Goal: Transaction & Acquisition: Purchase product/service

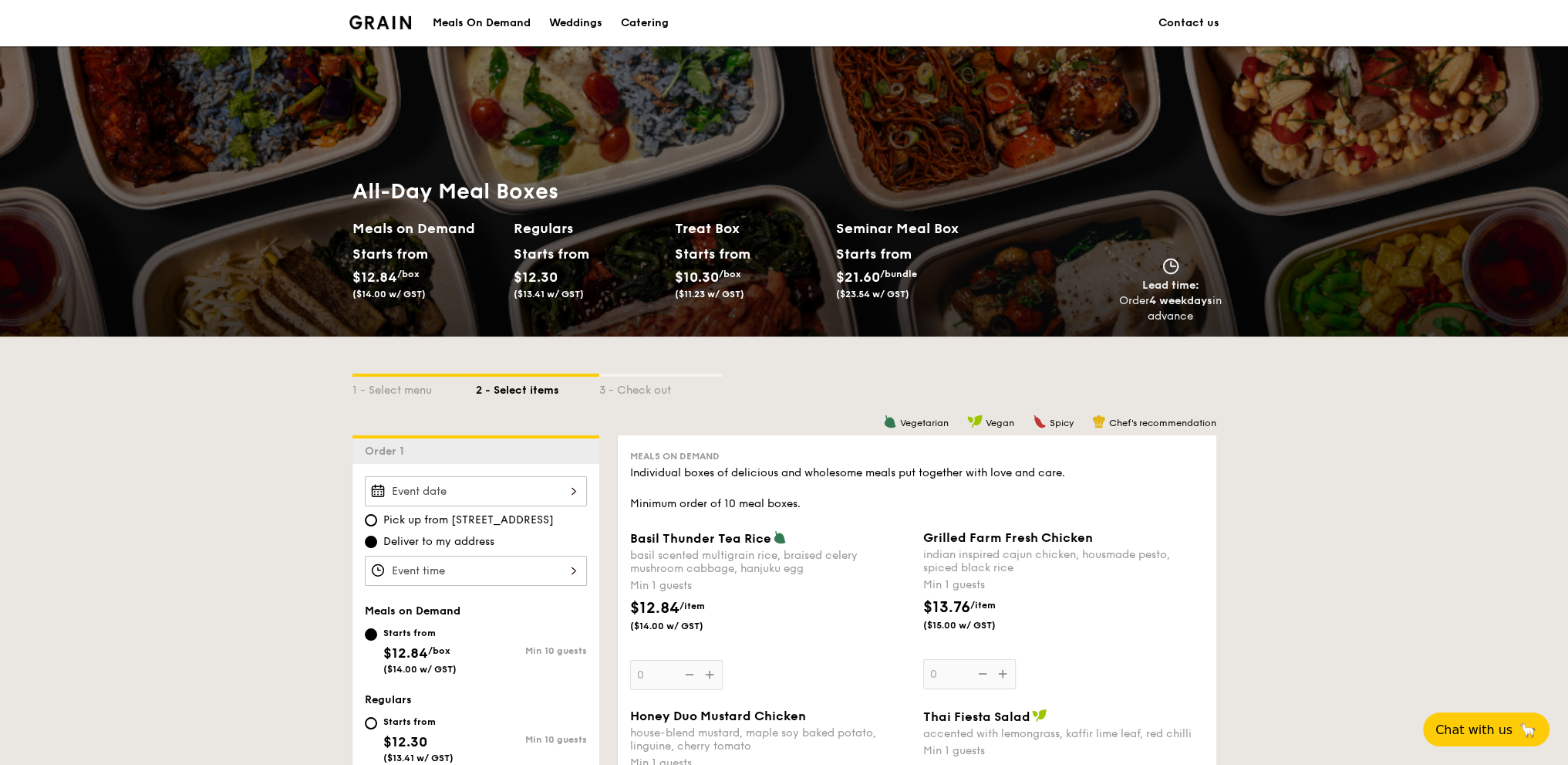
scroll to position [257, 0]
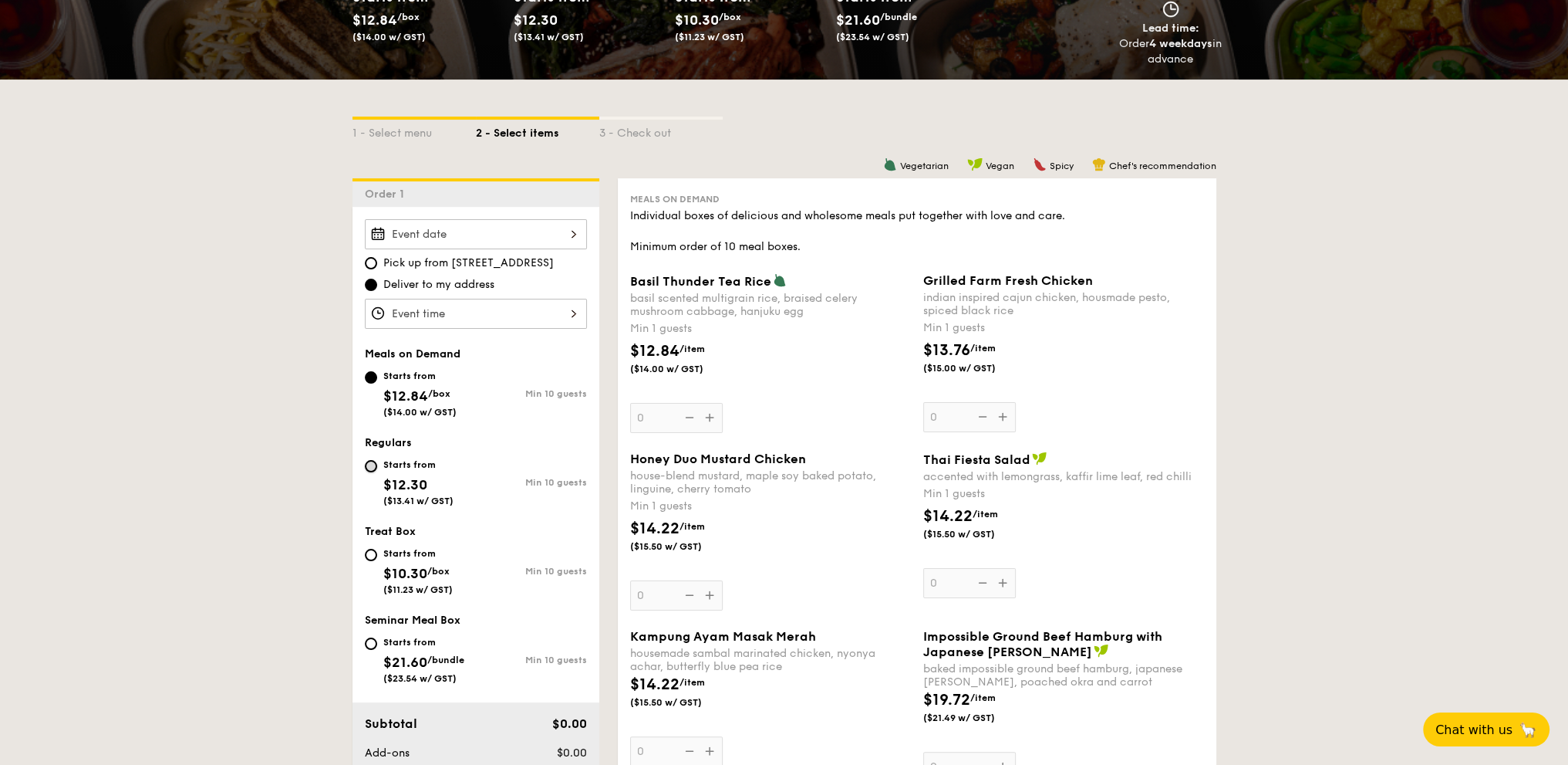
click at [373, 465] on input "Starts from $12.30 ($13.41 w/ GST) Min 10 guests" at bounding box center [370, 466] width 12 height 12
radio input "true"
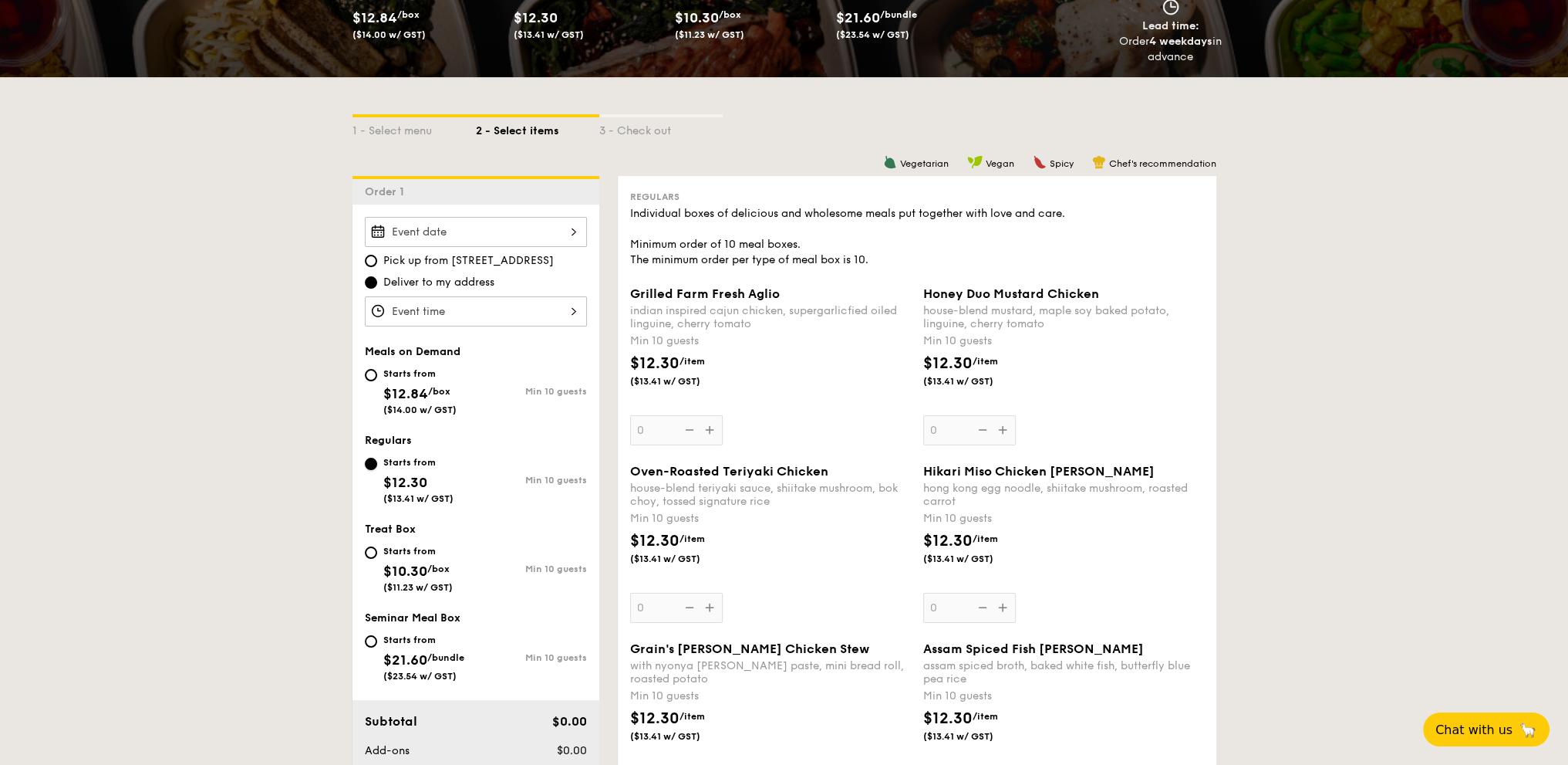
scroll to position [386, 0]
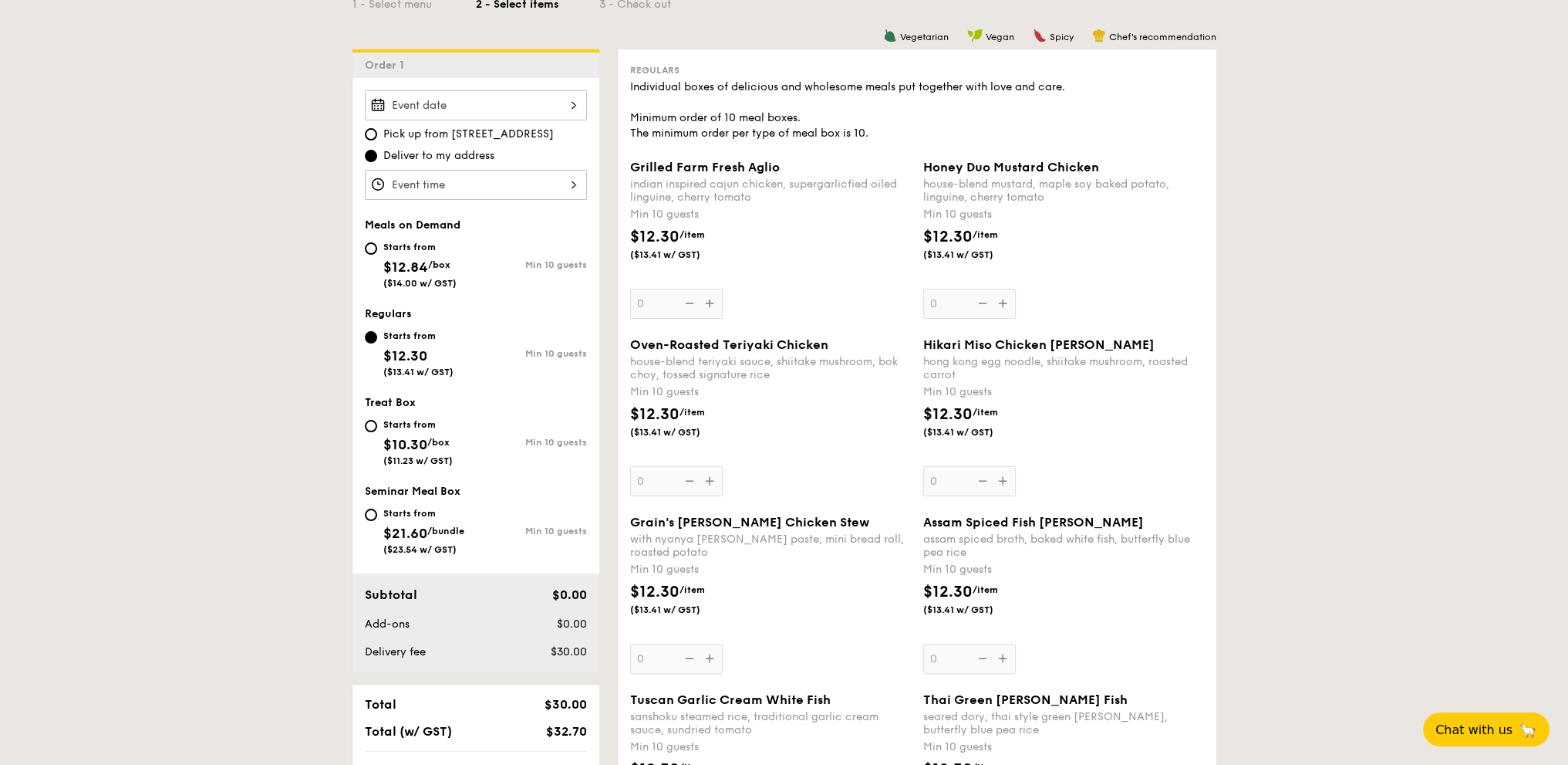
click at [957, 303] on div "Honey Duo Mustard Chicken house-blend mustard, maple soy baked potato, linguine…" at bounding box center [1063, 239] width 281 height 159
click at [957, 303] on input "0" at bounding box center [969, 303] width 92 height 30
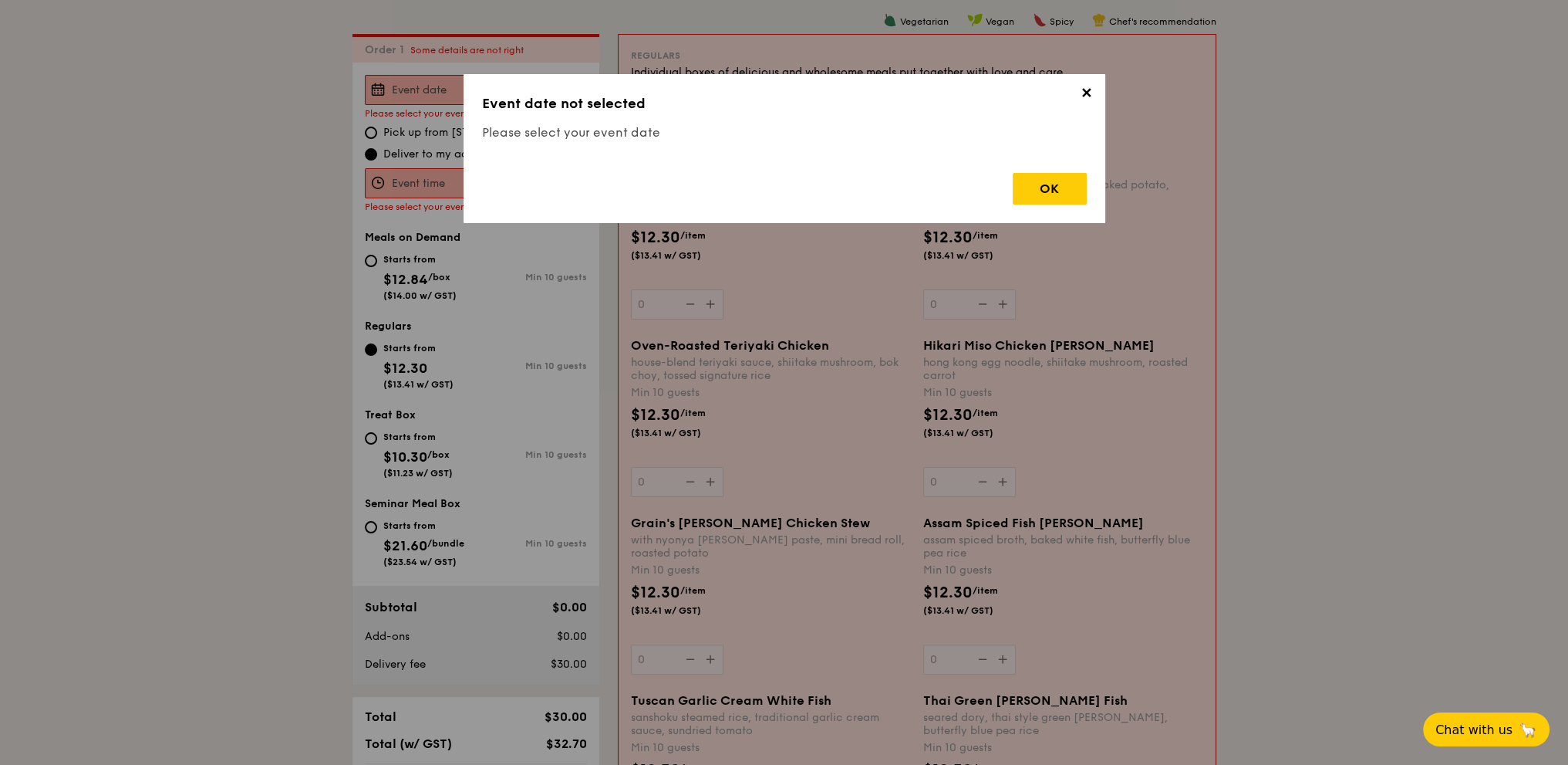
scroll to position [412, 0]
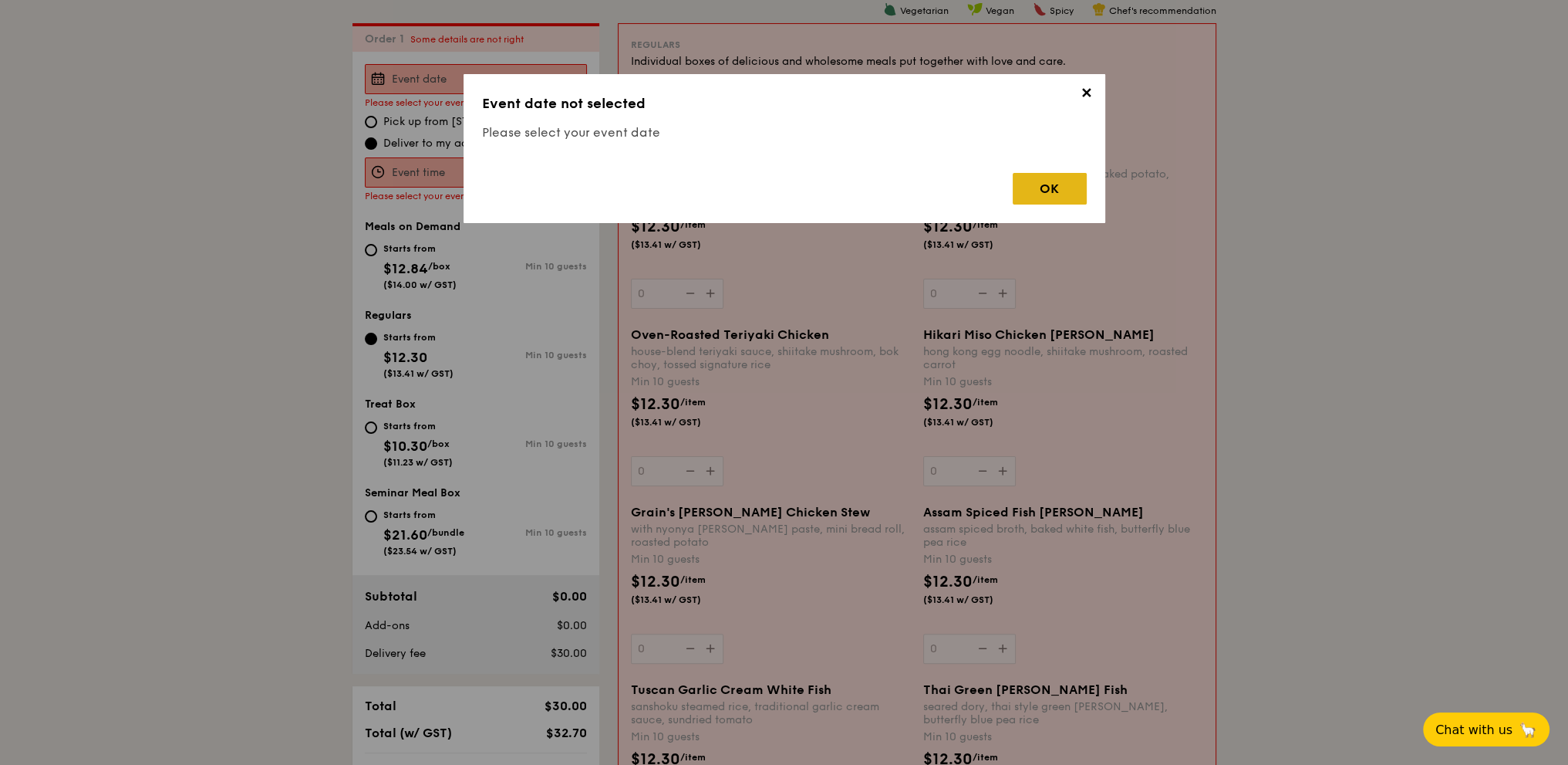
click at [1059, 186] on div "OK" at bounding box center [1049, 188] width 74 height 32
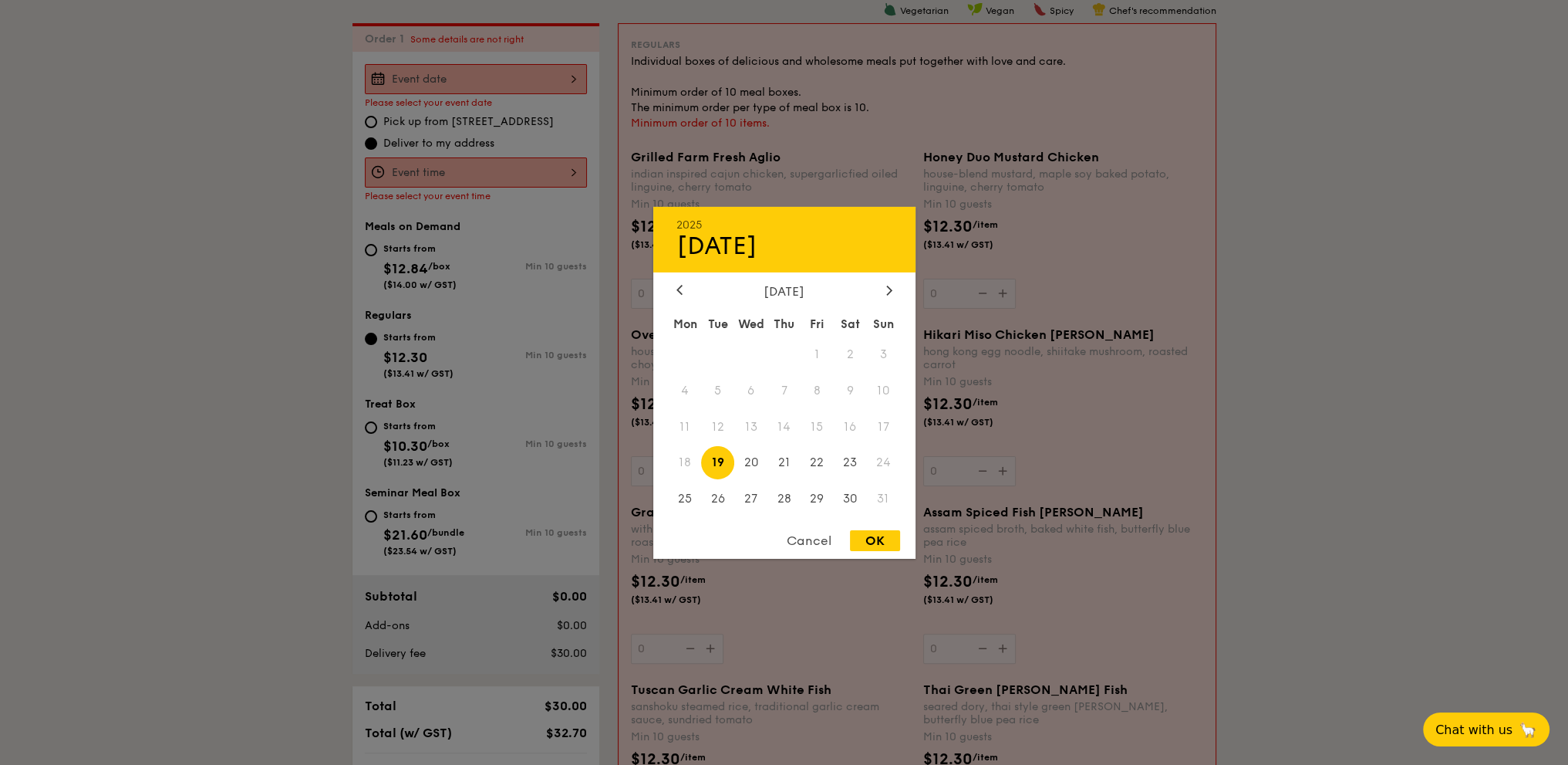
click at [430, 79] on div "2025 Aug [DATE] Tue Wed Thu Fri Sat Sun 1 2 3 4 5 6 7 8 9 10 11 12 13 14 15 16 …" at bounding box center [475, 79] width 222 height 30
click at [718, 461] on span "19" at bounding box center [718, 462] width 33 height 33
click at [719, 460] on span "19" at bounding box center [718, 462] width 33 height 33
click at [873, 537] on div "OK" at bounding box center [875, 541] width 50 height 21
type input "[DATE]"
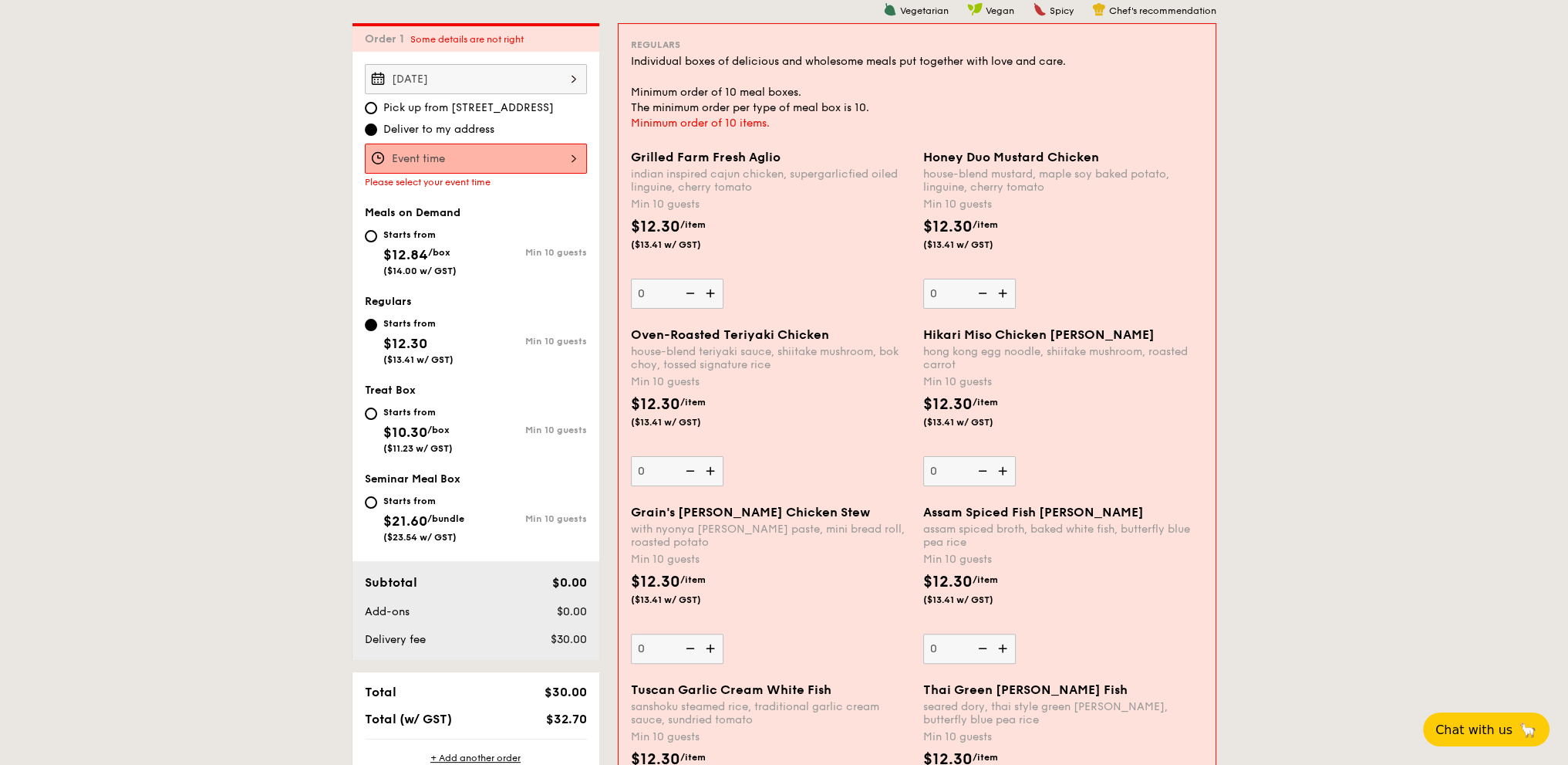
click at [441, 154] on div at bounding box center [475, 158] width 222 height 30
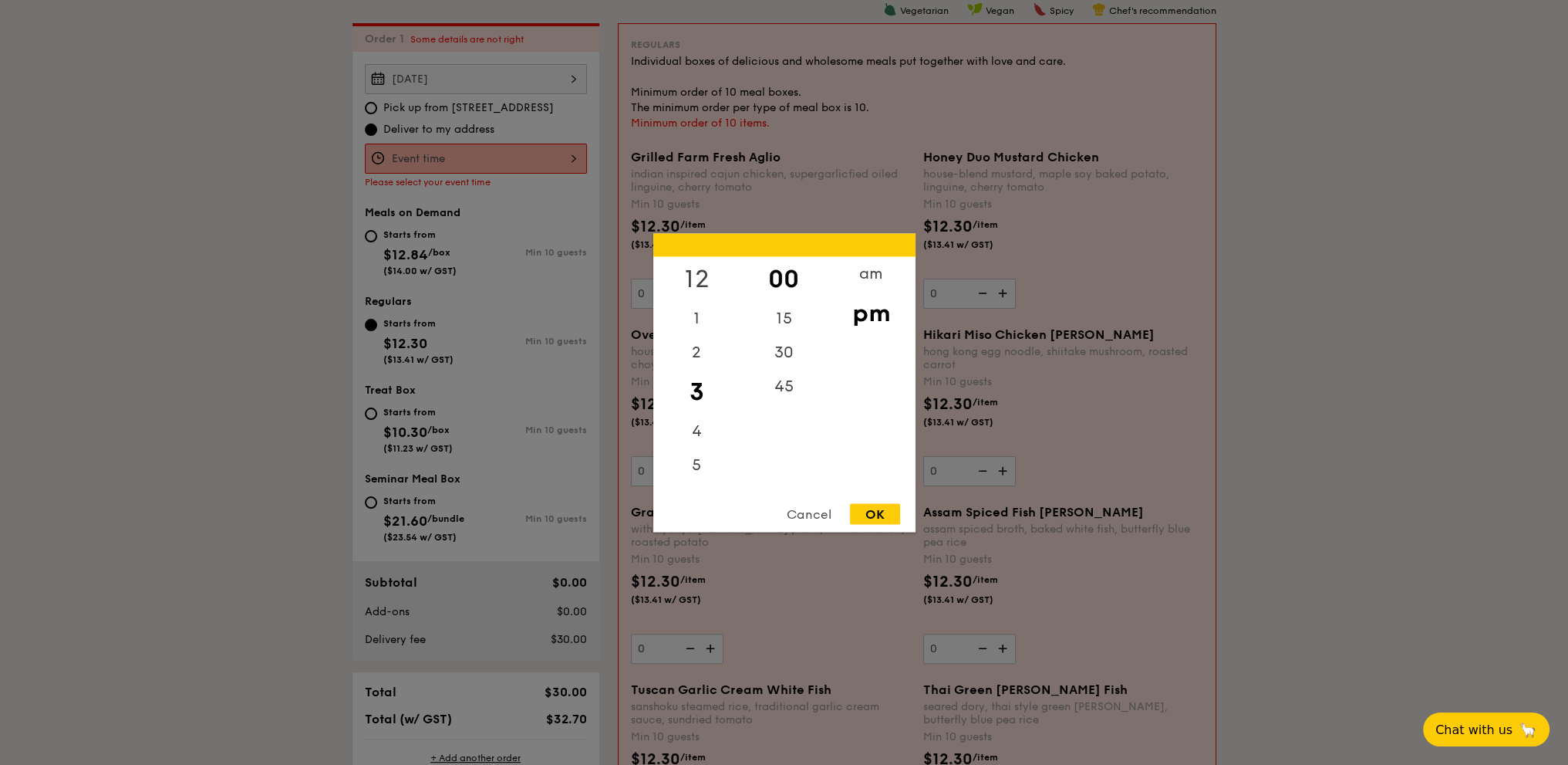
click at [680, 258] on div "12" at bounding box center [697, 278] width 87 height 45
click at [688, 267] on div "12" at bounding box center [697, 278] width 87 height 45
drag, startPoint x: 772, startPoint y: 348, endPoint x: 801, endPoint y: 357, distance: 30.4
click at [773, 348] on div "30" at bounding box center [784, 357] width 87 height 45
click at [879, 506] on div "OK" at bounding box center [875, 514] width 50 height 21
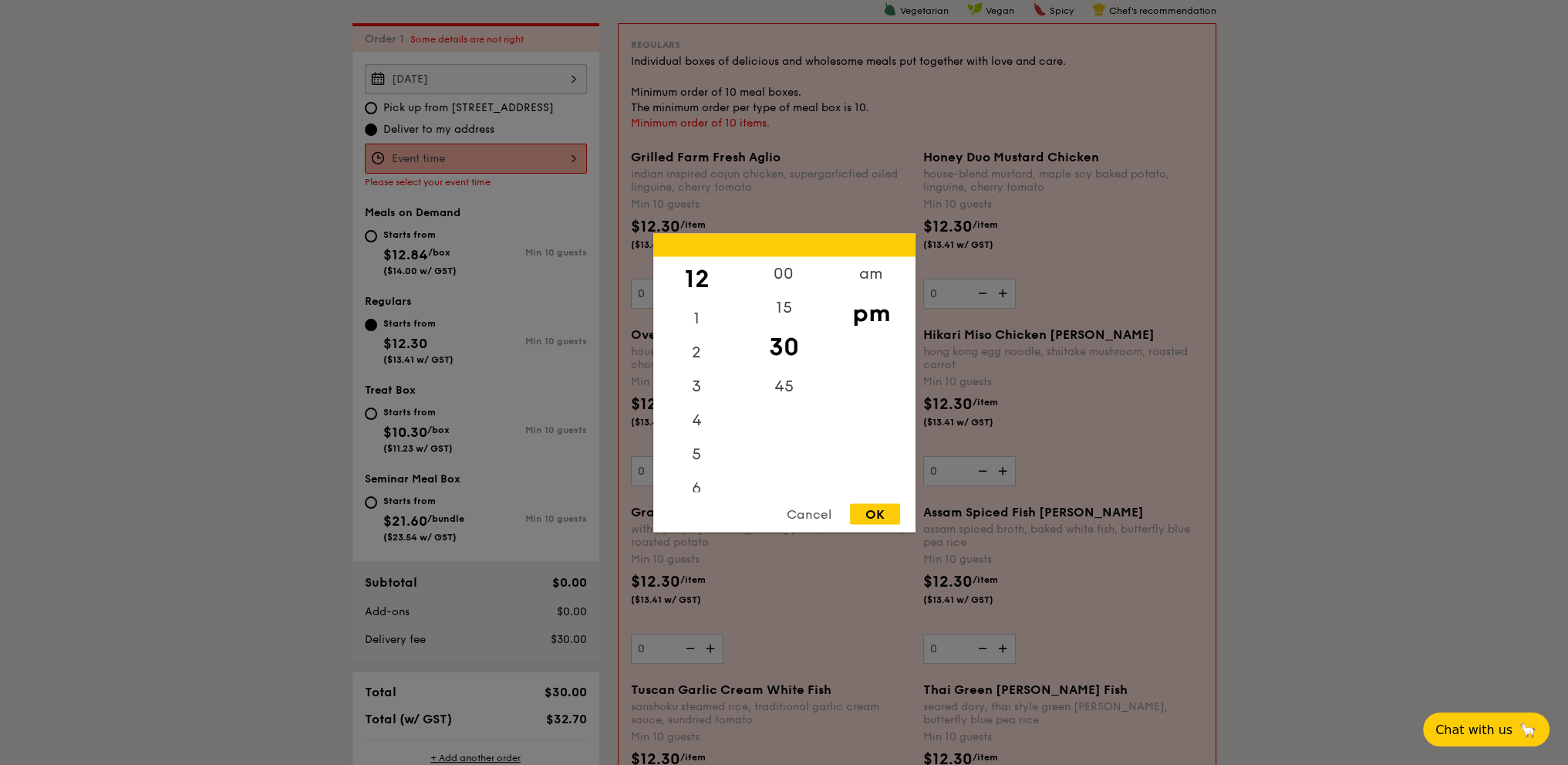
type input "12:30PM"
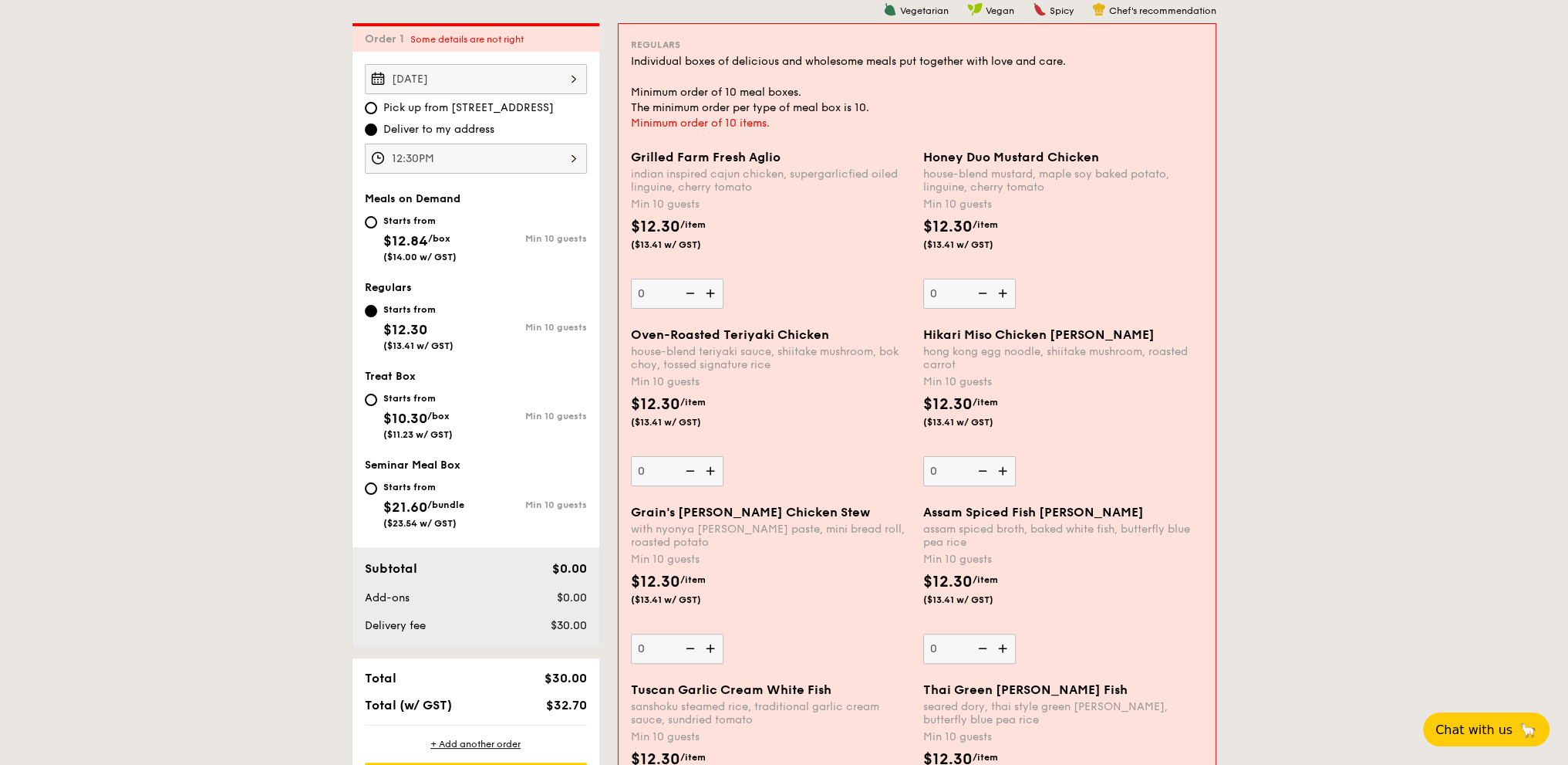
click at [701, 293] on img at bounding box center [712, 293] width 23 height 29
click at [701, 293] on input "0" at bounding box center [677, 293] width 92 height 30
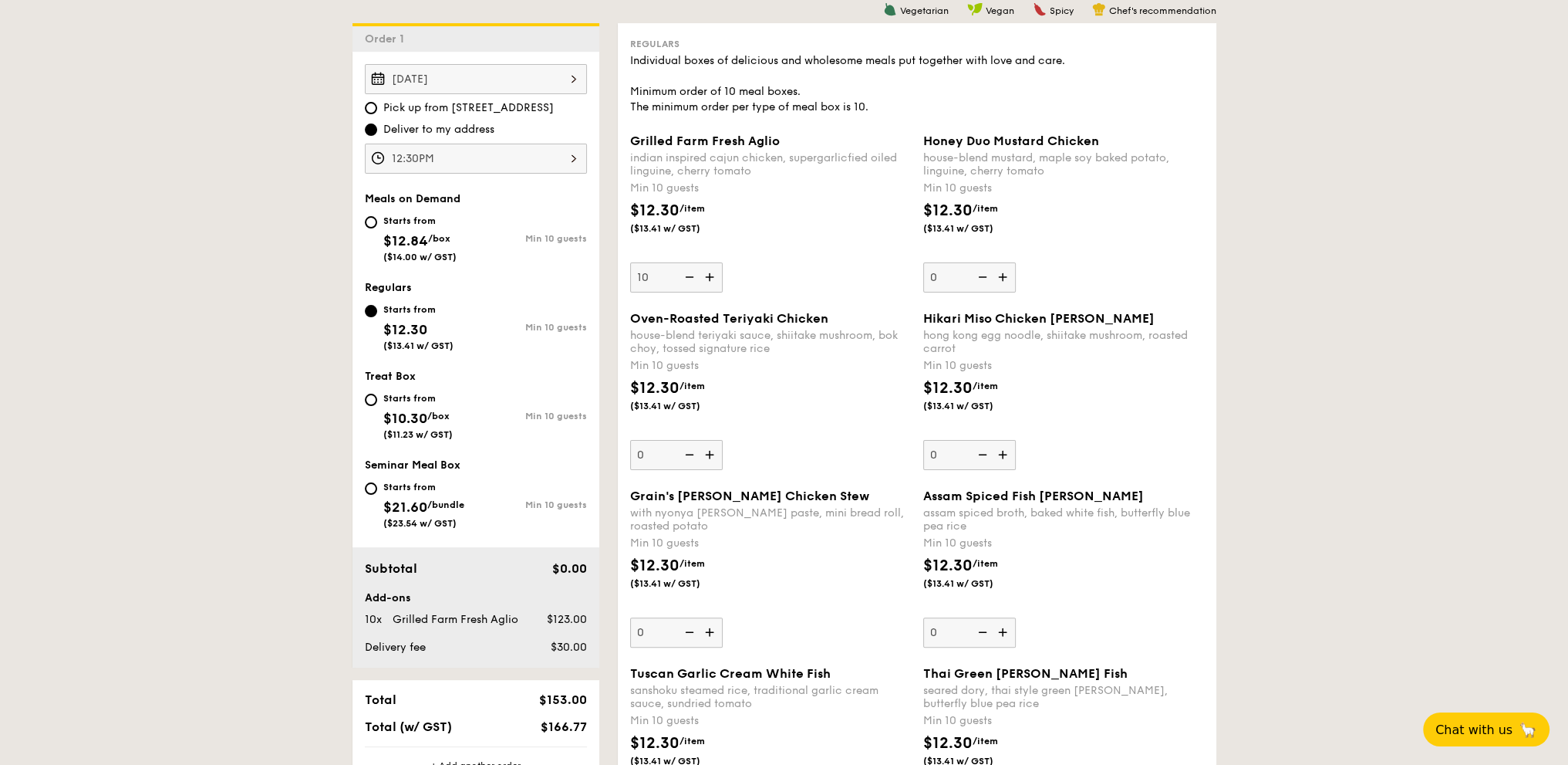
click at [688, 278] on img at bounding box center [688, 277] width 23 height 29
click at [688, 278] on input "10" at bounding box center [676, 277] width 92 height 30
type input "0"
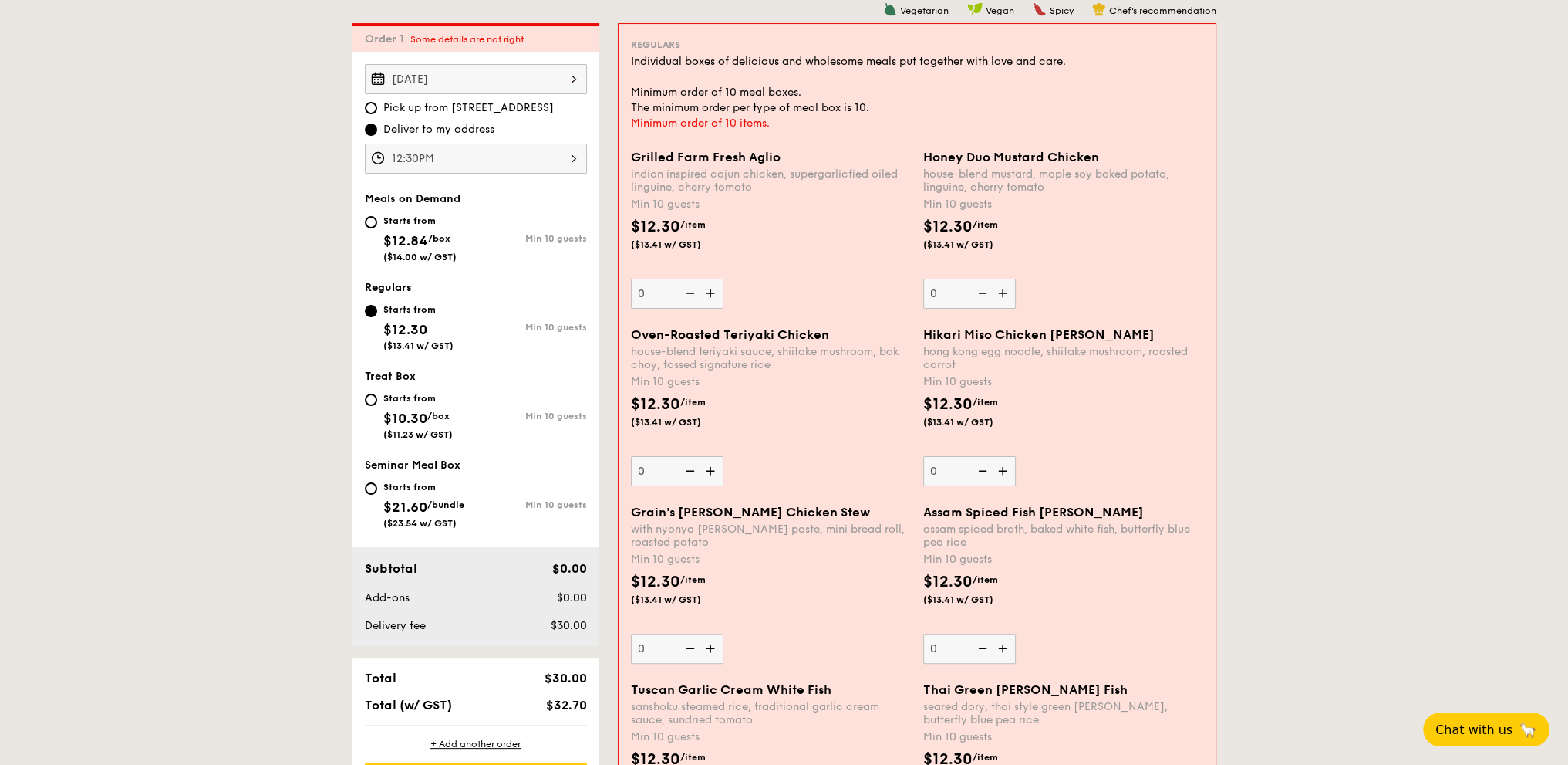
click at [711, 473] on img at bounding box center [712, 471] width 23 height 29
click at [711, 473] on input "0" at bounding box center [677, 471] width 92 height 30
type input "10"
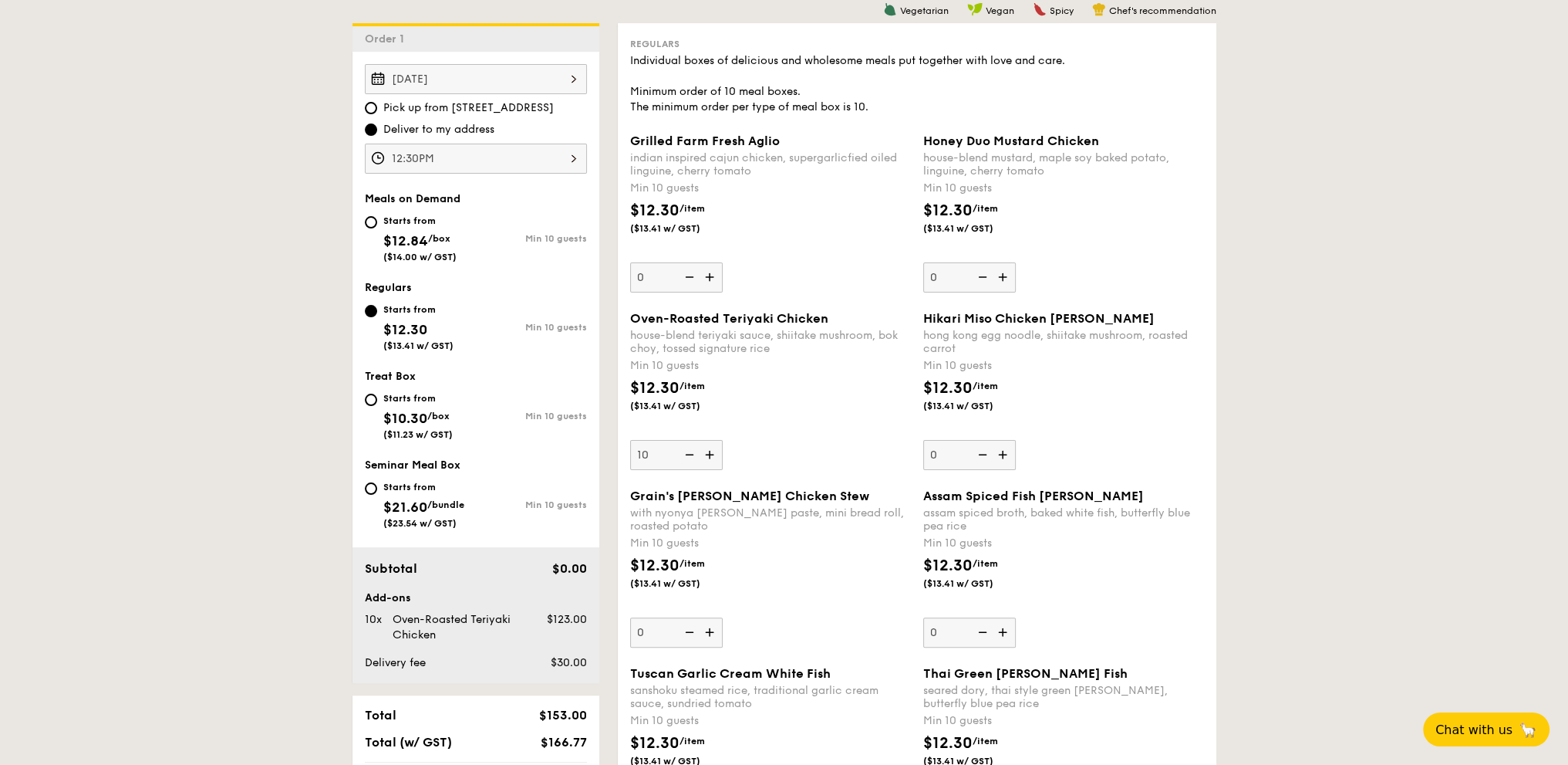
click at [998, 449] on img at bounding box center [1004, 455] width 23 height 29
click at [998, 449] on input "0" at bounding box center [969, 455] width 92 height 30
click at [981, 450] on img at bounding box center [981, 455] width 23 height 29
click at [981, 450] on input "10" at bounding box center [969, 455] width 92 height 30
type input "0"
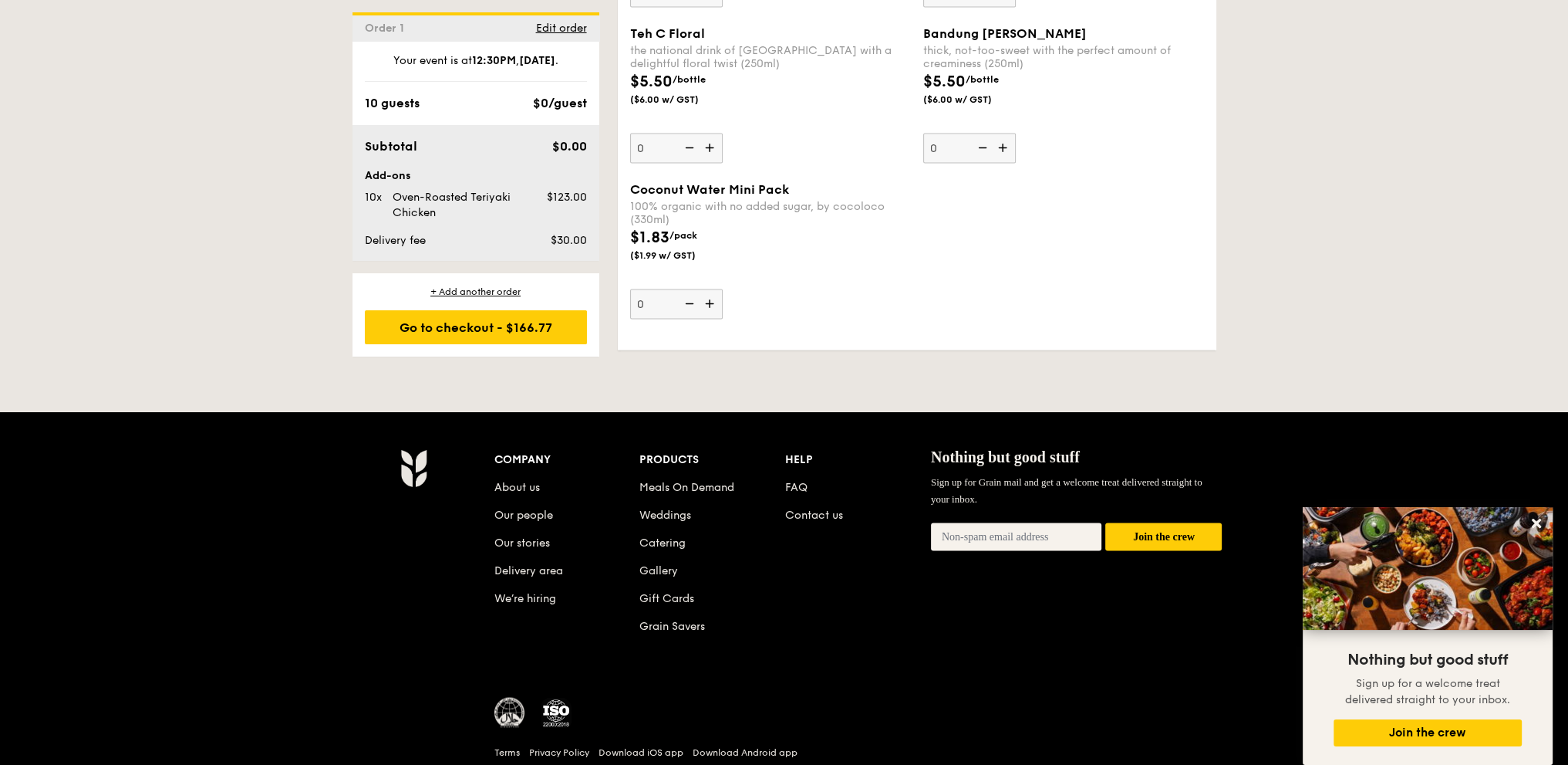
scroll to position [4196, 0]
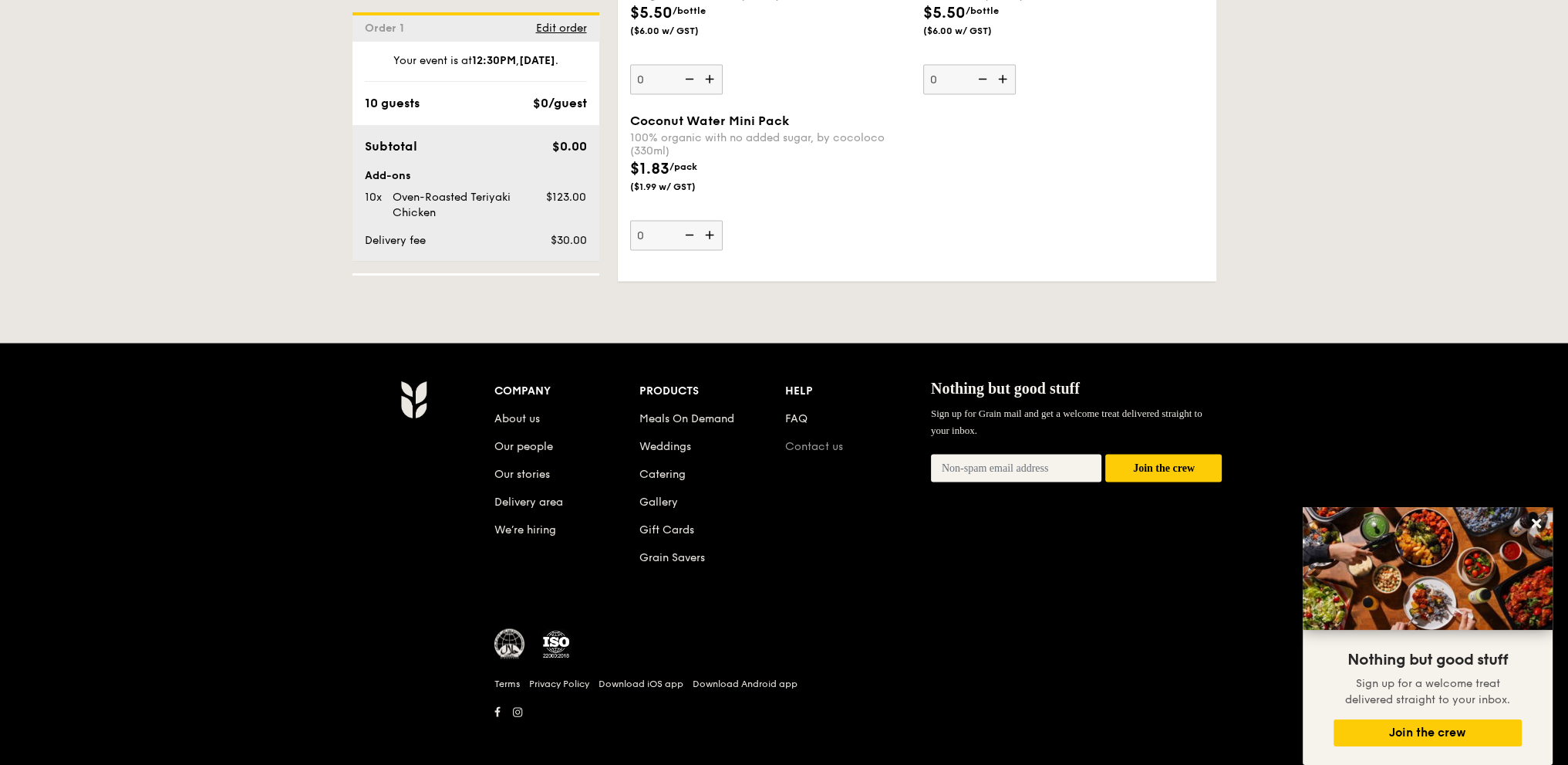
click at [803, 440] on link "Contact us" at bounding box center [813, 447] width 58 height 13
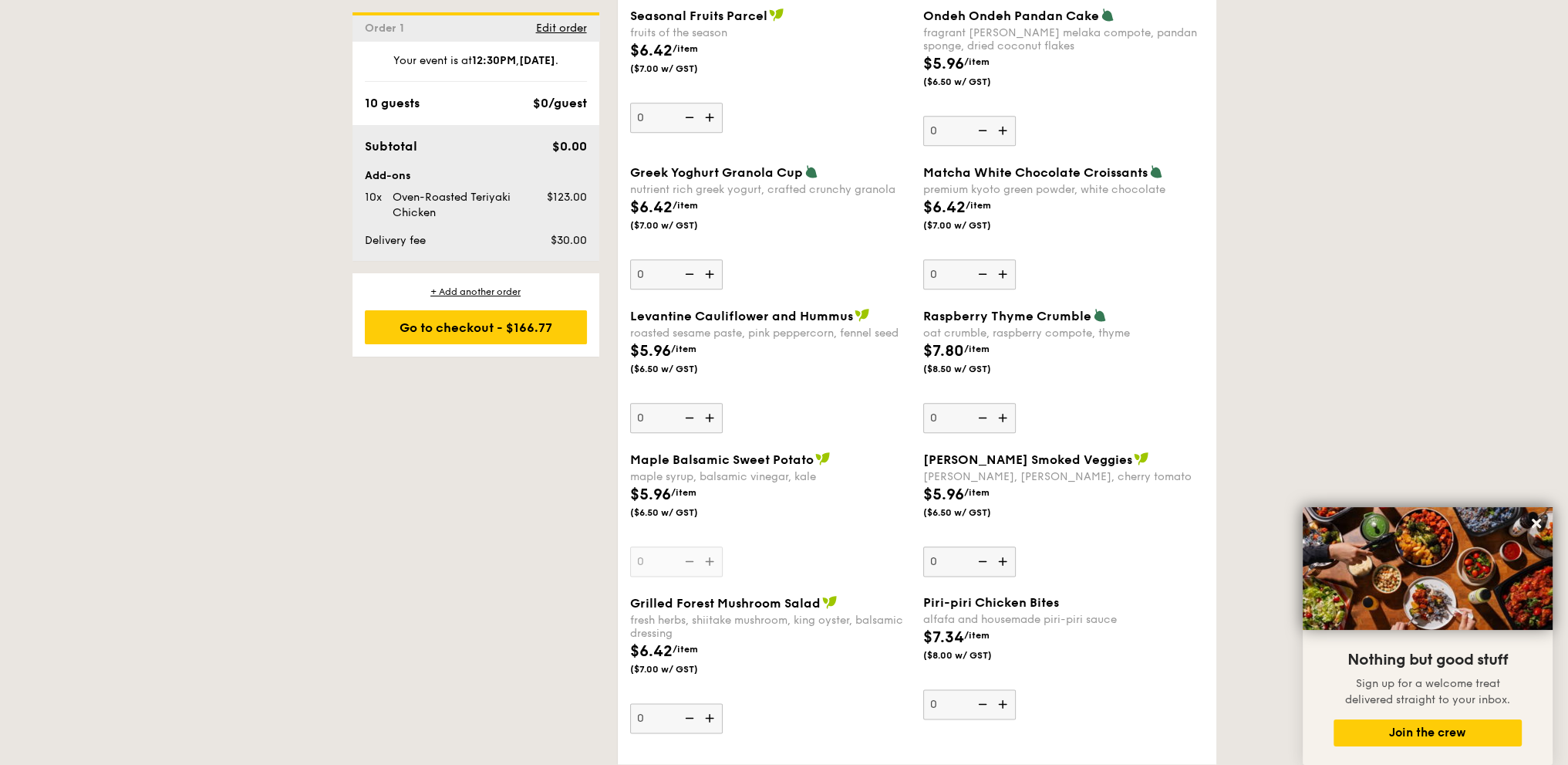
scroll to position [2139, 0]
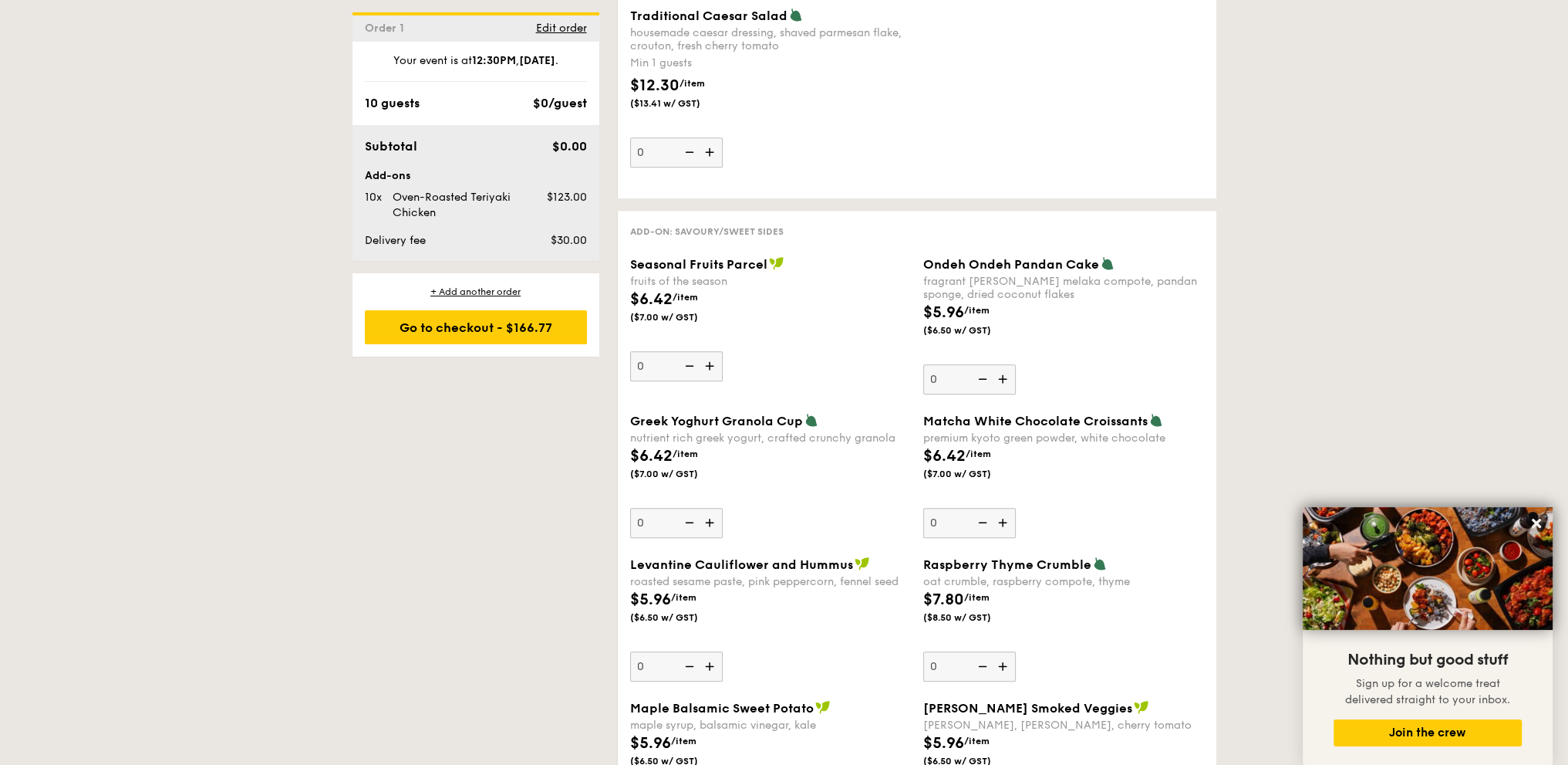
click at [331, 471] on div "1 - Select menu 2 - Select items 3 - Check out Order 1 [DATE] Pick up from [STR…" at bounding box center [784, 268] width 1568 height 4142
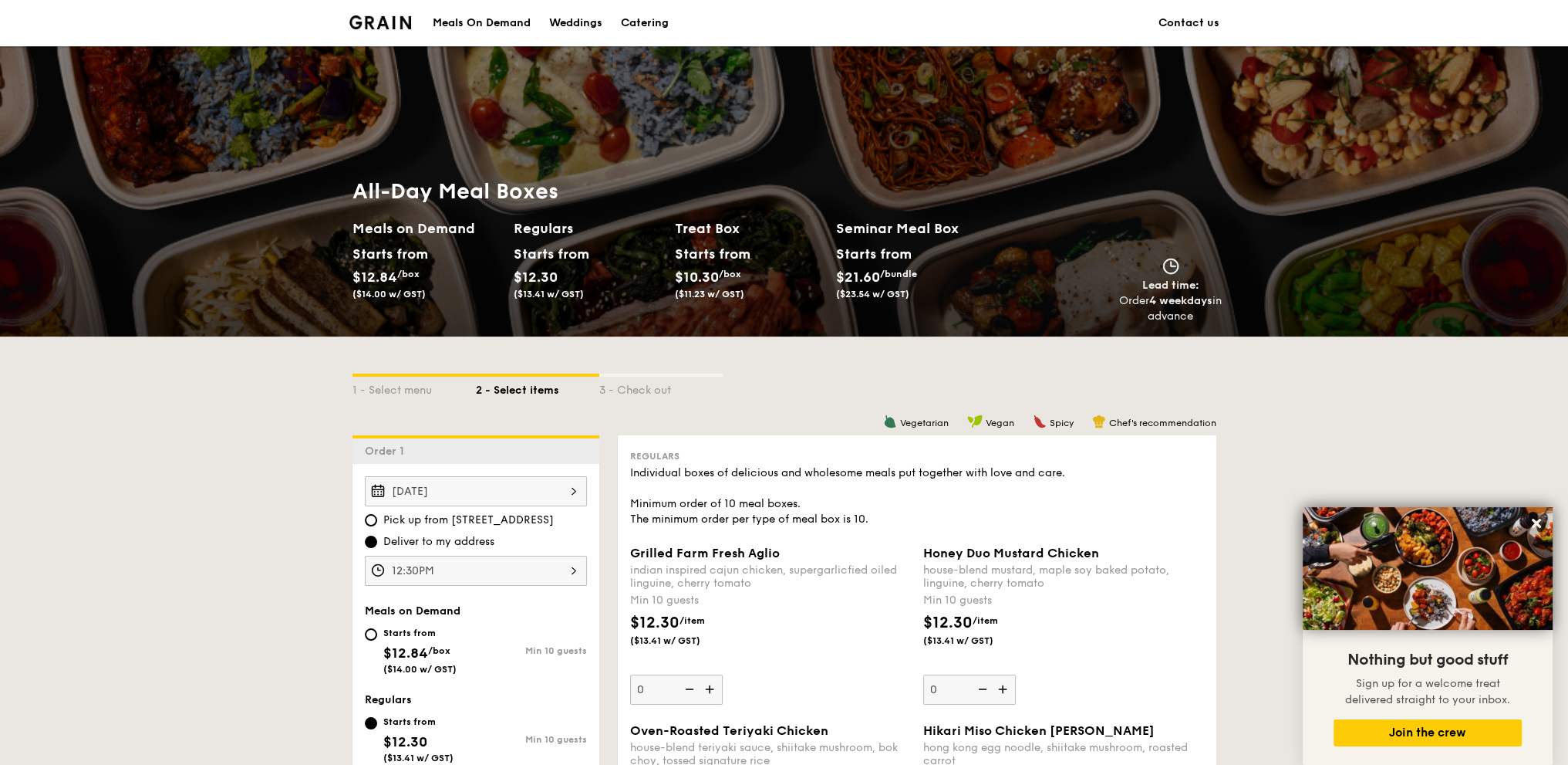
scroll to position [257, 0]
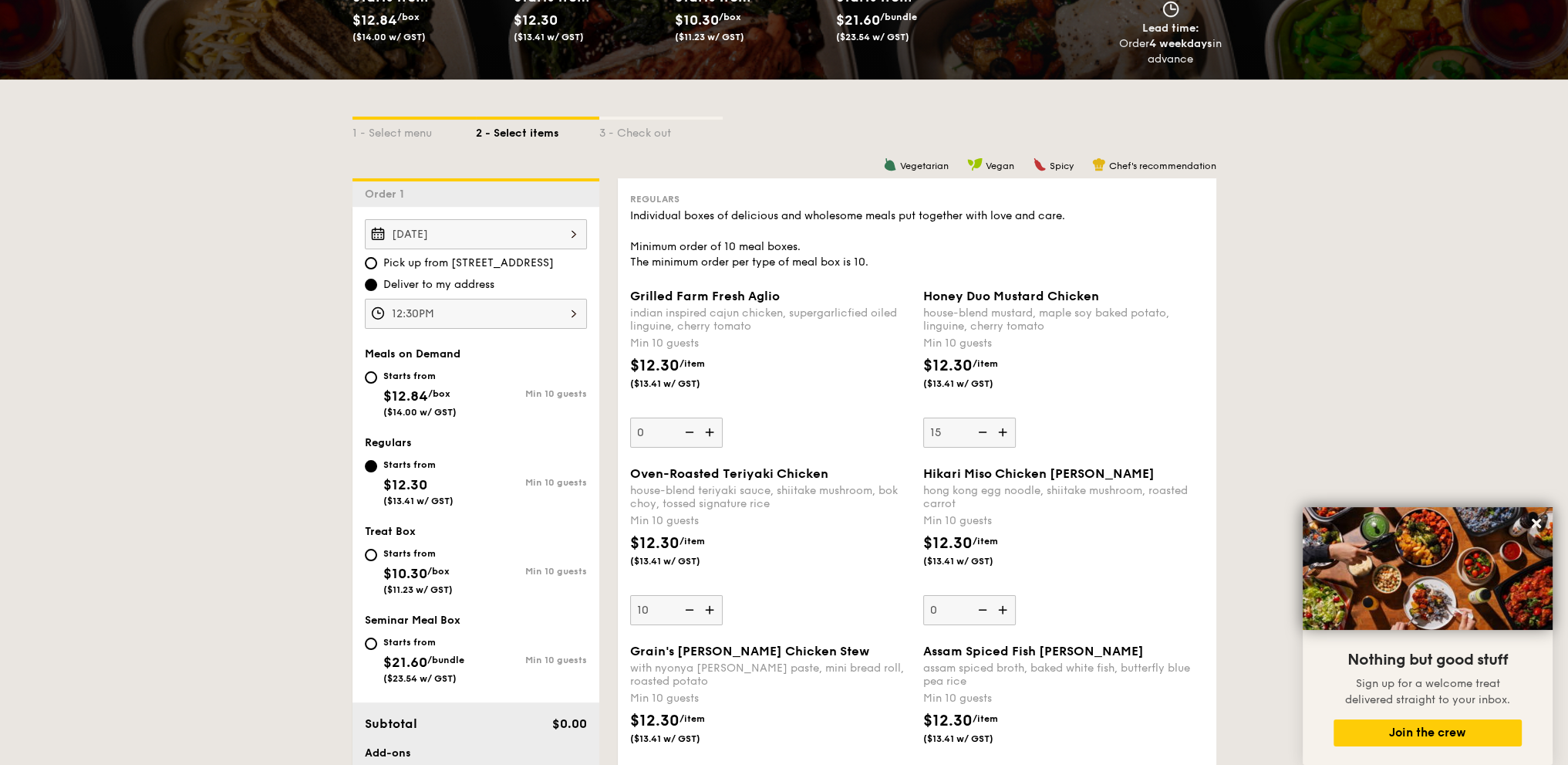
type input "15"
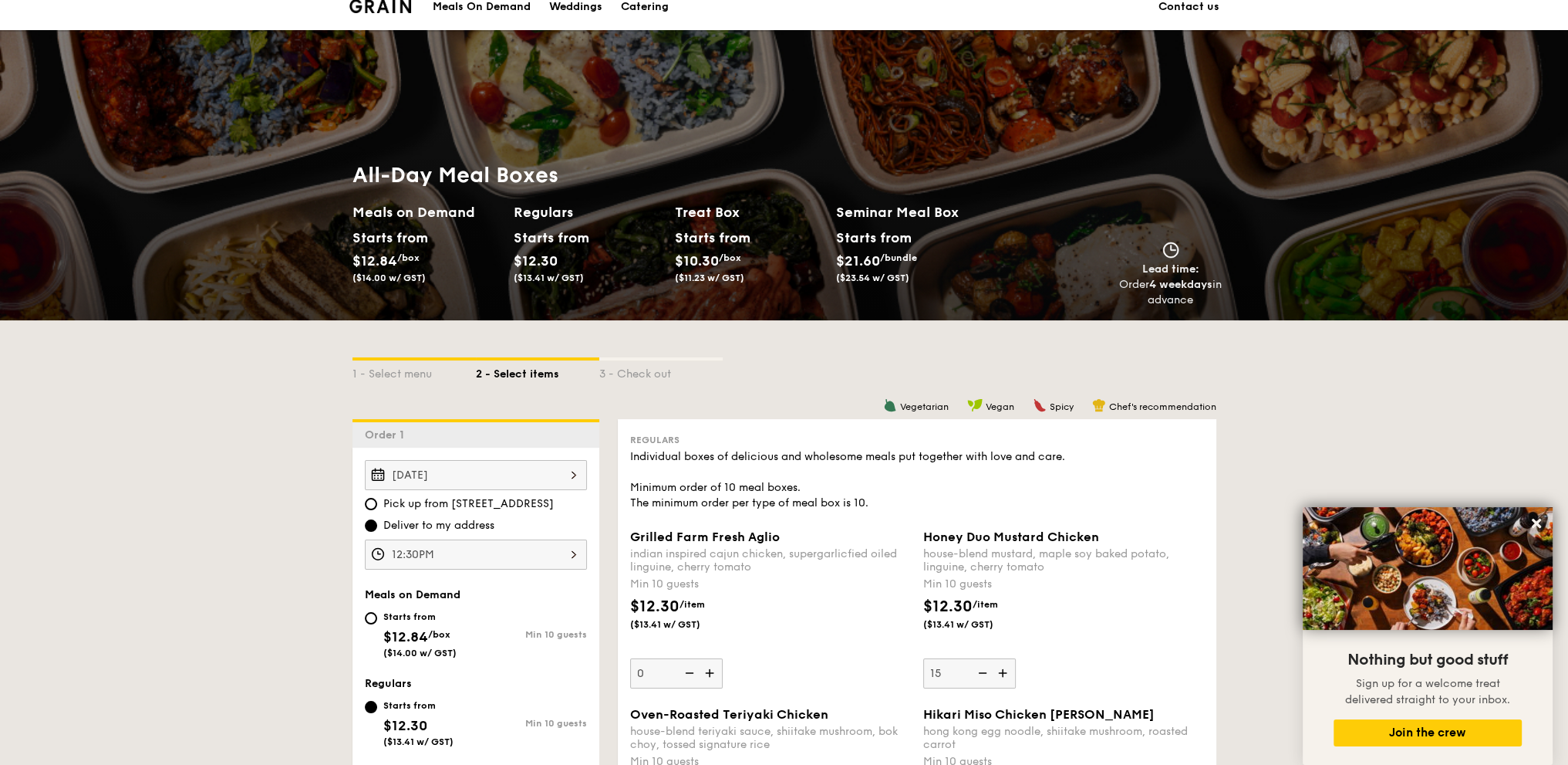
scroll to position [0, 0]
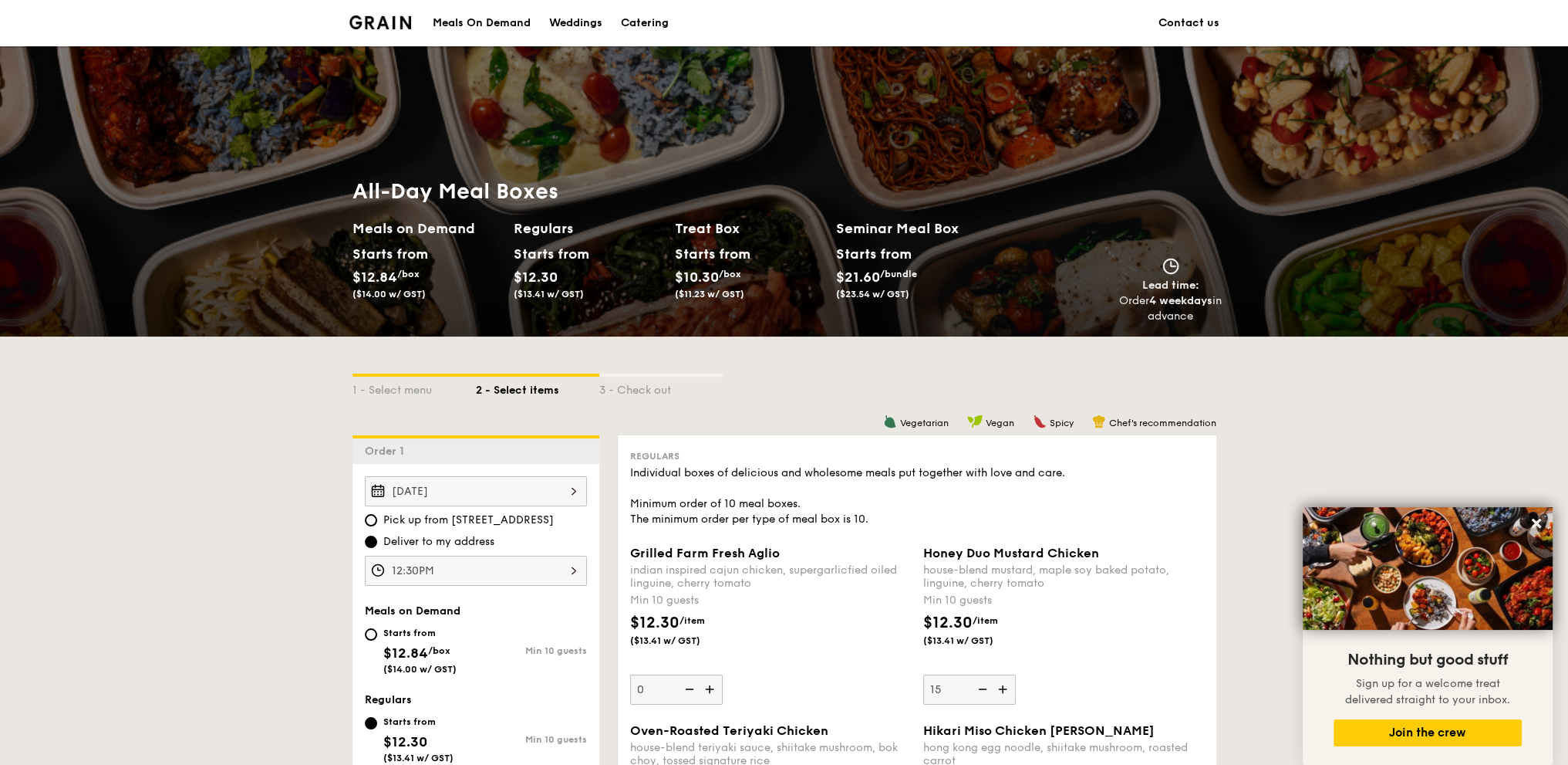
click at [420, 654] on span "$12.84" at bounding box center [405, 652] width 45 height 17
click at [377, 640] on input "Starts from $12.84 /box ($14.00 w/ GST) Min 10 guests" at bounding box center [370, 634] width 12 height 12
radio input "true"
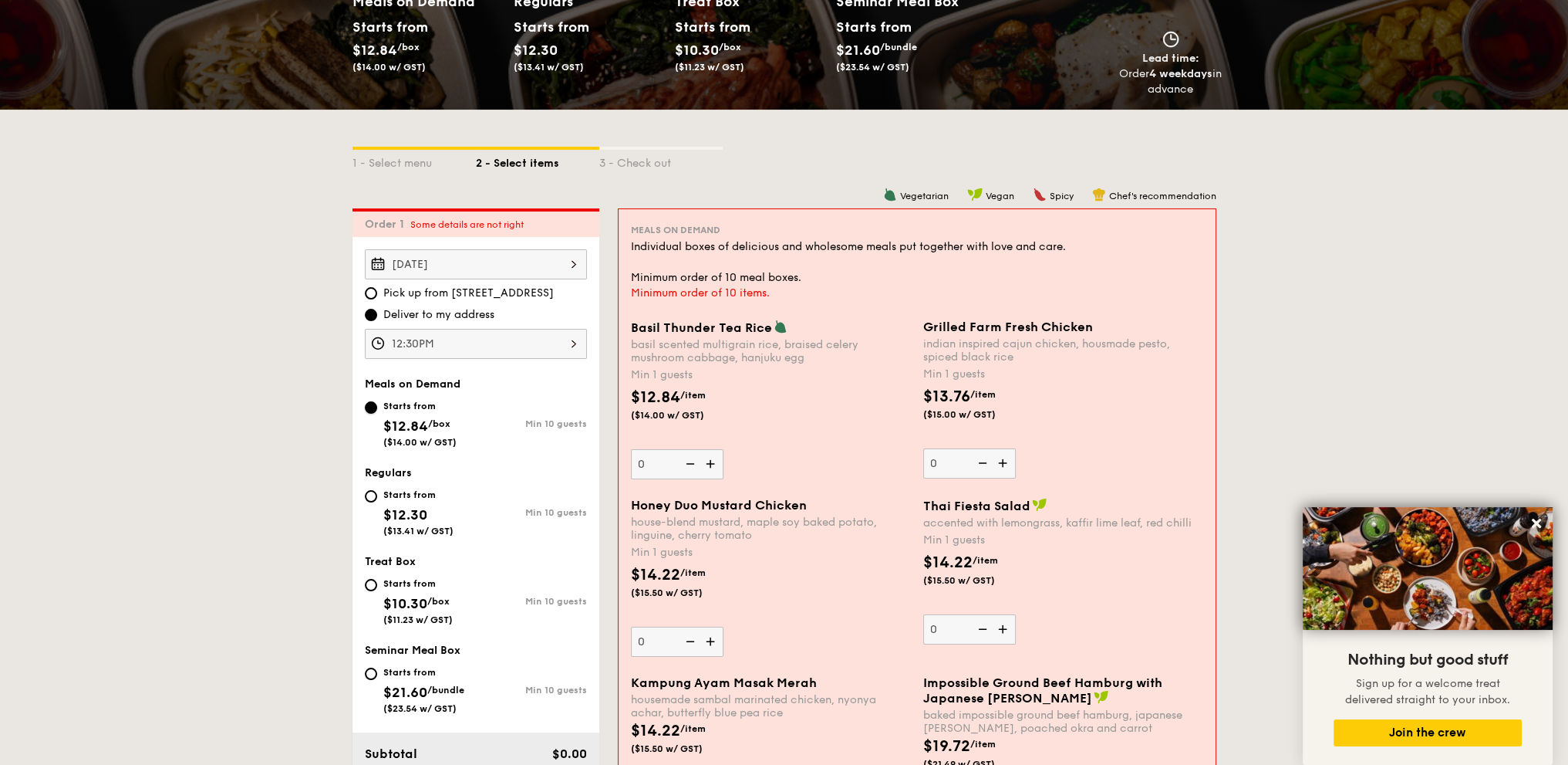
scroll to position [257, 0]
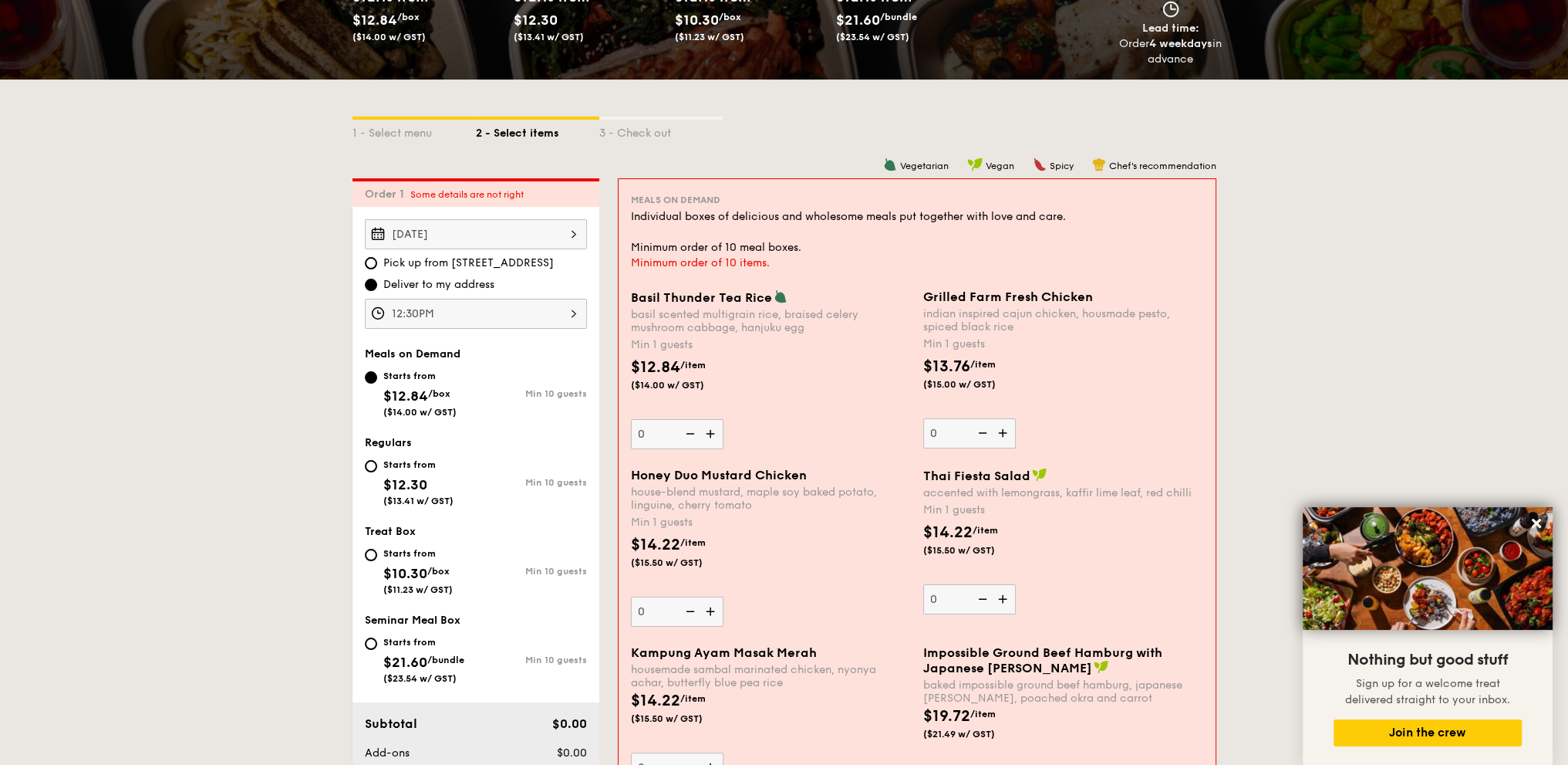
click at [1007, 432] on img at bounding box center [1004, 433] width 23 height 29
click at [1007, 432] on input "0" at bounding box center [969, 433] width 92 height 30
click at [1007, 432] on img at bounding box center [1004, 433] width 23 height 29
click at [1007, 432] on input "1" at bounding box center [969, 433] width 92 height 30
type input "2"
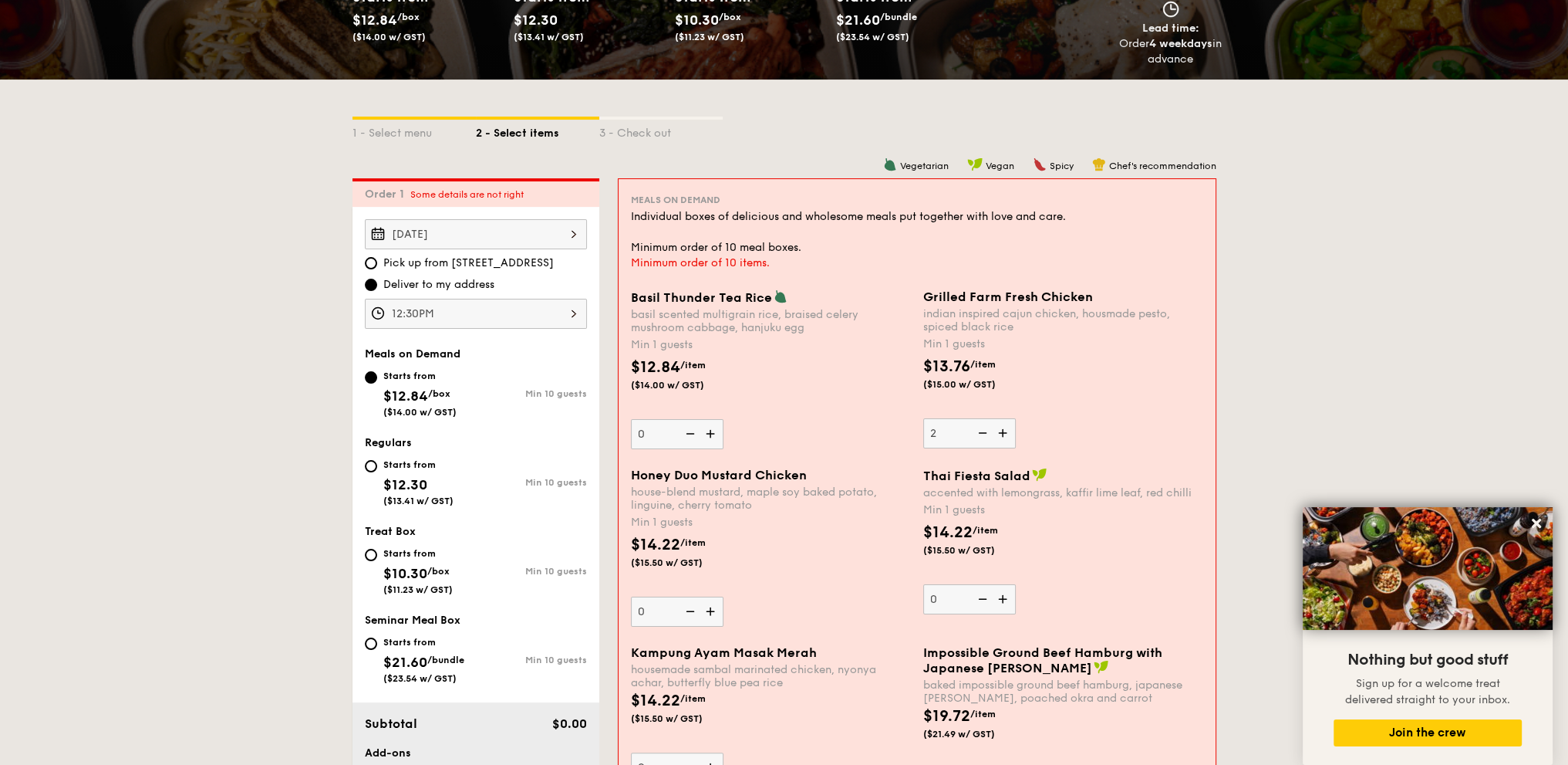
click at [404, 460] on div "Starts from" at bounding box center [418, 464] width 70 height 12
click at [377, 460] on input "Starts from $12.30 ($13.41 w/ GST) Min 10 guests" at bounding box center [370, 466] width 12 height 12
radio input "true"
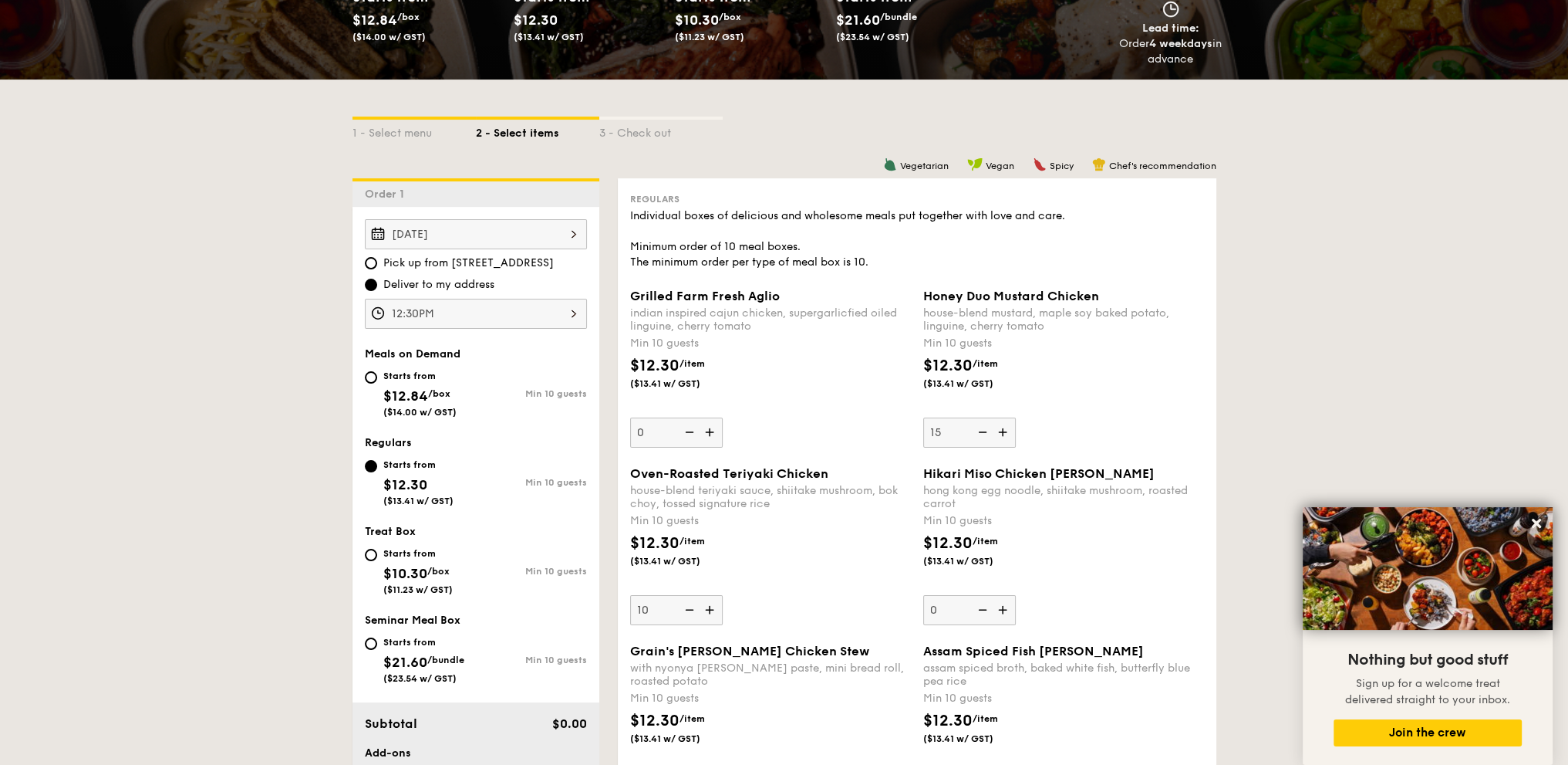
click at [1009, 605] on img at bounding box center [1004, 609] width 23 height 29
click at [1009, 605] on input "0" at bounding box center [969, 609] width 92 height 30
click at [980, 607] on img at bounding box center [981, 609] width 23 height 29
click at [980, 607] on input "10" at bounding box center [969, 609] width 92 height 30
type input "0"
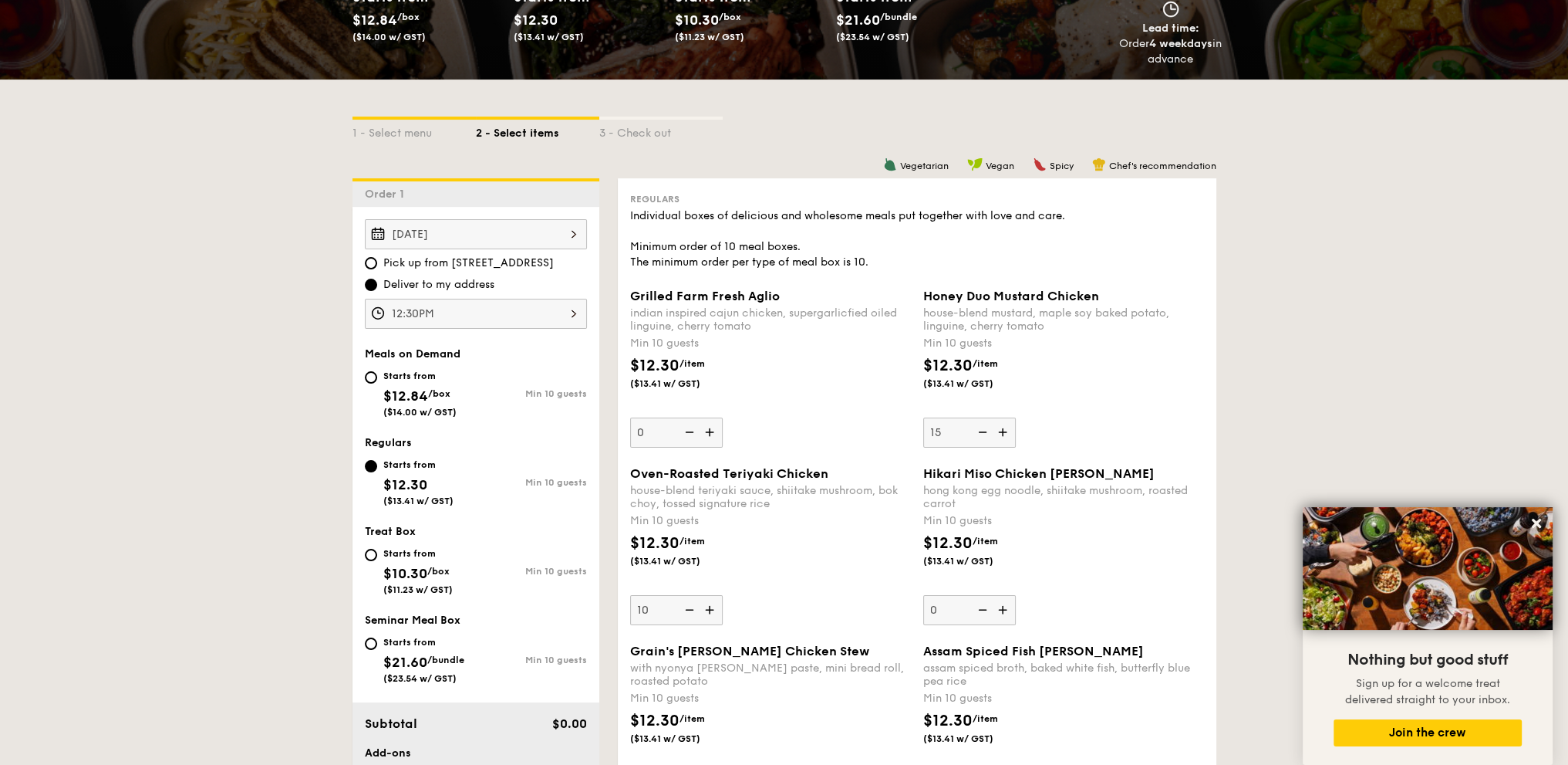
click at [450, 393] on span "/box" at bounding box center [439, 393] width 23 height 11
click at [377, 383] on input "Starts from $12.84 /box ($14.00 w/ GST) Min 10 guests" at bounding box center [370, 377] width 12 height 12
radio input "true"
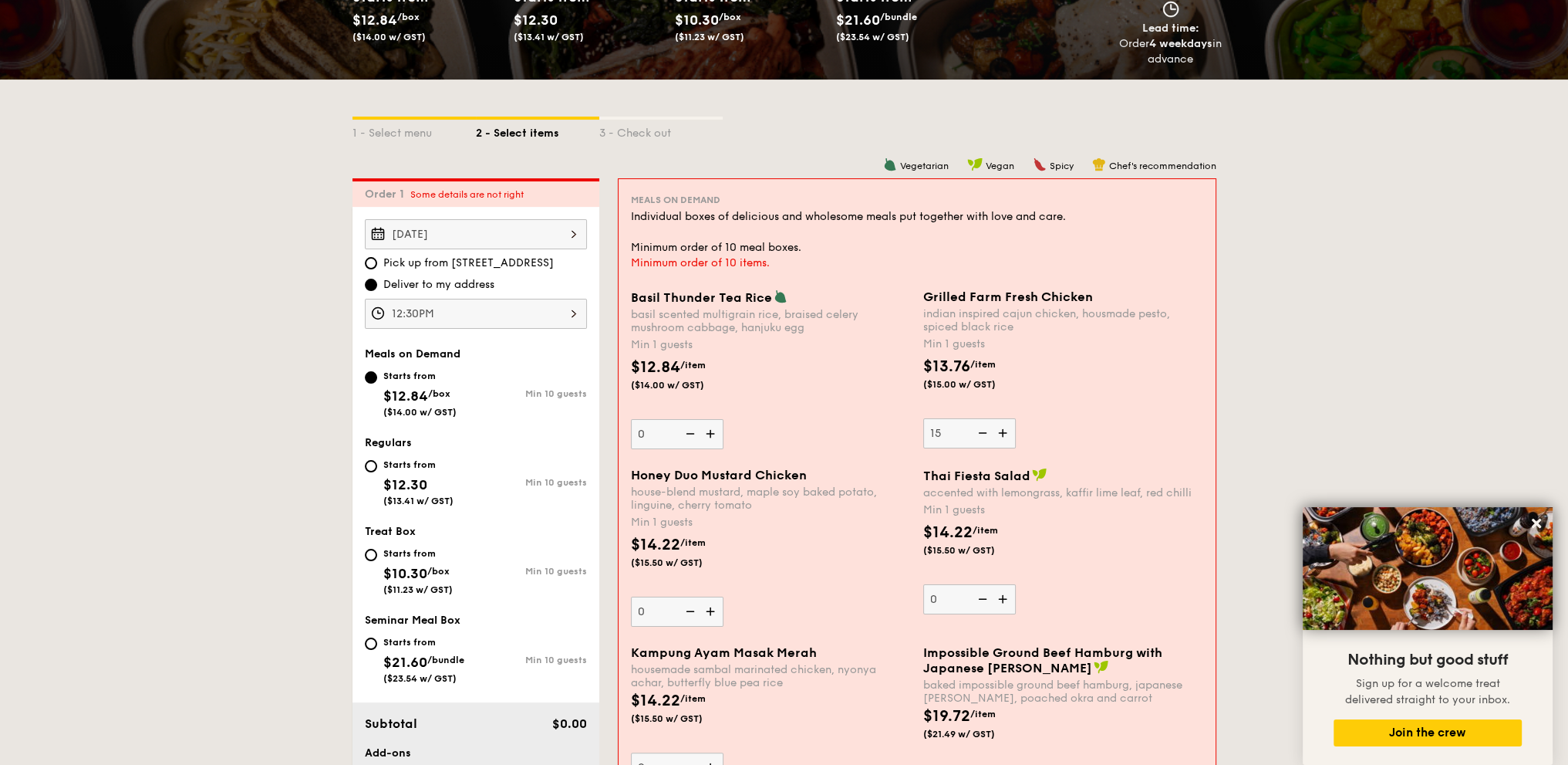
type input "15"
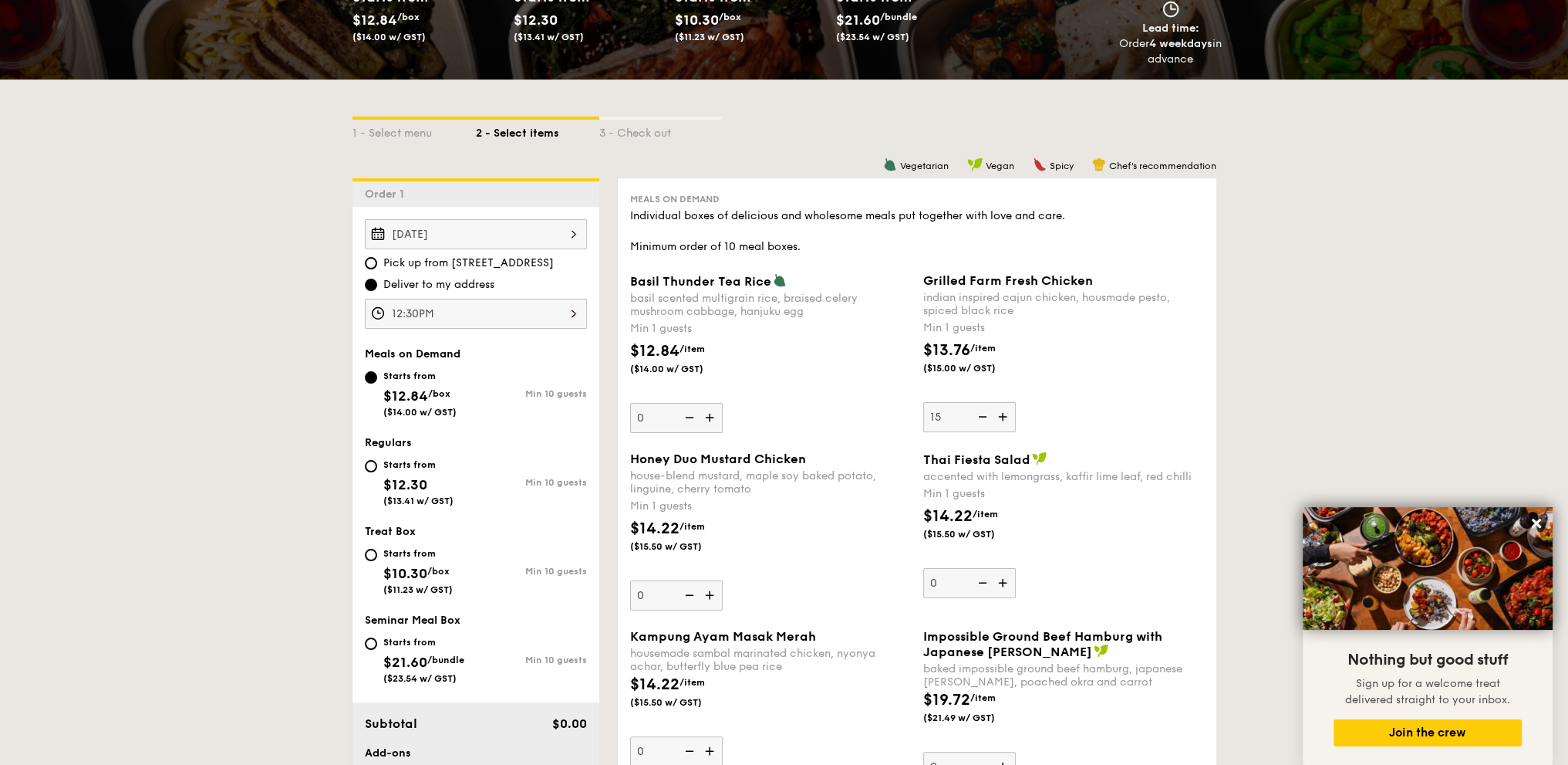
click at [1111, 397] on div "Grilled Farm Fresh Chicken indian inspired cajun chicken, housmade pesto, spice…" at bounding box center [1063, 353] width 281 height 159
click at [1016, 402] on input "15" at bounding box center [969, 417] width 92 height 30
click at [713, 417] on img at bounding box center [711, 417] width 23 height 29
click at [713, 417] on input "0" at bounding box center [676, 417] width 92 height 30
type input "1"
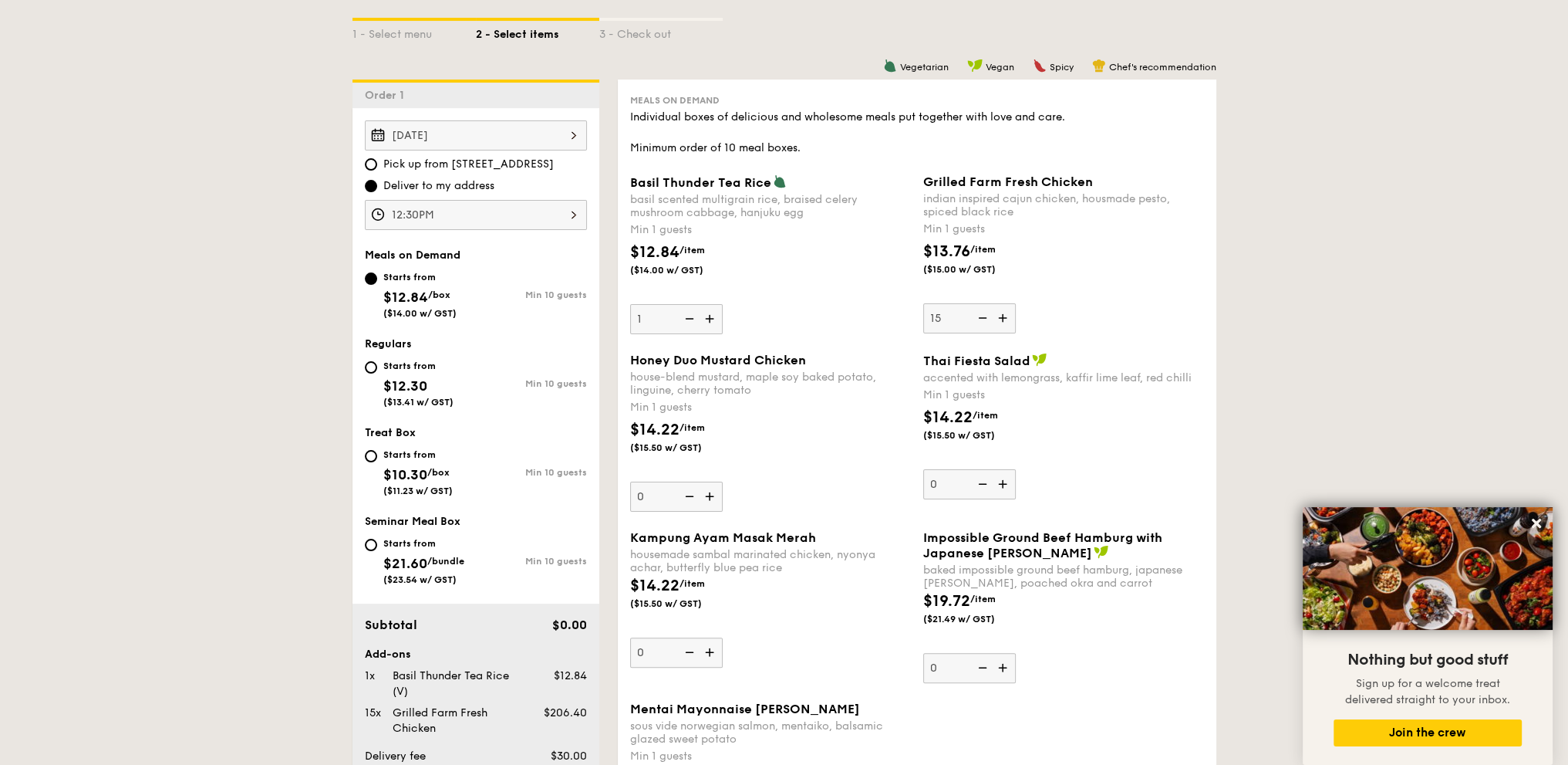
scroll to position [386, 0]
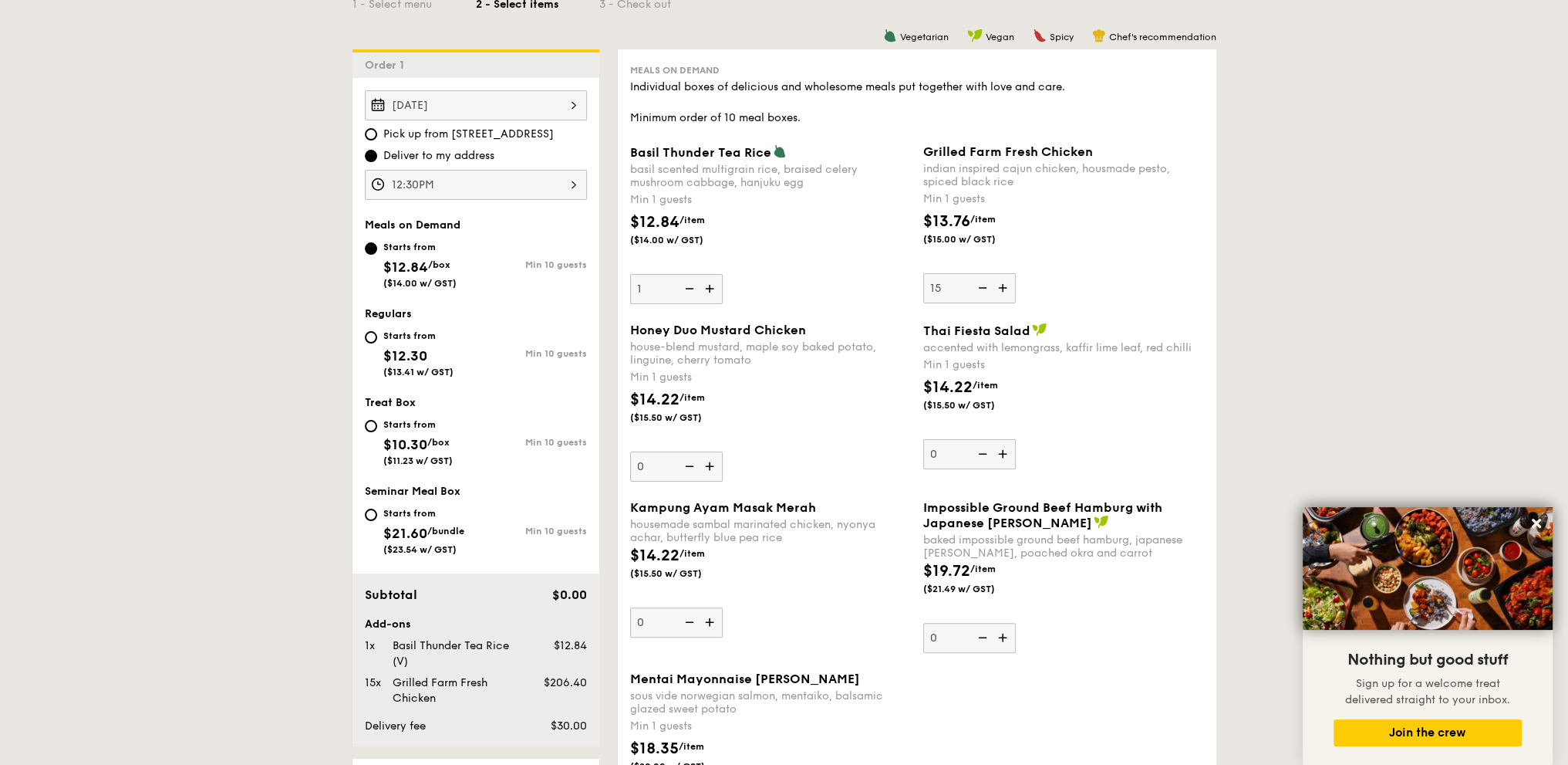
click at [998, 637] on img at bounding box center [1004, 637] width 23 height 29
click at [998, 637] on input "0" at bounding box center [969, 637] width 92 height 30
type input "1"
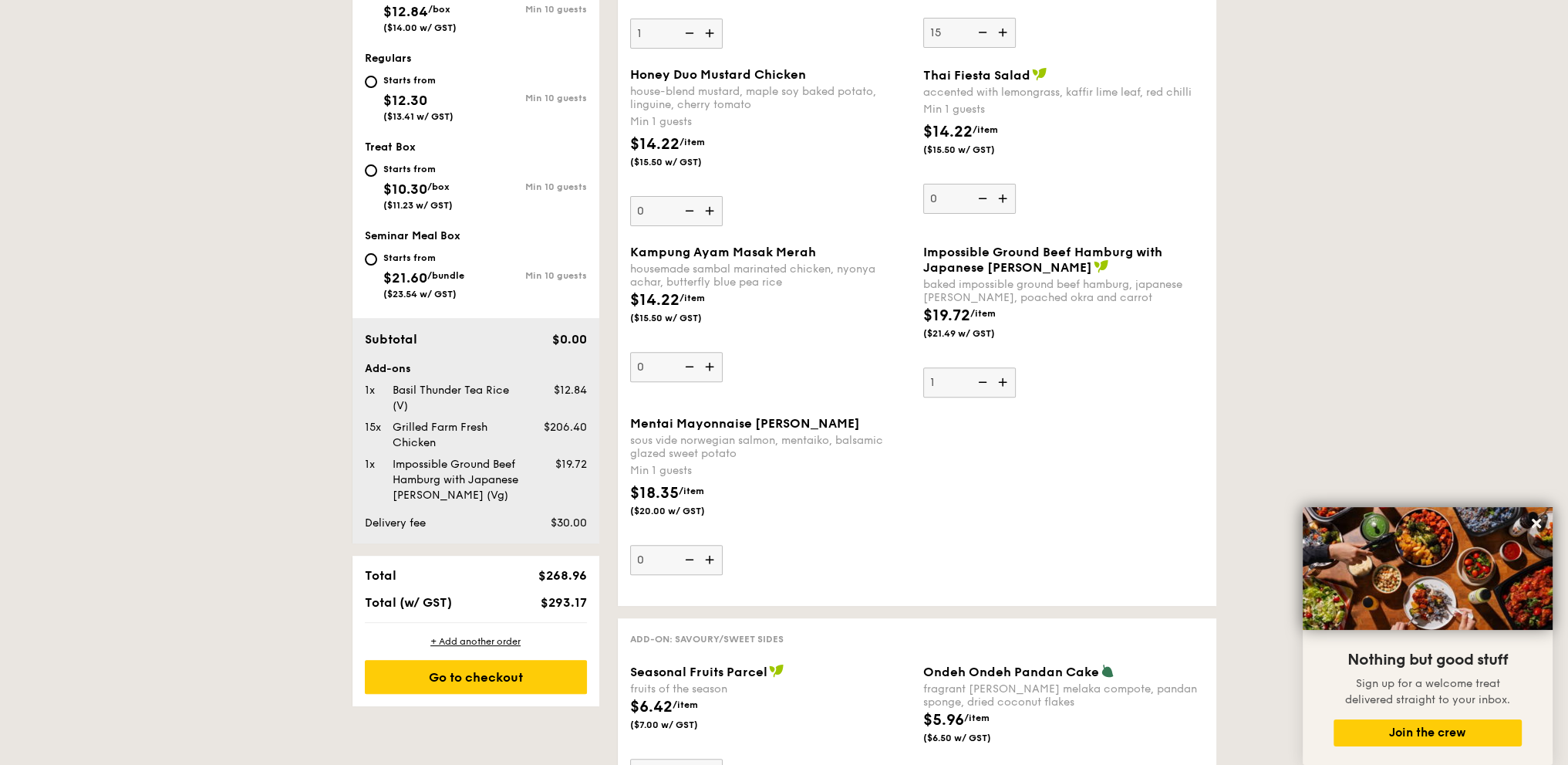
scroll to position [512, 0]
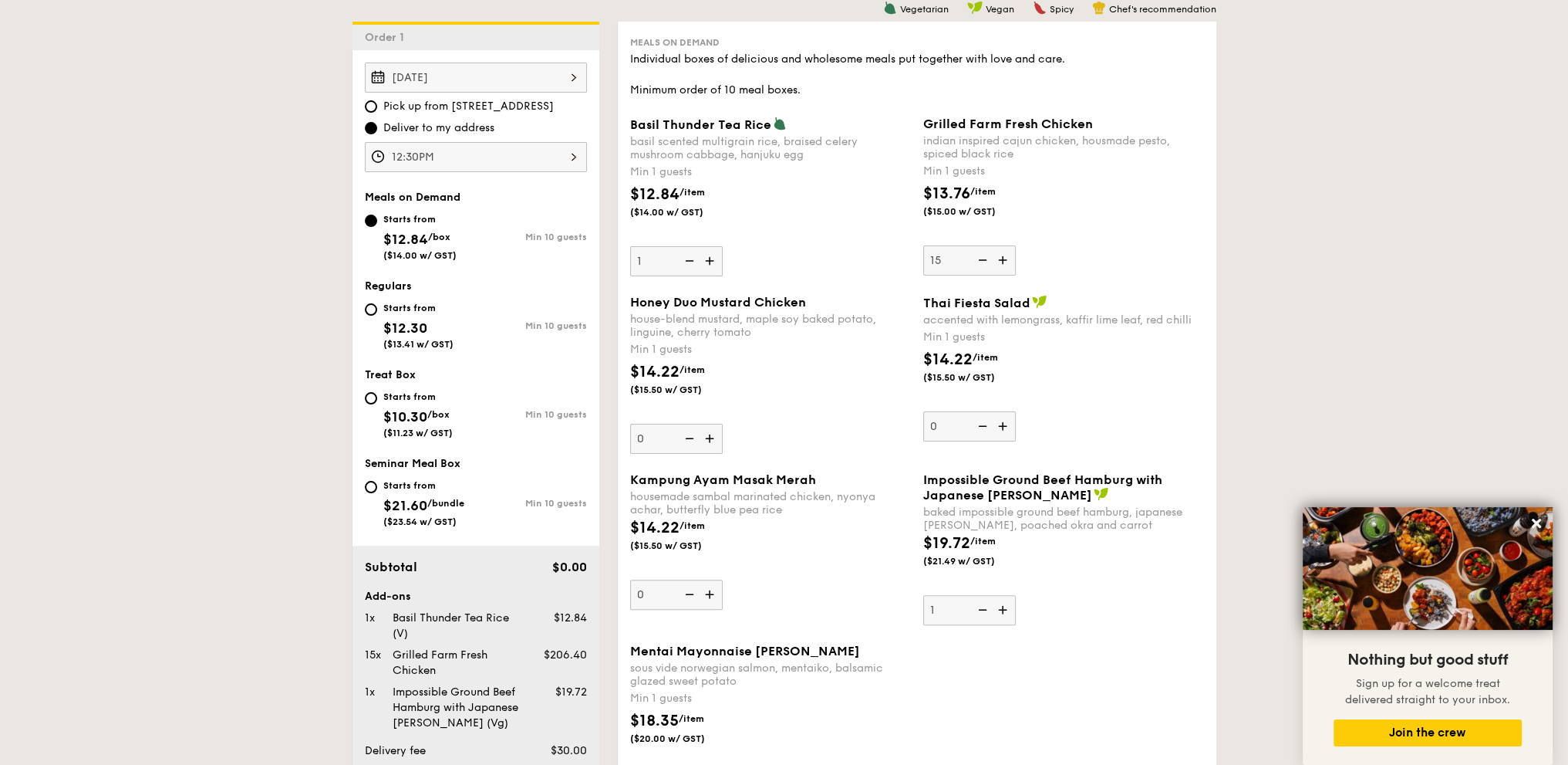
scroll to position [384, 0]
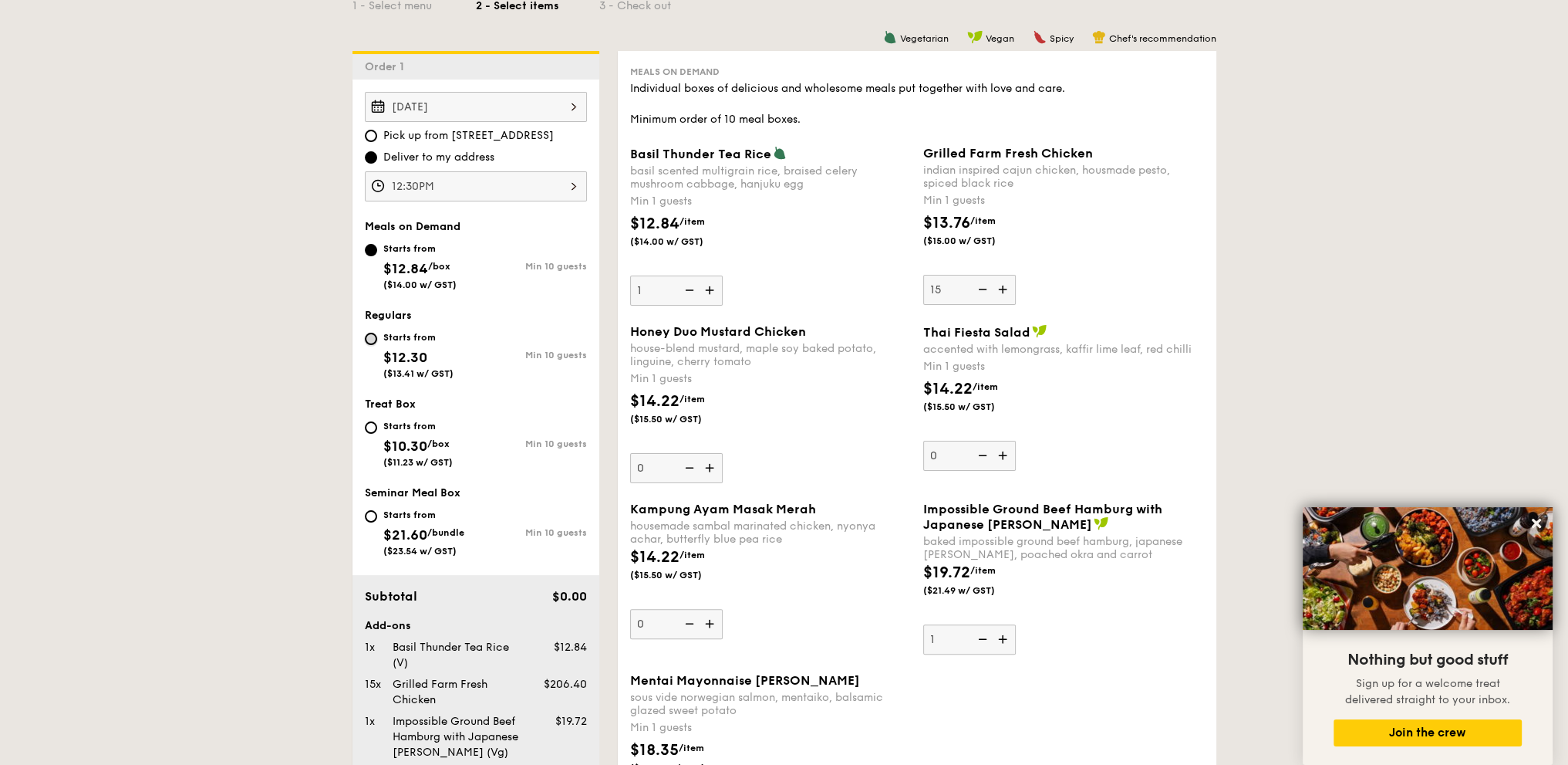
click at [369, 333] on input "Starts from $12.30 ($13.41 w/ GST) Min 10 guests" at bounding box center [370, 338] width 12 height 12
radio input "true"
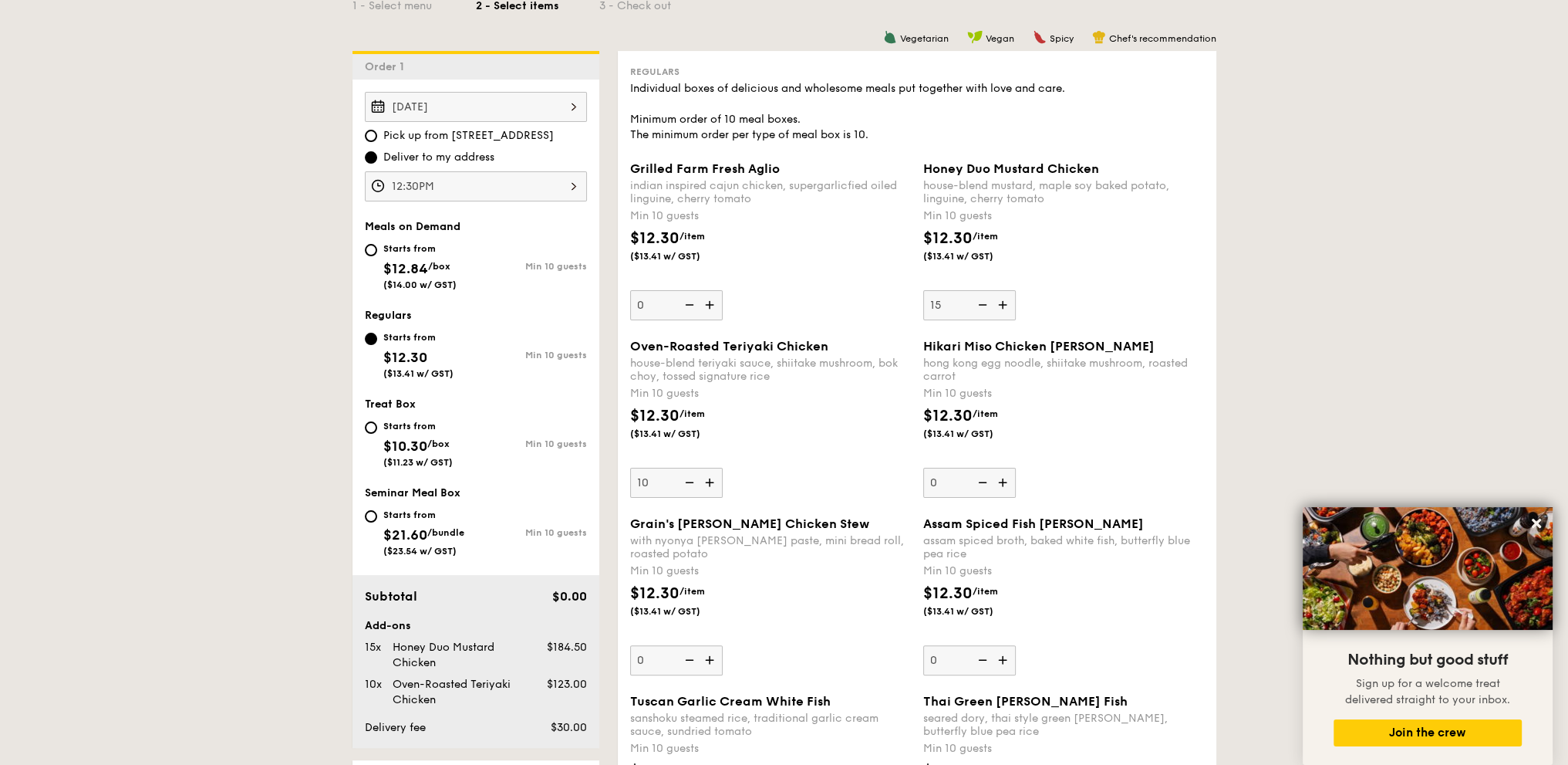
click at [1001, 484] on img at bounding box center [1004, 482] width 23 height 29
click at [1001, 484] on input "0" at bounding box center [969, 482] width 92 height 30
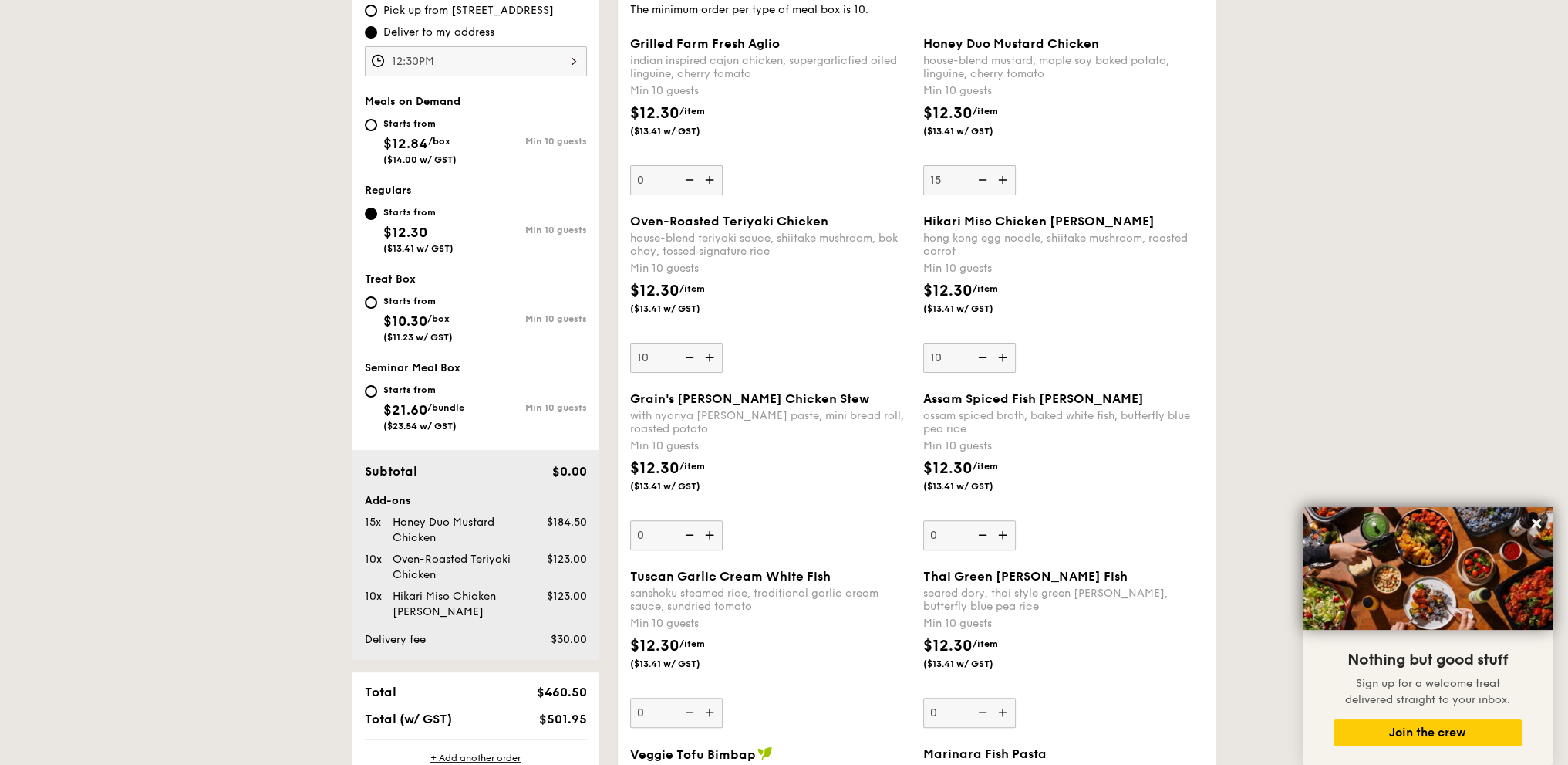
scroll to position [255, 0]
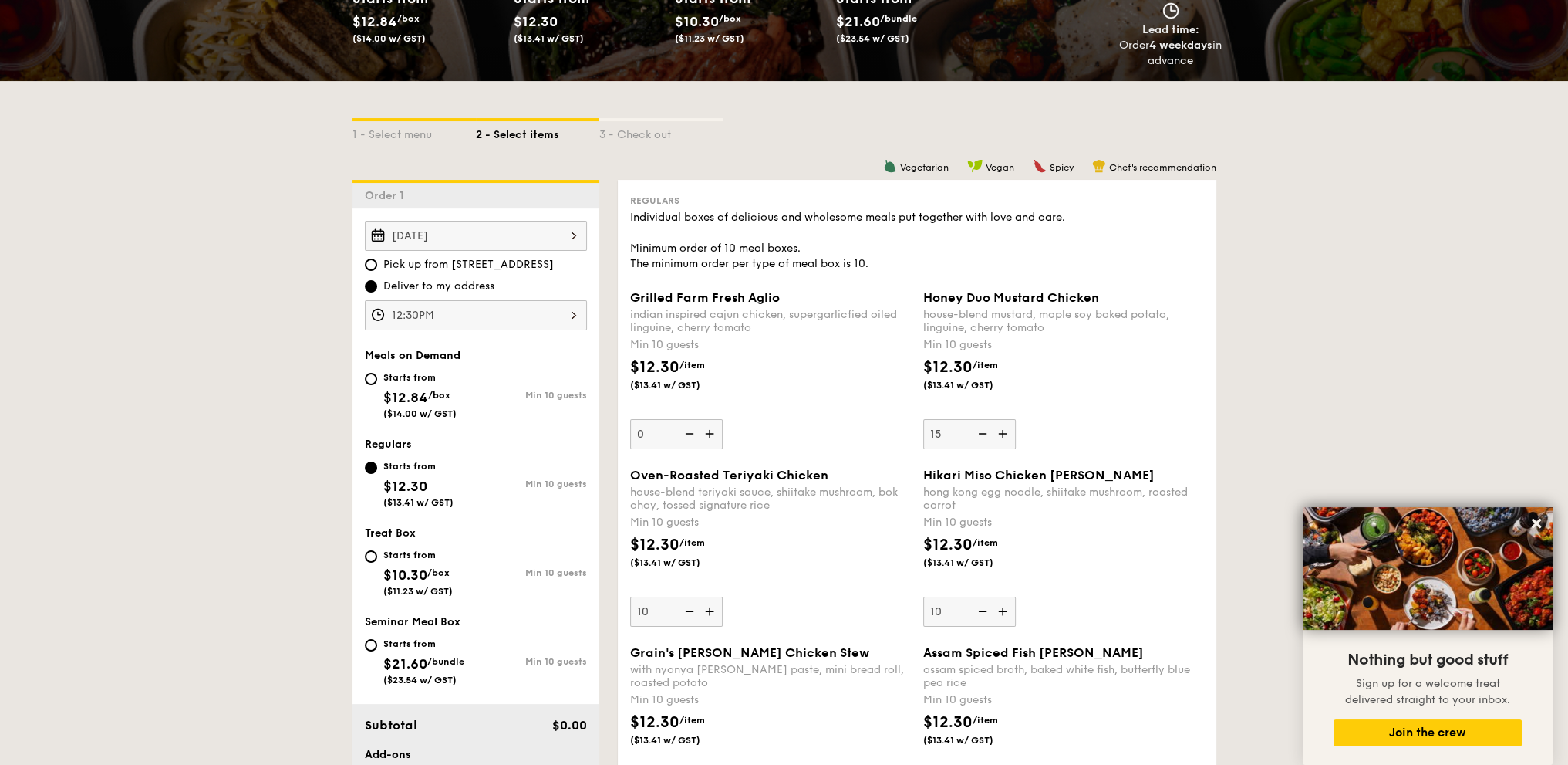
click at [977, 607] on img at bounding box center [981, 611] width 23 height 29
click at [977, 607] on input "10" at bounding box center [969, 611] width 92 height 30
type input "0"
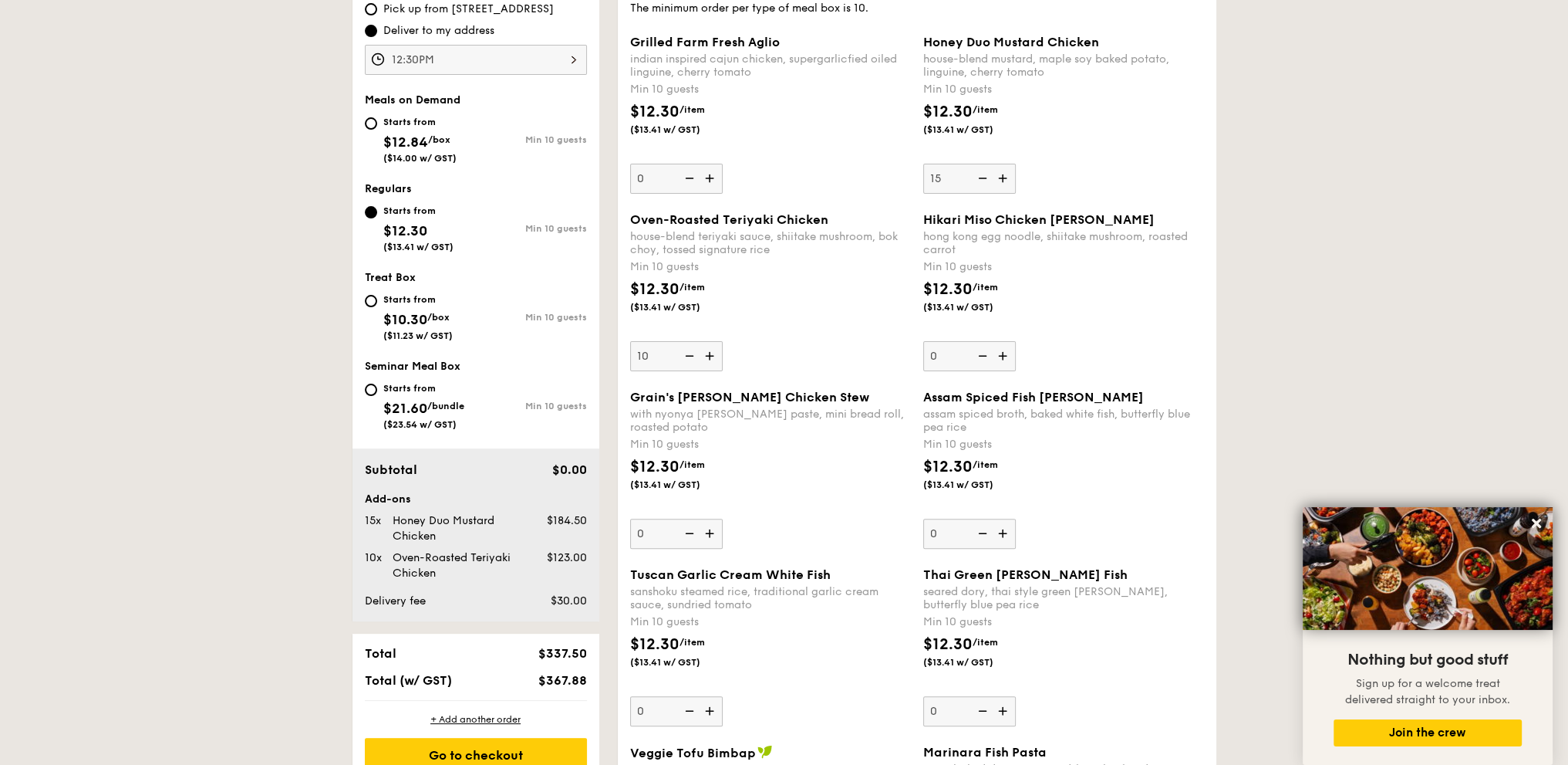
scroll to position [384, 0]
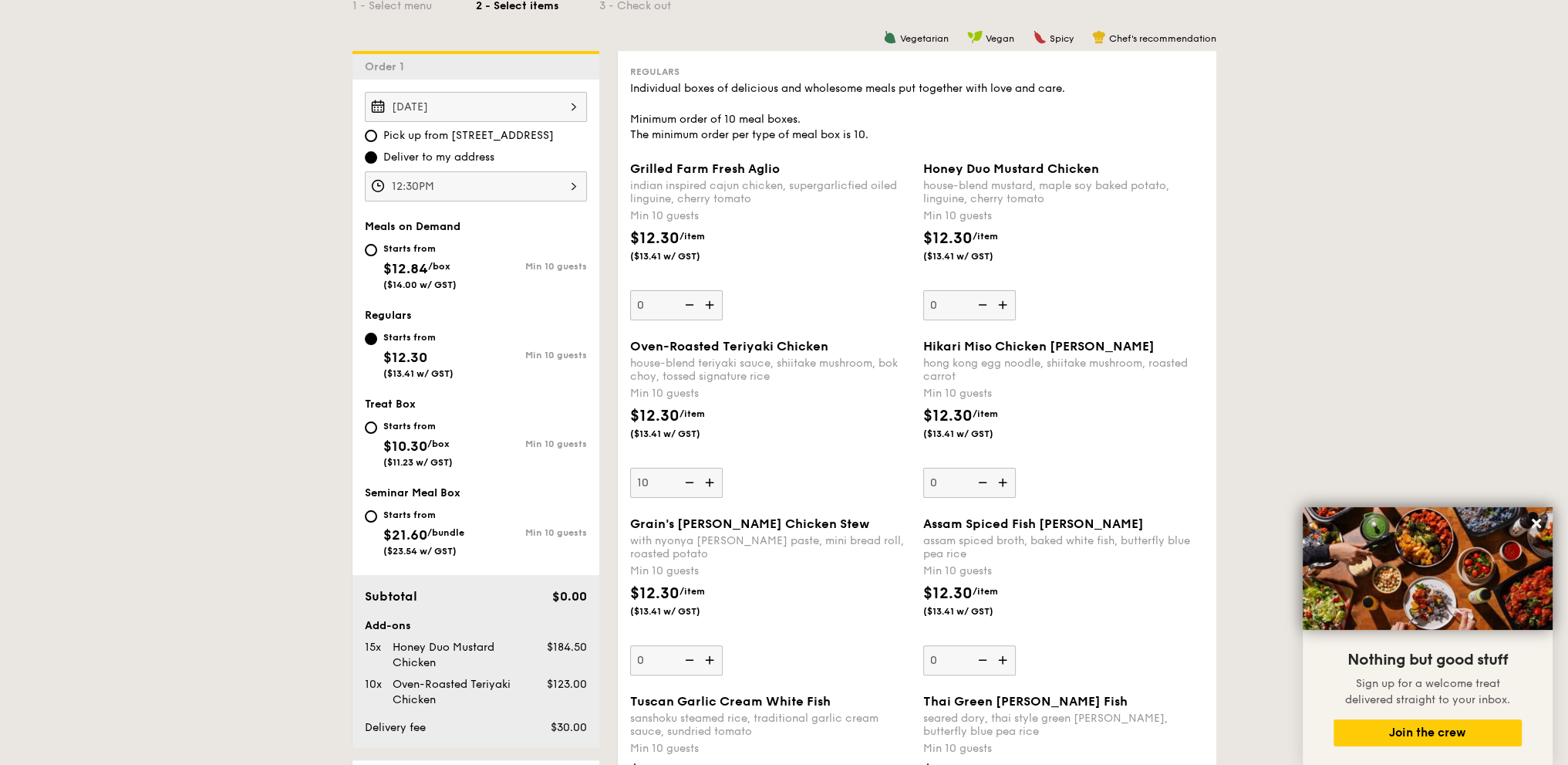
type input "10"
click at [713, 480] on img at bounding box center [711, 482] width 23 height 29
click at [713, 480] on input "10" at bounding box center [676, 482] width 92 height 30
click at [713, 480] on img at bounding box center [711, 482] width 23 height 29
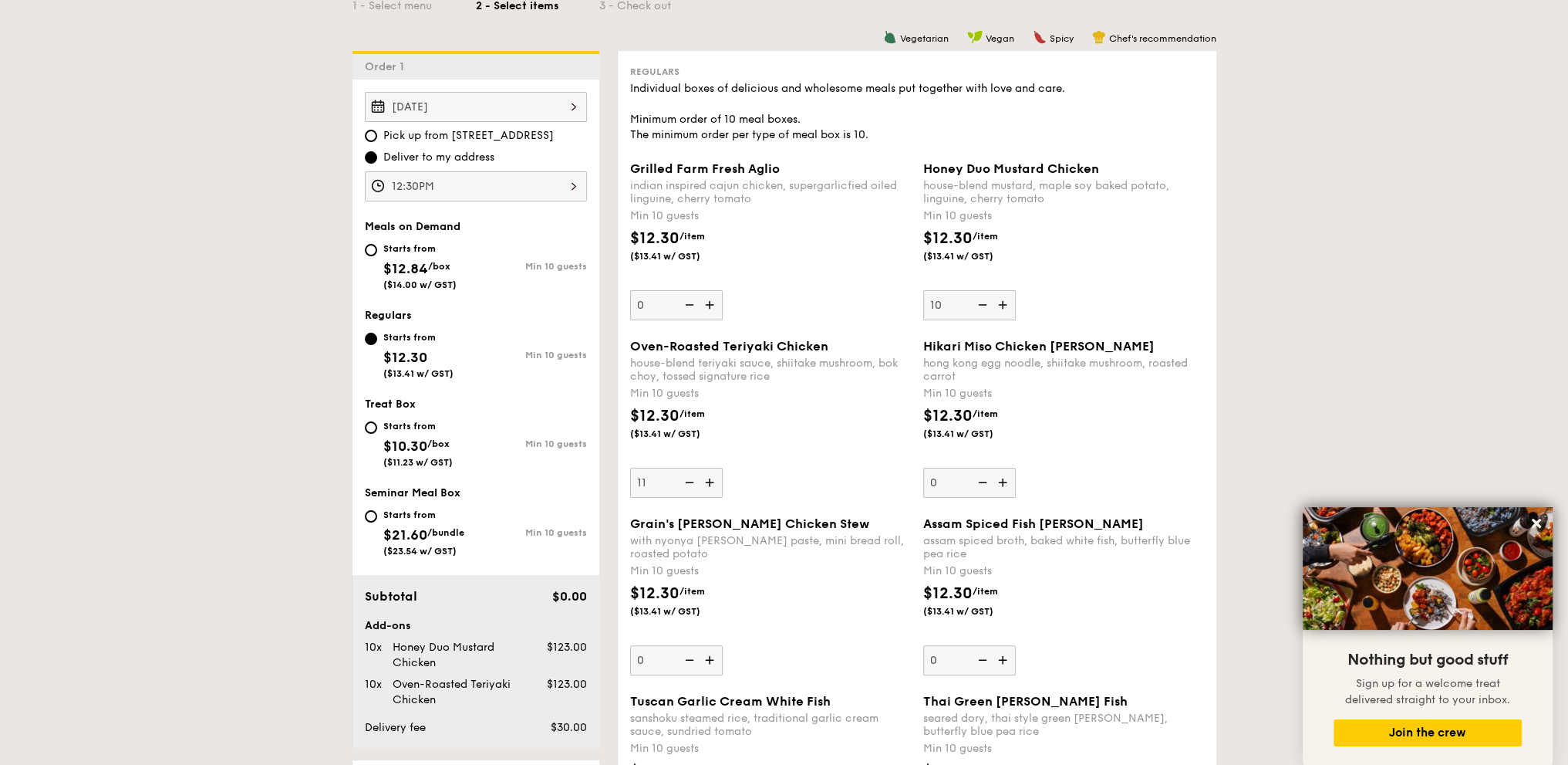
click at [713, 480] on input "11" at bounding box center [676, 482] width 92 height 30
click at [713, 480] on img at bounding box center [711, 482] width 23 height 29
click at [713, 480] on input "12" at bounding box center [676, 482] width 92 height 30
click at [713, 480] on img at bounding box center [711, 482] width 23 height 29
click at [713, 480] on input "13" at bounding box center [676, 482] width 92 height 30
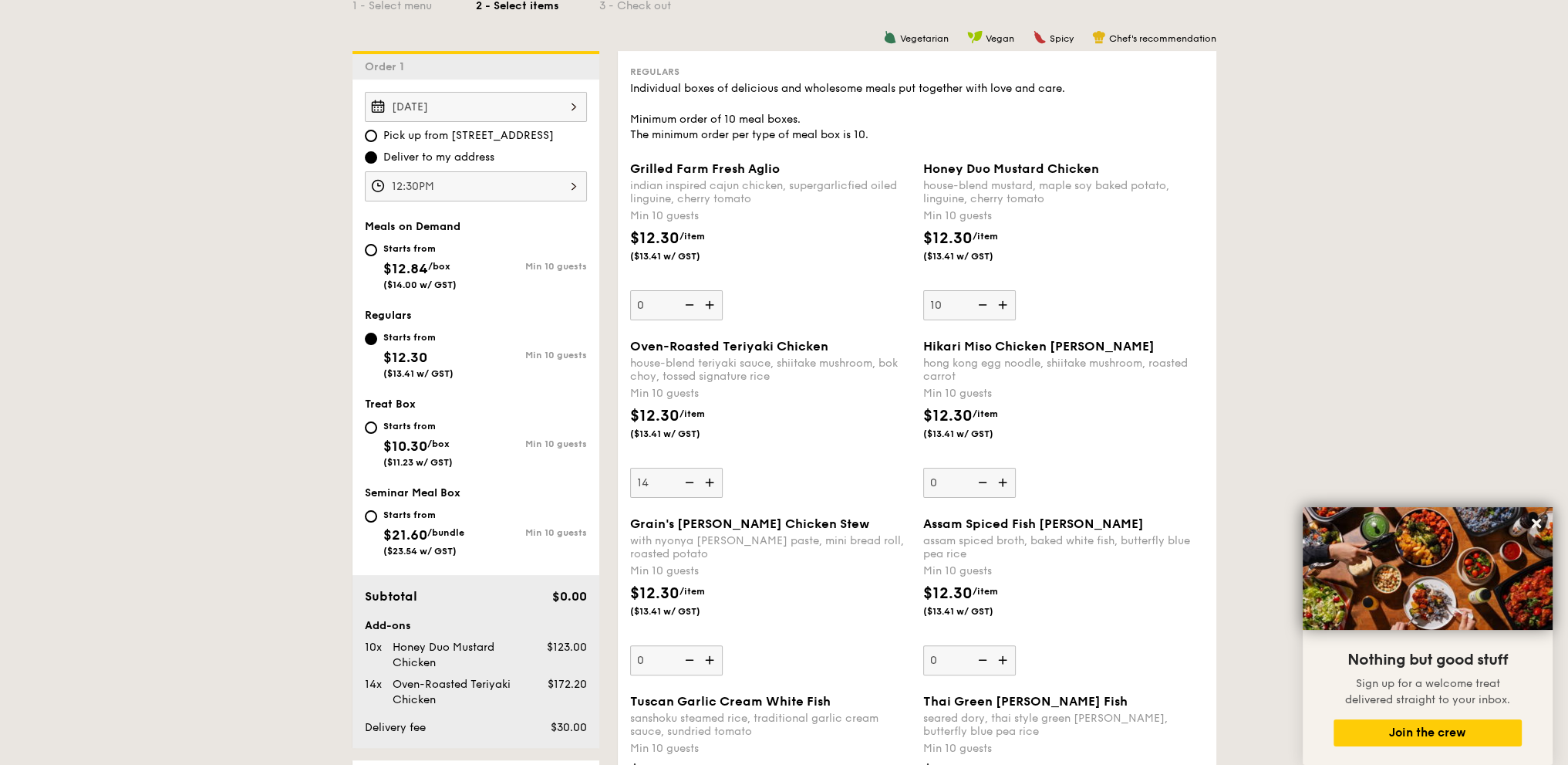
click at [713, 480] on img at bounding box center [711, 482] width 23 height 29
click at [713, 480] on input "14" at bounding box center [676, 482] width 92 height 30
click at [713, 480] on img at bounding box center [711, 482] width 23 height 29
click at [713, 480] on input "15" at bounding box center [676, 482] width 92 height 30
click at [692, 472] on img at bounding box center [688, 482] width 23 height 29
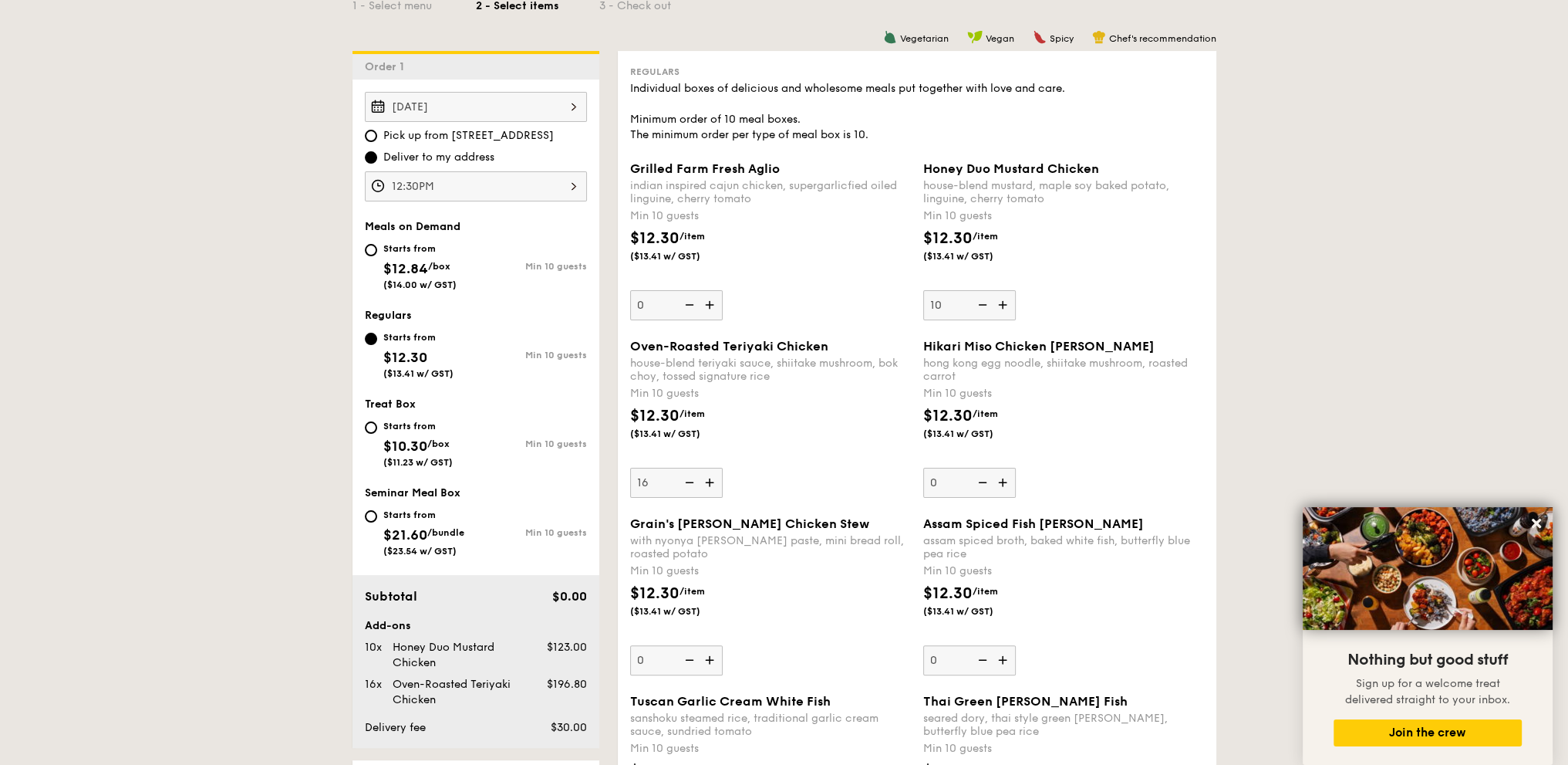
click at [692, 472] on input "16" at bounding box center [676, 482] width 92 height 30
type input "15"
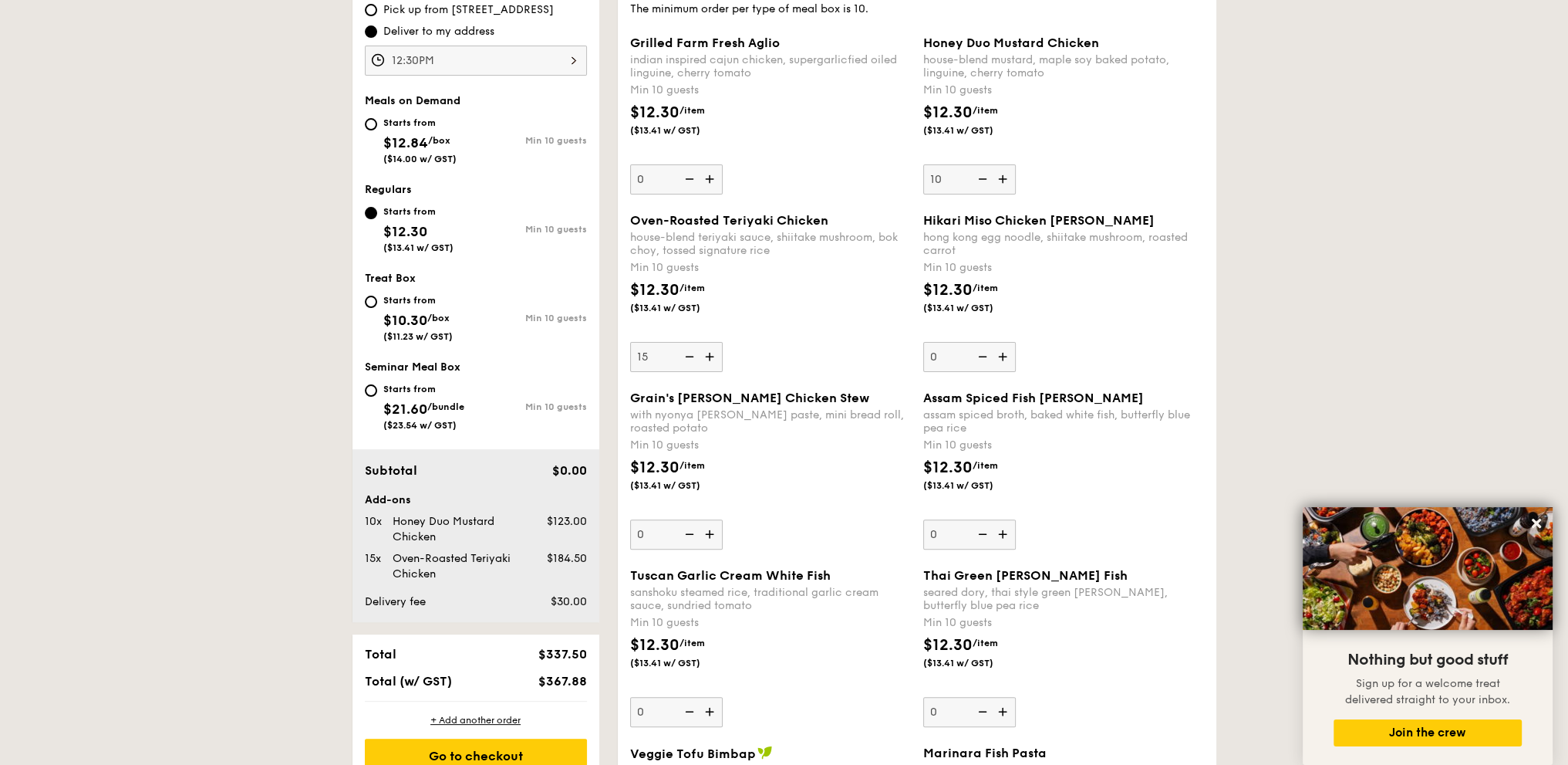
scroll to position [255, 0]
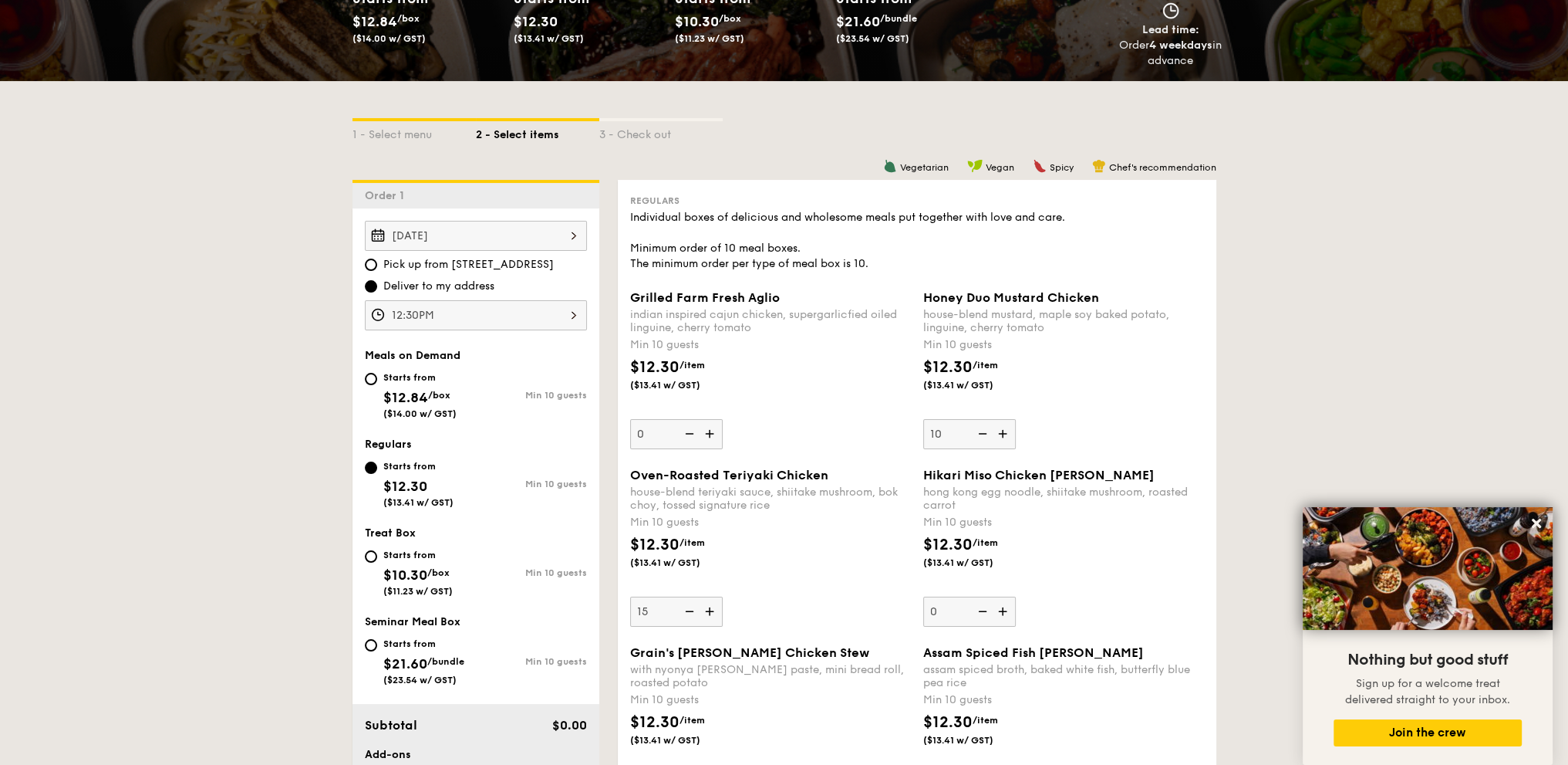
click at [979, 431] on img at bounding box center [981, 434] width 23 height 29
click at [979, 431] on input "10" at bounding box center [969, 434] width 92 height 30
type input "0"
click at [979, 431] on img at bounding box center [981, 434] width 23 height 29
click at [979, 431] on input "0" at bounding box center [969, 434] width 92 height 30
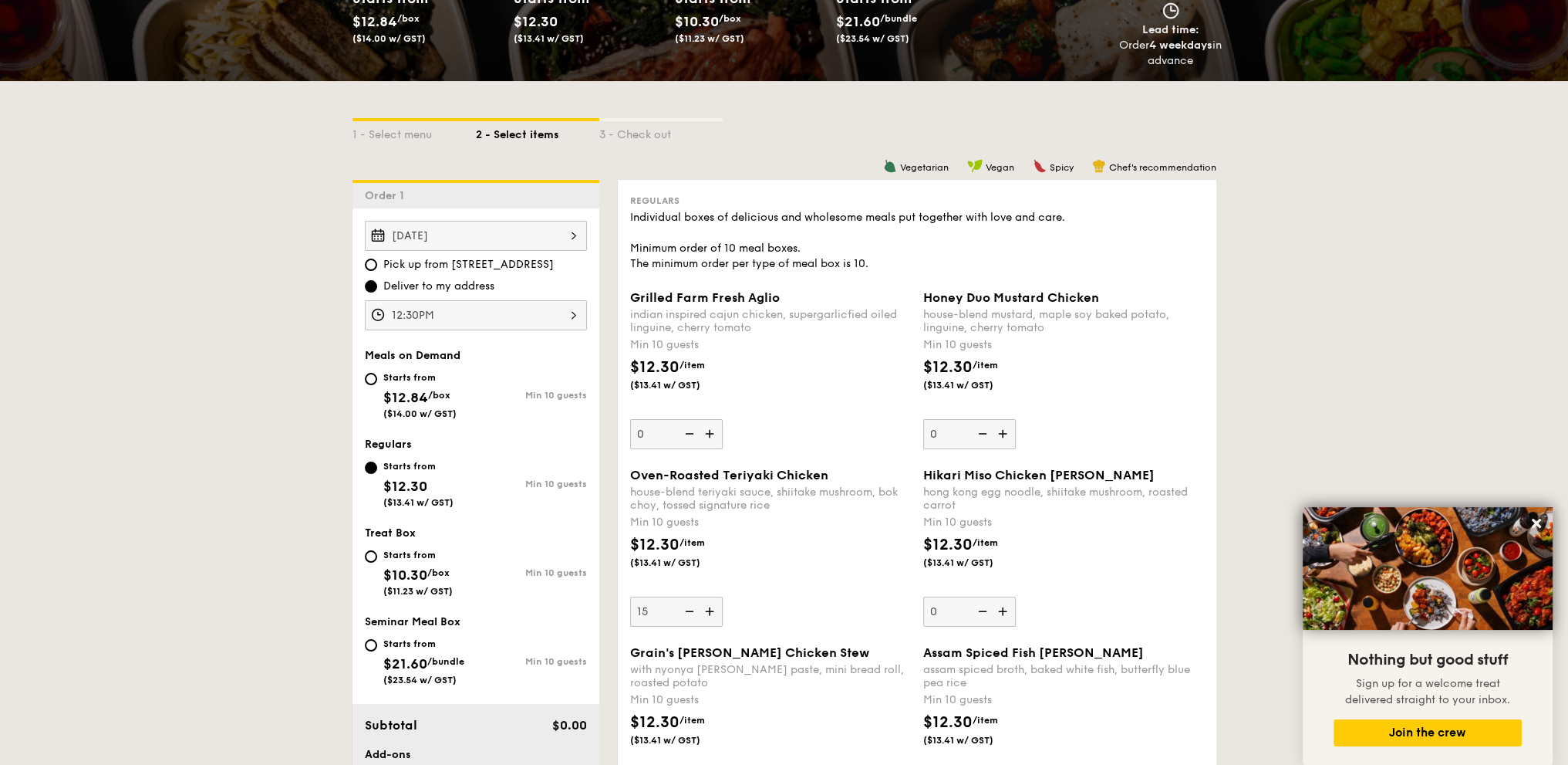
click at [979, 431] on img at bounding box center [981, 434] width 23 height 29
click at [979, 431] on input "0" at bounding box center [969, 434] width 92 height 30
click at [979, 431] on img at bounding box center [981, 434] width 23 height 29
click at [979, 431] on input "0" at bounding box center [969, 434] width 92 height 30
click at [979, 431] on img at bounding box center [981, 434] width 23 height 29
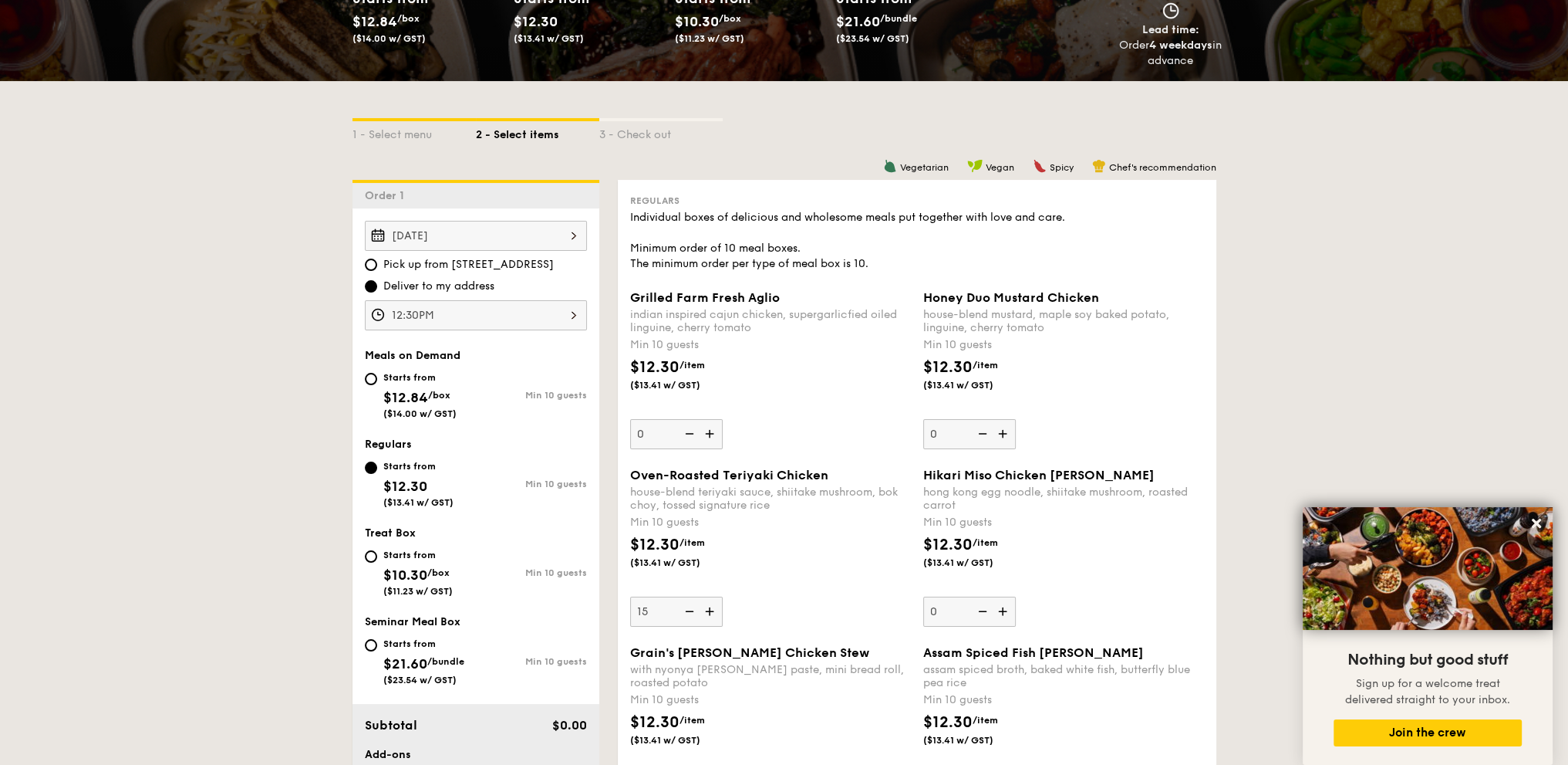
click at [979, 431] on input "0" at bounding box center [969, 434] width 92 height 30
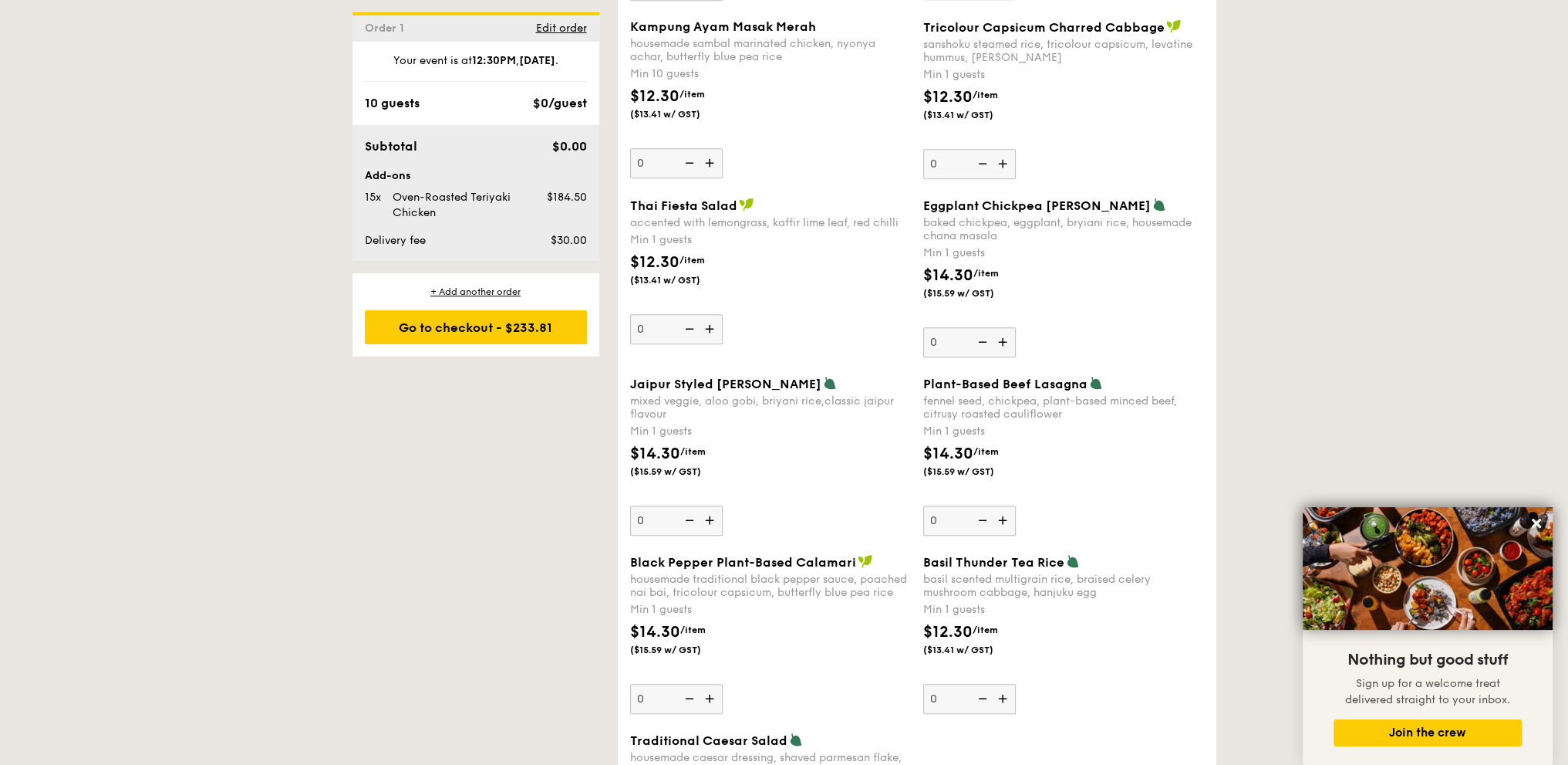
scroll to position [1543, 0]
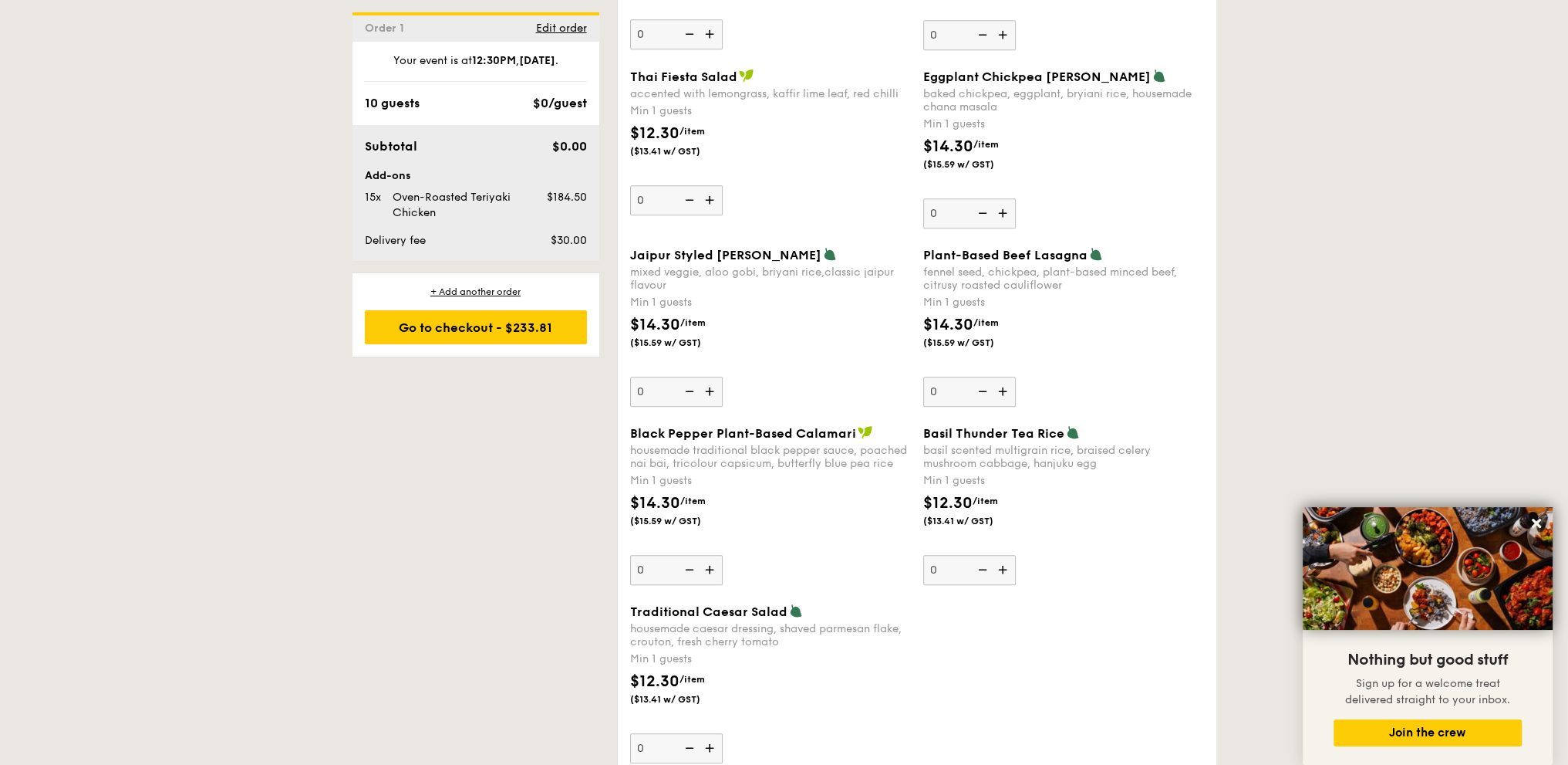
click at [1005, 561] on img at bounding box center [1004, 570] width 23 height 29
click at [1005, 561] on input "0" at bounding box center [969, 570] width 92 height 30
type input "1"
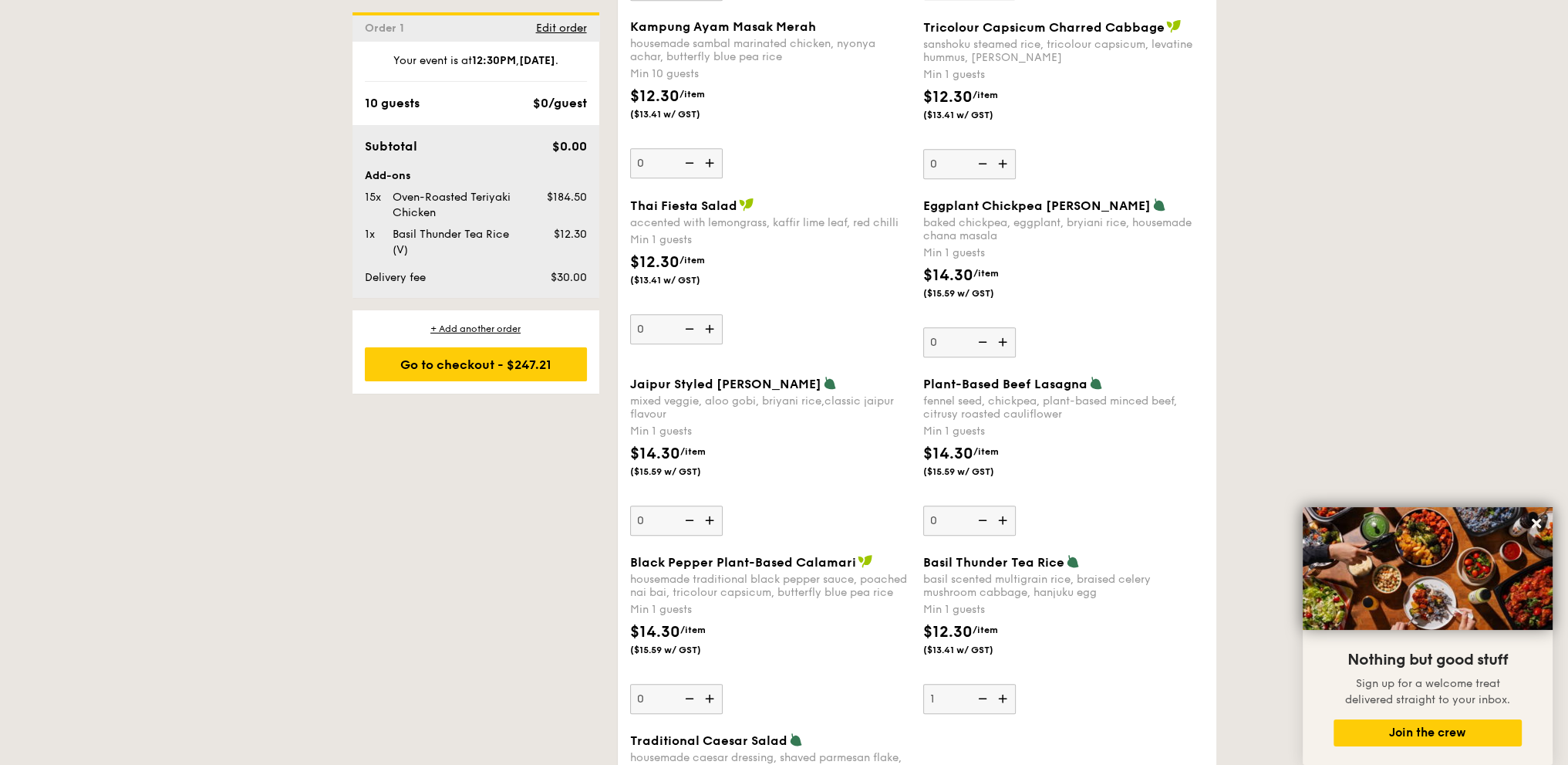
scroll to position [1285, 0]
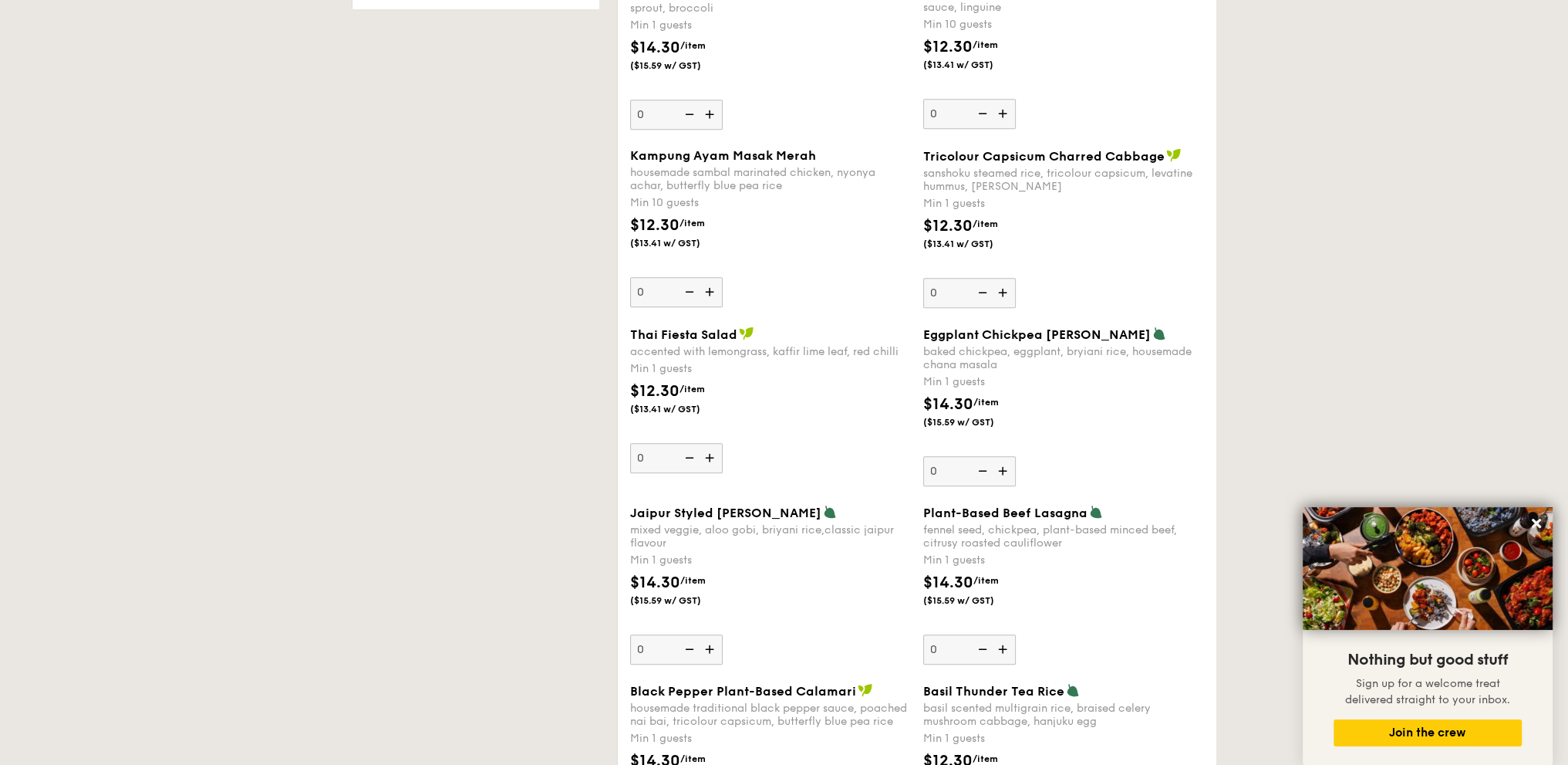
click at [984, 291] on img at bounding box center [981, 293] width 23 height 29
click at [984, 291] on input "0" at bounding box center [969, 293] width 92 height 30
click at [999, 289] on img at bounding box center [1004, 293] width 23 height 29
click at [999, 289] on input "0" at bounding box center [969, 293] width 92 height 30
type input "1"
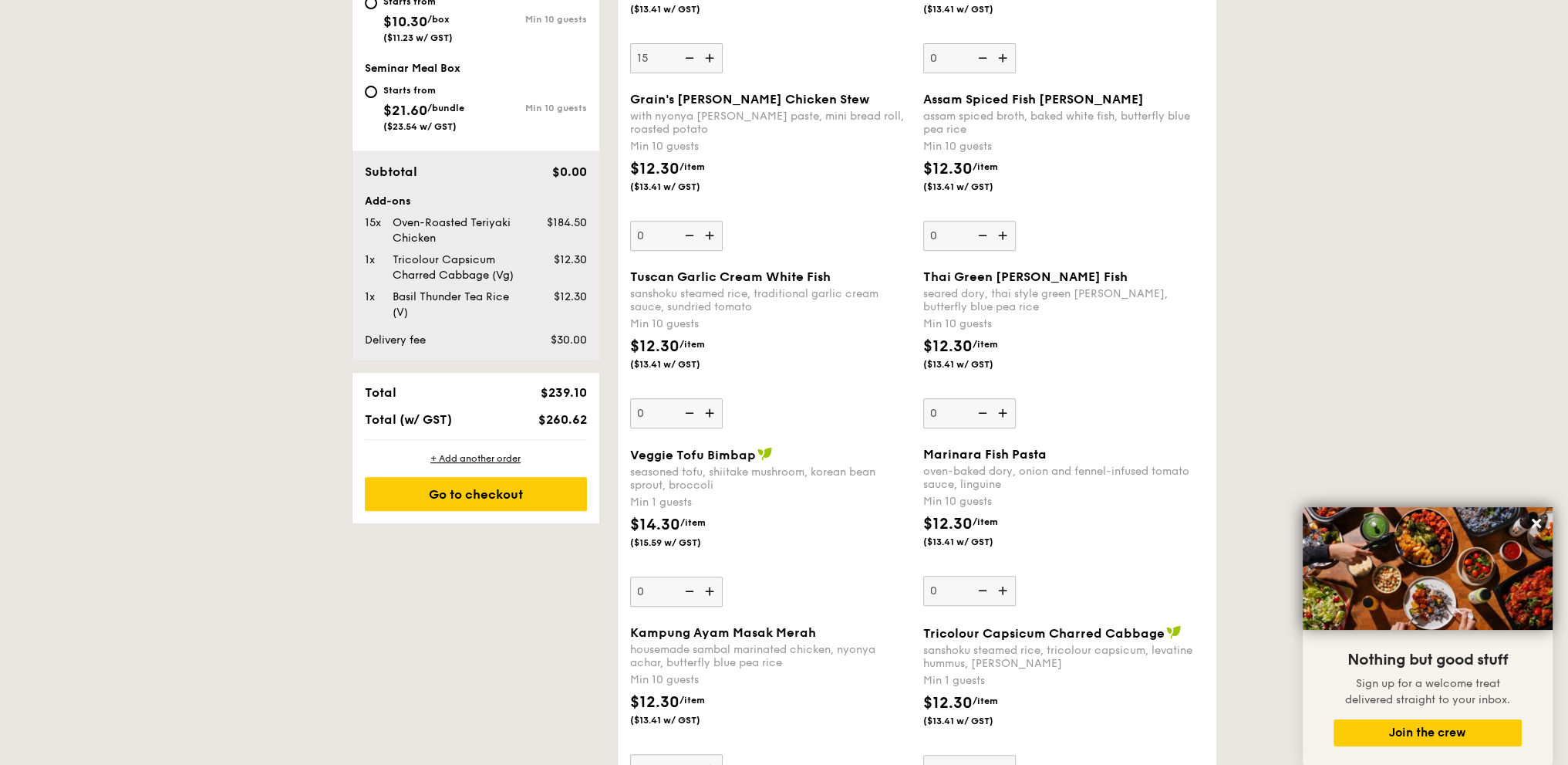
scroll to position [680, 0]
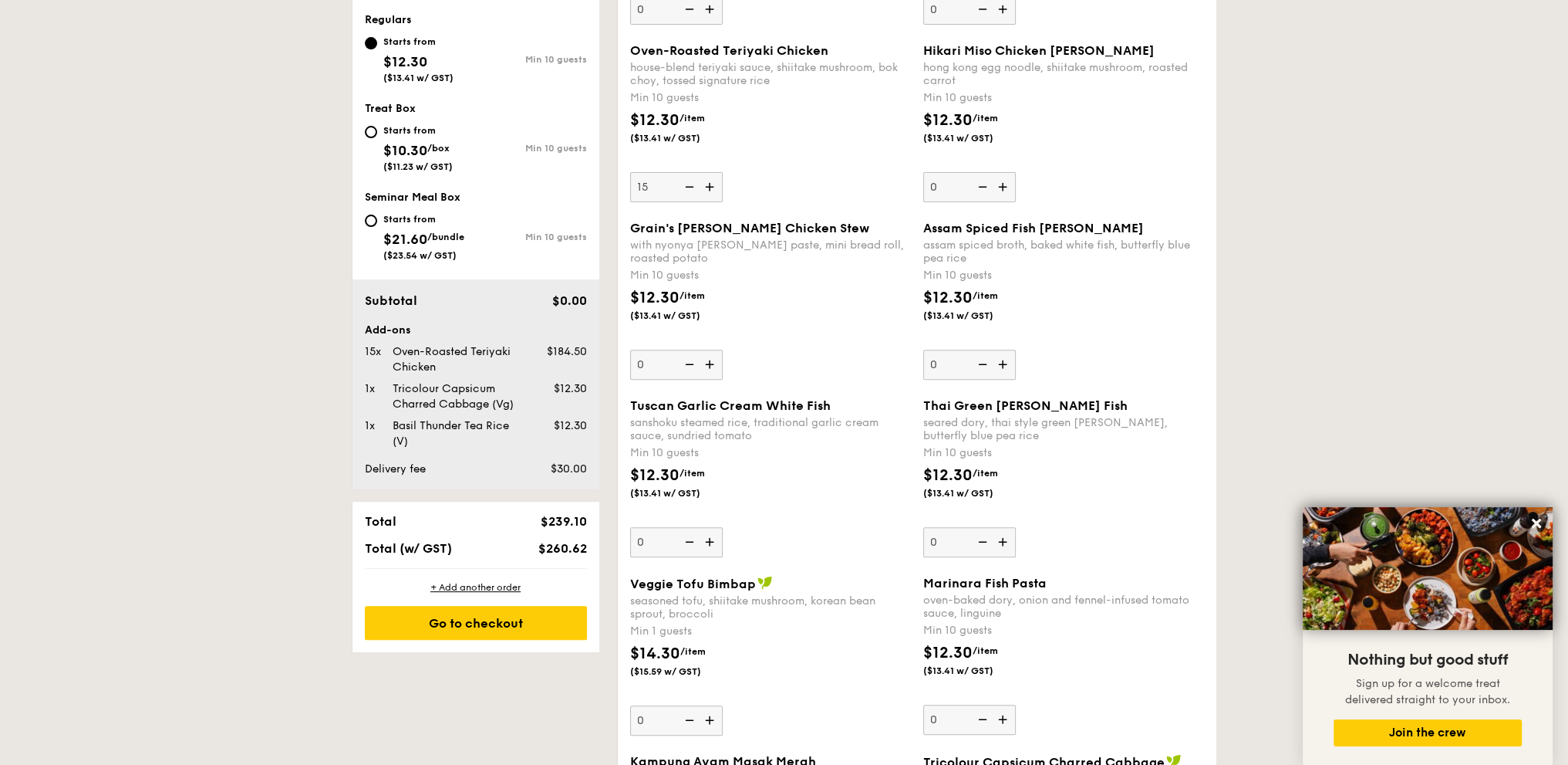
click at [422, 633] on div "Go to checkout" at bounding box center [475, 623] width 222 height 34
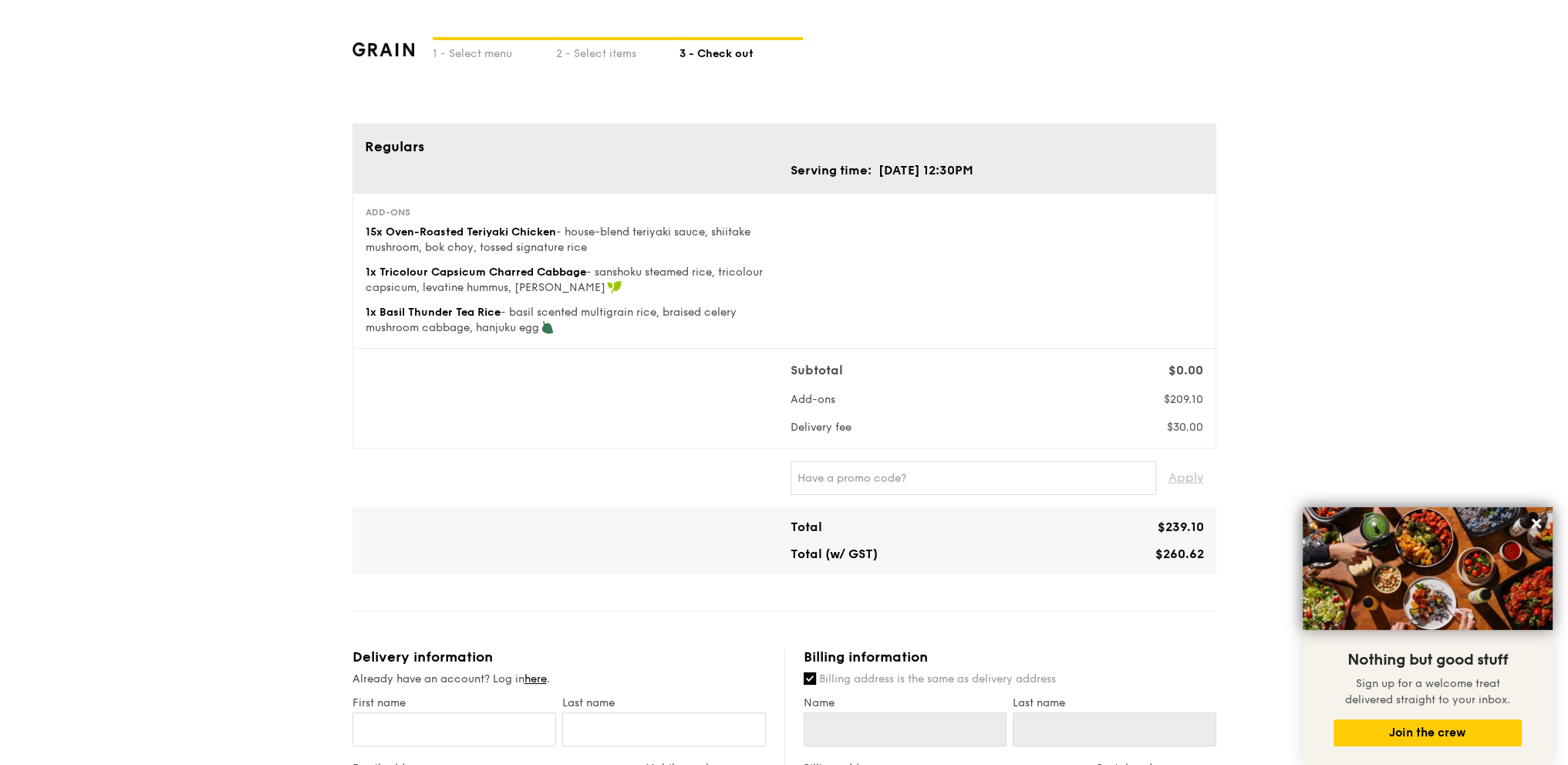
click at [1450, 311] on div "1 - Select menu 2 - Select items 3 - Check out Regulars Serving time: Aug 19, 2…" at bounding box center [784, 733] width 1568 height 1466
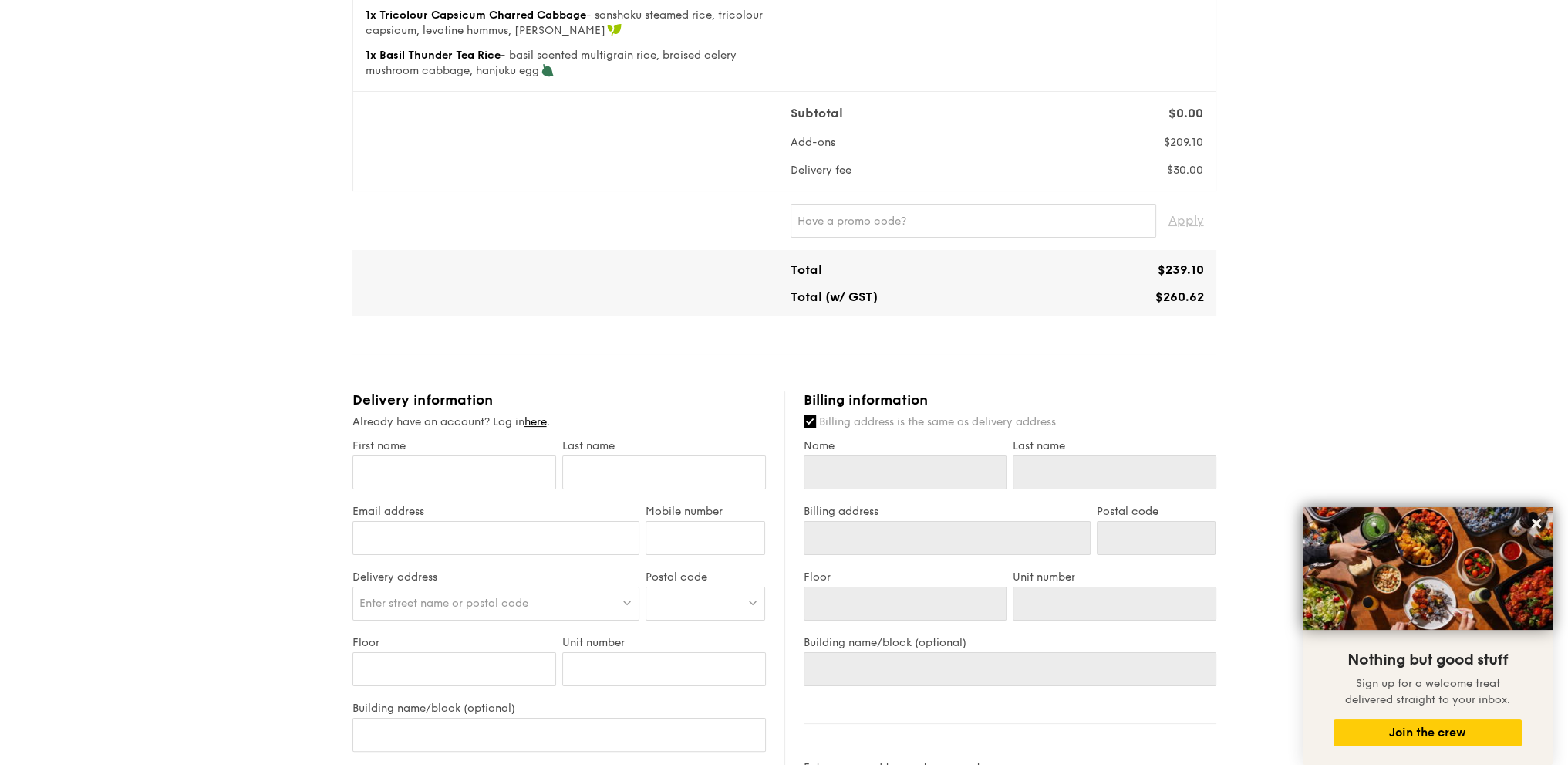
scroll to position [386, 0]
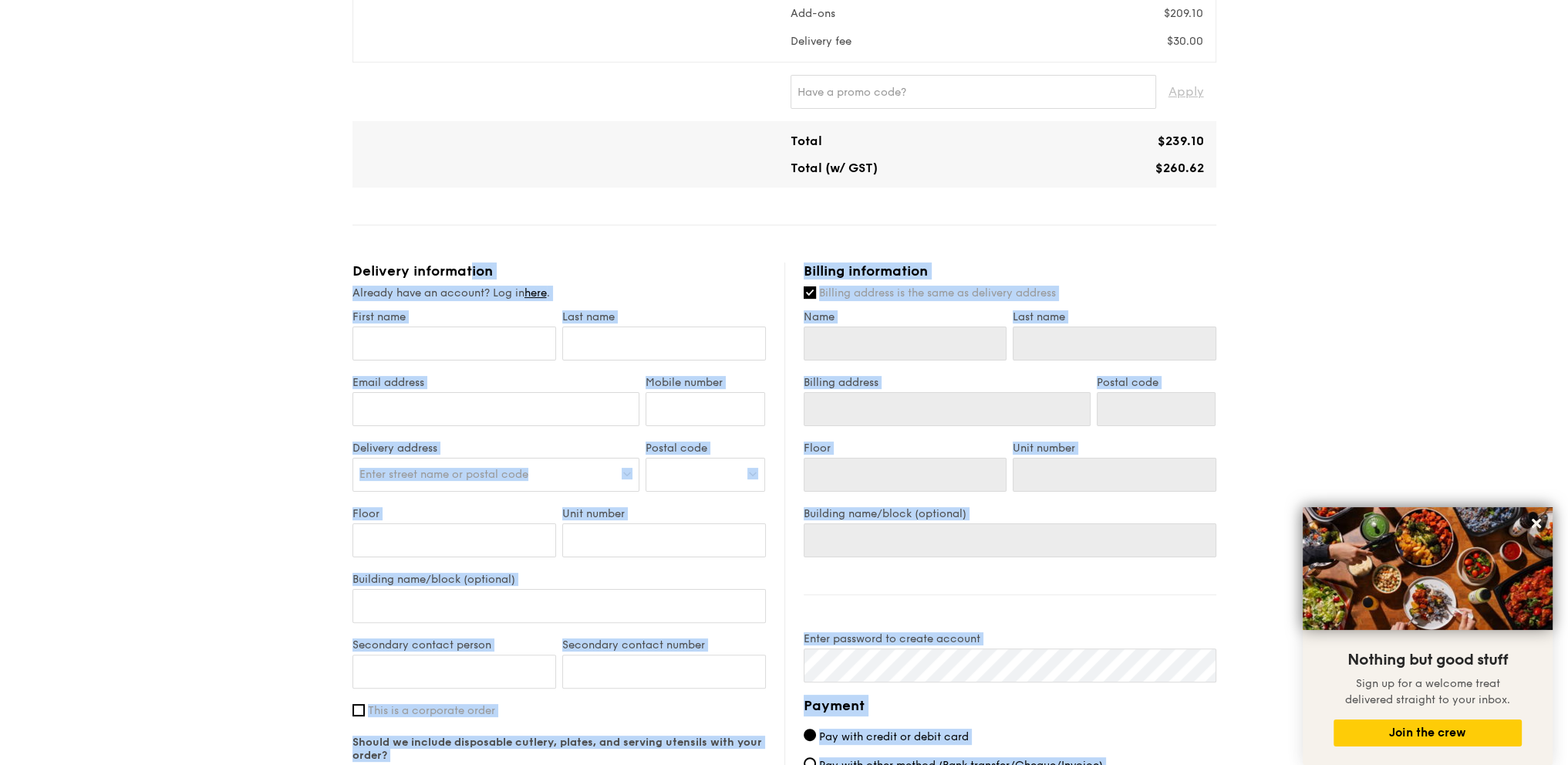
drag, startPoint x: 321, startPoint y: 237, endPoint x: 1230, endPoint y: 618, distance: 985.6
click at [1230, 618] on div "1 - Select menu 2 - Select items 3 - Check out Regulars Serving time: Aug 19, 2…" at bounding box center [784, 347] width 1568 height 1466
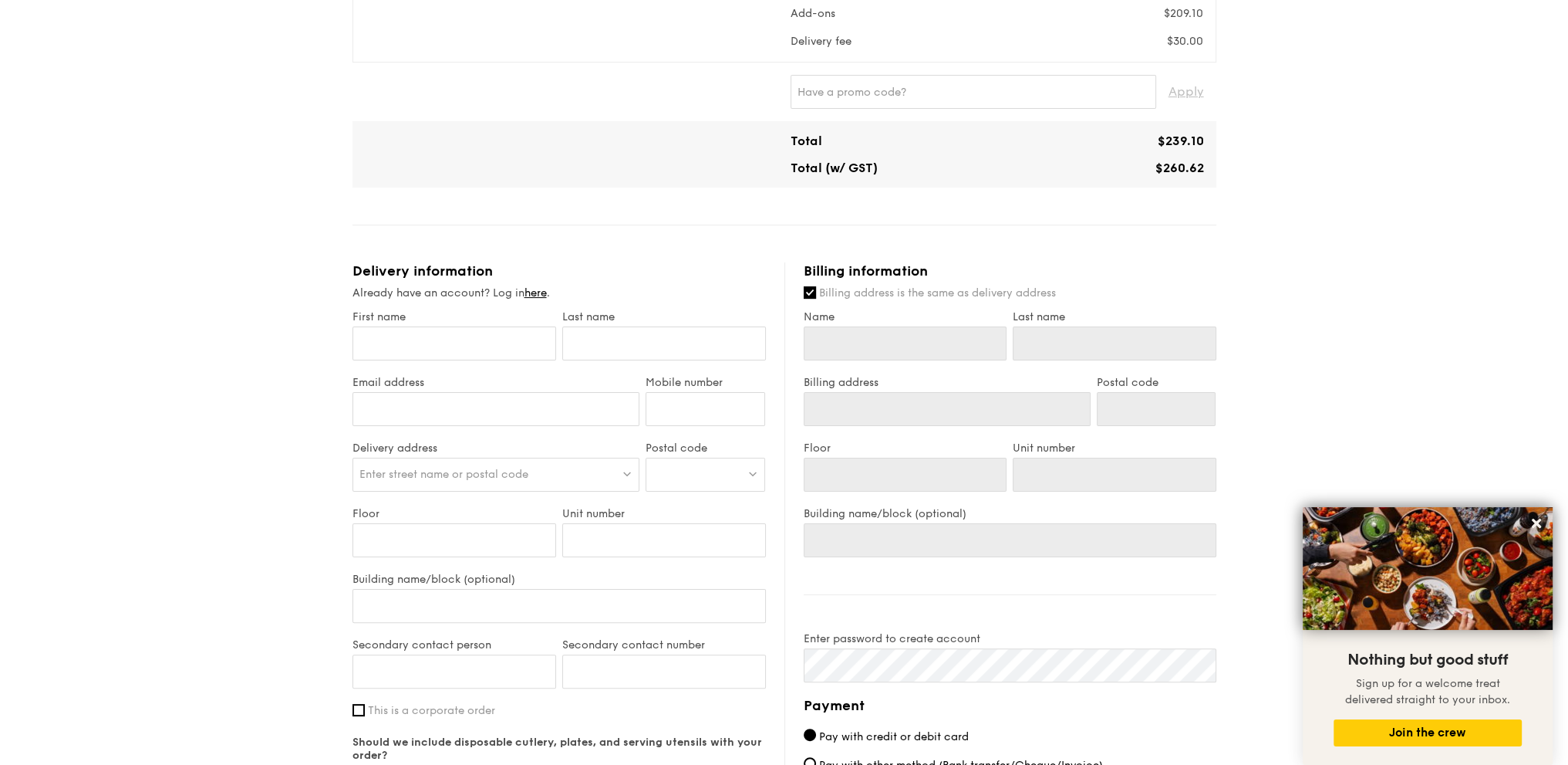
click at [1360, 401] on div "1 - Select menu 2 - Select items 3 - Check out Regulars Serving time: Aug 19, 2…" at bounding box center [784, 347] width 1568 height 1466
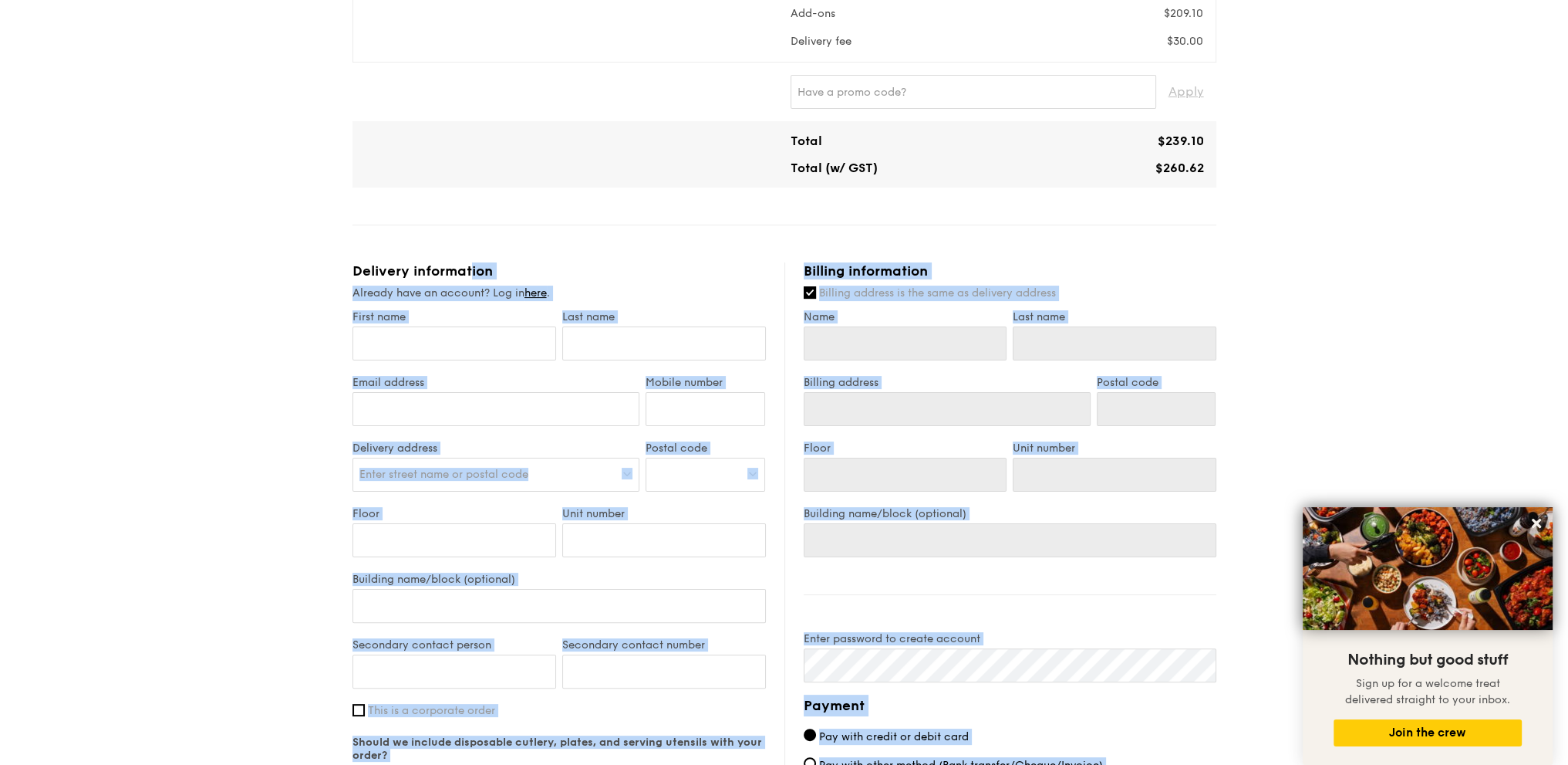
drag, startPoint x: 371, startPoint y: 236, endPoint x: 1268, endPoint y: 578, distance: 960.0
click at [1272, 600] on div "1 - Select menu 2 - Select items 3 - Check out Regulars Serving time: Aug 19, 2…" at bounding box center [784, 347] width 1568 height 1466
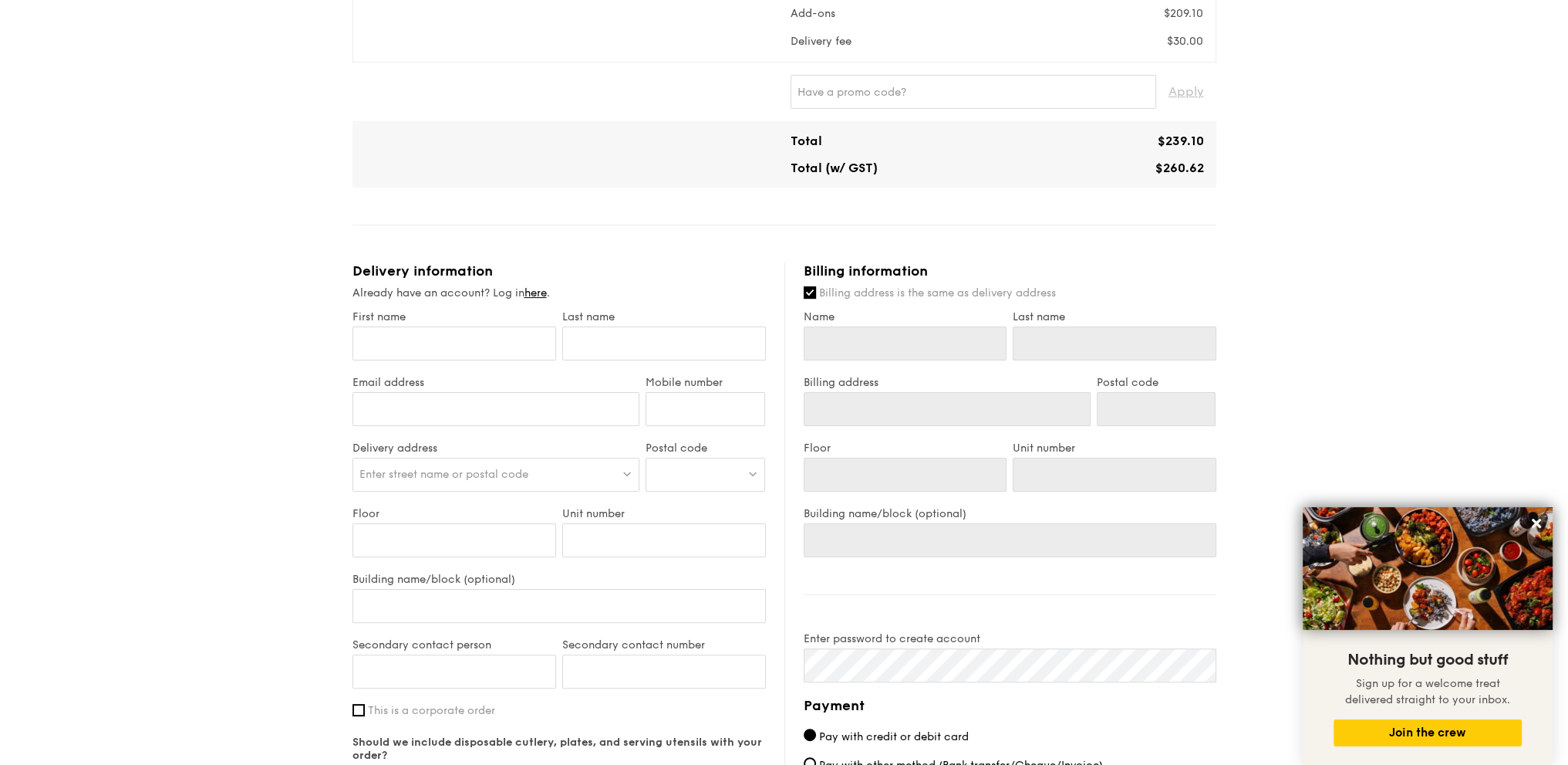
click at [1330, 404] on div "1 - Select menu 2 - Select items 3 - Check out Regulars Serving time: Aug 19, 2…" at bounding box center [784, 347] width 1568 height 1466
click at [1540, 518] on icon at bounding box center [1536, 523] width 14 height 14
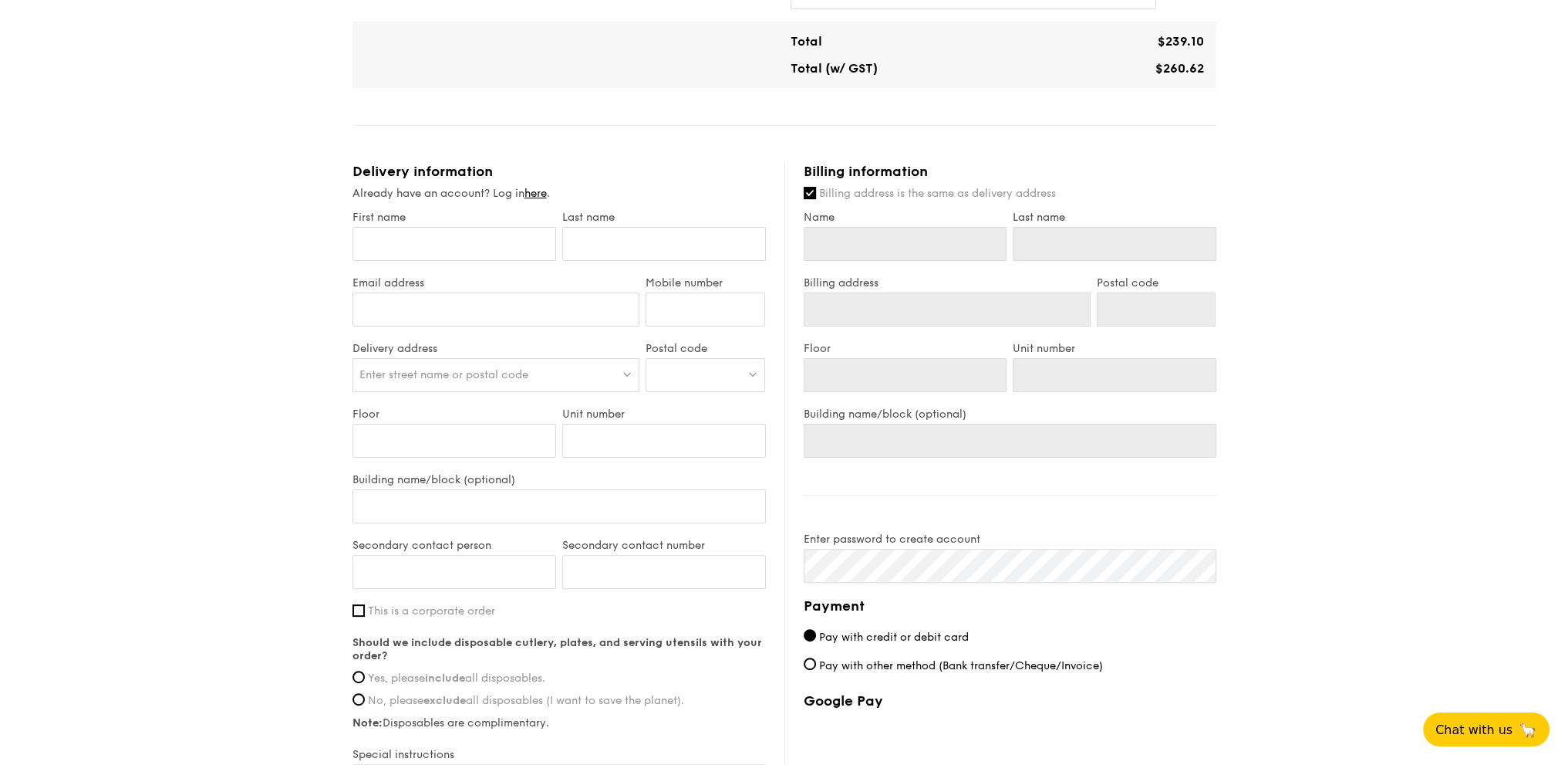
scroll to position [514, 0]
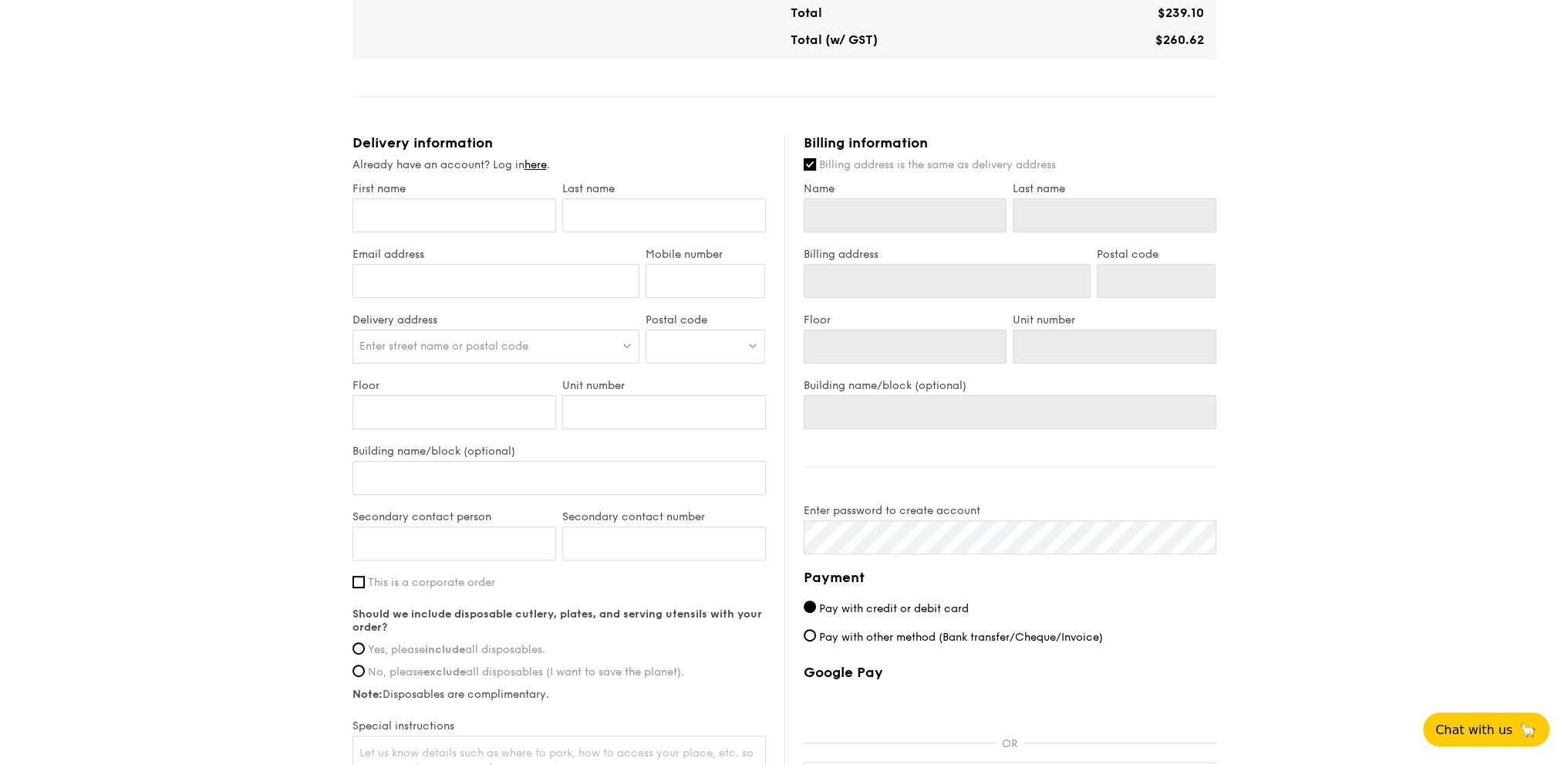
click at [1535, 392] on div "1 - Select menu 2 - Select items 3 - Check out Regulars Serving time: Aug 19, 2…" at bounding box center [784, 219] width 1568 height 1466
click at [1510, 174] on div "1 - Select menu 2 - Select items 3 - Check out Regulars Serving time: Aug 19, 2…" at bounding box center [784, 219] width 1568 height 1466
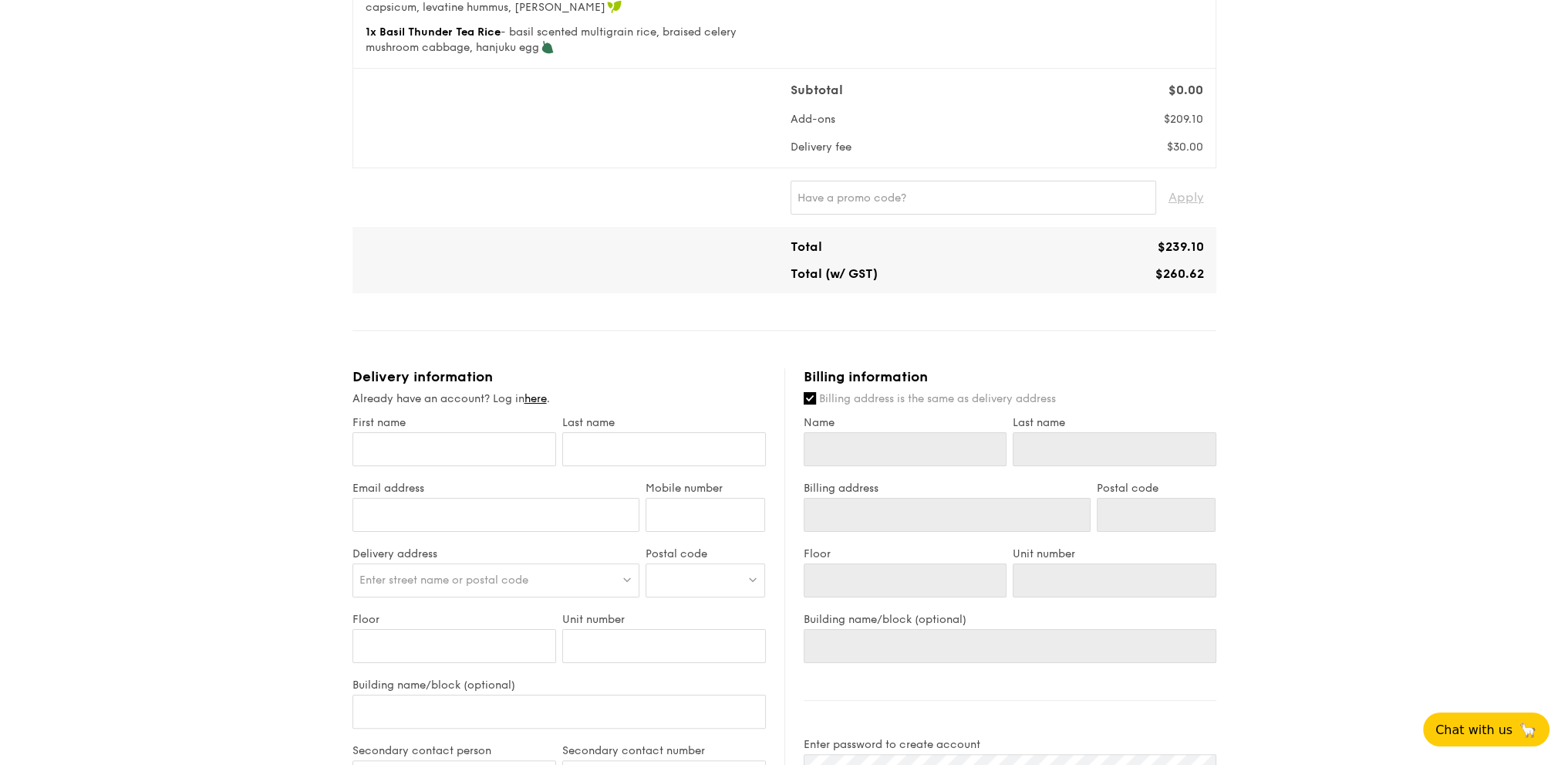
scroll to position [0, 0]
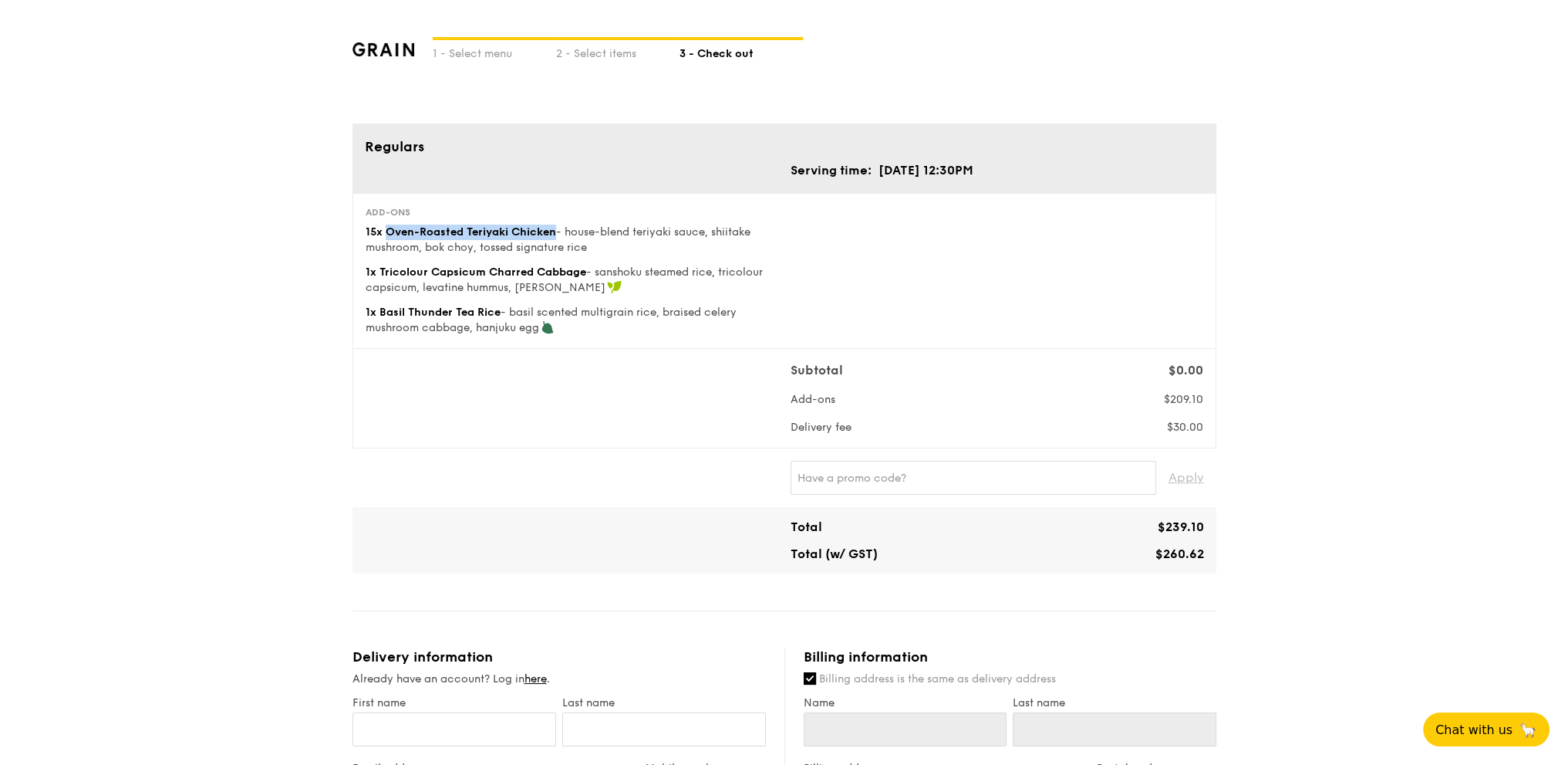
drag, startPoint x: 384, startPoint y: 229, endPoint x: 557, endPoint y: 236, distance: 173.1
click at [557, 236] on div "15x Oven-Roasted Teriyaki Chicken - house-blend teriyaki sauce, shiitake mushro…" at bounding box center [571, 240] width 412 height 31
copy span "Oven-Roasted Teriyaki Chicken"
drag, startPoint x: 381, startPoint y: 272, endPoint x: 586, endPoint y: 271, distance: 205.0
click at [586, 271] on div "1x Tricolour Capsicum Charred Cabbage - sanshoku steamed rice, tricolour capsic…" at bounding box center [571, 280] width 412 height 31
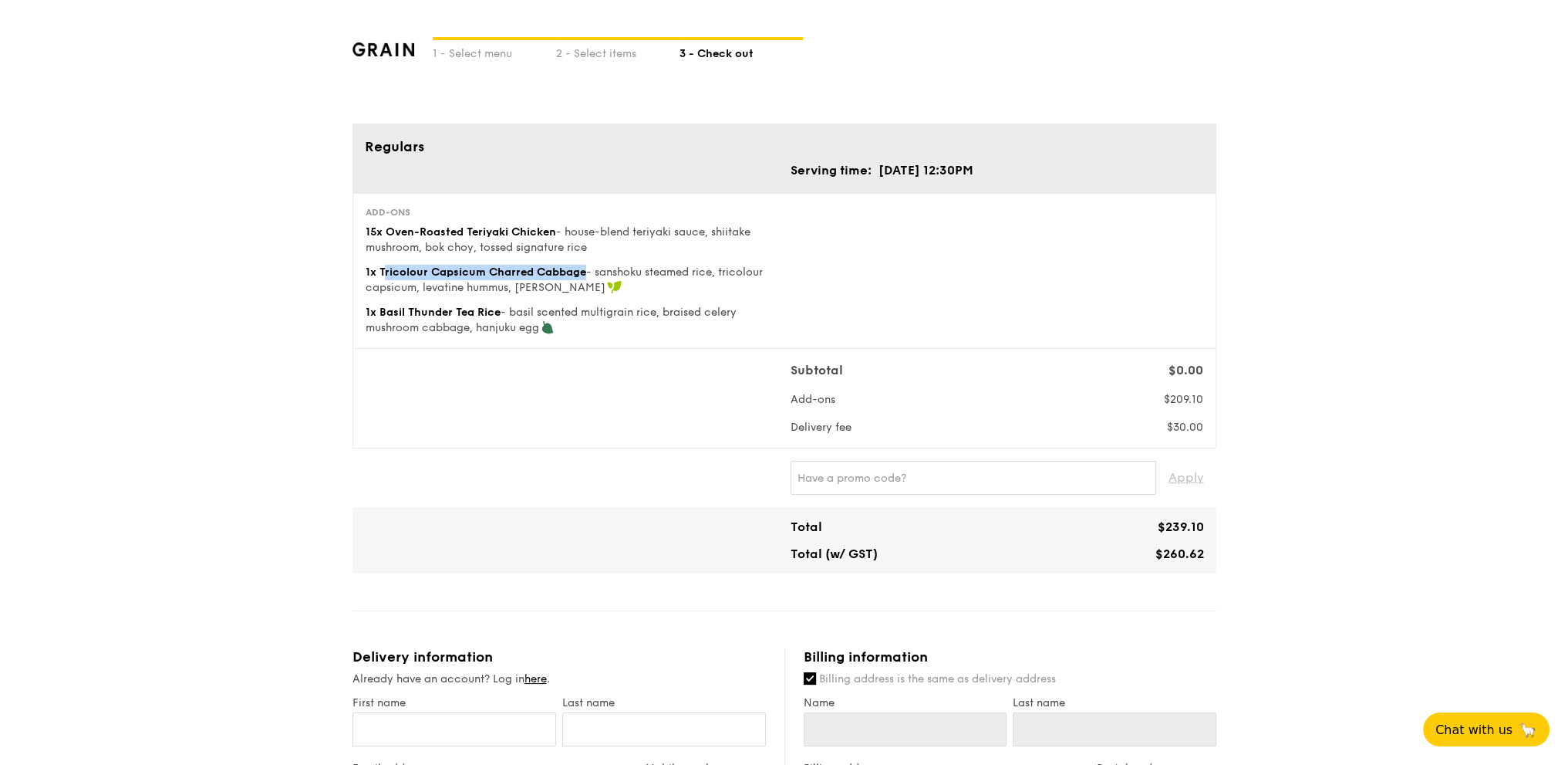
copy span "ricolour Capsicum Charred Cabbage"
drag, startPoint x: 379, startPoint y: 313, endPoint x: 501, endPoint y: 314, distance: 122.0
click at [501, 314] on span "1x Basil Thunder Tea Rice" at bounding box center [432, 312] width 135 height 13
copy span "Basil Thunder Tea Rice"
click at [1510, 447] on div "1 - Select menu 2 - Select items 3 - Check out Regulars Serving time: Aug 19, 2…" at bounding box center [784, 733] width 1568 height 1466
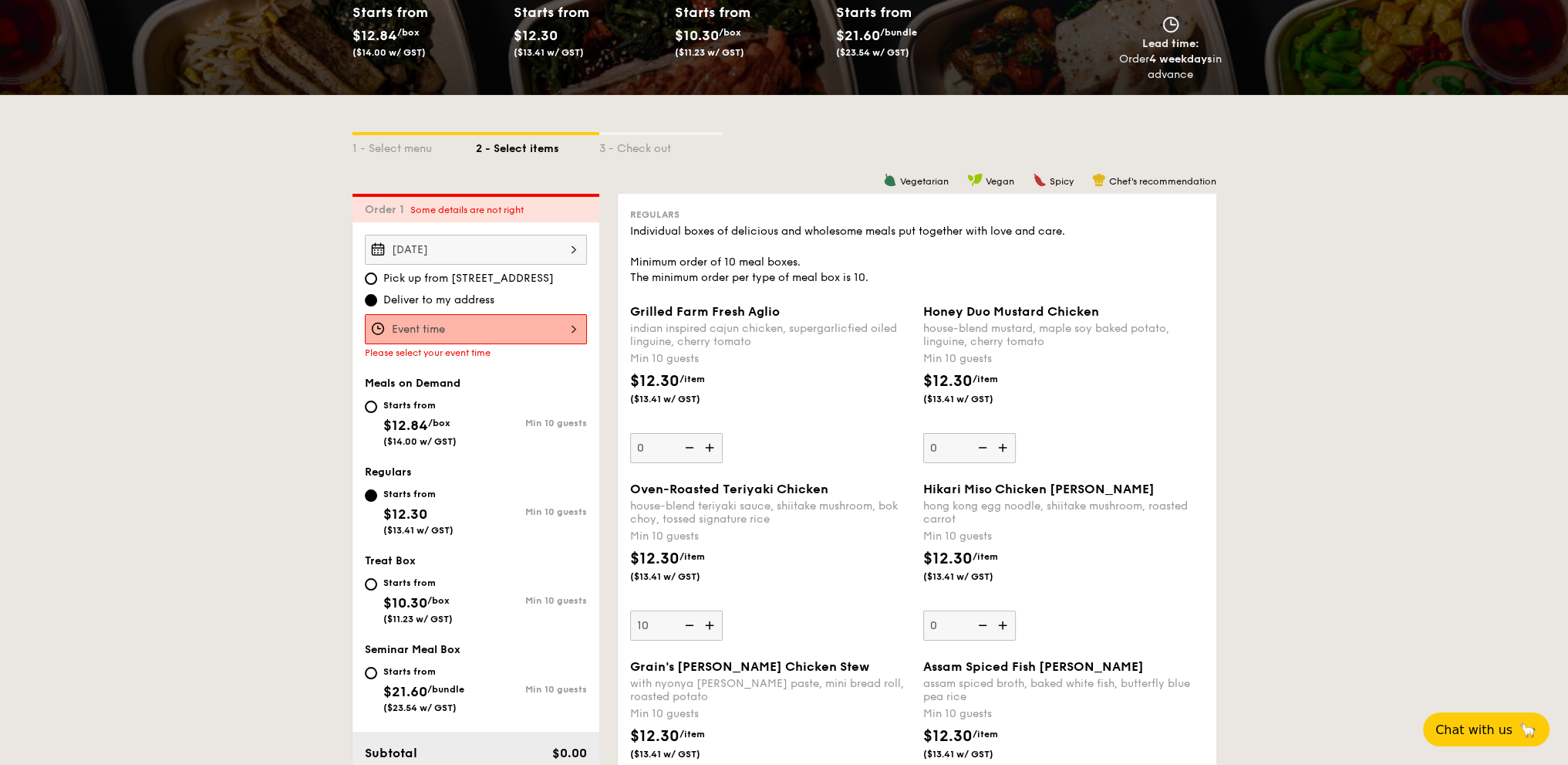
scroll to position [257, 0]
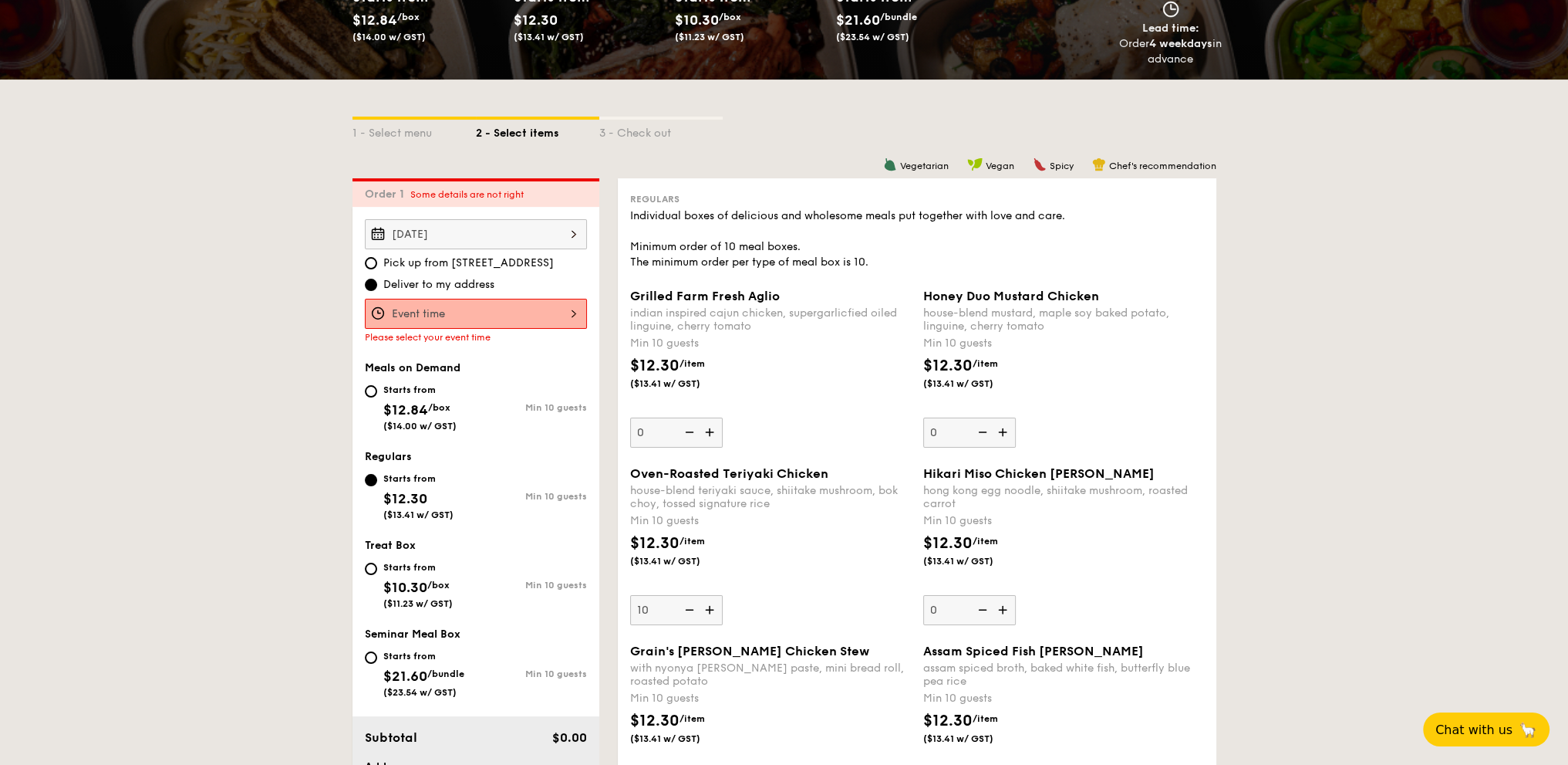
drag, startPoint x: 397, startPoint y: 367, endPoint x: 457, endPoint y: 365, distance: 60.0
click at [457, 365] on span "Meals on Demand" at bounding box center [412, 368] width 96 height 13
drag, startPoint x: 420, startPoint y: 456, endPoint x: 364, endPoint y: 459, distance: 56.1
click at [364, 459] on div "Regulars" at bounding box center [475, 456] width 222 height 13
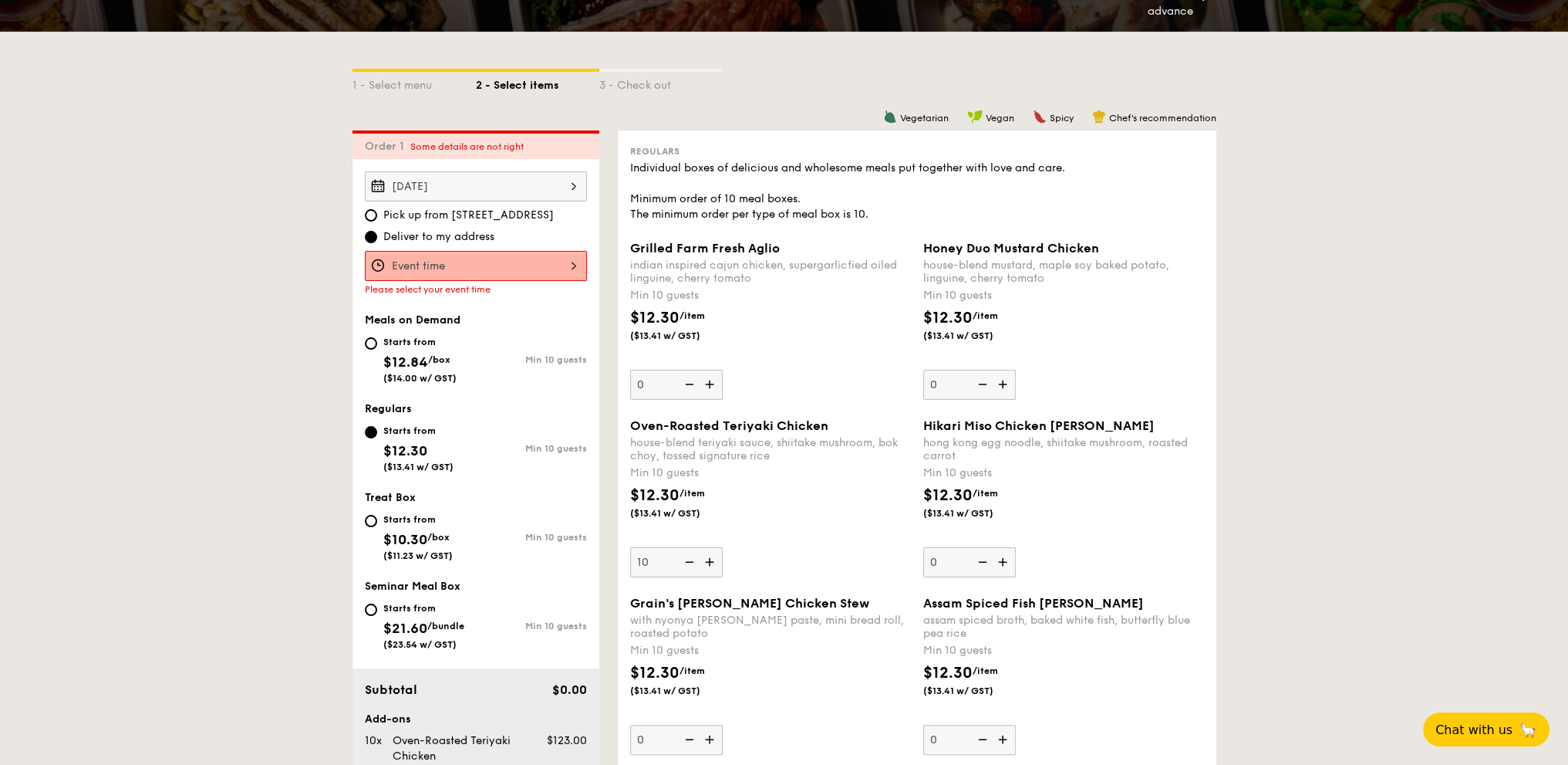
scroll to position [386, 0]
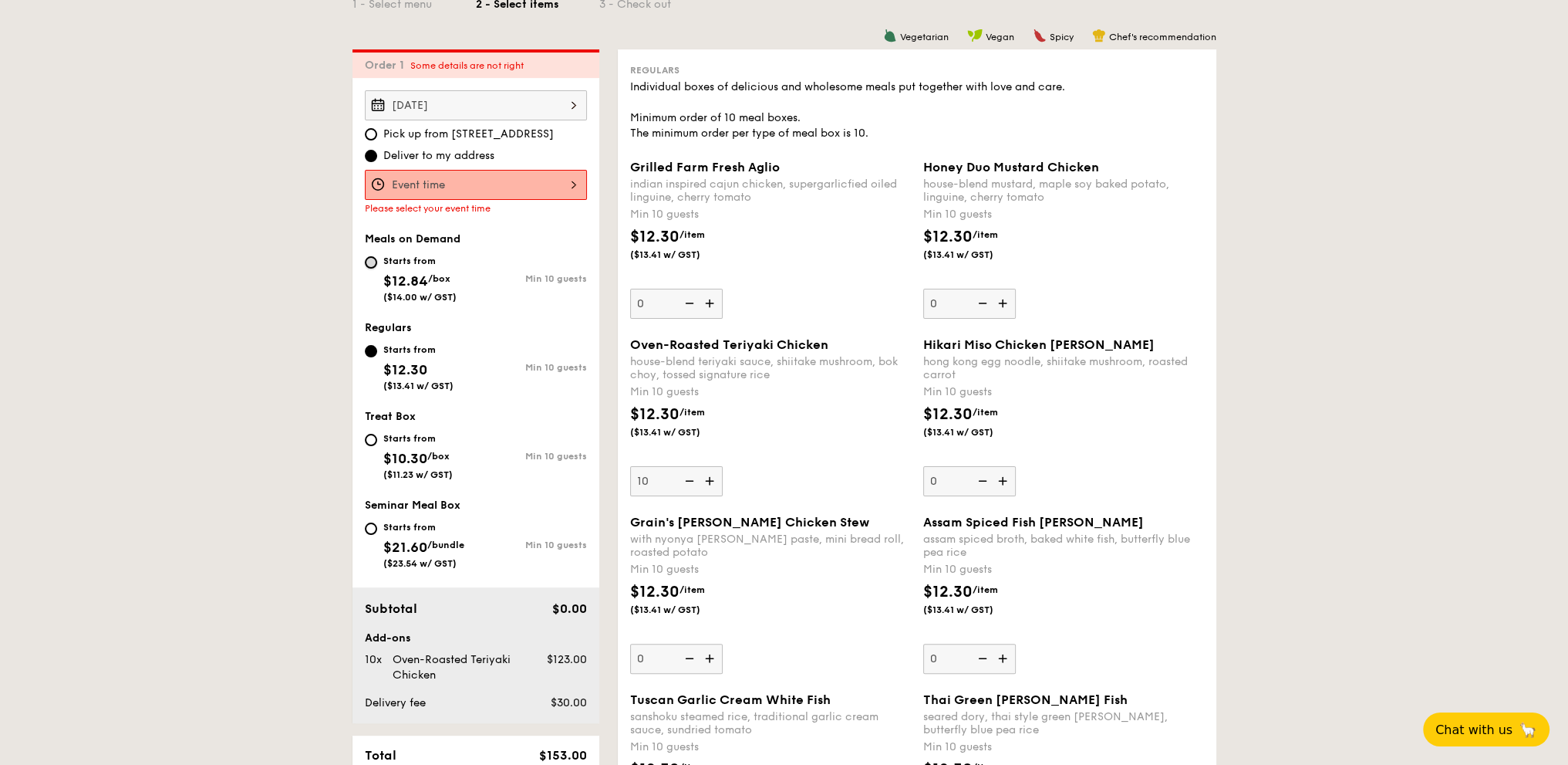
click at [373, 260] on input "Starts from $12.84 /box ($14.00 w/ GST) Min 10 guests" at bounding box center [370, 262] width 12 height 12
radio input "true"
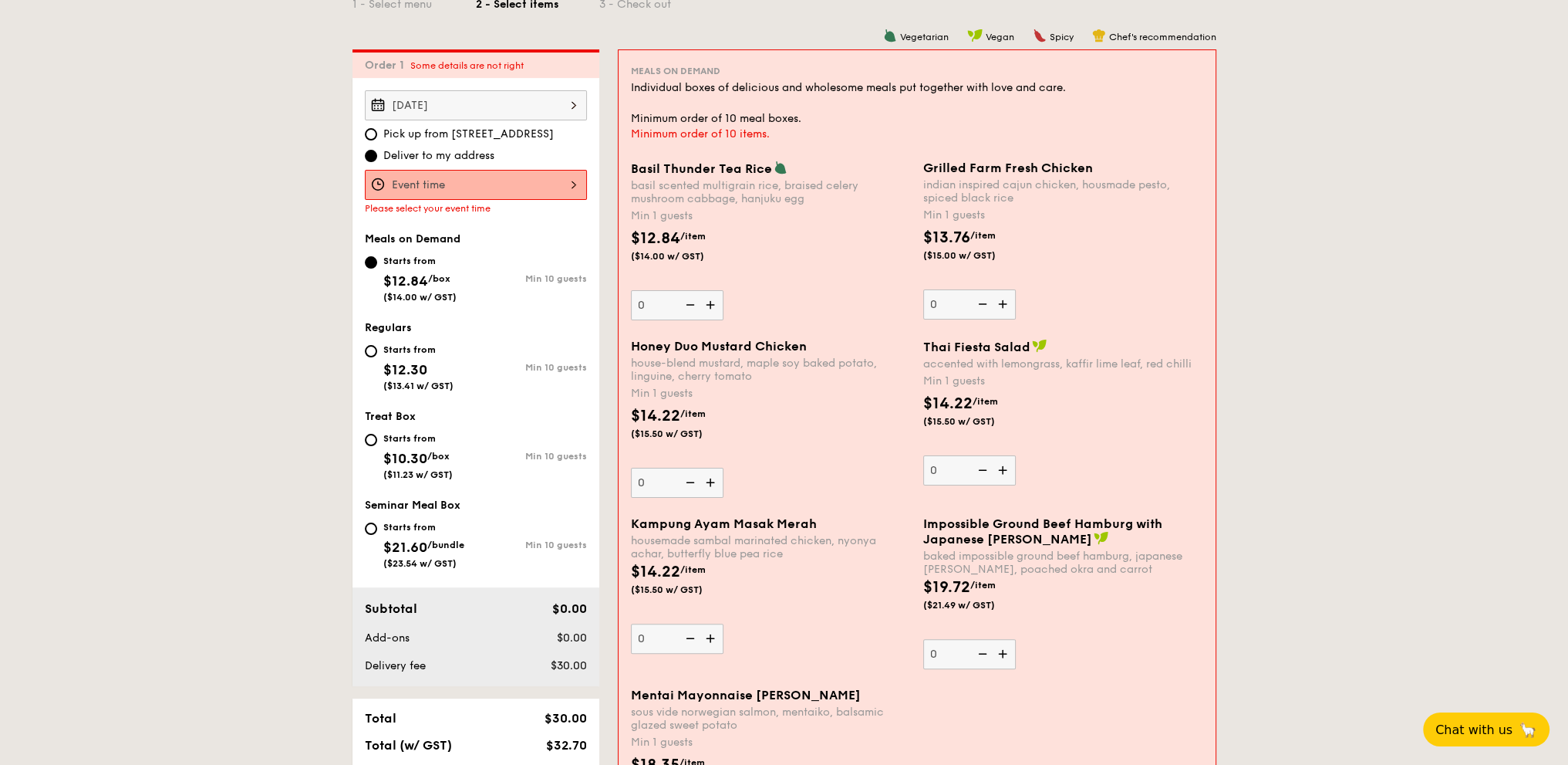
click at [536, 182] on div "12 1 2 3 4 5 6 7 8 9 10 11 00 15 30 45 am pm Cancel OK" at bounding box center [475, 184] width 222 height 30
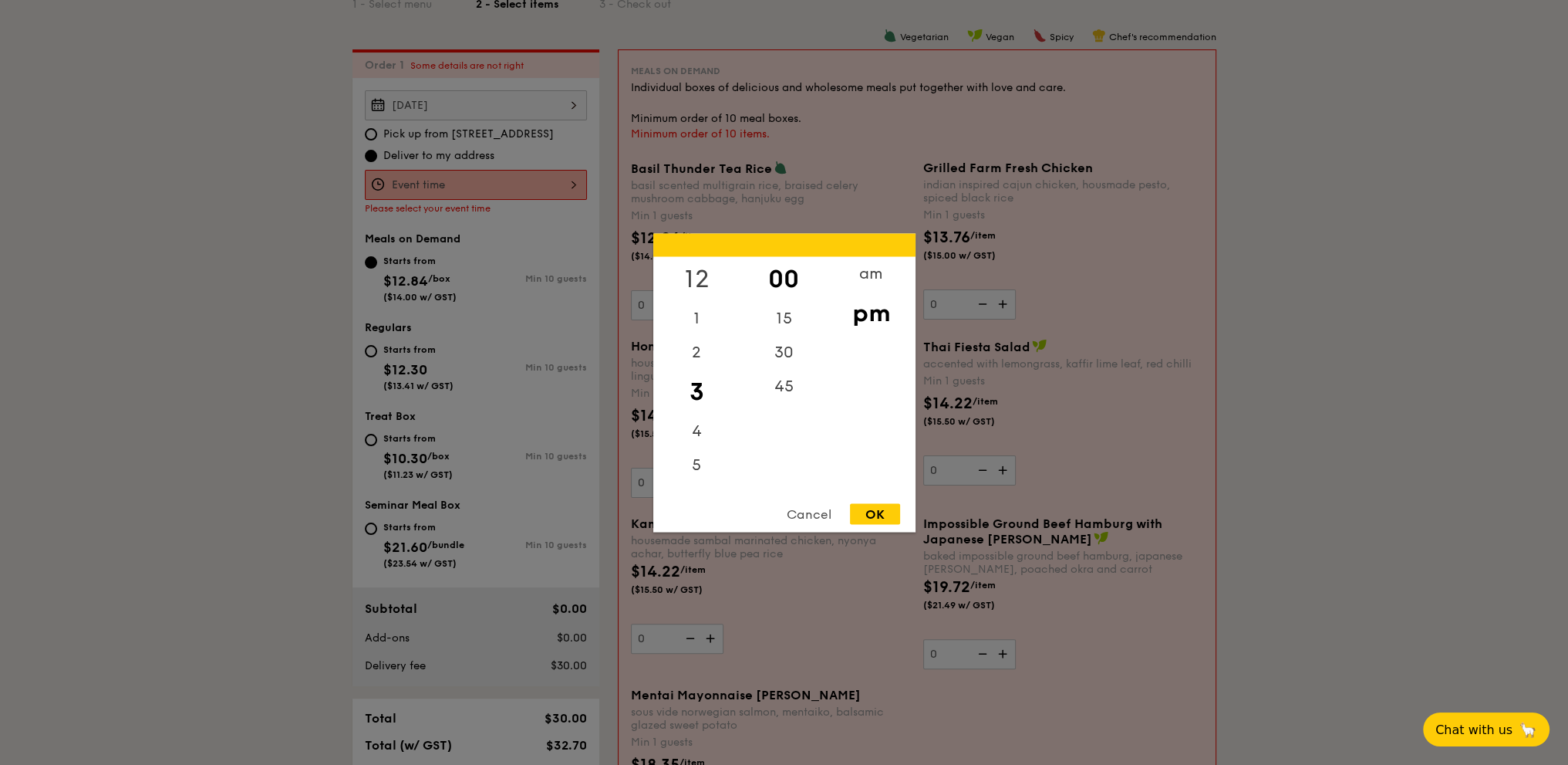
click at [698, 277] on div "12" at bounding box center [697, 278] width 87 height 45
click at [783, 348] on div "30" at bounding box center [784, 357] width 87 height 45
click at [884, 513] on div "OK" at bounding box center [875, 514] width 50 height 21
type input "12:30PM"
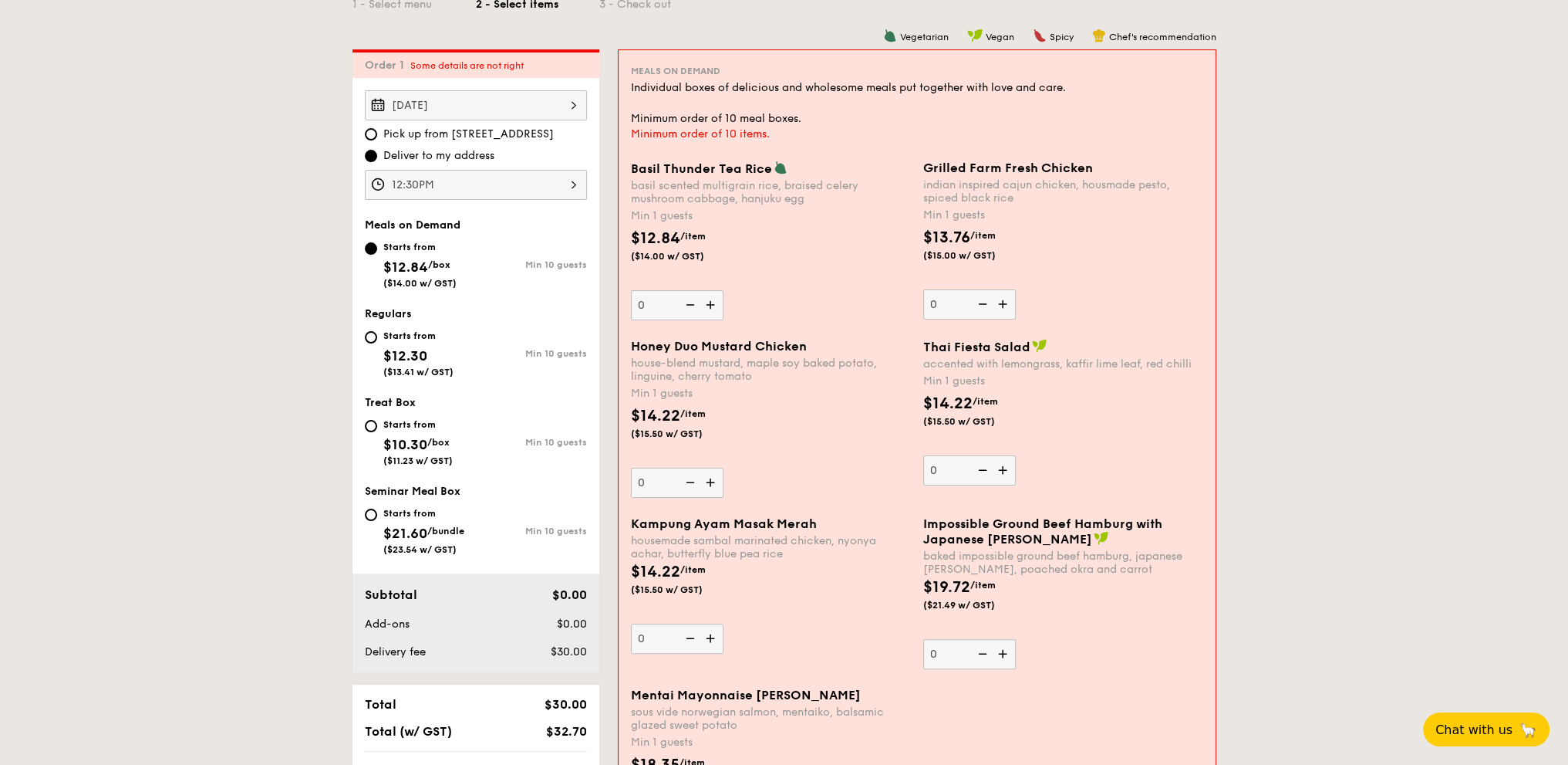
click at [364, 330] on div "Starts from $12.30 ($13.41 w/ GST) Min 10 guests" at bounding box center [475, 357] width 234 height 60
click at [372, 334] on input "Starts from $12.30 ($13.41 w/ GST) Min 10 guests" at bounding box center [370, 337] width 12 height 12
radio input "true"
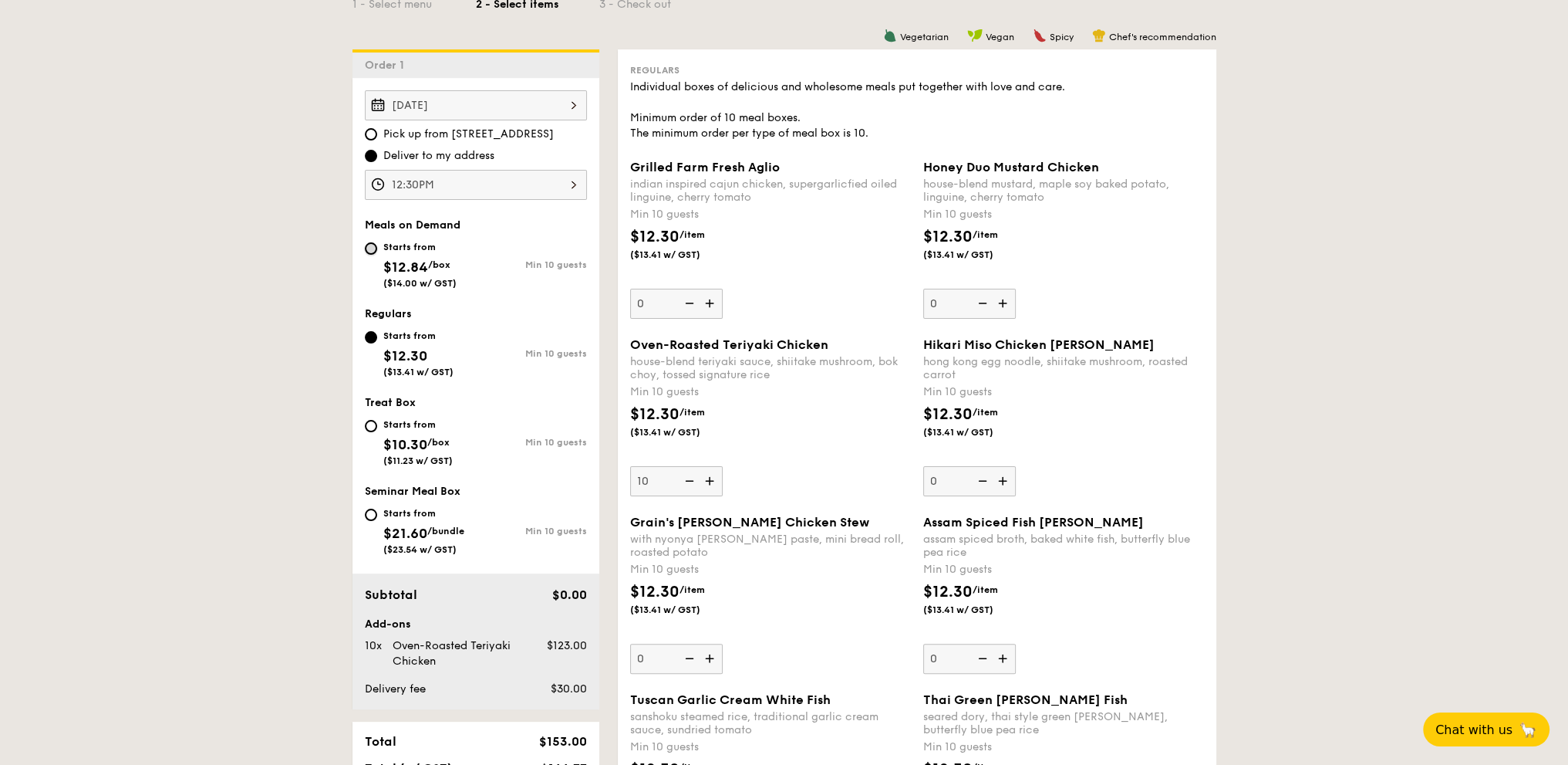
click at [369, 247] on input "Starts from $12.84 /box ($14.00 w/ GST) Min 10 guests" at bounding box center [370, 248] width 12 height 12
radio input "true"
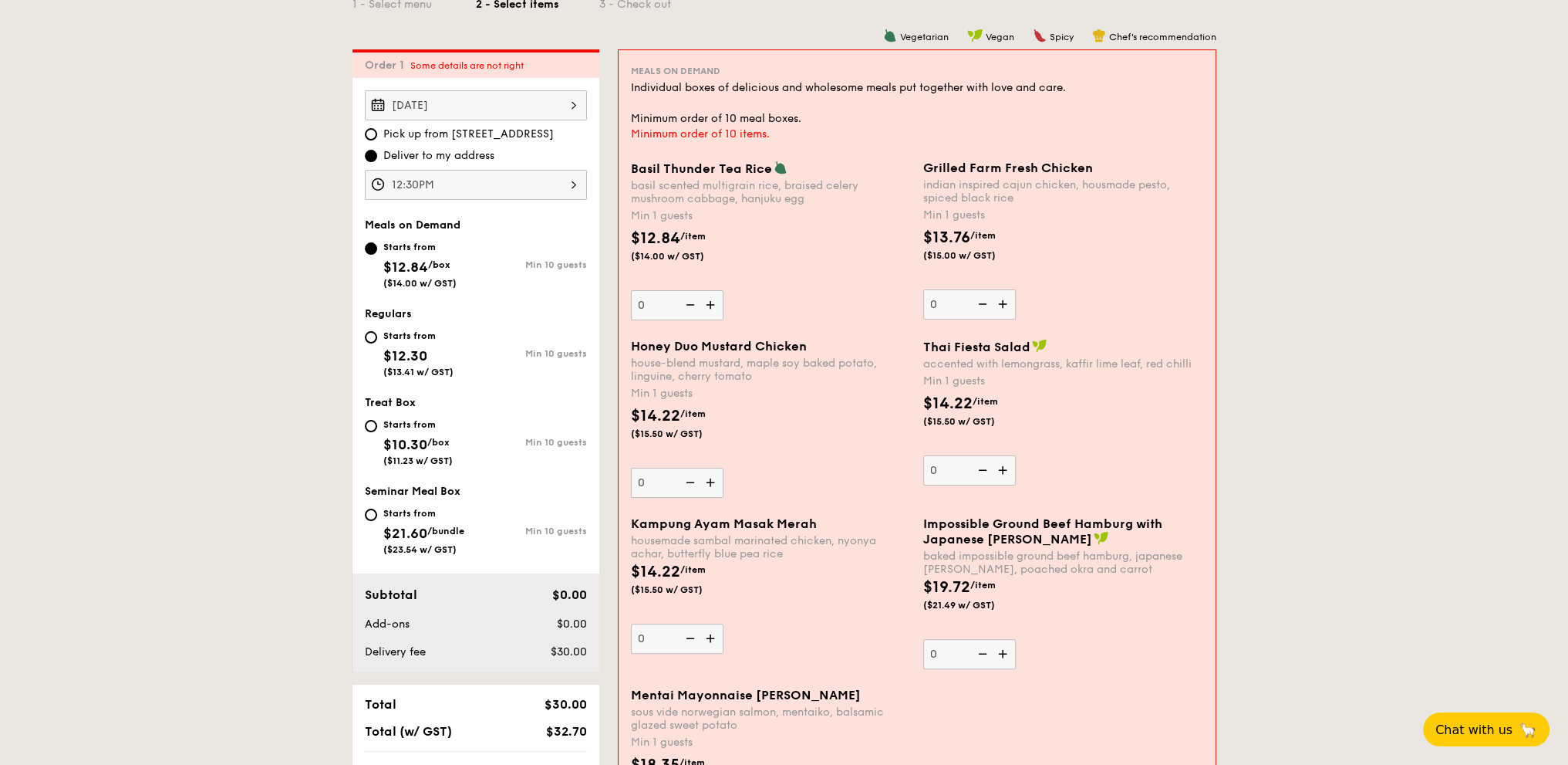
drag, startPoint x: 1441, startPoint y: 369, endPoint x: 1406, endPoint y: 374, distance: 35.4
click at [1005, 652] on img at bounding box center [1004, 653] width 23 height 29
click at [1005, 652] on input "0" at bounding box center [969, 653] width 92 height 30
type input "1"
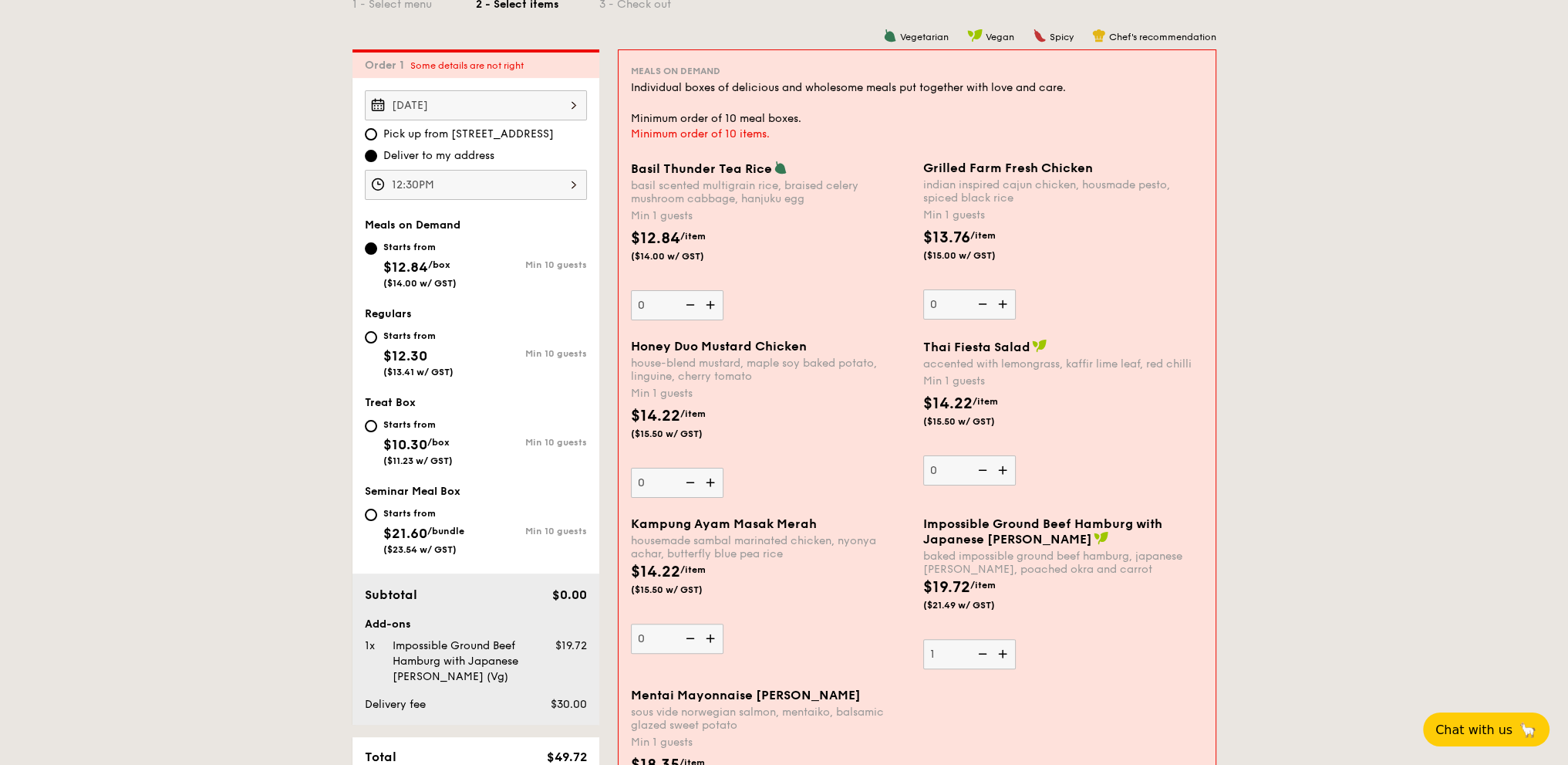
click at [708, 301] on img at bounding box center [712, 305] width 23 height 29
click at [708, 301] on input "0" at bounding box center [677, 305] width 92 height 30
type input "1"
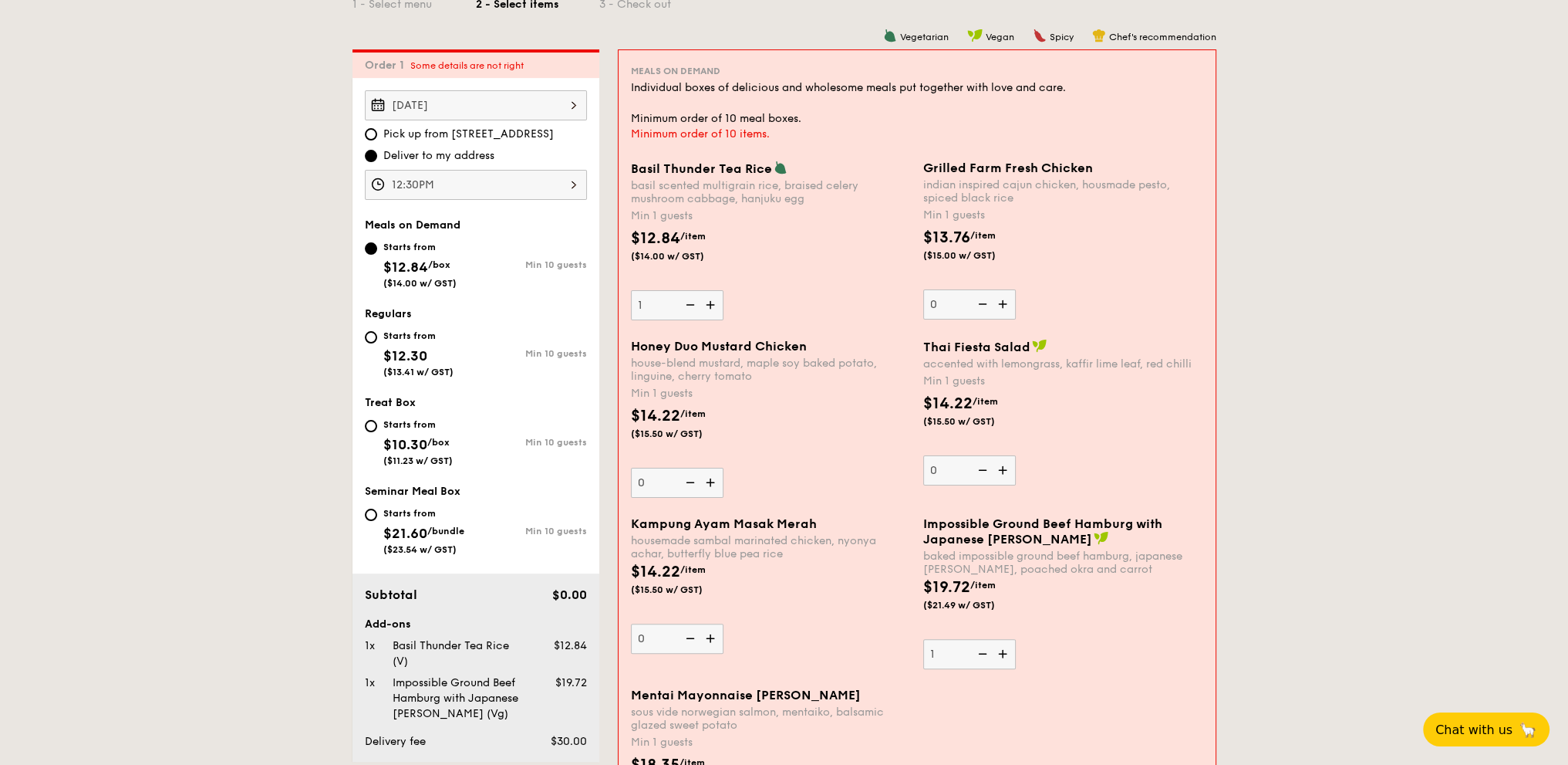
click at [469, 339] on div "Starts from $12.30 ($13.41 w/ GST)" at bounding box center [420, 352] width 111 height 51
click at [377, 339] on input "Starts from $12.30 ($13.41 w/ GST) Min 10 guests" at bounding box center [370, 337] width 12 height 12
radio input "true"
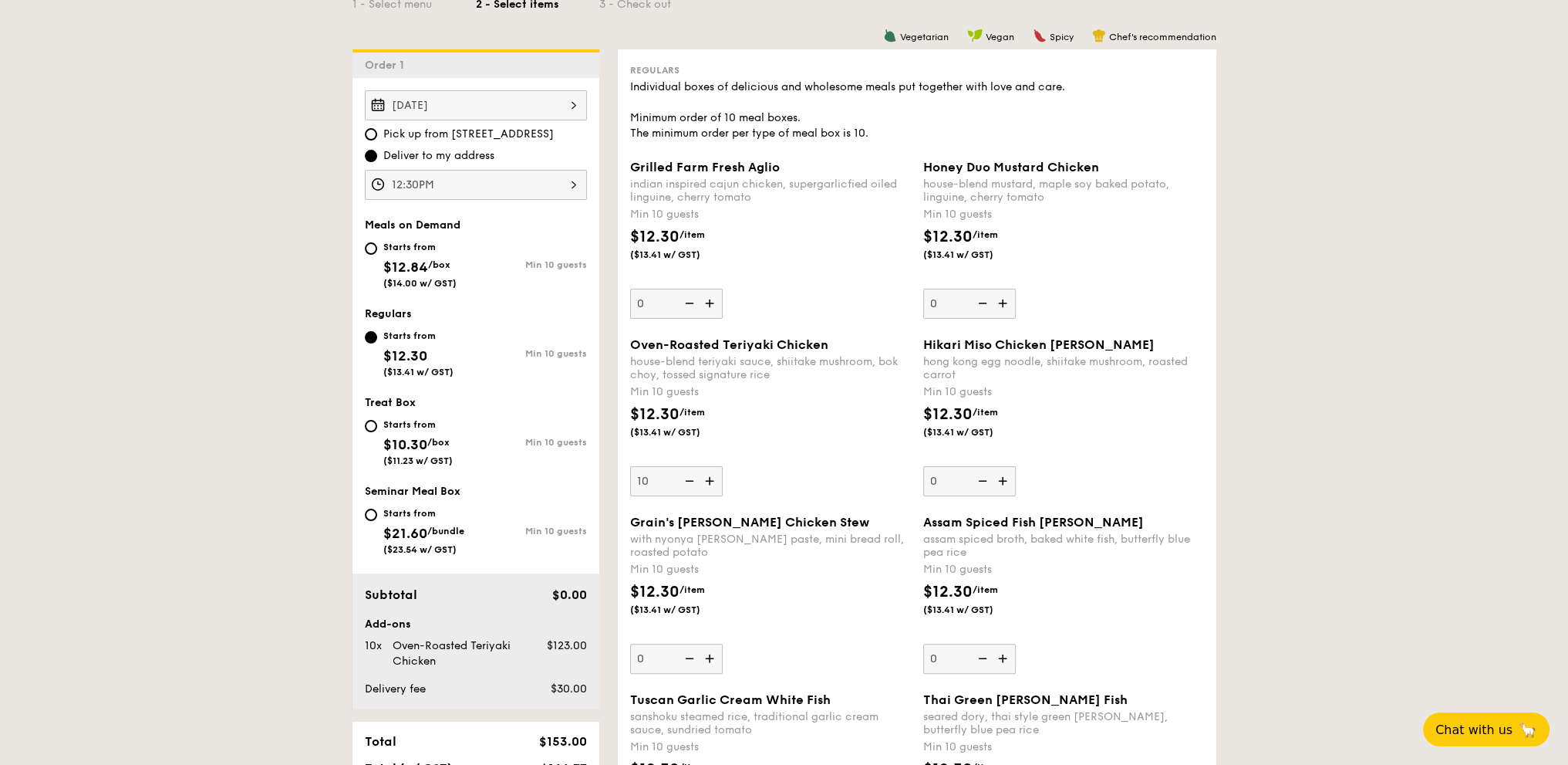
click at [703, 480] on img at bounding box center [711, 481] width 23 height 29
click at [703, 480] on input "10" at bounding box center [676, 481] width 92 height 30
click at [703, 480] on img at bounding box center [711, 481] width 23 height 29
click at [703, 480] on input "11" at bounding box center [676, 481] width 92 height 30
click at [703, 480] on img at bounding box center [711, 481] width 23 height 29
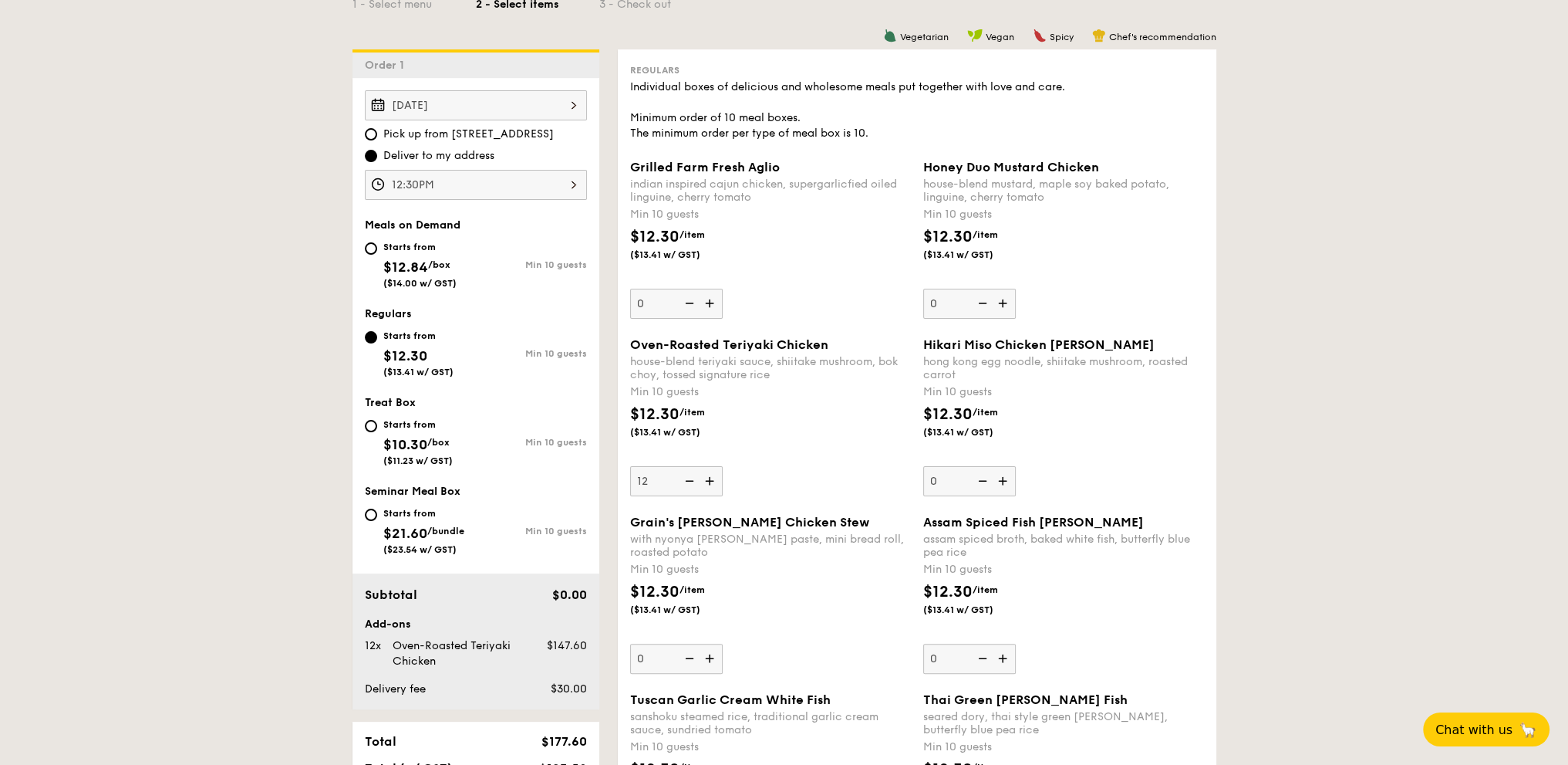
click at [703, 480] on input "12" at bounding box center [676, 481] width 92 height 30
click at [703, 480] on img at bounding box center [711, 481] width 23 height 29
click at [703, 480] on input "13" at bounding box center [676, 481] width 92 height 30
click at [703, 480] on img at bounding box center [711, 481] width 23 height 29
click at [703, 480] on input "14" at bounding box center [676, 481] width 92 height 30
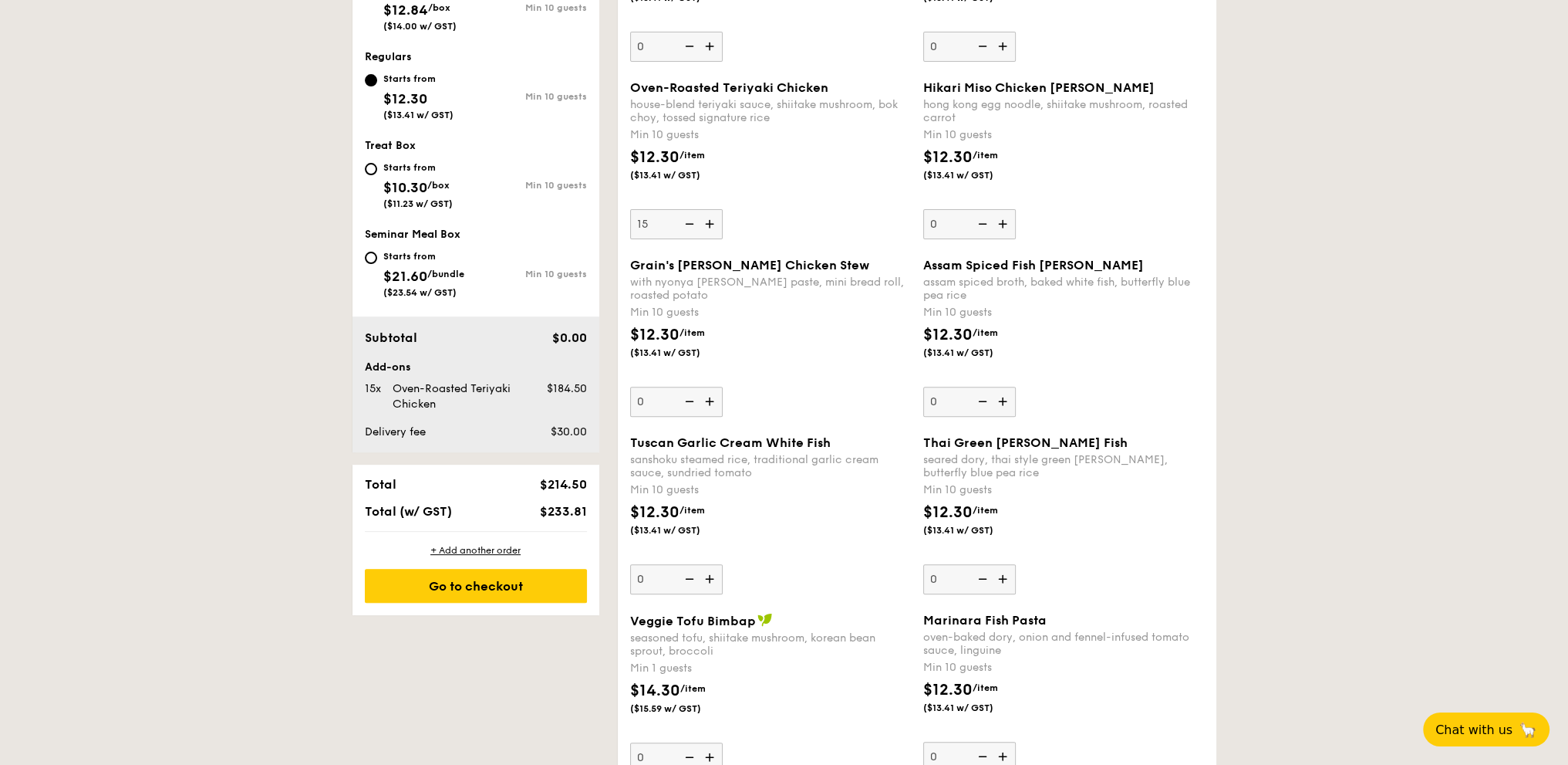
scroll to position [514, 0]
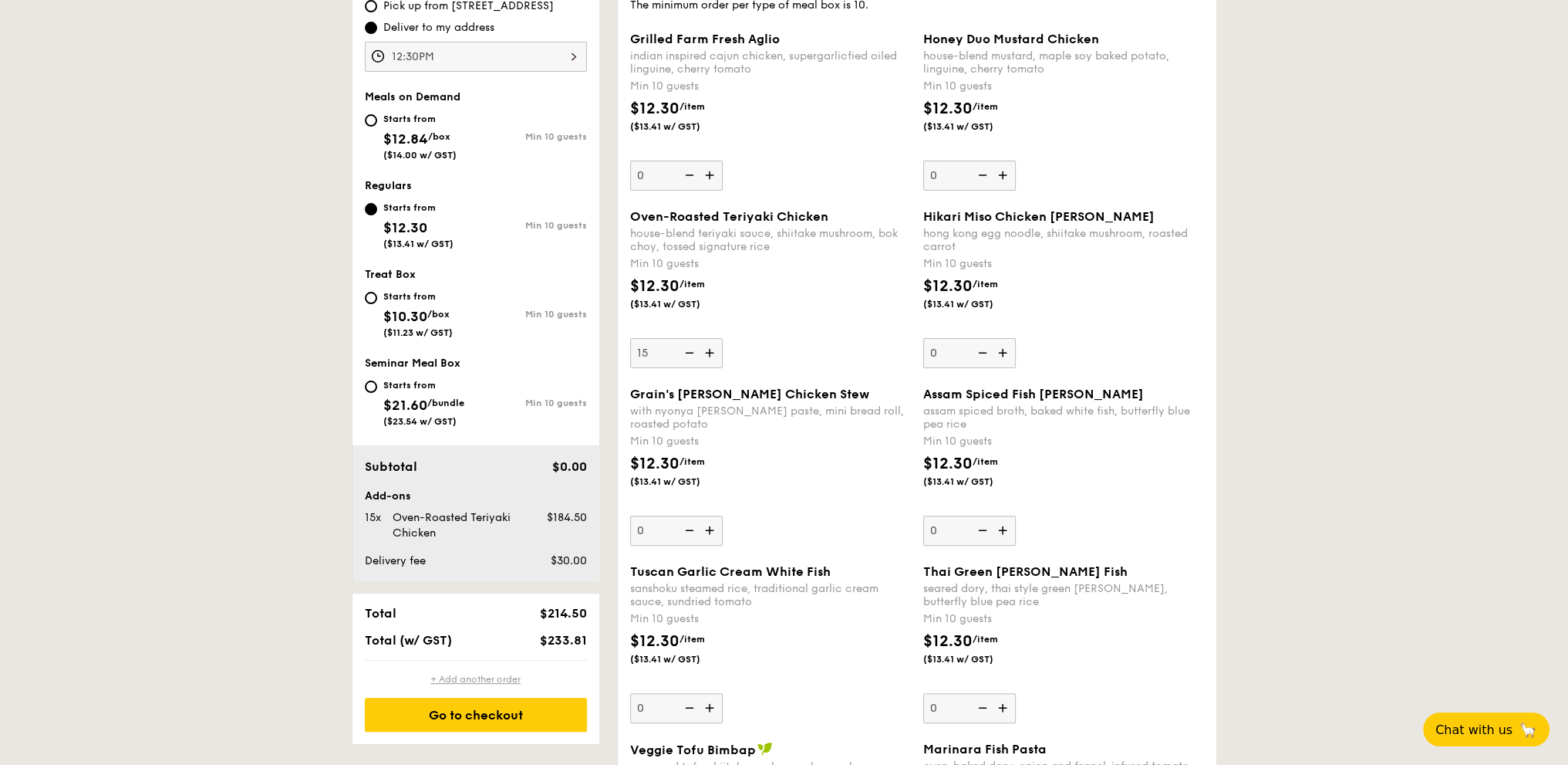
click at [498, 677] on div "+ Add another order" at bounding box center [475, 678] width 222 height 12
type input "0"
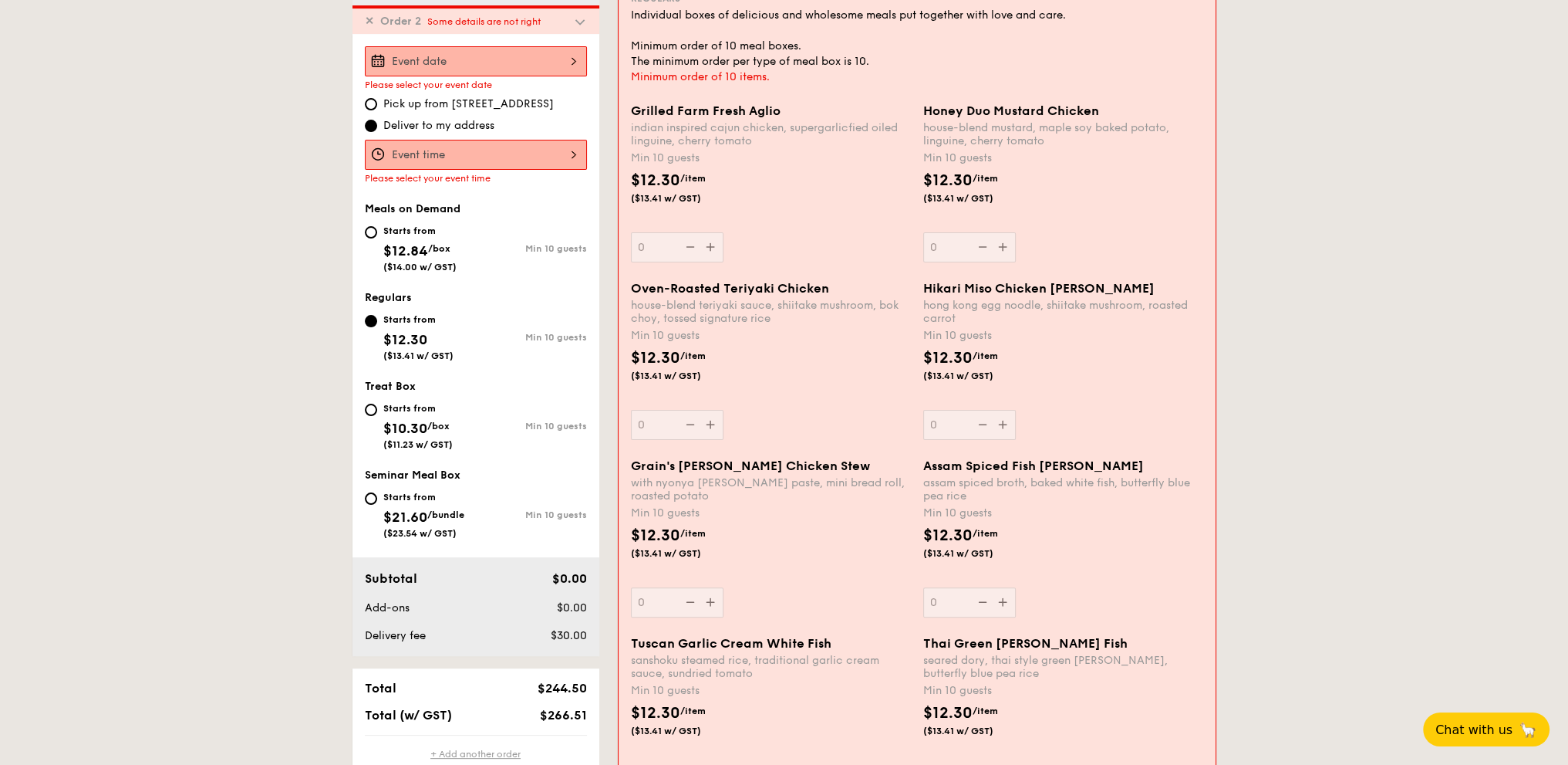
scroll to position [441, 0]
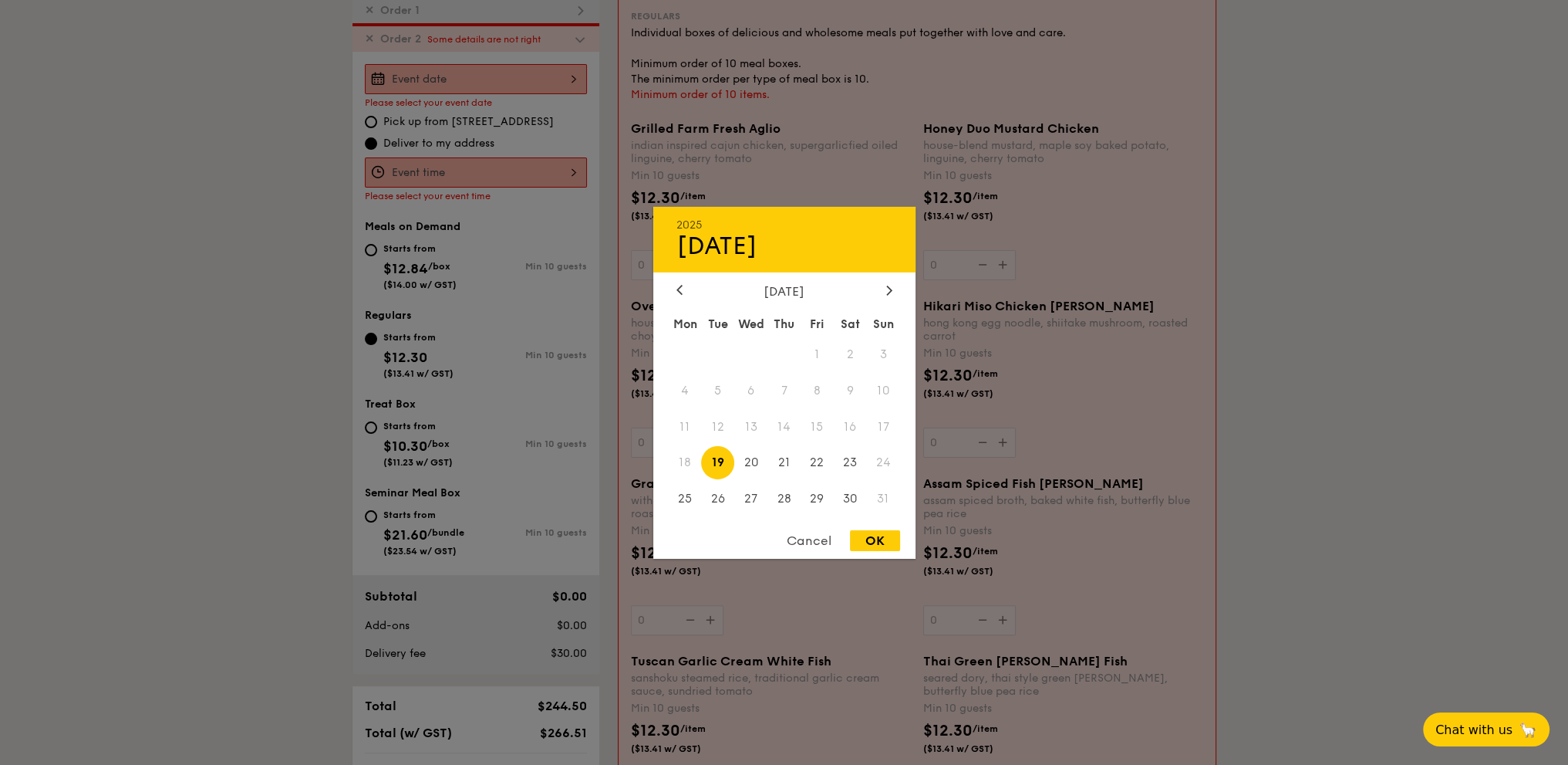
click at [472, 88] on div "2025 Aug [DATE] Tue Wed Thu Fri Sat Sun 1 2 3 4 5 6 7 8 9 10 11 12 13 14 15 16 …" at bounding box center [475, 79] width 222 height 30
click at [883, 541] on div "OK" at bounding box center [875, 541] width 50 height 21
type input "[DATE]"
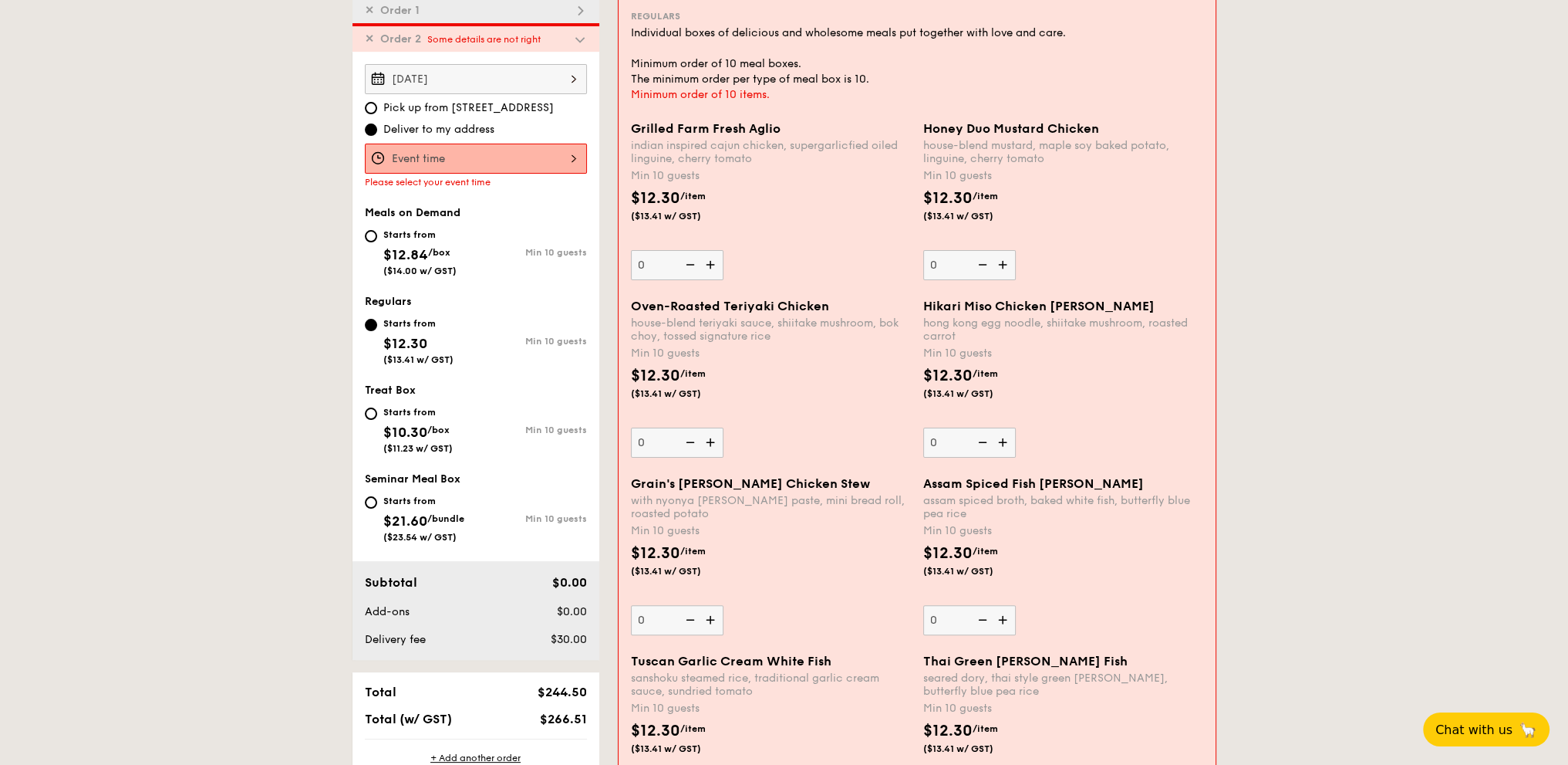
click at [512, 148] on div at bounding box center [475, 158] width 222 height 30
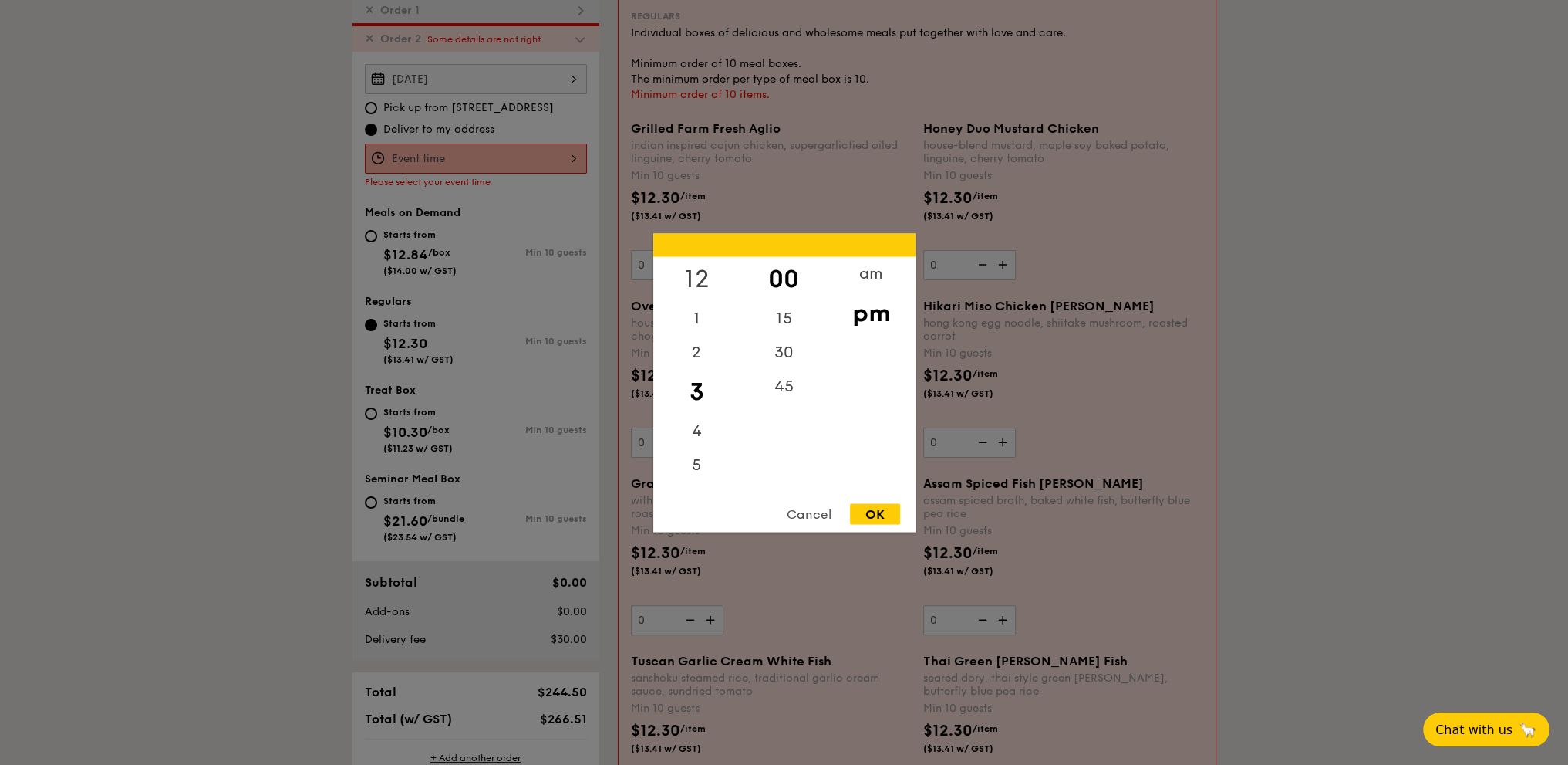
click at [692, 273] on div "12" at bounding box center [697, 278] width 87 height 45
click at [791, 353] on div "30" at bounding box center [784, 357] width 87 height 45
click at [859, 514] on div "OK" at bounding box center [875, 514] width 50 height 21
type input "12:30PM"
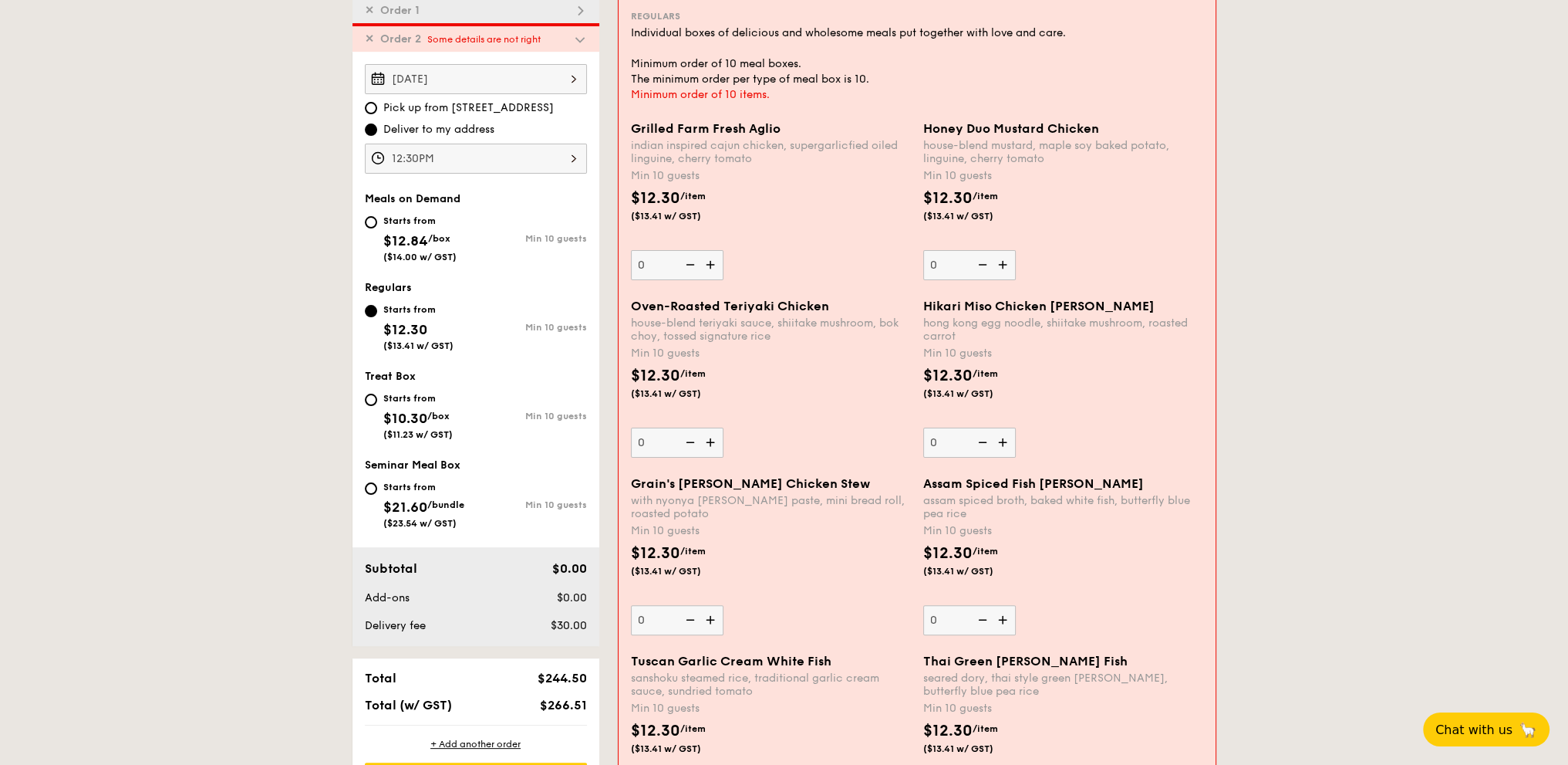
click at [375, 214] on div "Starts from $12.84 /box ($14.00 w/ GST)" at bounding box center [420, 237] width 111 height 51
click at [375, 216] on input "Starts from $12.84 /box ($14.00 w/ GST) Min 10 guests" at bounding box center [370, 222] width 12 height 12
radio input "true"
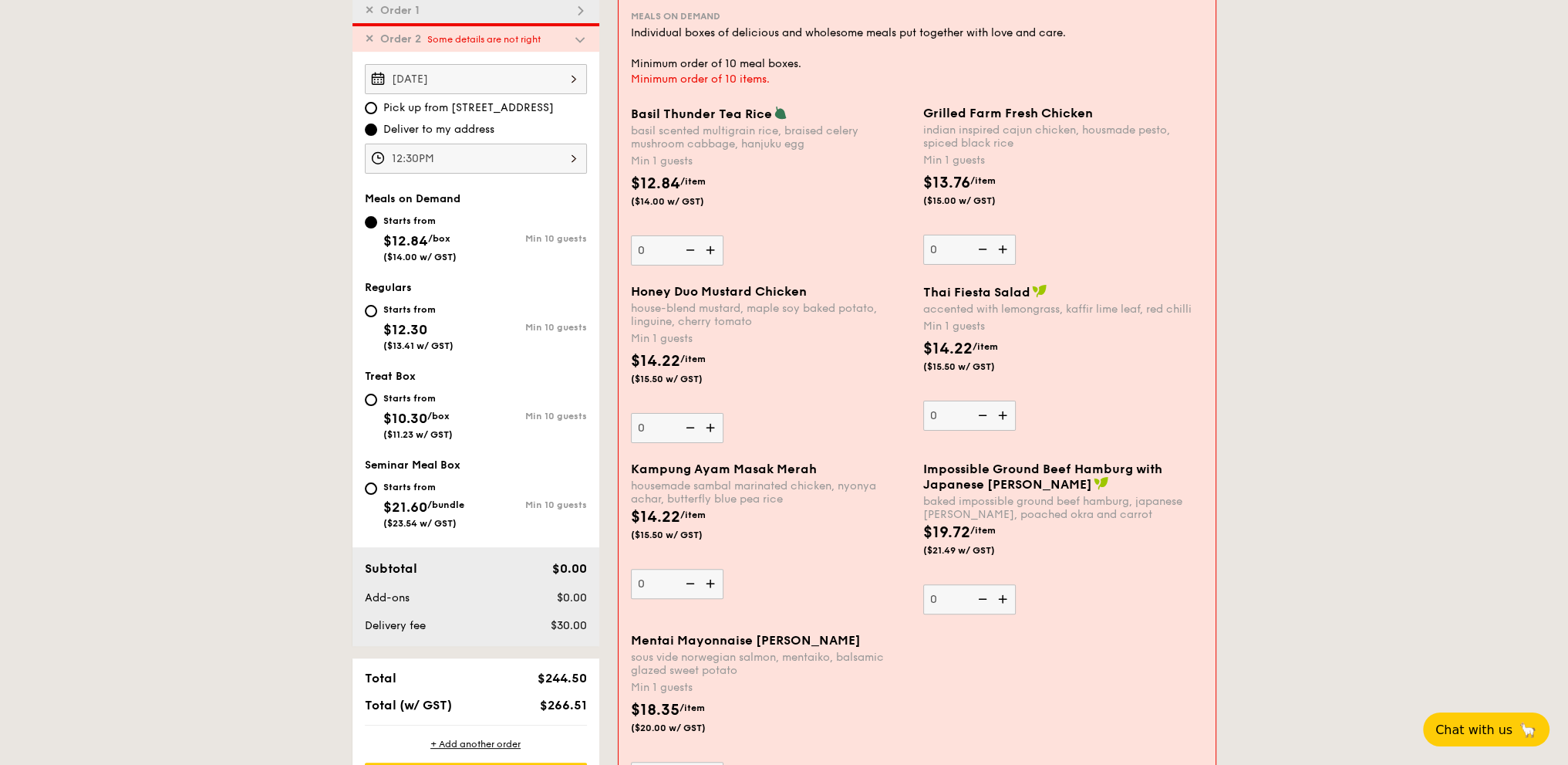
click at [1006, 413] on img at bounding box center [1004, 415] width 23 height 29
click at [1006, 413] on input "0" at bounding box center [969, 415] width 92 height 30
type input "1"
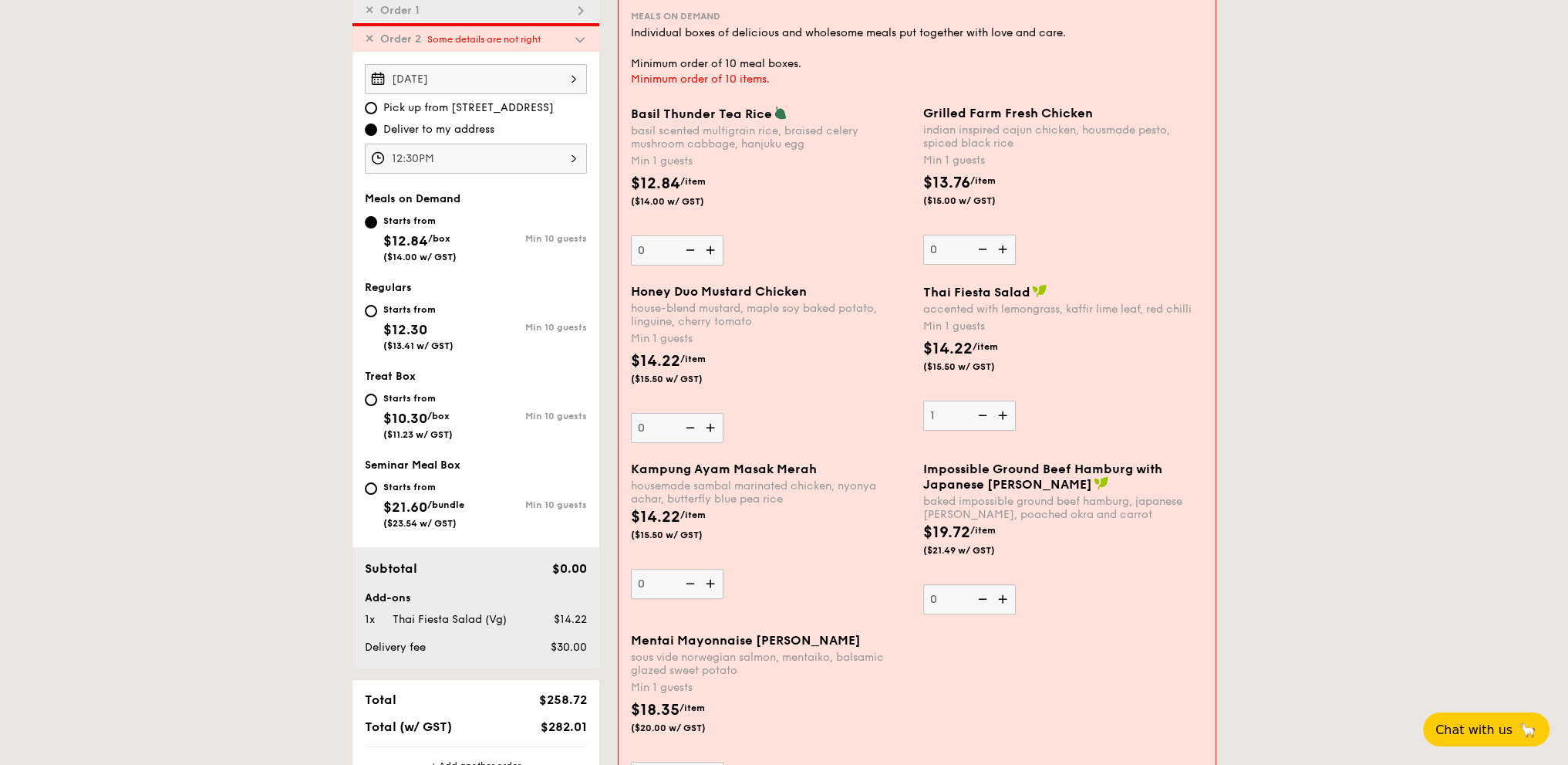
click at [712, 252] on img at bounding box center [712, 250] width 23 height 29
click at [712, 252] on input "0" at bounding box center [677, 250] width 92 height 30
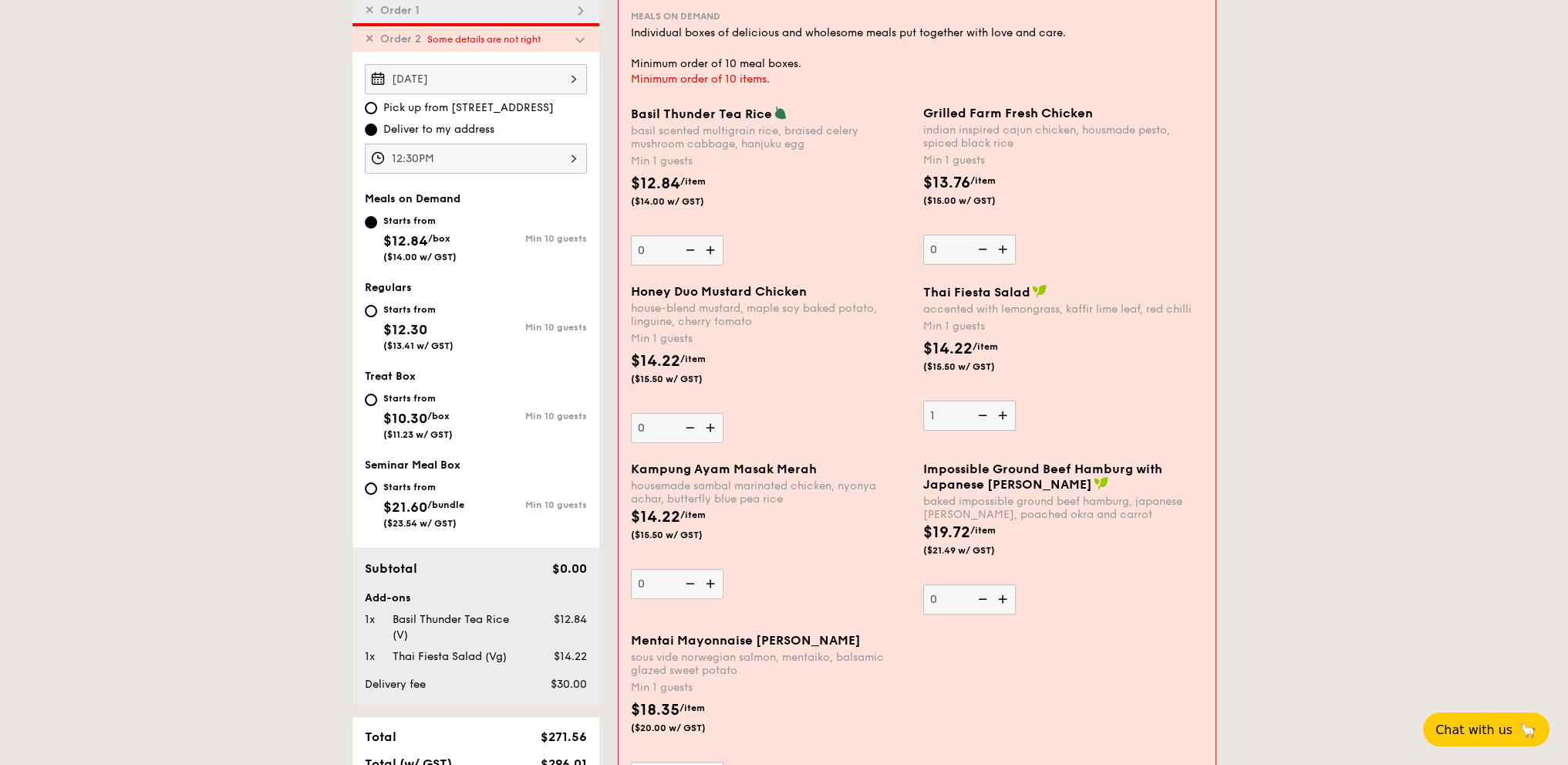
type input "1"
click at [713, 425] on img at bounding box center [712, 427] width 23 height 29
click at [713, 425] on input "0" at bounding box center [677, 427] width 92 height 30
click at [713, 425] on img at bounding box center [712, 427] width 23 height 29
click at [713, 425] on input "1" at bounding box center [677, 427] width 92 height 30
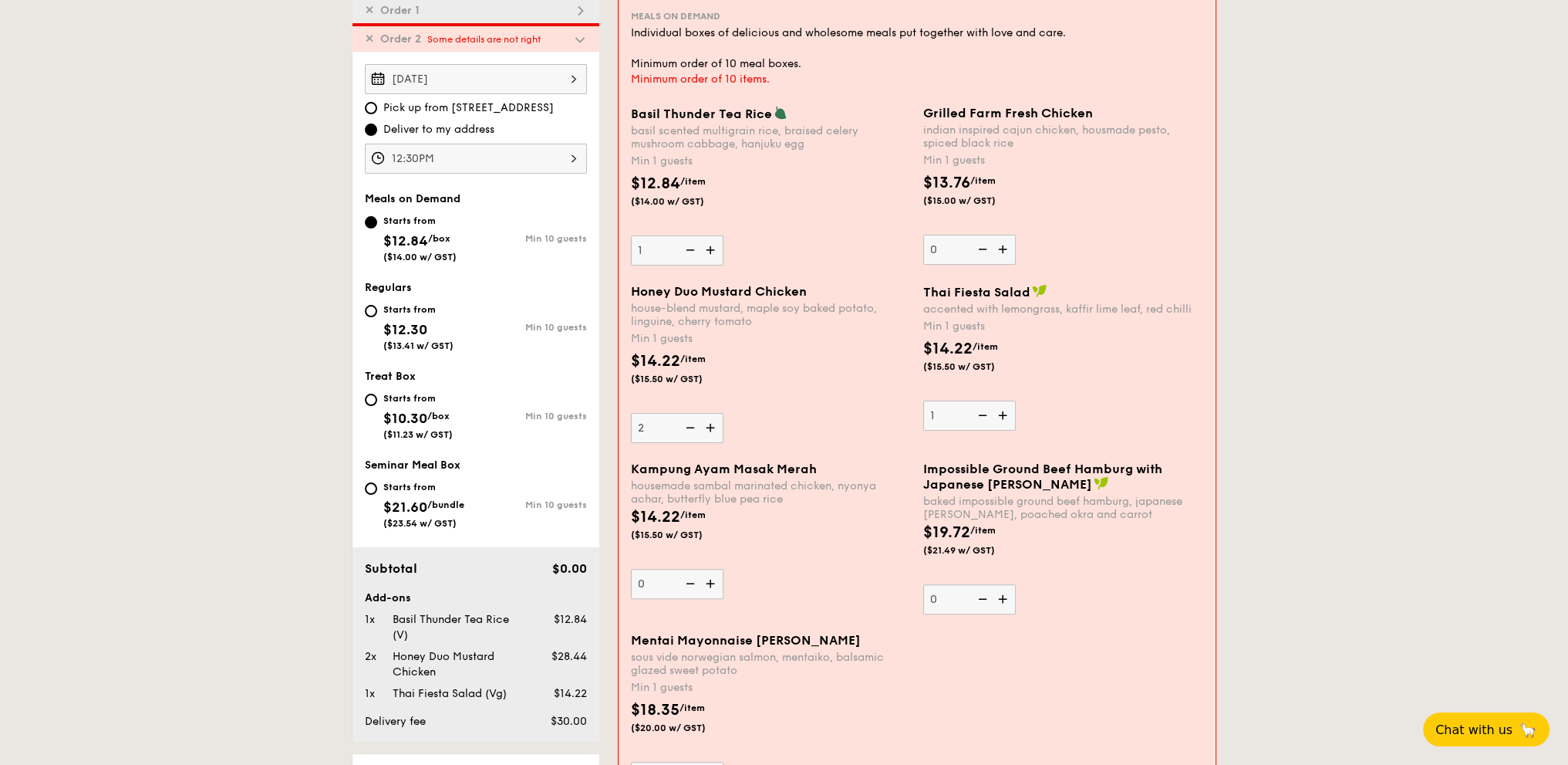
click at [713, 425] on img at bounding box center [712, 427] width 23 height 29
click at [713, 425] on input "2" at bounding box center [677, 427] width 92 height 30
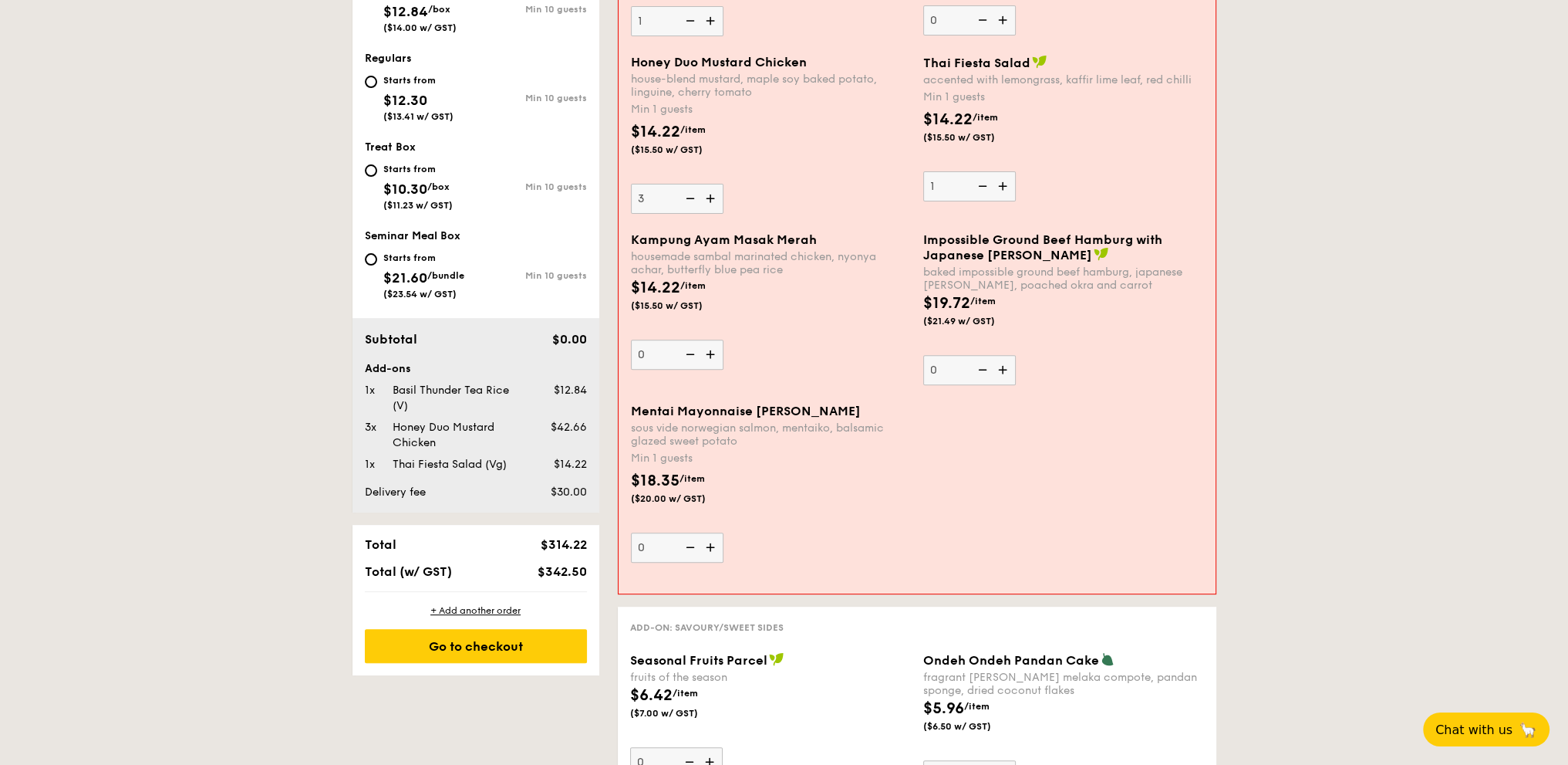
scroll to position [698, 0]
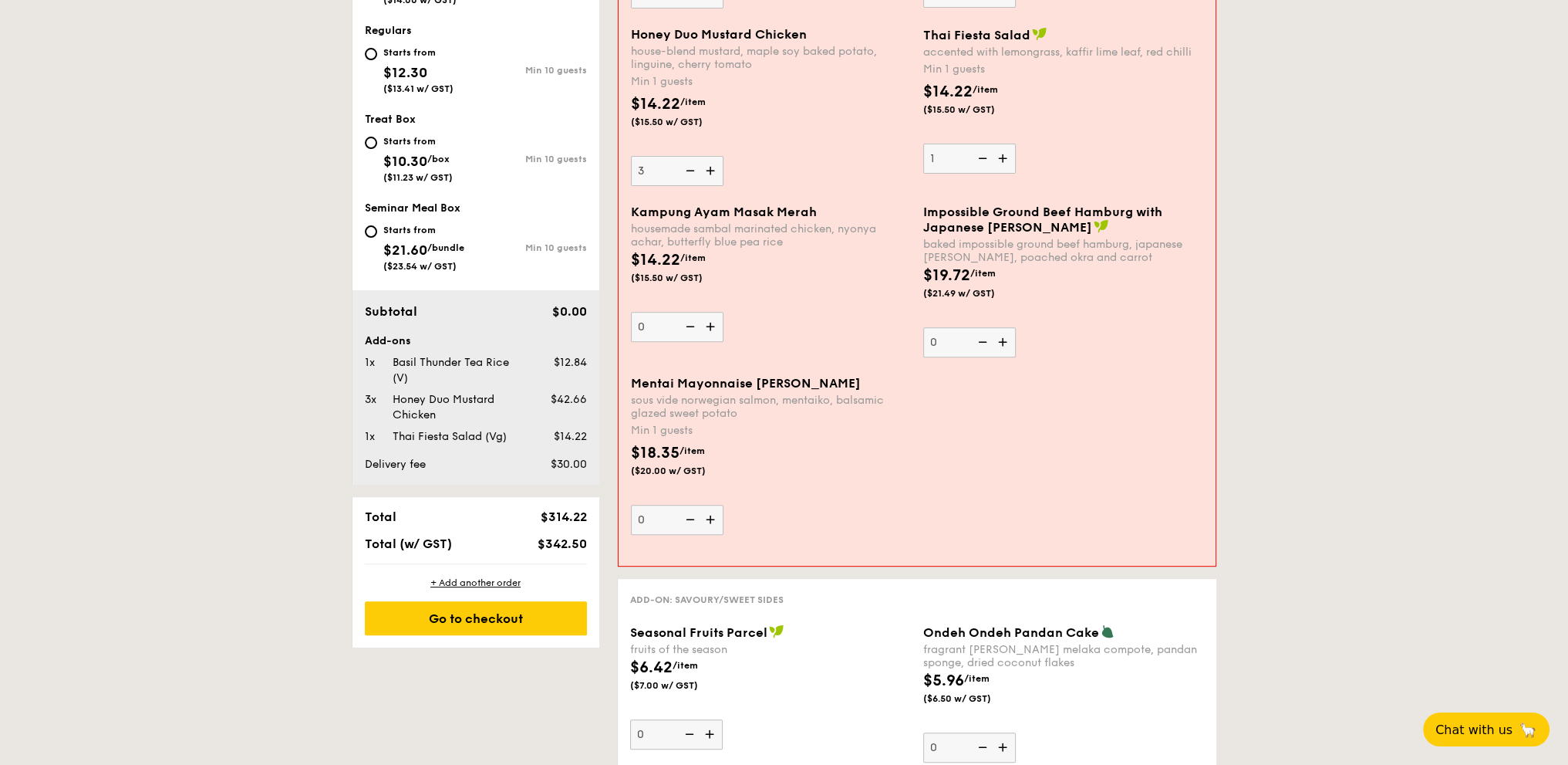
click at [707, 161] on img at bounding box center [712, 170] width 23 height 29
click at [707, 161] on input "3" at bounding box center [677, 170] width 92 height 30
click at [707, 161] on img at bounding box center [712, 170] width 23 height 29
click at [707, 161] on input "4" at bounding box center [677, 170] width 92 height 30
click at [707, 161] on img at bounding box center [712, 170] width 23 height 29
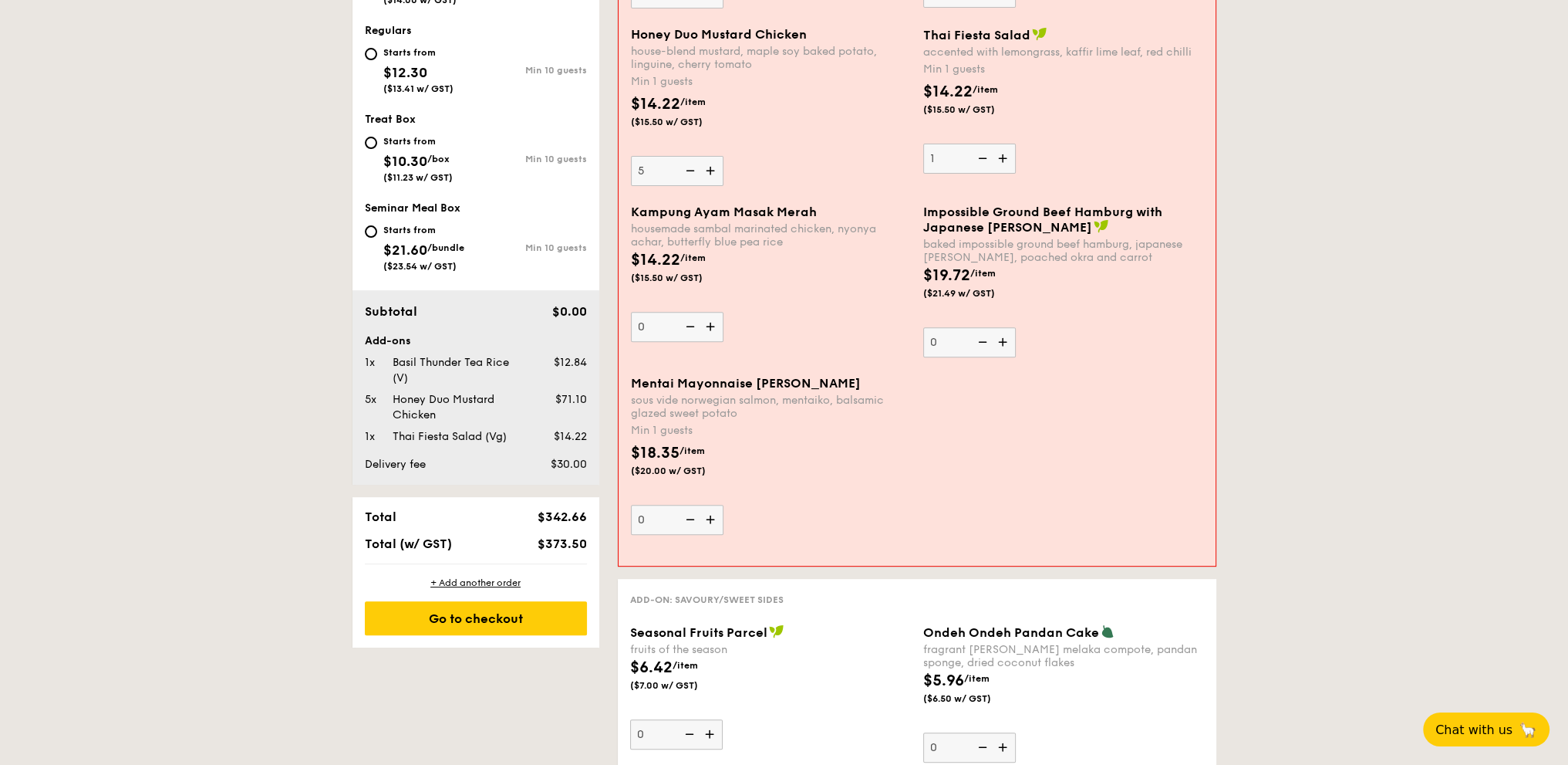
click at [707, 161] on input "5" at bounding box center [677, 170] width 92 height 30
click at [707, 161] on img at bounding box center [712, 170] width 23 height 29
click at [707, 161] on input "6" at bounding box center [677, 170] width 92 height 30
click at [707, 161] on img at bounding box center [712, 170] width 23 height 29
click at [707, 161] on input "7" at bounding box center [677, 170] width 92 height 30
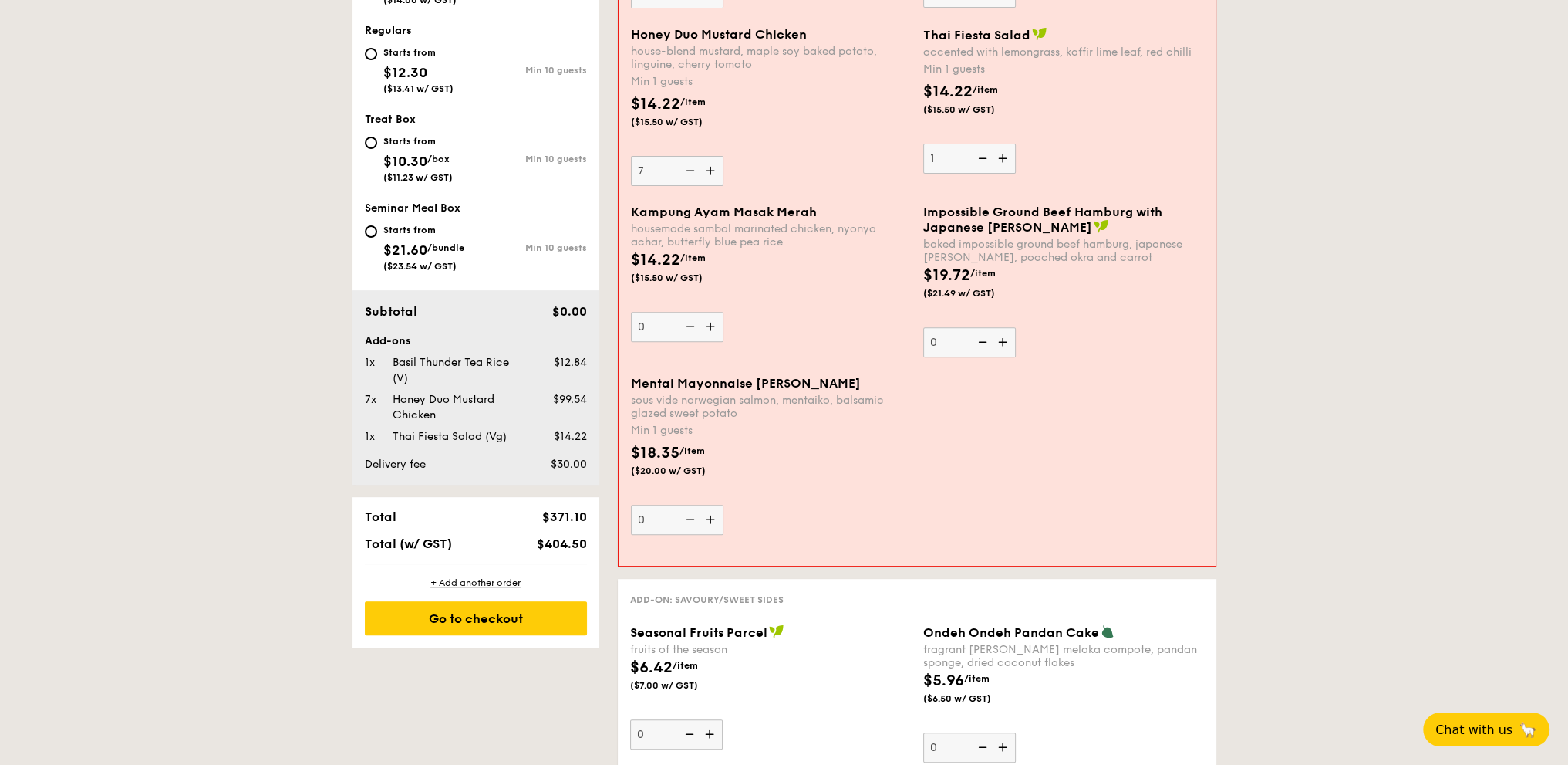
type input "8"
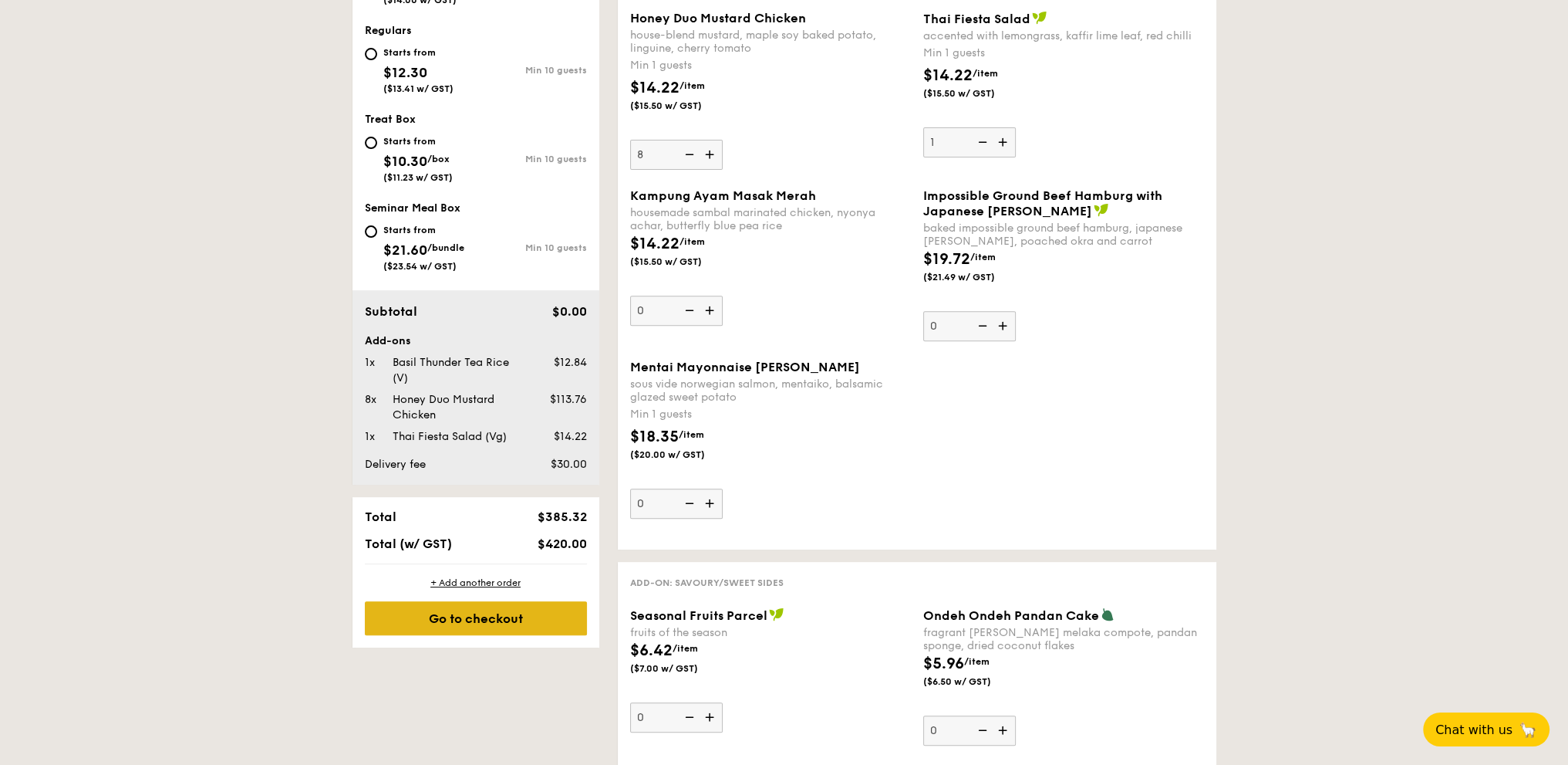
click at [466, 617] on div "Go to checkout" at bounding box center [475, 618] width 222 height 34
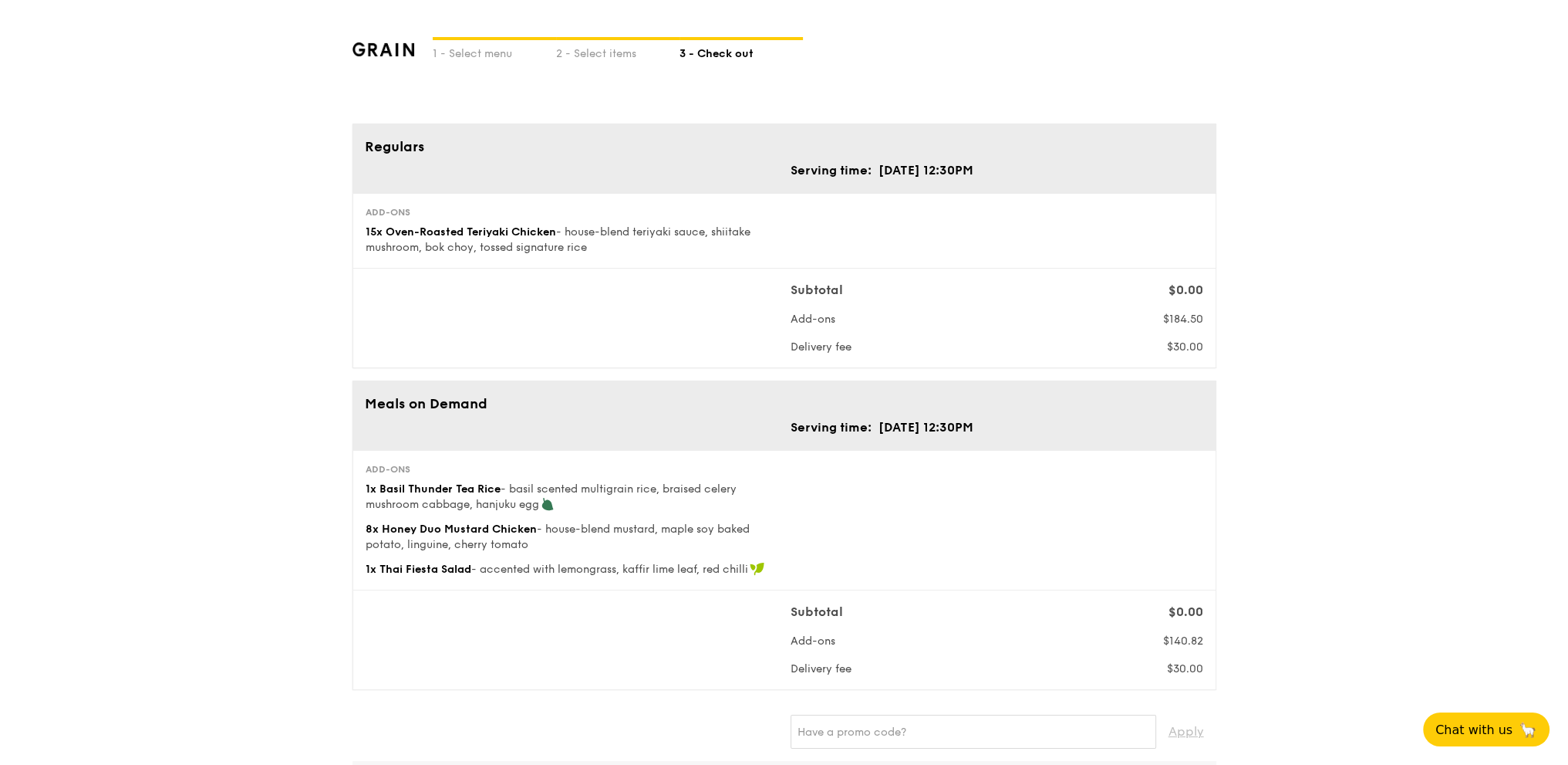
click at [508, 244] on span "- house-blend teriyaki sauce, shiitake mushroom, bok choy, tossed signature rice" at bounding box center [557, 239] width 385 height 28
click at [508, 230] on span "15x Oven-Roasted Teriyaki Chicken" at bounding box center [460, 232] width 190 height 13
click at [655, 215] on div "Add-ons" at bounding box center [571, 212] width 412 height 12
click at [752, 286] on div "Subtotal $0.00 Add-ons $184.50 Delivery fee $30.00" at bounding box center [784, 318] width 850 height 74
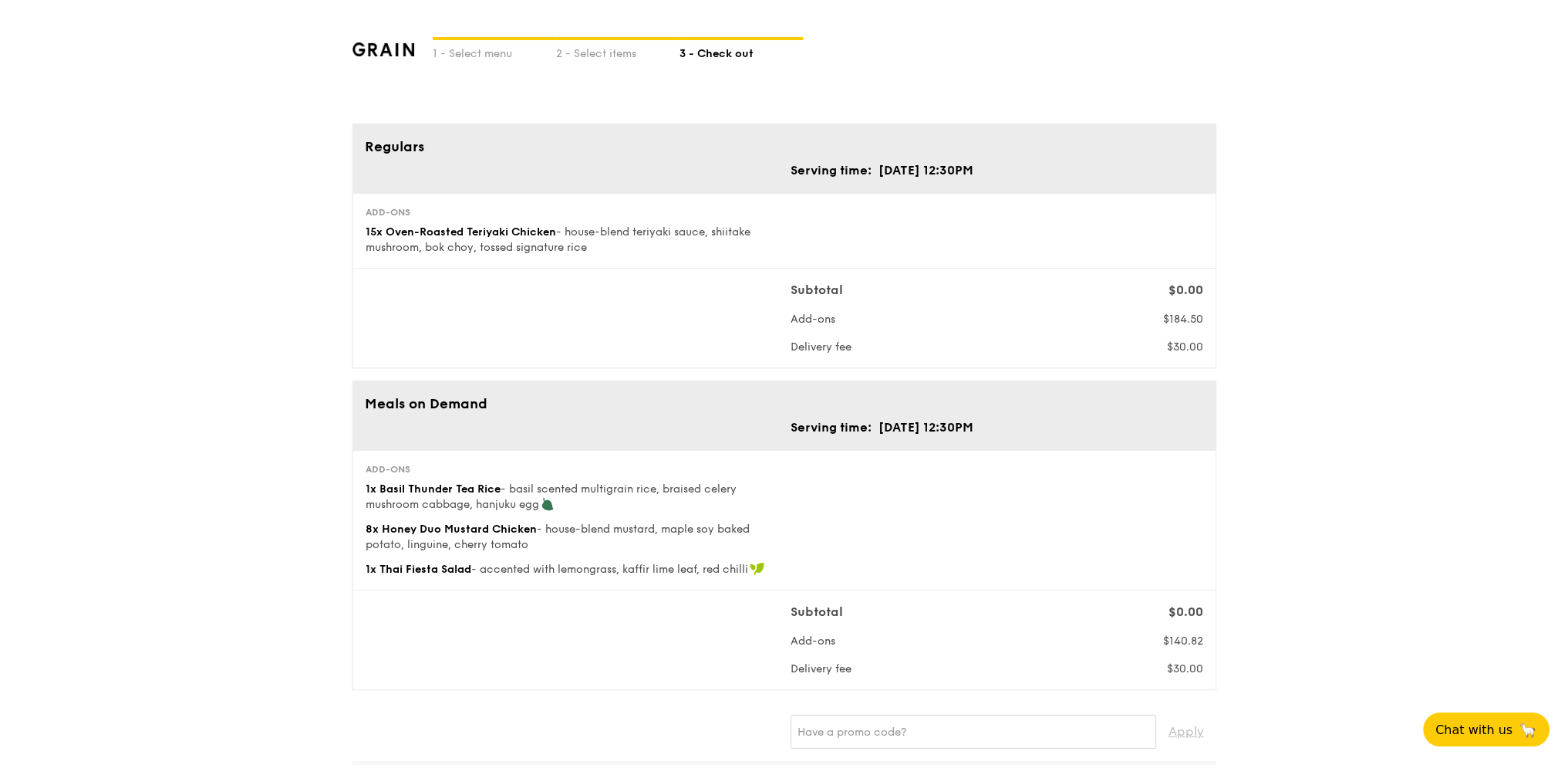
click at [771, 259] on div "Add-ons 15x Oven-Roasted Teriyaki Chicken - house-blend teriyaki sauce, shiitak…" at bounding box center [784, 230] width 863 height 75
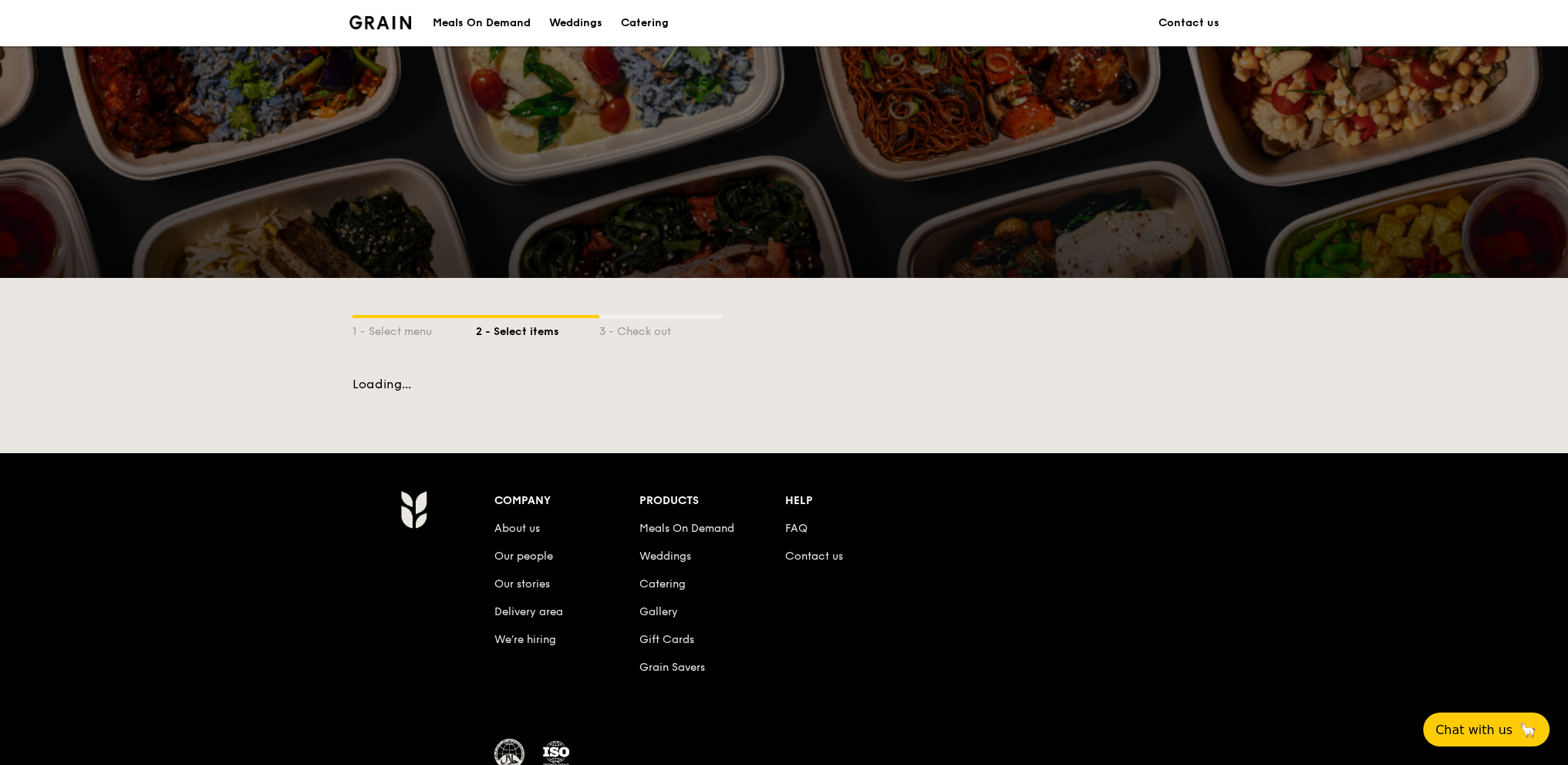
scroll to position [117, 0]
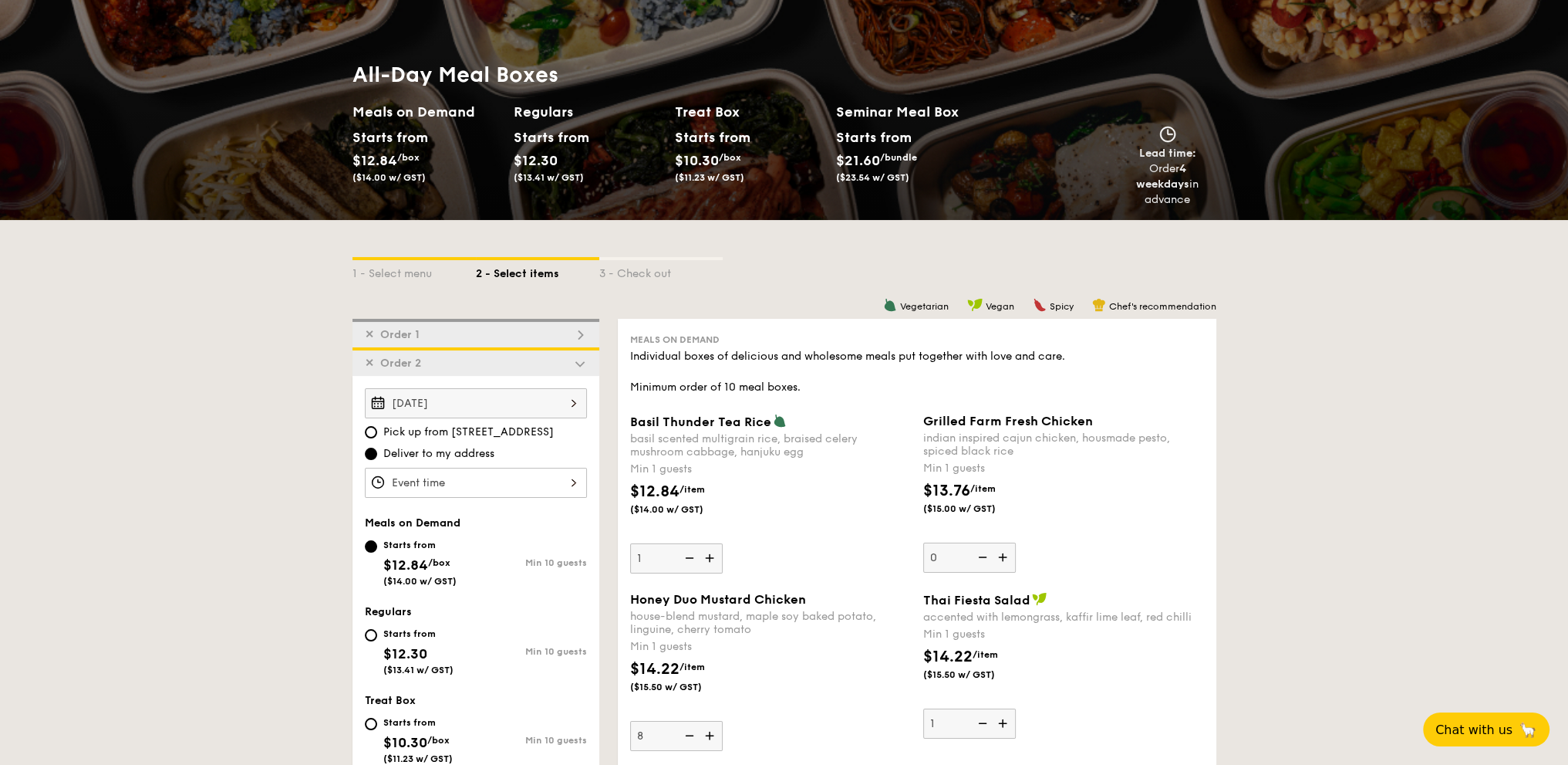
click at [455, 332] on div "✕ Order 1" at bounding box center [475, 332] width 247 height 28
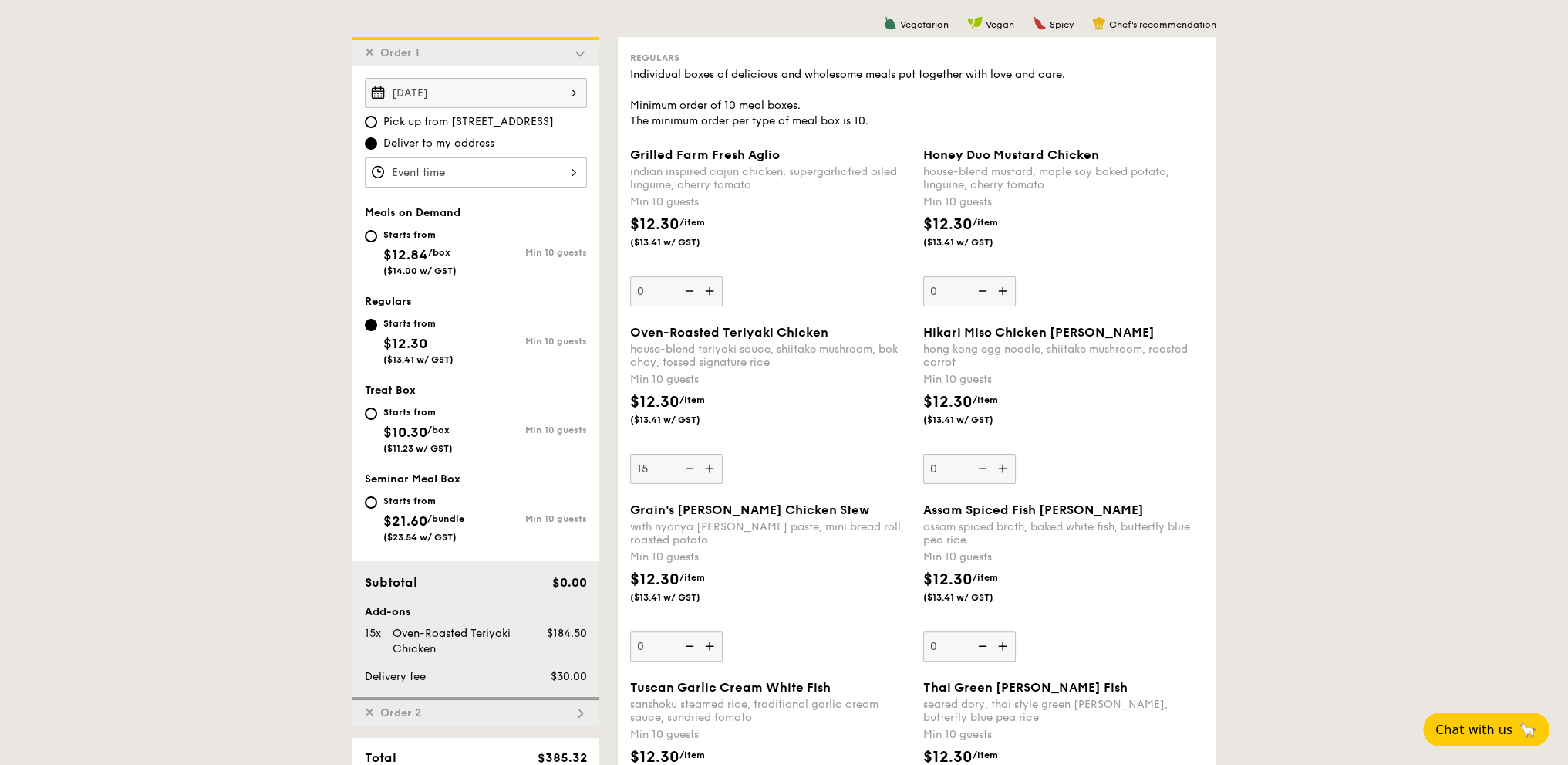
scroll to position [412, 0]
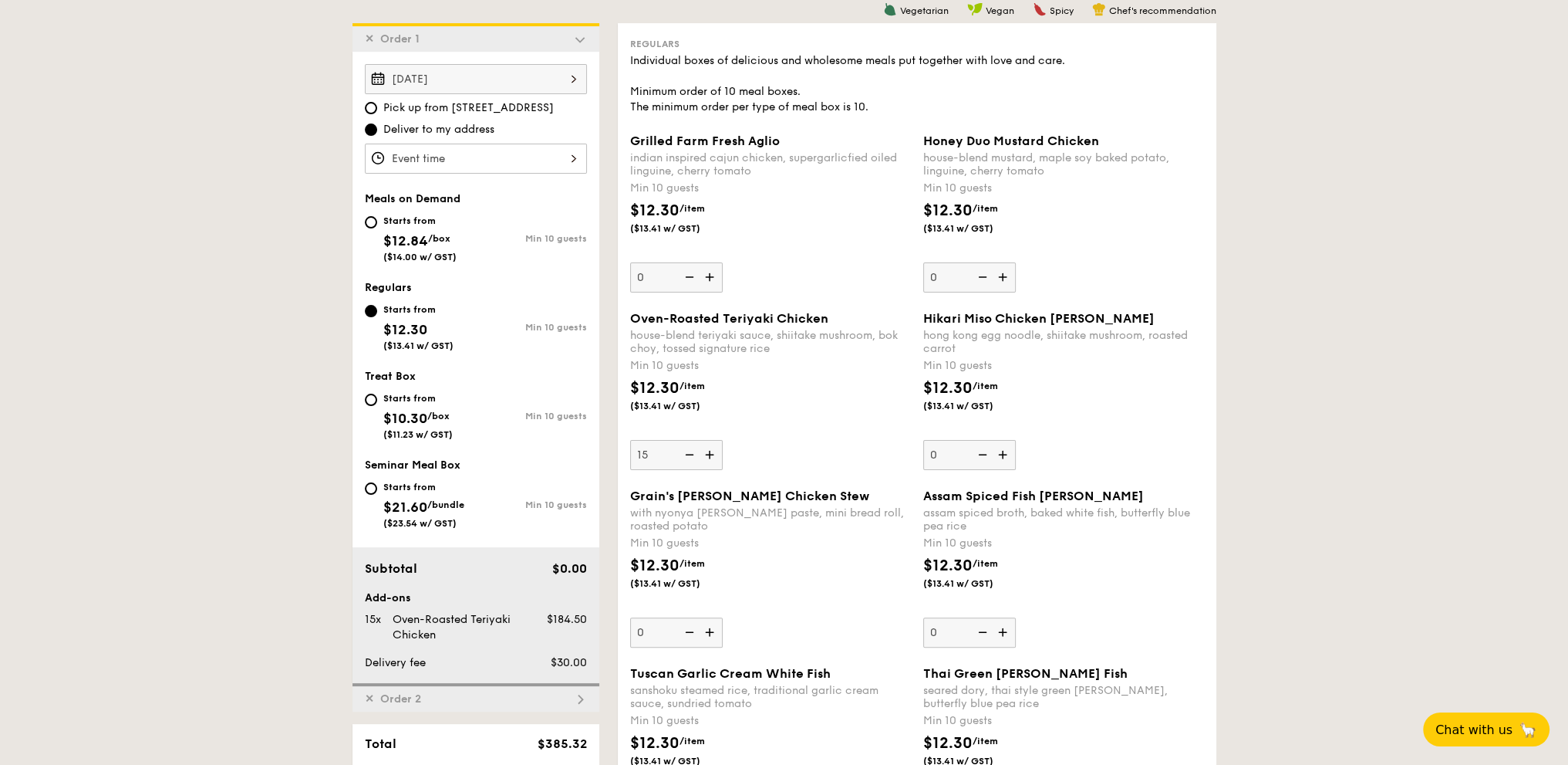
click at [684, 458] on img at bounding box center [688, 455] width 23 height 29
click at [684, 458] on input "15" at bounding box center [676, 455] width 92 height 30
click at [684, 458] on img at bounding box center [688, 455] width 23 height 29
click at [684, 458] on input "14" at bounding box center [676, 455] width 92 height 30
click at [684, 458] on img at bounding box center [688, 455] width 23 height 29
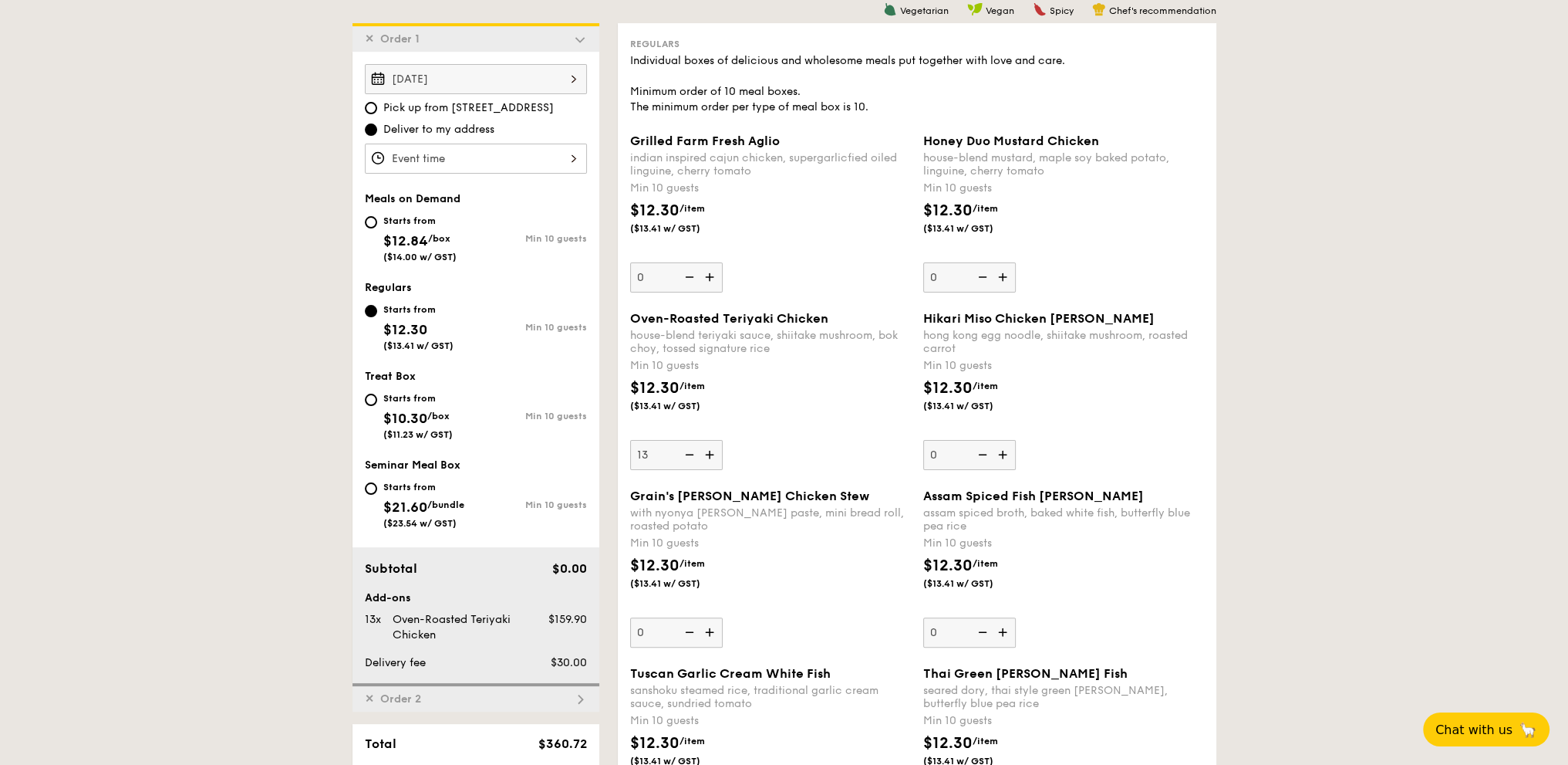
click at [684, 458] on input "13" at bounding box center [676, 455] width 92 height 30
click at [684, 458] on img at bounding box center [688, 455] width 23 height 29
click at [684, 458] on input "12" at bounding box center [676, 455] width 92 height 30
click at [684, 458] on img at bounding box center [688, 455] width 23 height 29
click at [684, 458] on input "11" at bounding box center [676, 455] width 92 height 30
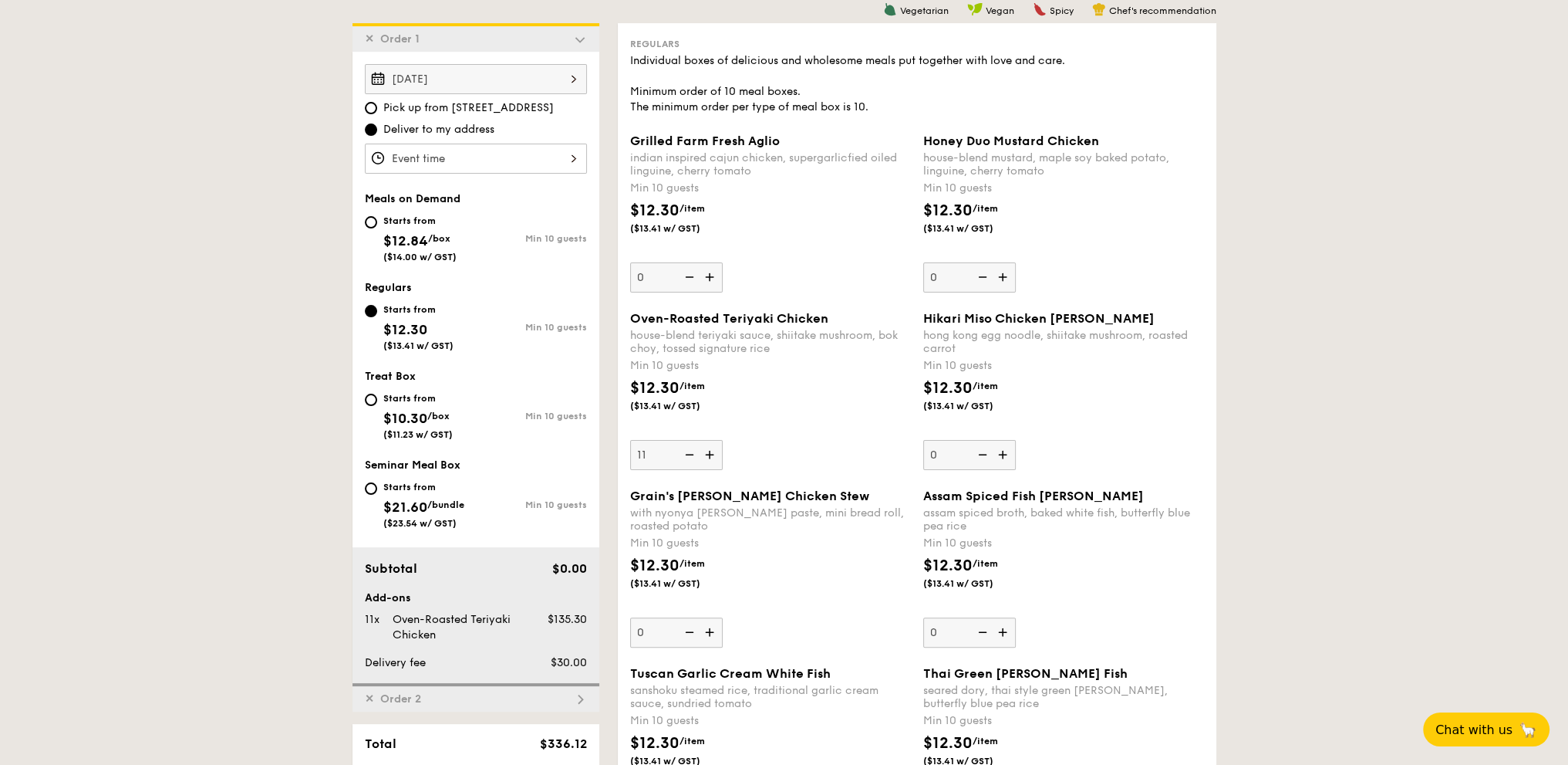
type input "10"
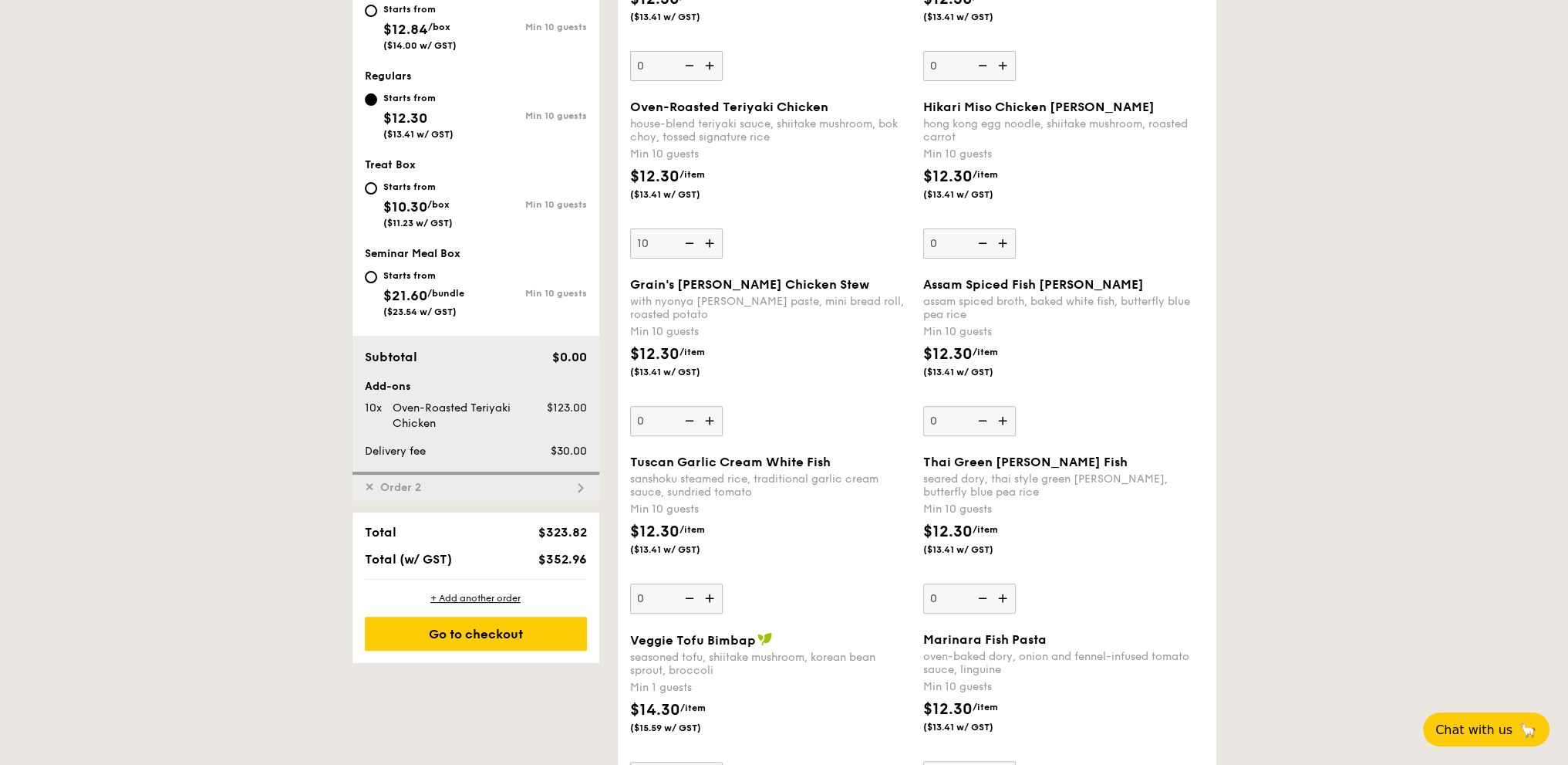
scroll to position [670, 0]
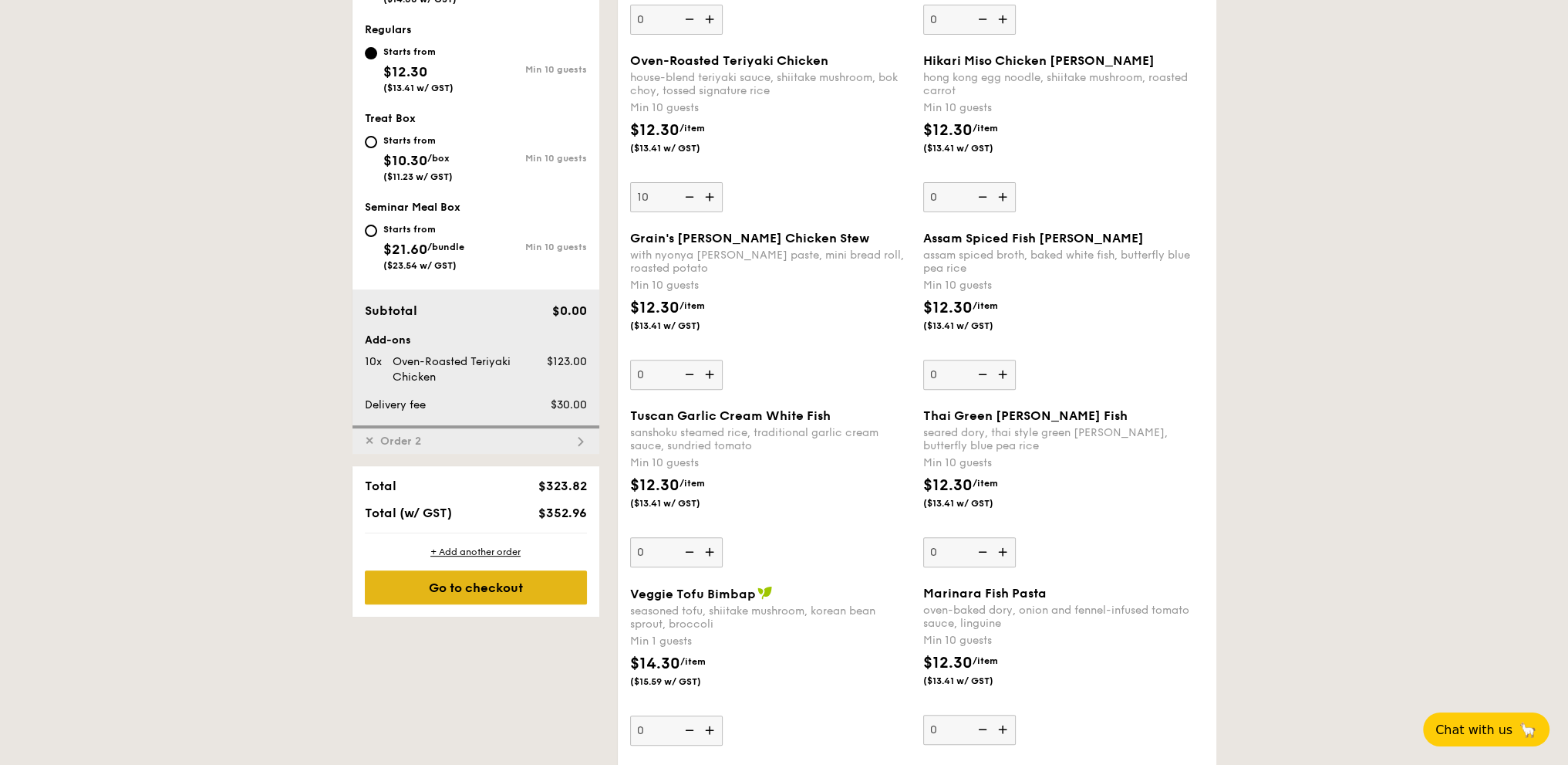
click at [518, 589] on div "Go to checkout" at bounding box center [475, 588] width 222 height 34
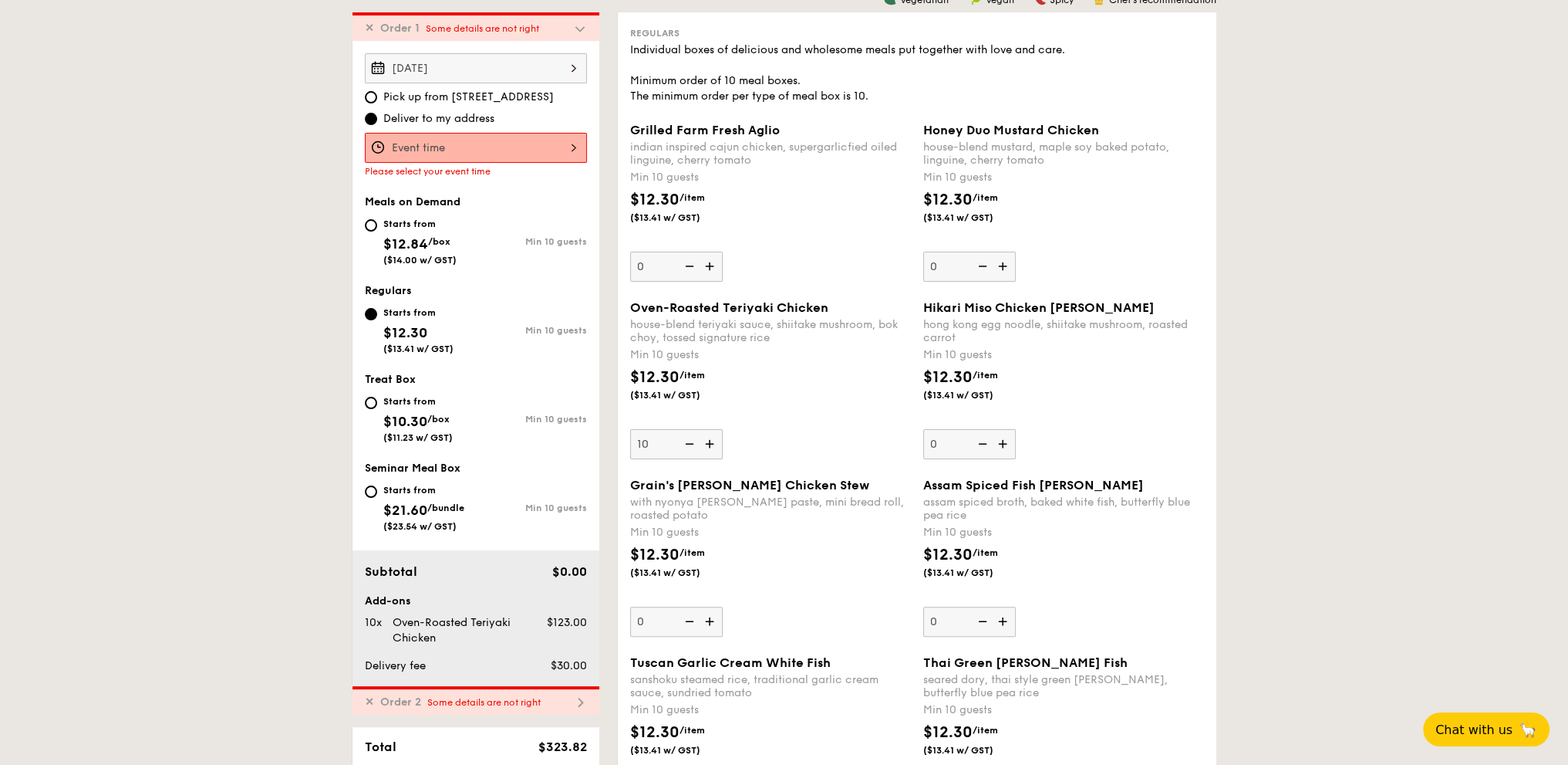
scroll to position [412, 0]
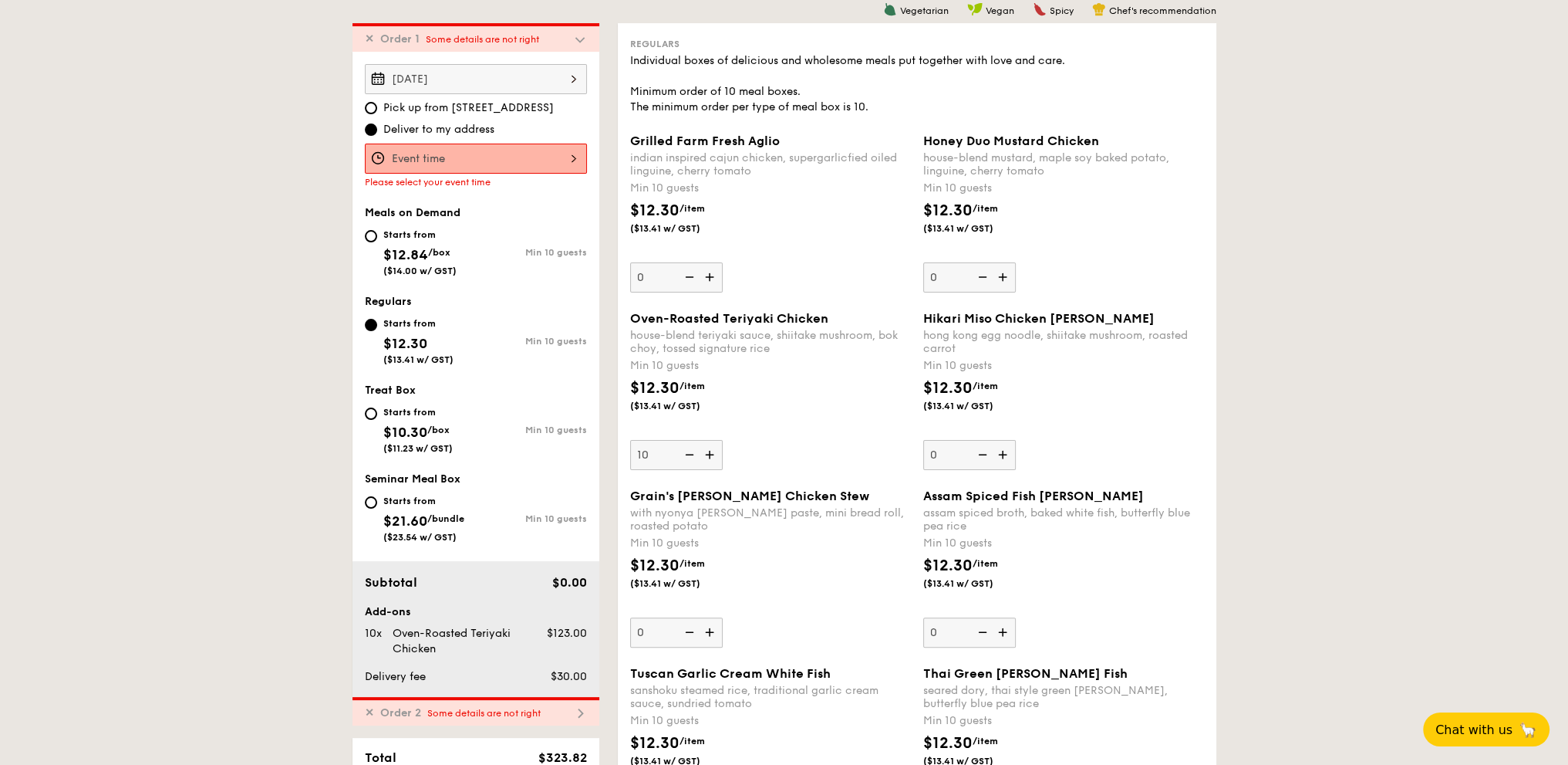
click at [484, 147] on div at bounding box center [475, 158] width 222 height 30
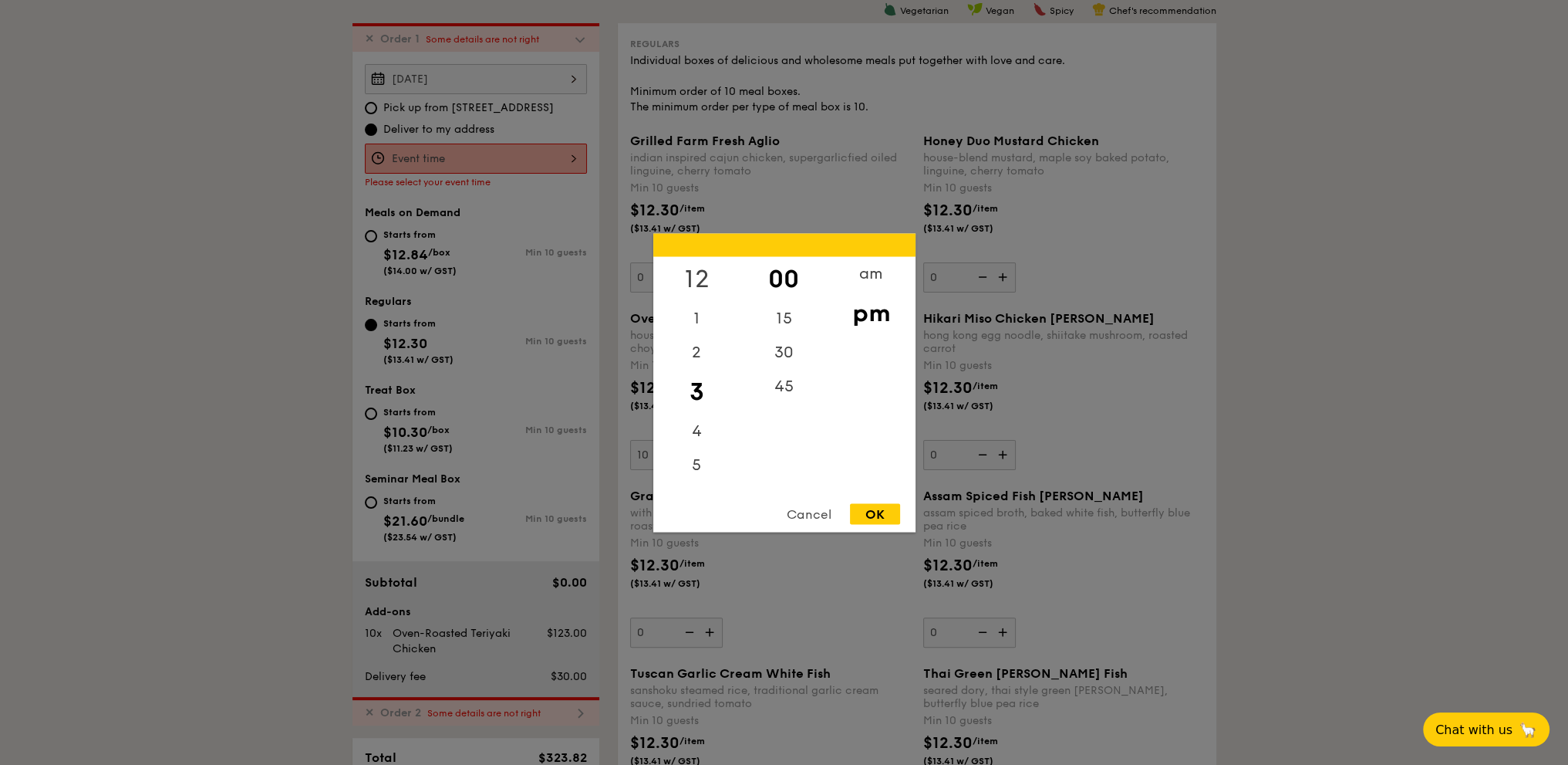
click at [699, 277] on div "12" at bounding box center [697, 278] width 87 height 45
click at [785, 342] on div "30" at bounding box center [784, 357] width 87 height 45
click at [880, 515] on div "OK" at bounding box center [875, 514] width 50 height 21
type input "12:30PM"
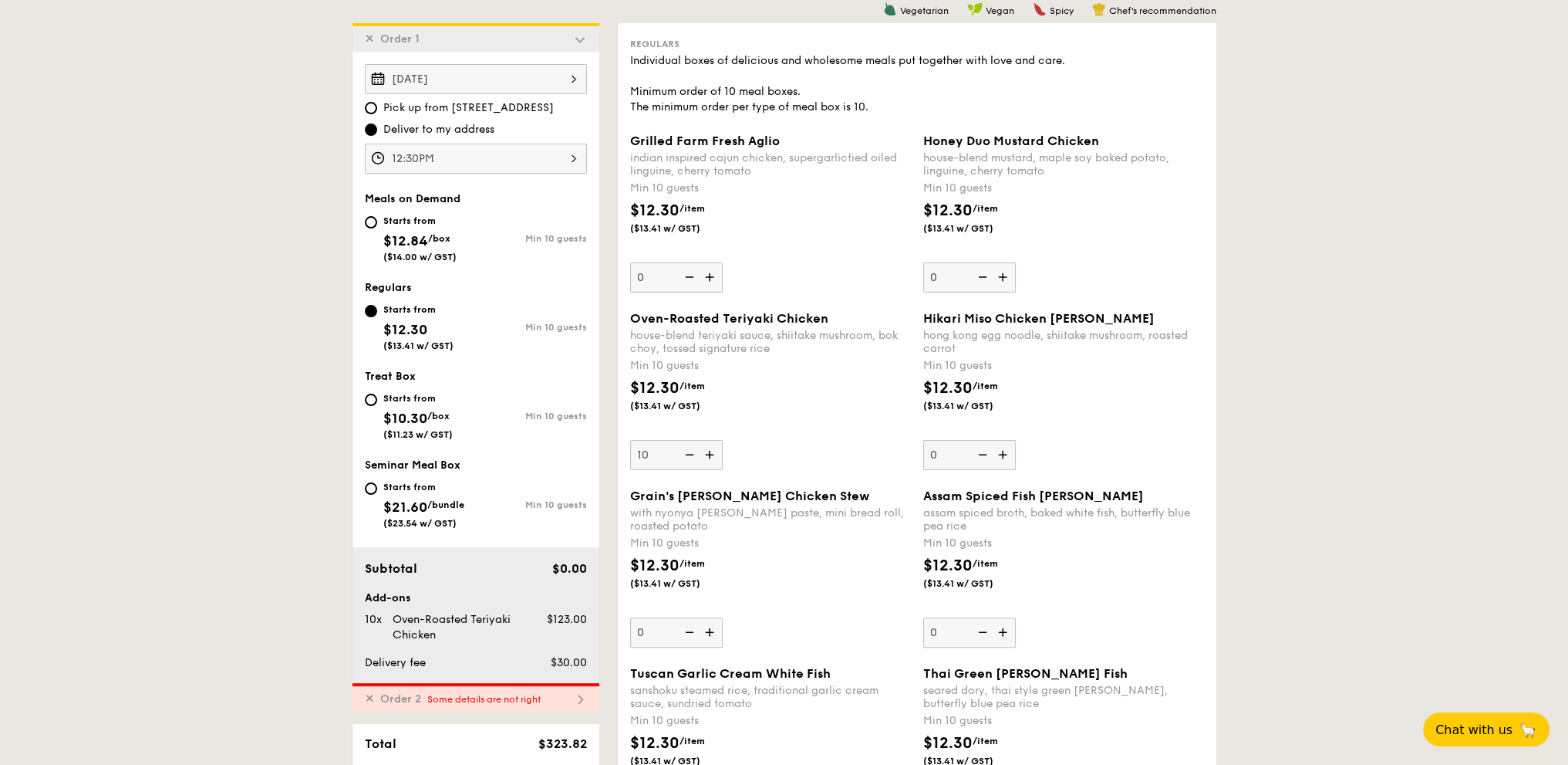
click at [484, 703] on div "✕ Order 2 Some details are not right" at bounding box center [475, 697] width 247 height 28
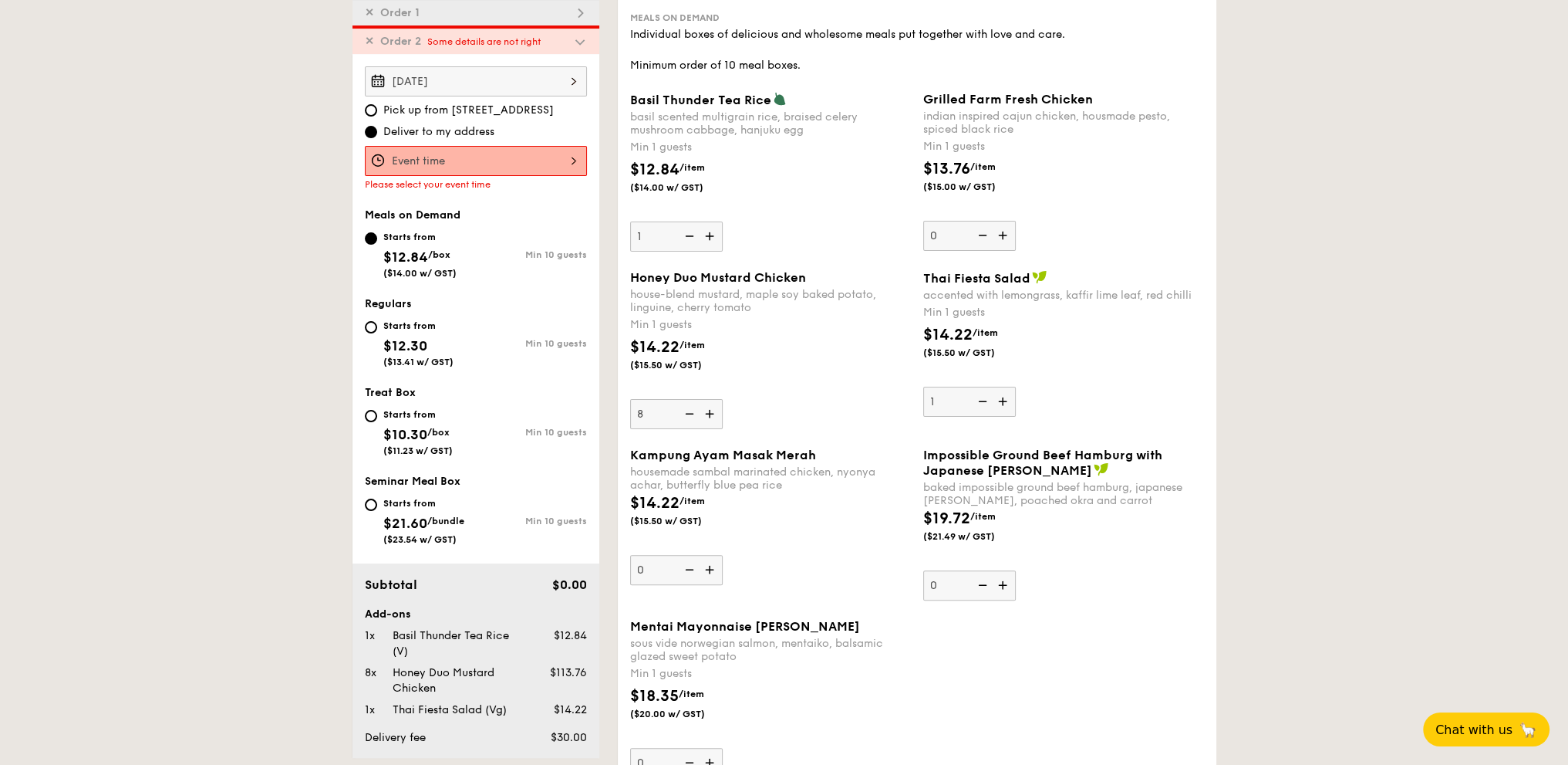
scroll to position [441, 0]
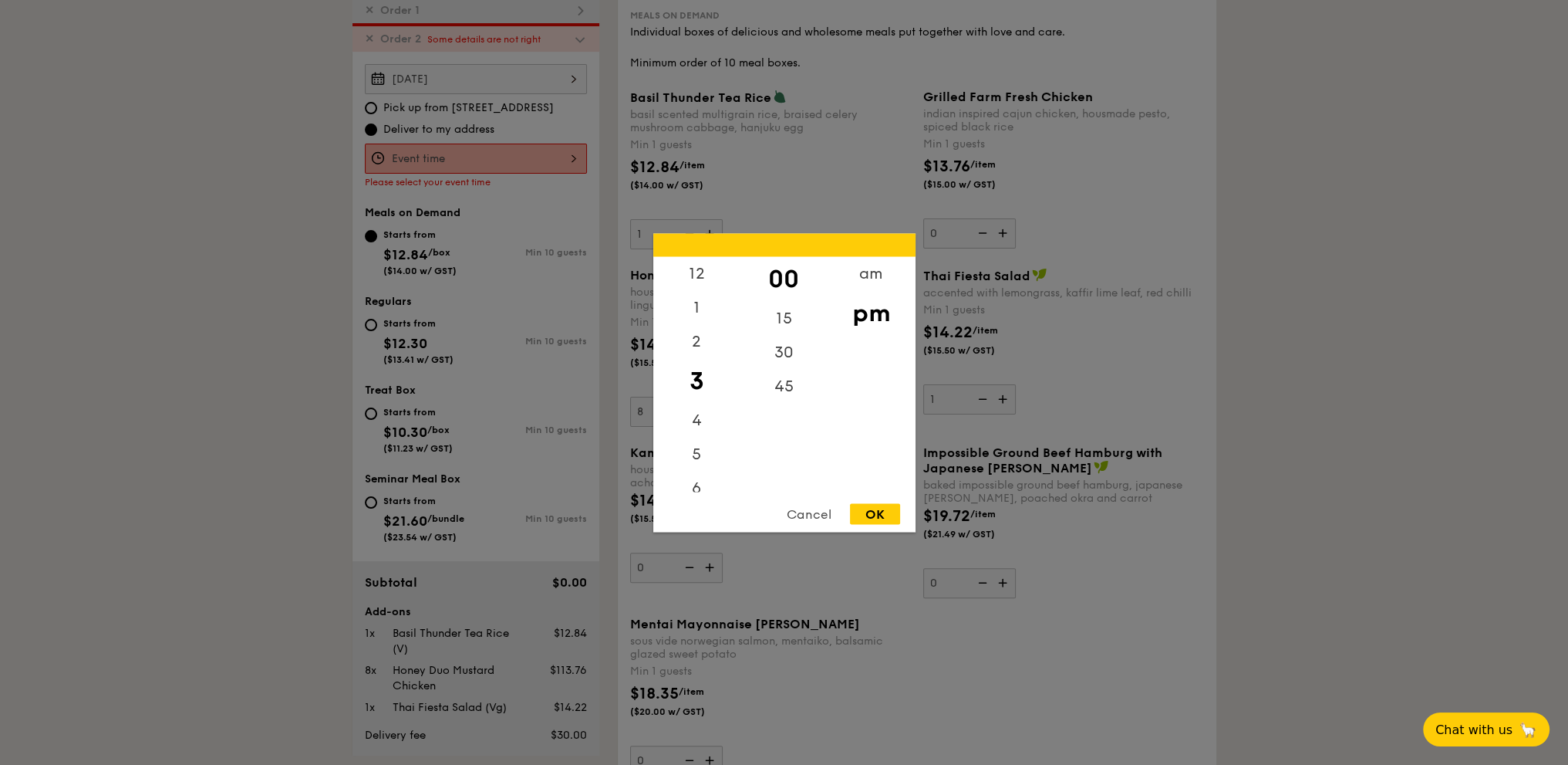
click at [515, 153] on div "12 1 2 3 4 5 6 7 8 9 10 11 00 15 30 45 am pm Cancel OK" at bounding box center [475, 158] width 222 height 30
click at [699, 271] on div "12" at bounding box center [697, 278] width 87 height 45
click at [791, 357] on div "30" at bounding box center [784, 357] width 87 height 45
click at [892, 514] on div "OK" at bounding box center [875, 514] width 50 height 21
type input "12:30PM"
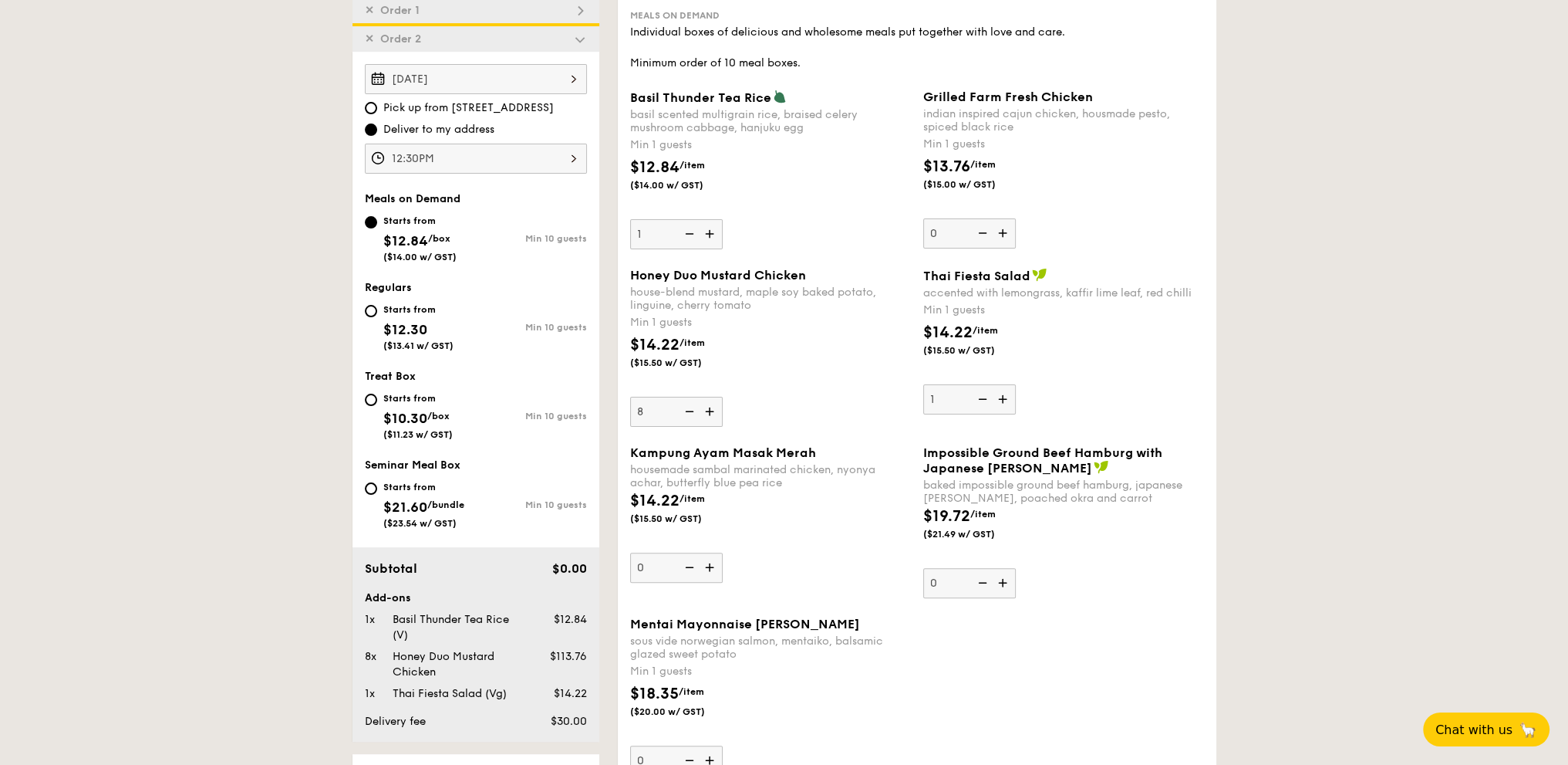
scroll to position [698, 0]
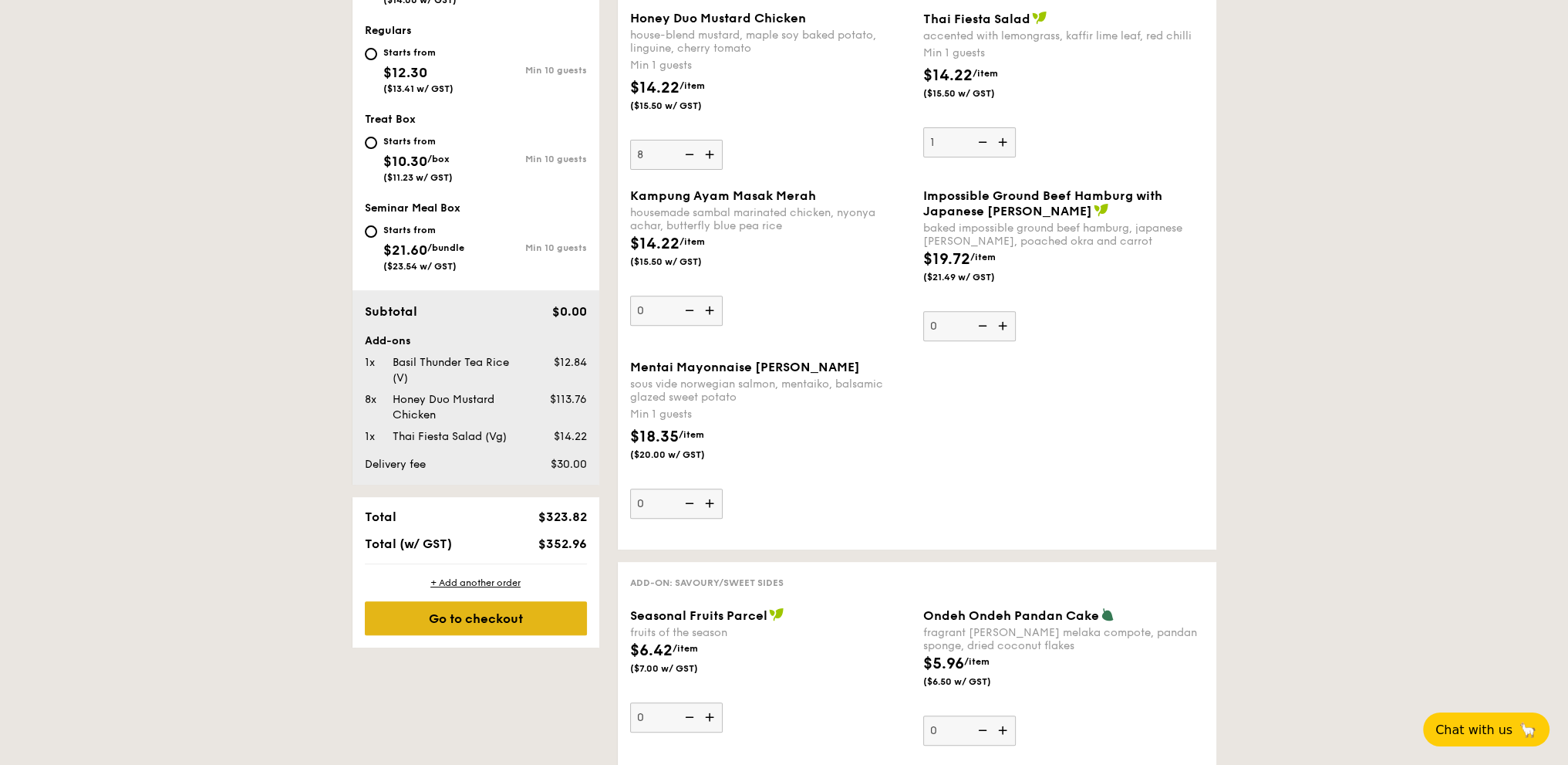
click at [434, 621] on div "Go to checkout" at bounding box center [475, 618] width 222 height 34
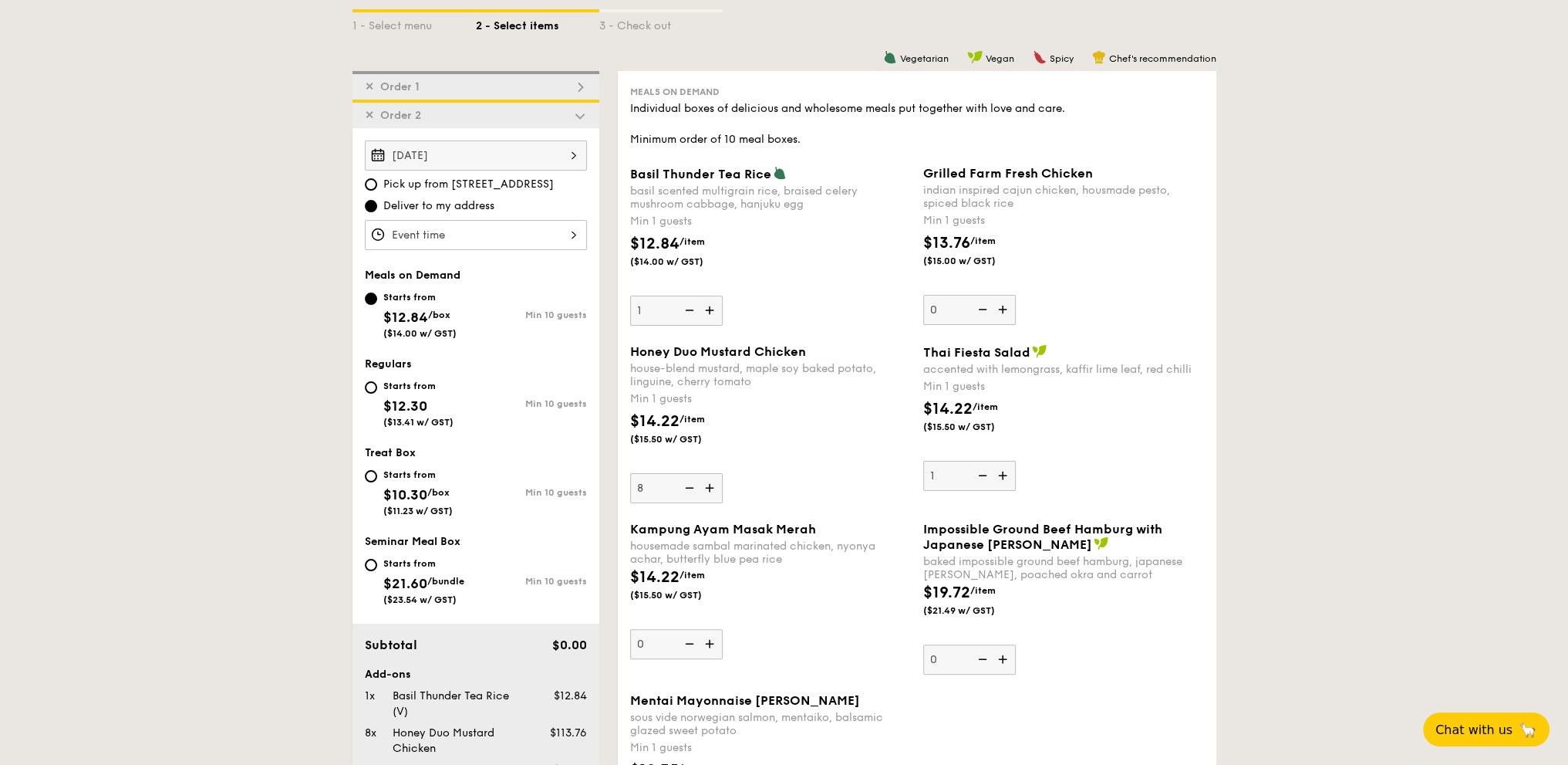
scroll to position [502, 0]
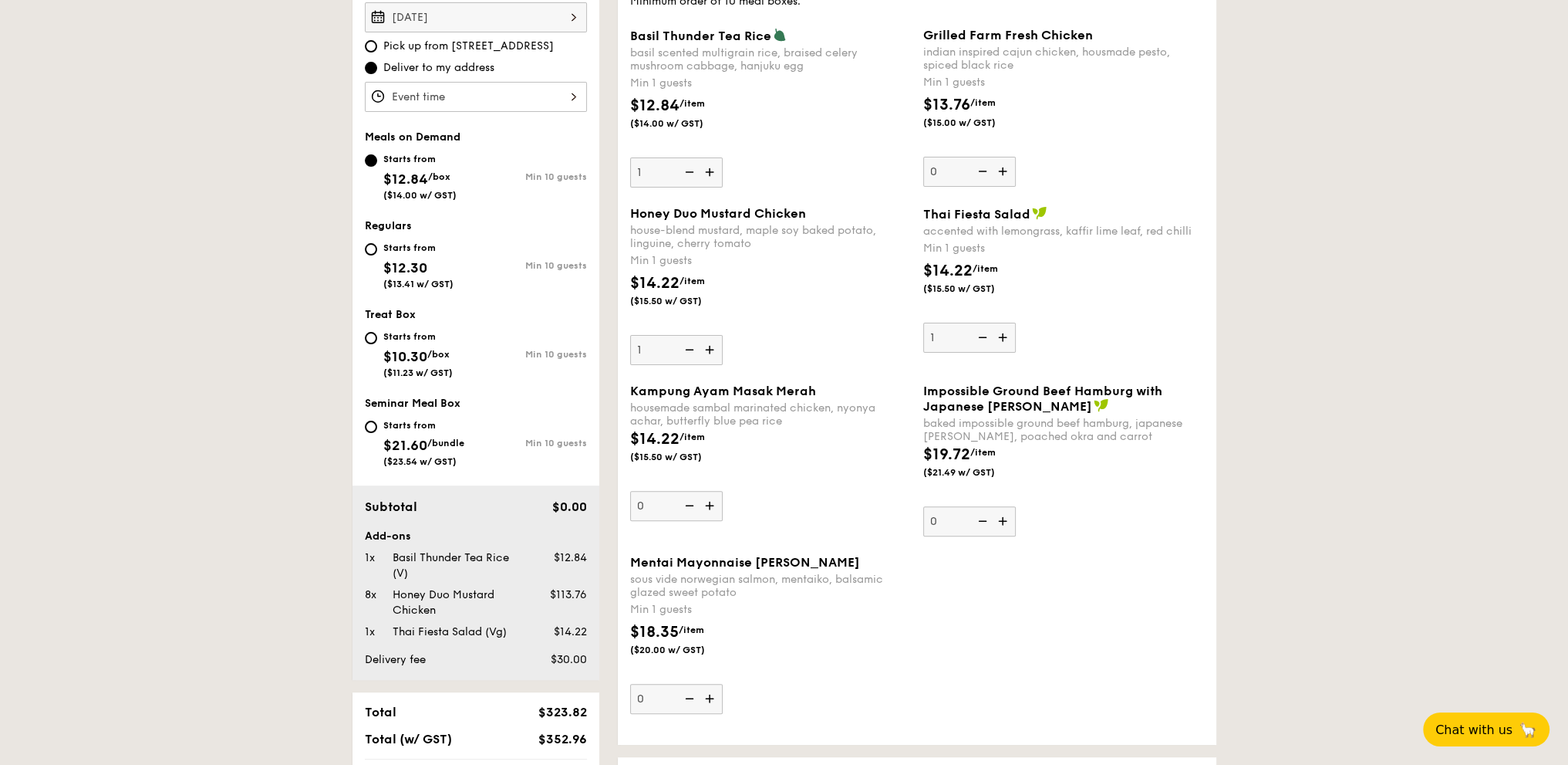
click at [797, 339] on div "Honey Duo Mustard Chicken house-blend mustard, maple soy baked potato, linguine…" at bounding box center [770, 285] width 281 height 159
click at [722, 339] on input "1" at bounding box center [676, 349] width 92 height 30
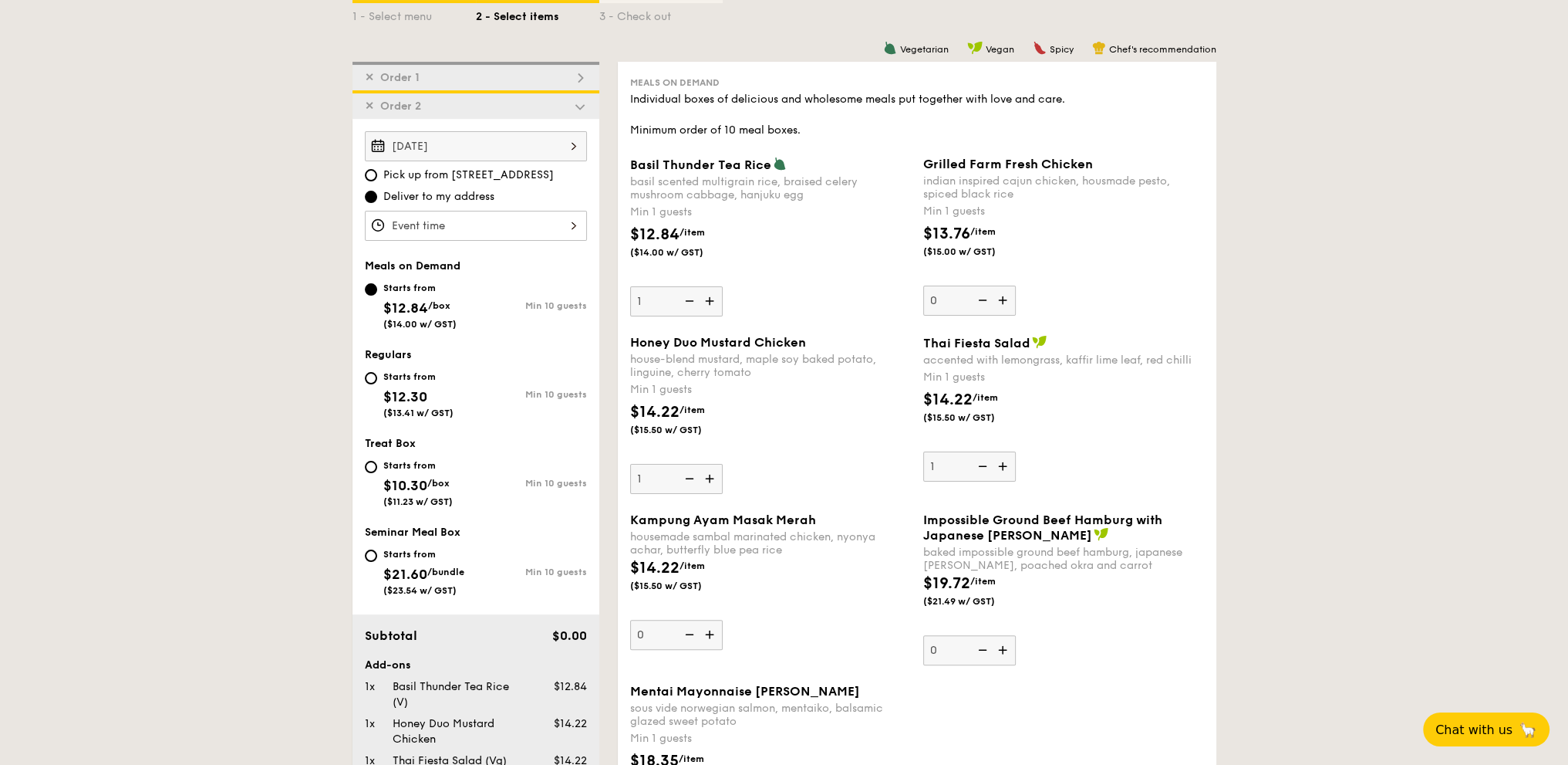
click at [692, 477] on img at bounding box center [688, 478] width 23 height 29
click at [692, 477] on input "1" at bounding box center [676, 478] width 92 height 30
type input "0"
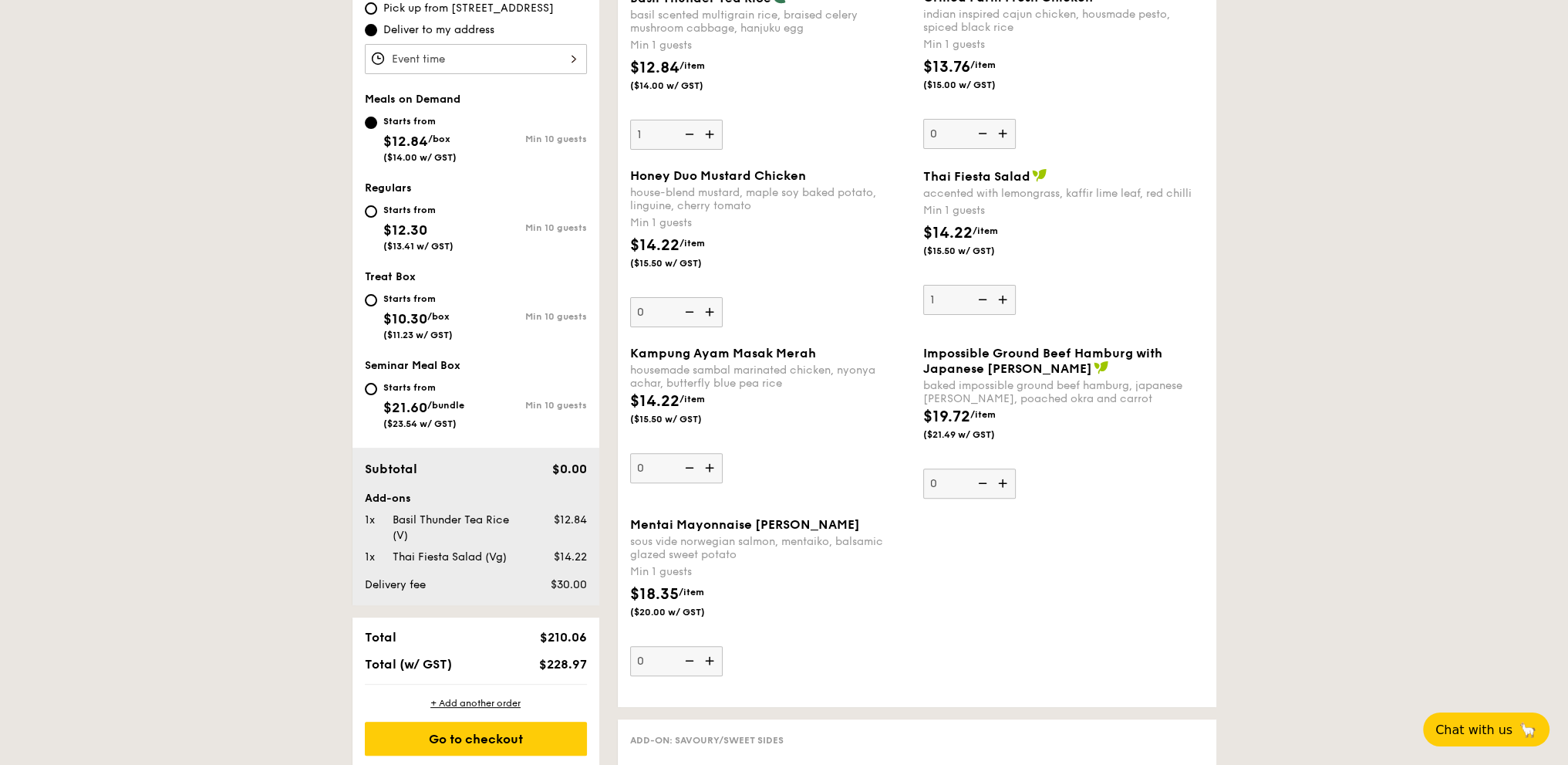
scroll to position [630, 0]
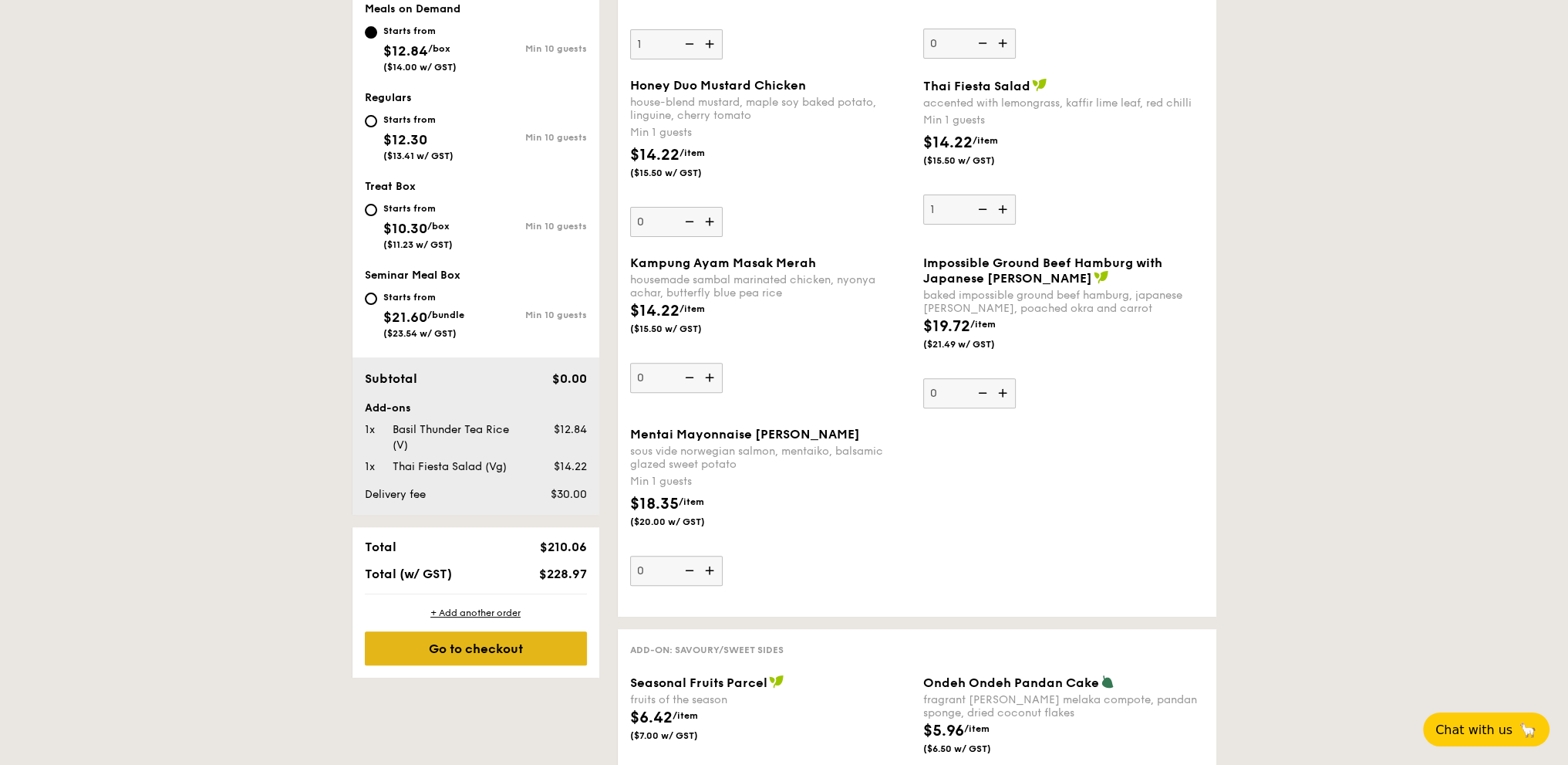
click at [508, 656] on div "Go to checkout" at bounding box center [475, 648] width 222 height 34
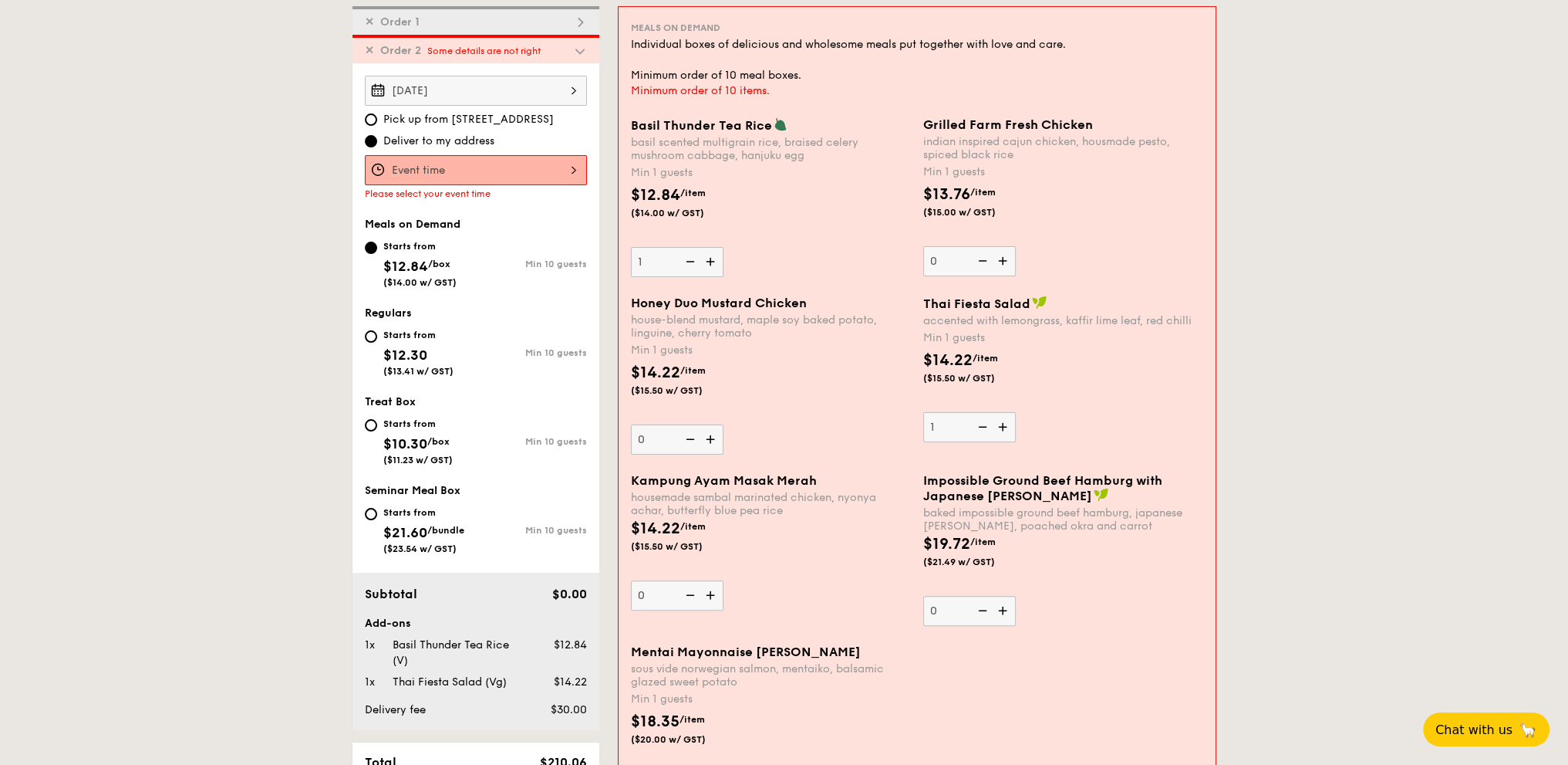
scroll to position [412, 0]
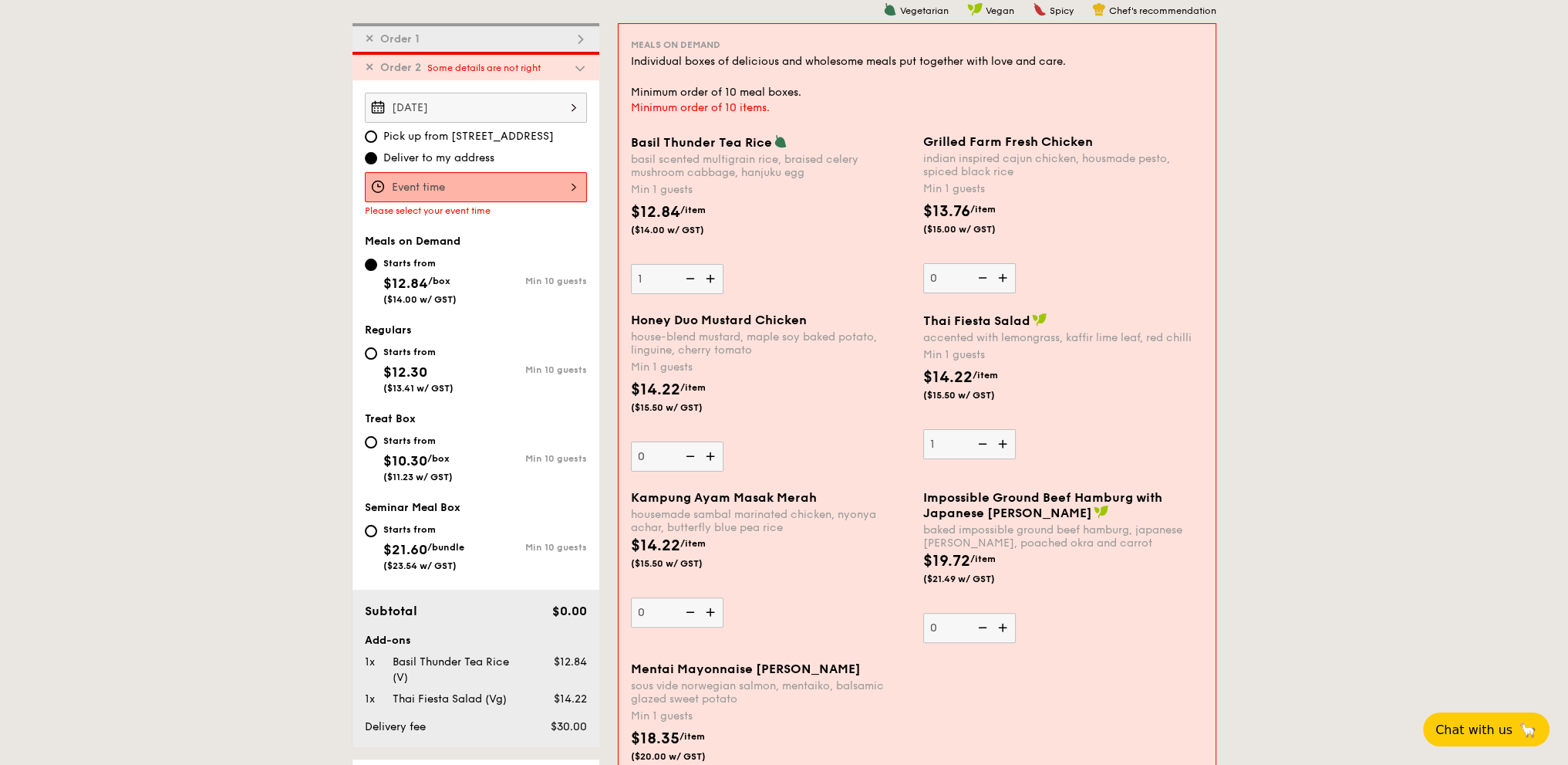
click at [513, 179] on div at bounding box center [475, 186] width 222 height 30
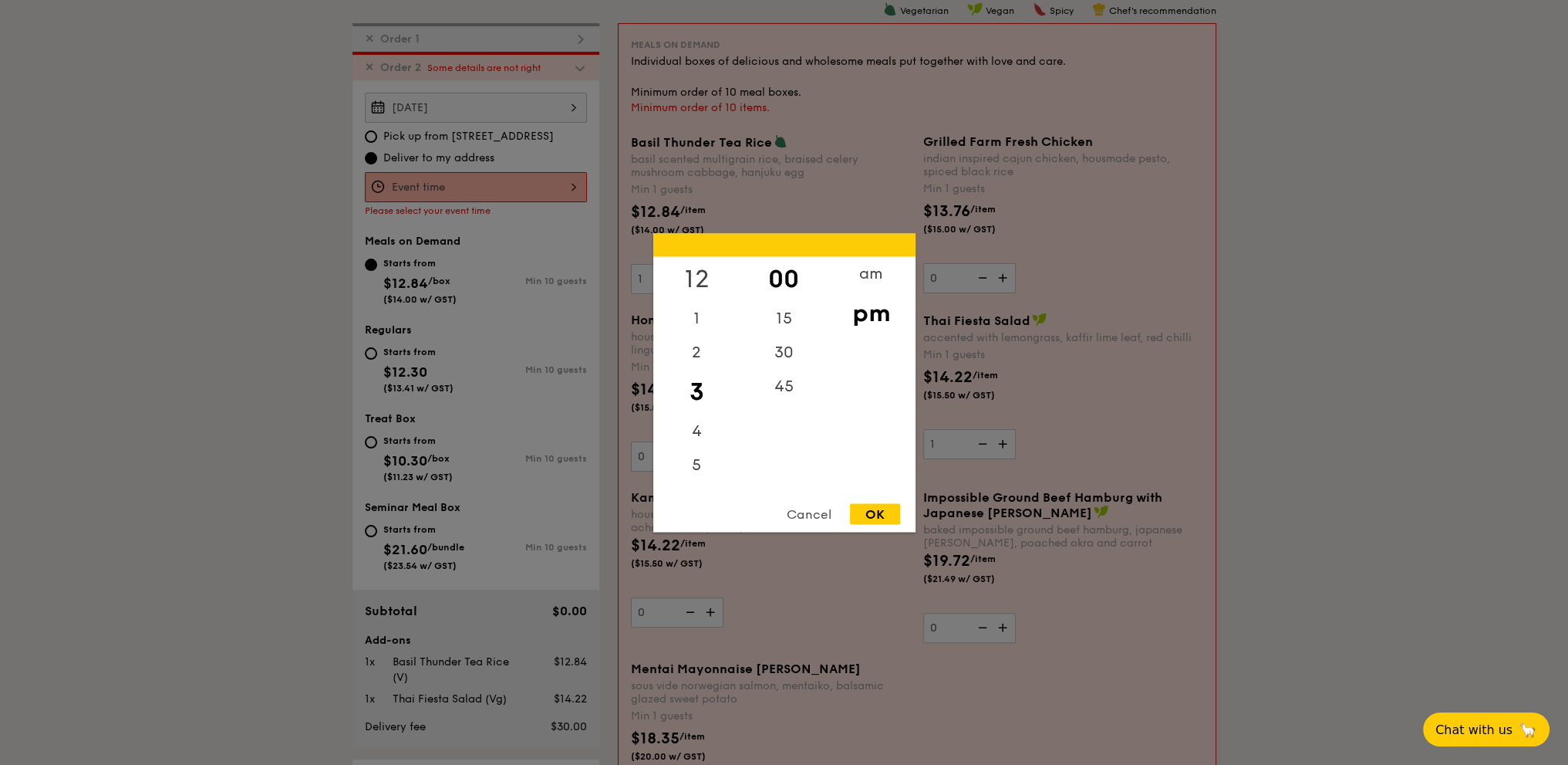
click at [704, 271] on div "12" at bounding box center [697, 278] width 87 height 45
click at [781, 357] on div "30" at bounding box center [784, 357] width 87 height 45
click at [873, 512] on div "OK" at bounding box center [875, 514] width 50 height 21
type input "12:30PM"
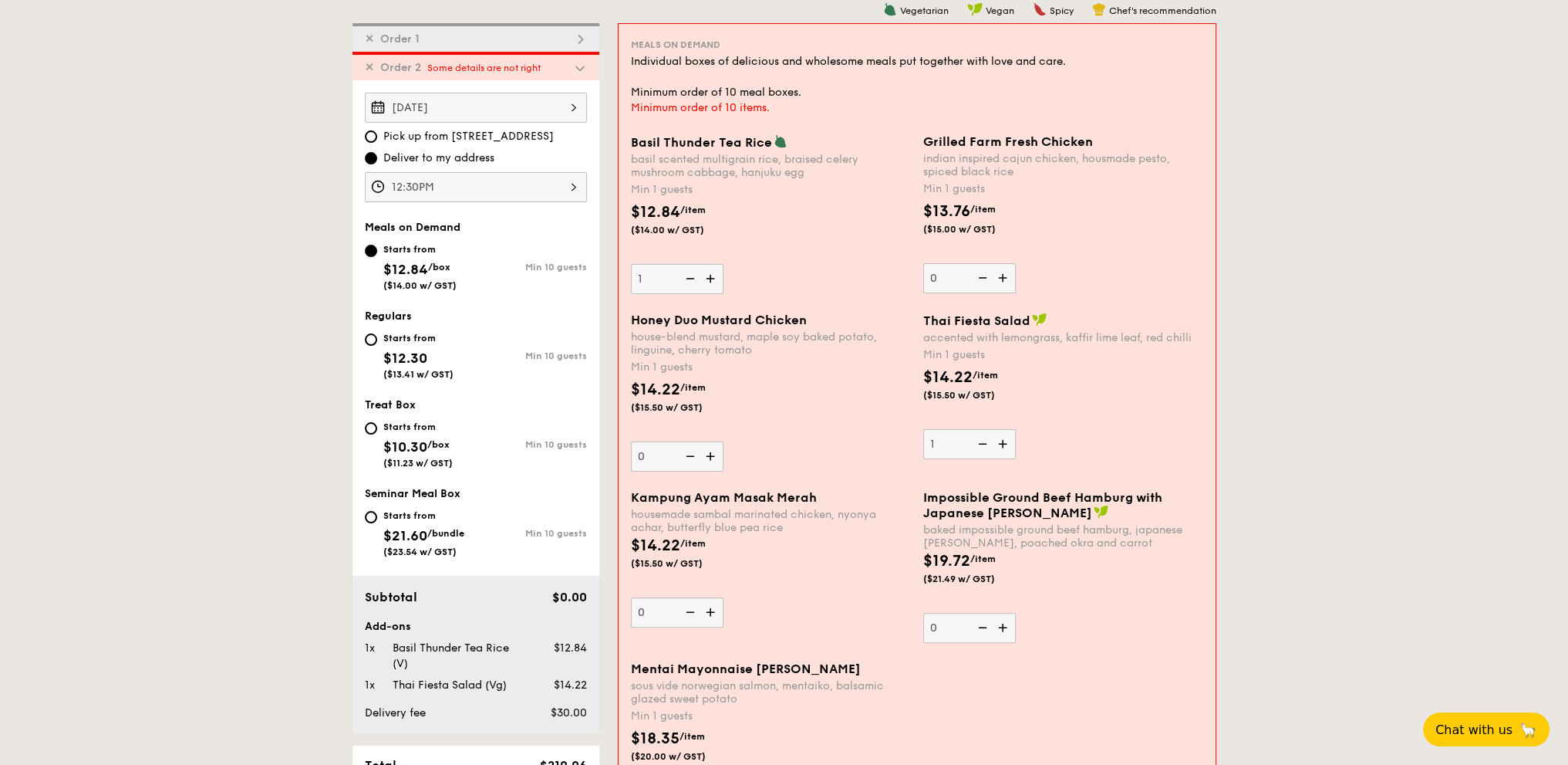
click at [371, 41] on span "✕" at bounding box center [369, 39] width 9 height 13
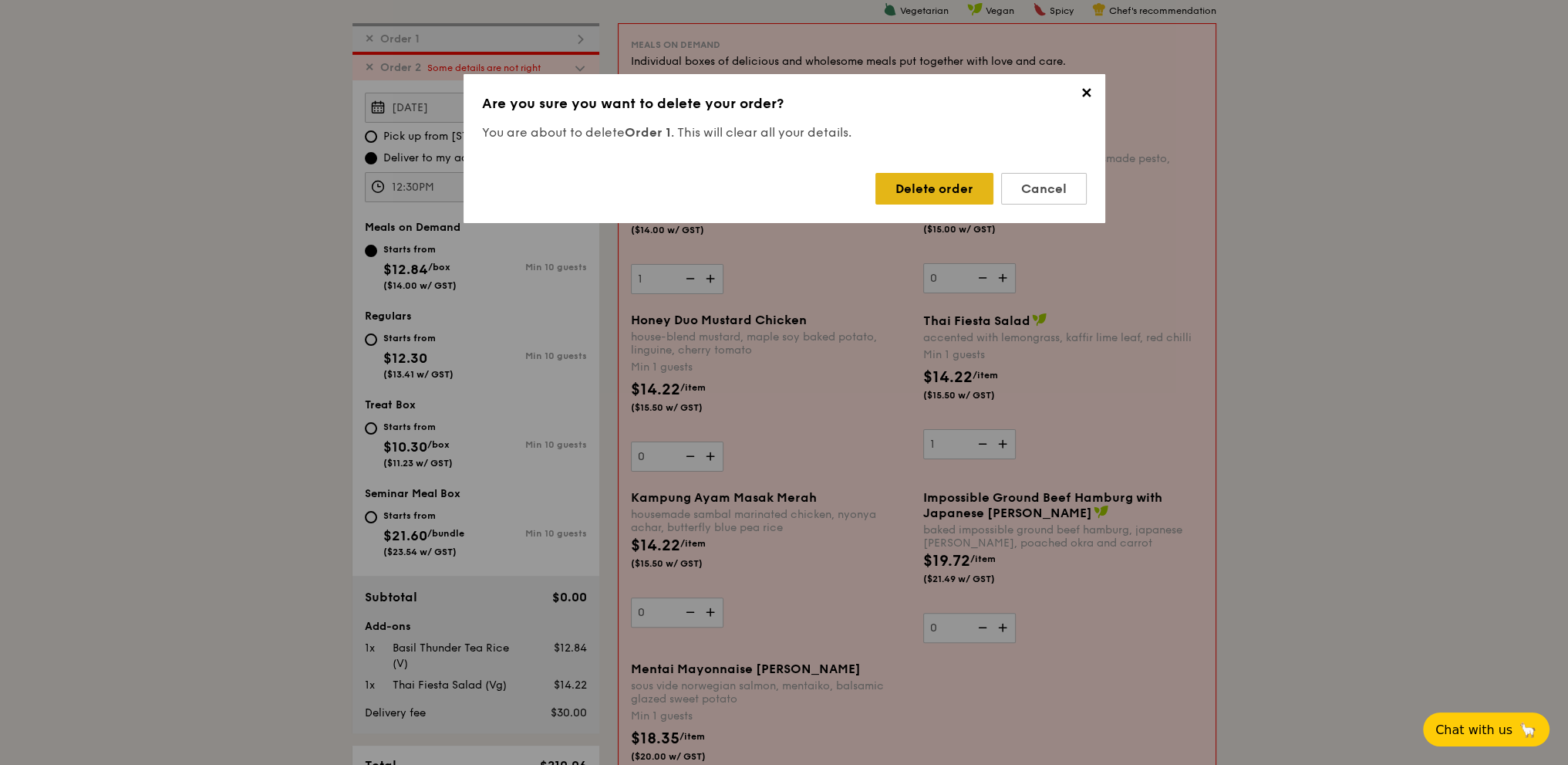
click at [938, 189] on div "Delete order" at bounding box center [935, 188] width 118 height 32
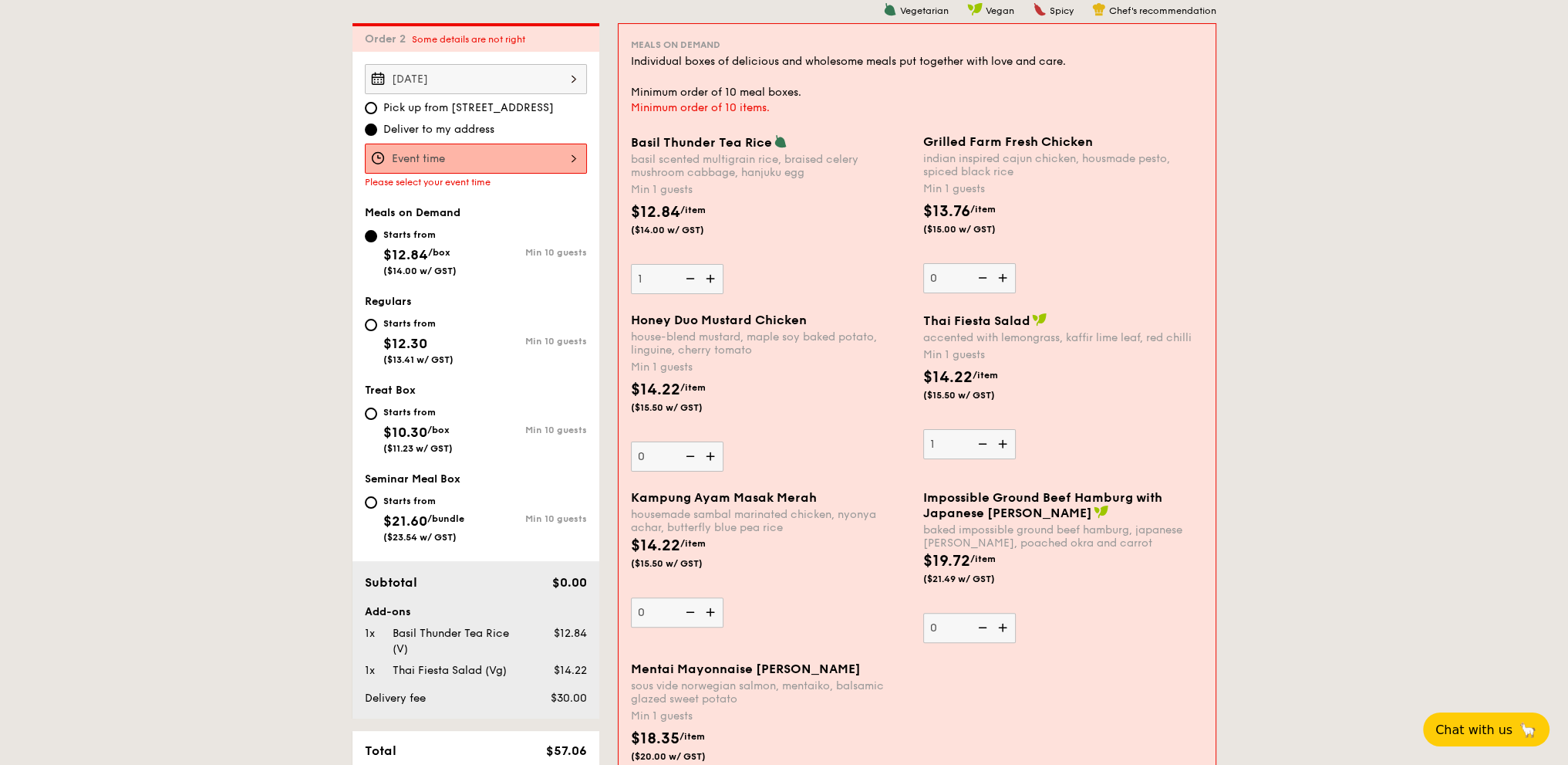
click at [1003, 274] on img at bounding box center [1004, 278] width 23 height 29
click at [1003, 274] on input "0" at bounding box center [969, 278] width 92 height 30
click at [1003, 274] on img at bounding box center [1004, 278] width 23 height 29
click at [1003, 274] on input "1" at bounding box center [969, 278] width 92 height 30
click at [938, 271] on input "2" at bounding box center [969, 278] width 92 height 30
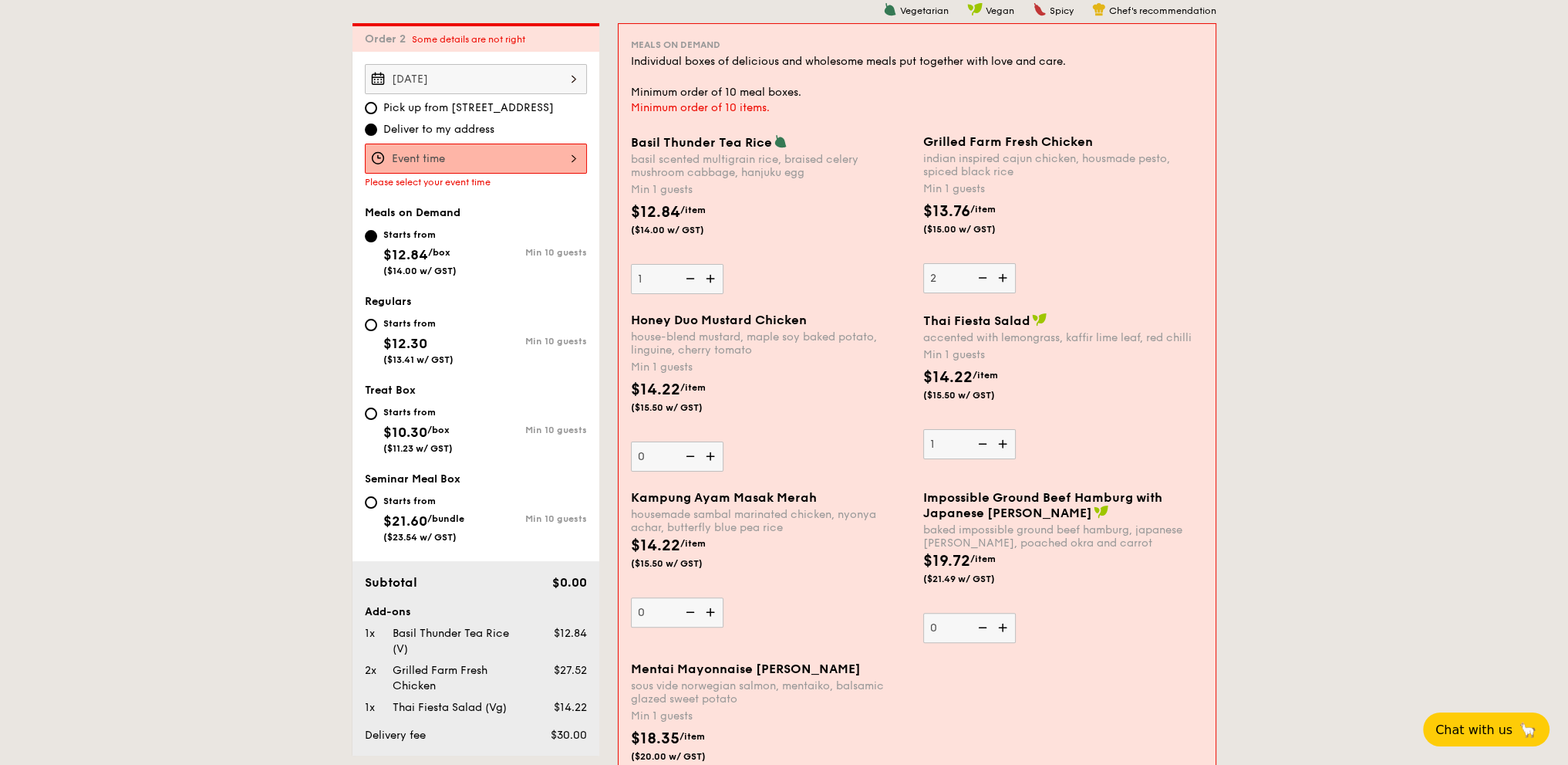
drag, startPoint x: 948, startPoint y: 273, endPoint x: 911, endPoint y: 274, distance: 37.0
click at [911, 274] on div "Basil Thunder Tea [PERSON_NAME] scented multigrain rice, braised celery mushroo…" at bounding box center [917, 224] width 585 height 178
type input "15"
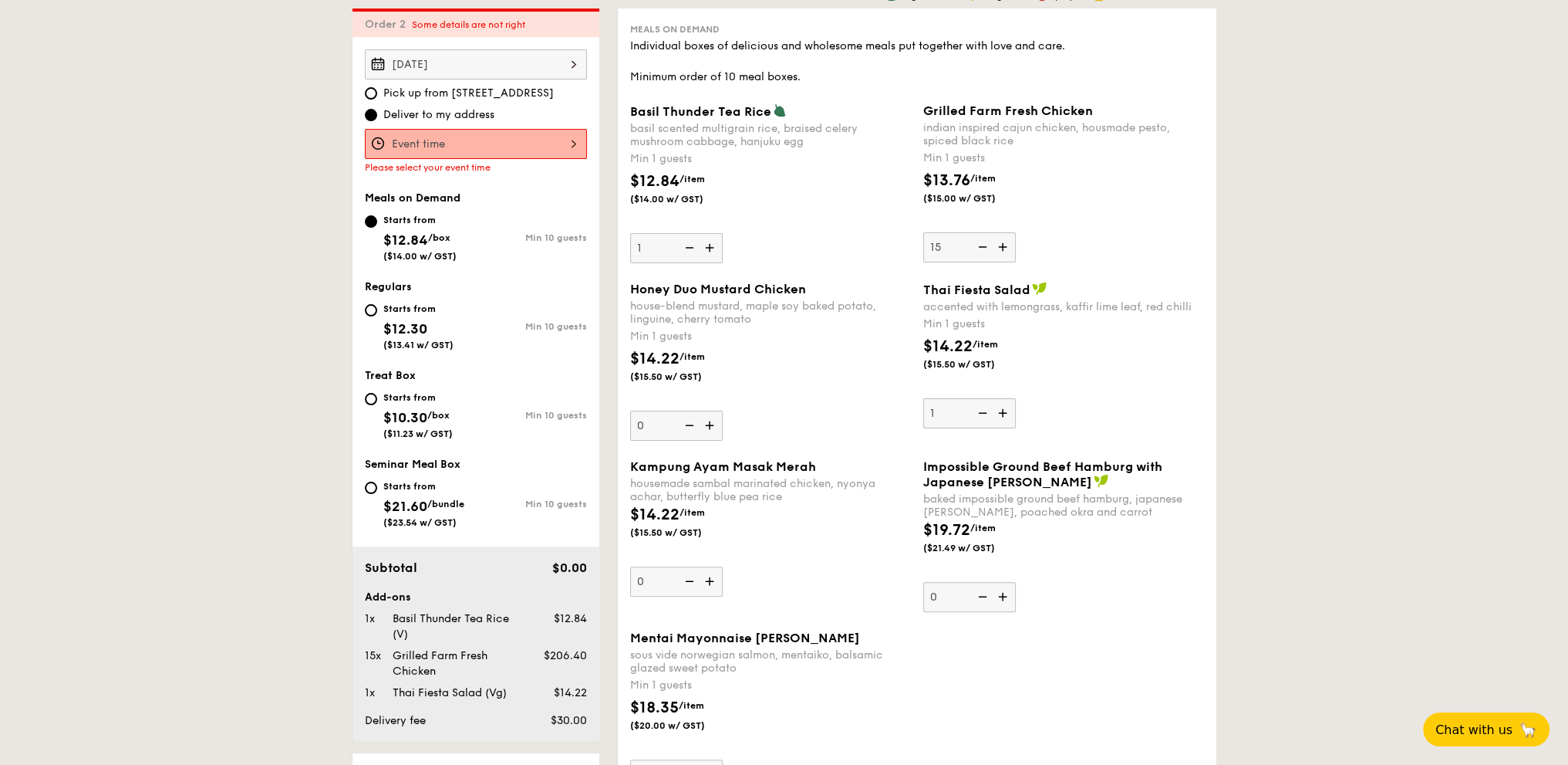
scroll to position [281, 0]
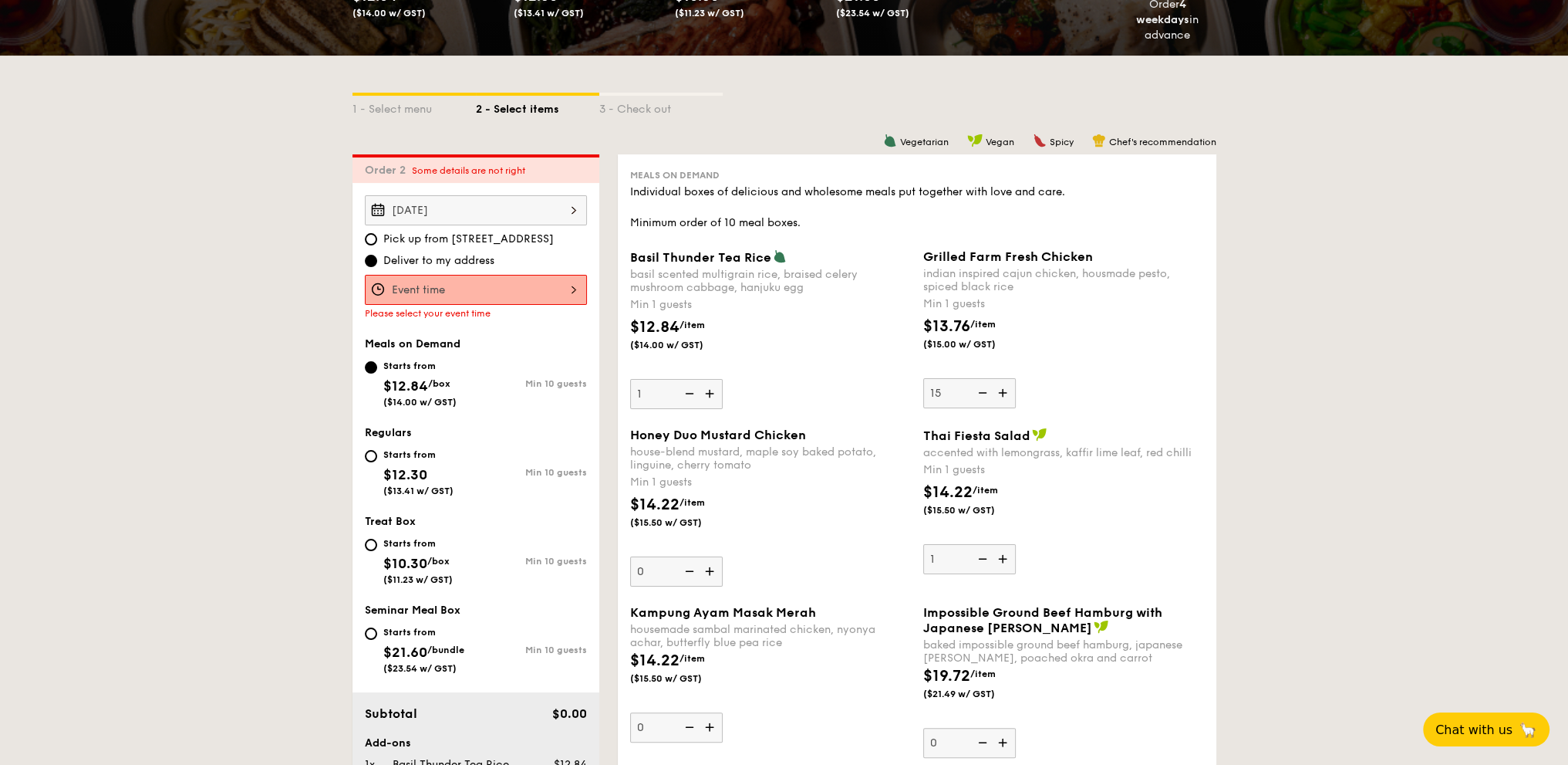
click at [367, 453] on input "Starts from $12.30 ($13.41 w/ GST) Min 10 guests" at bounding box center [370, 455] width 12 height 12
radio input "true"
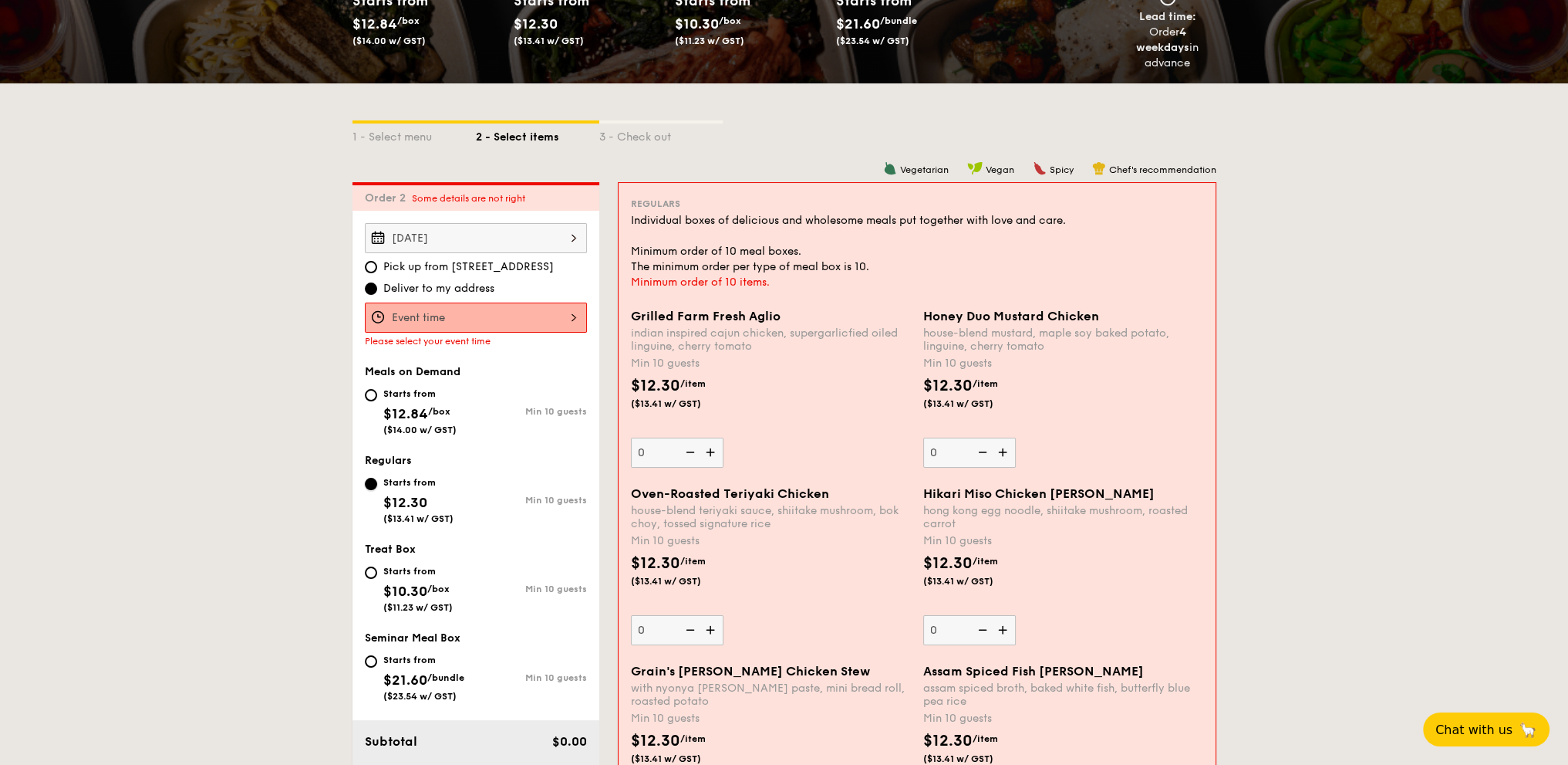
scroll to position [153, 0]
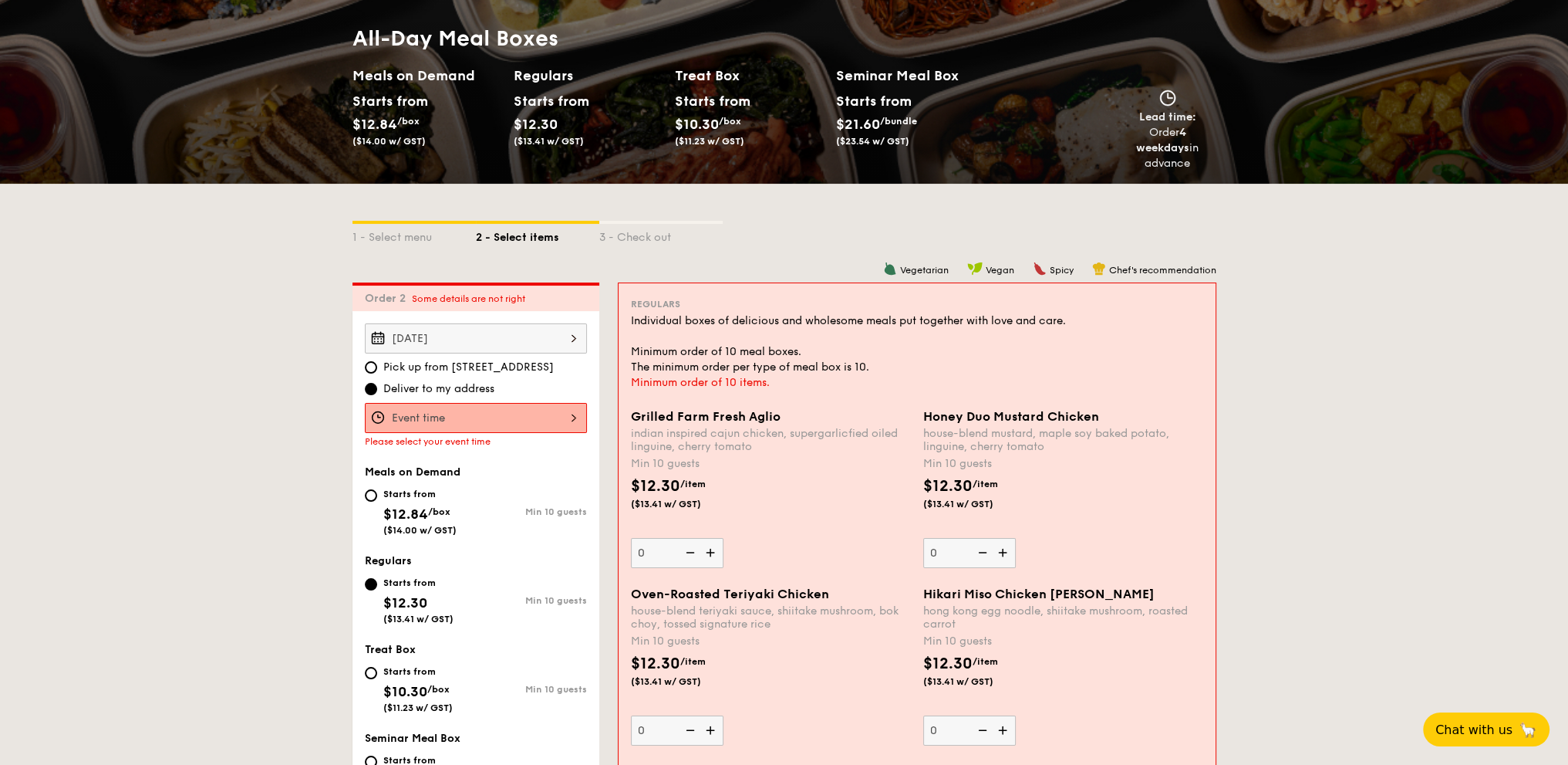
click at [481, 407] on div at bounding box center [475, 417] width 222 height 30
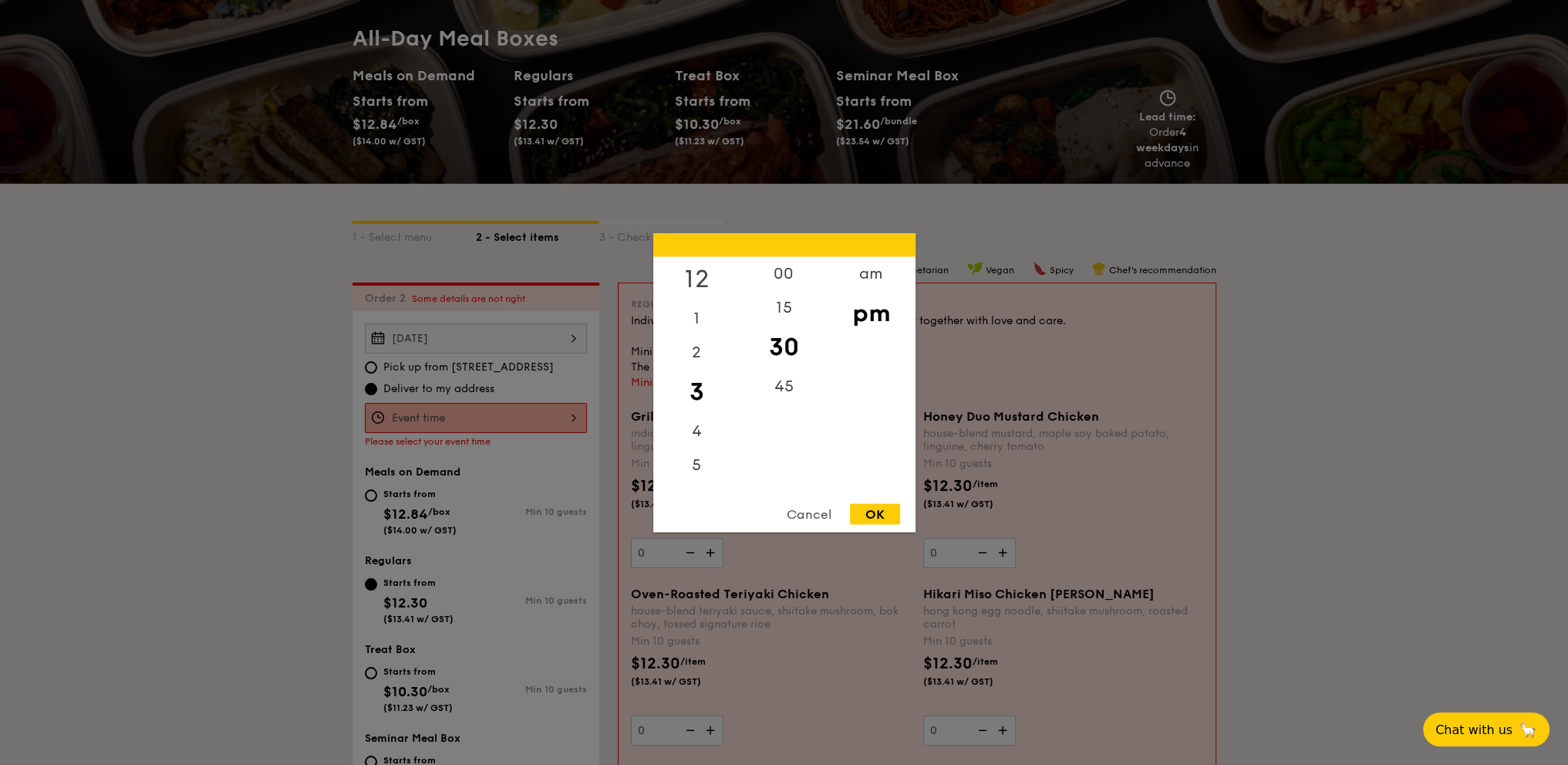
click at [698, 274] on div "12" at bounding box center [697, 278] width 87 height 45
click at [869, 506] on div "OK" at bounding box center [875, 514] width 50 height 21
type input "12:30PM"
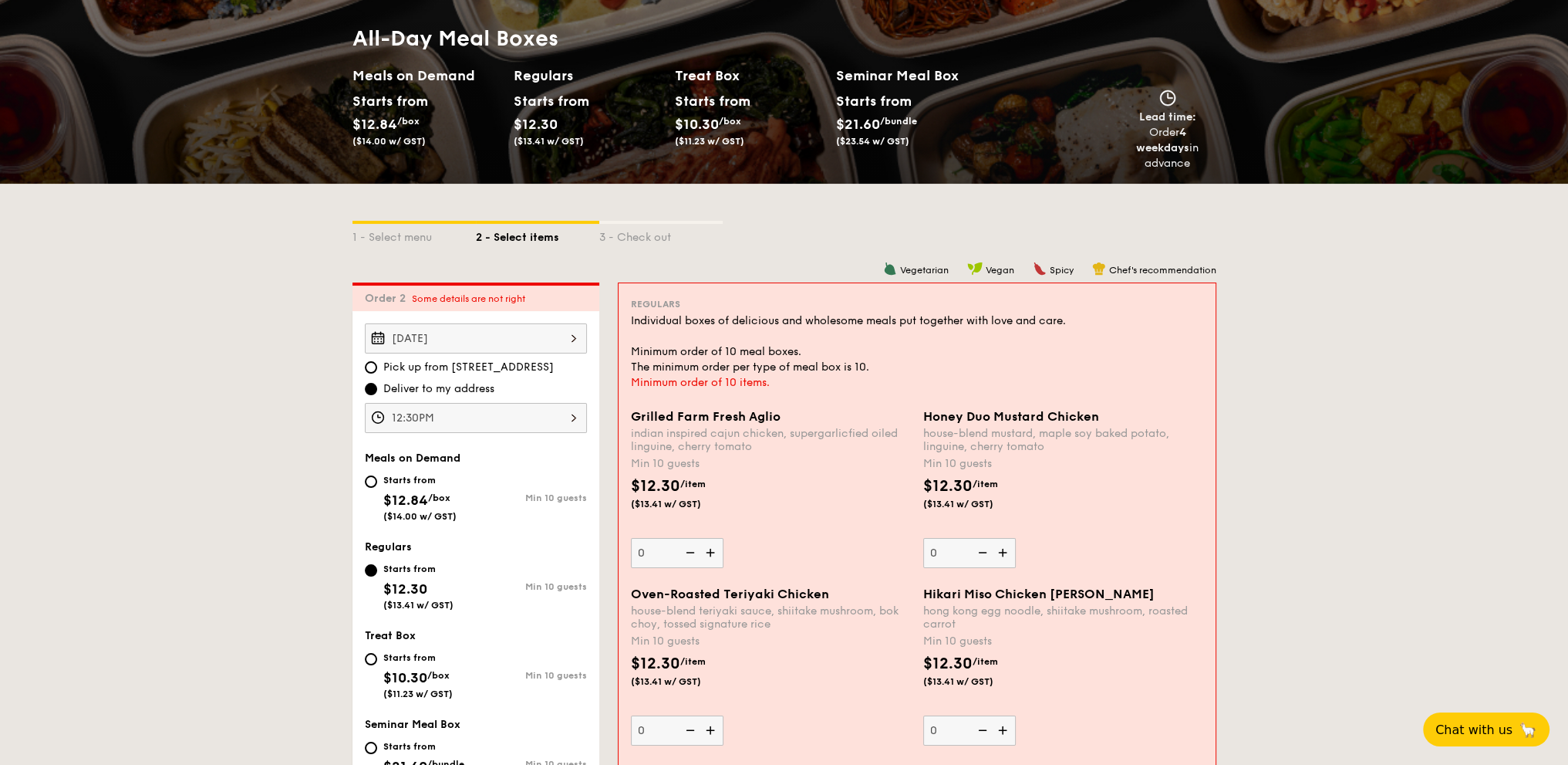
click at [1004, 554] on img at bounding box center [1004, 553] width 23 height 29
click at [1004, 554] on input "0" at bounding box center [969, 553] width 92 height 30
type input "10"
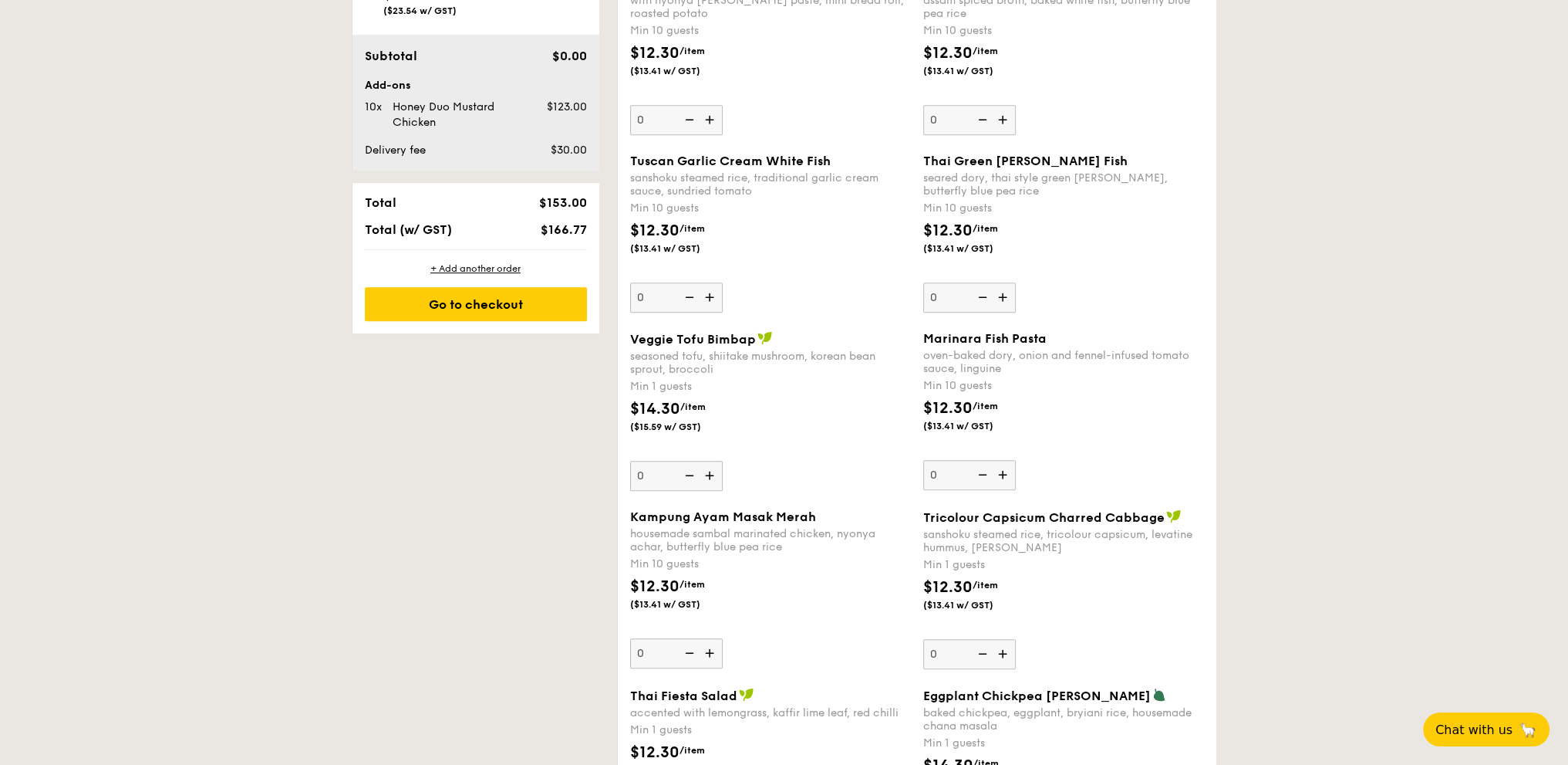
click at [708, 471] on img at bounding box center [711, 475] width 23 height 29
click at [708, 471] on input "0" at bounding box center [676, 475] width 92 height 30
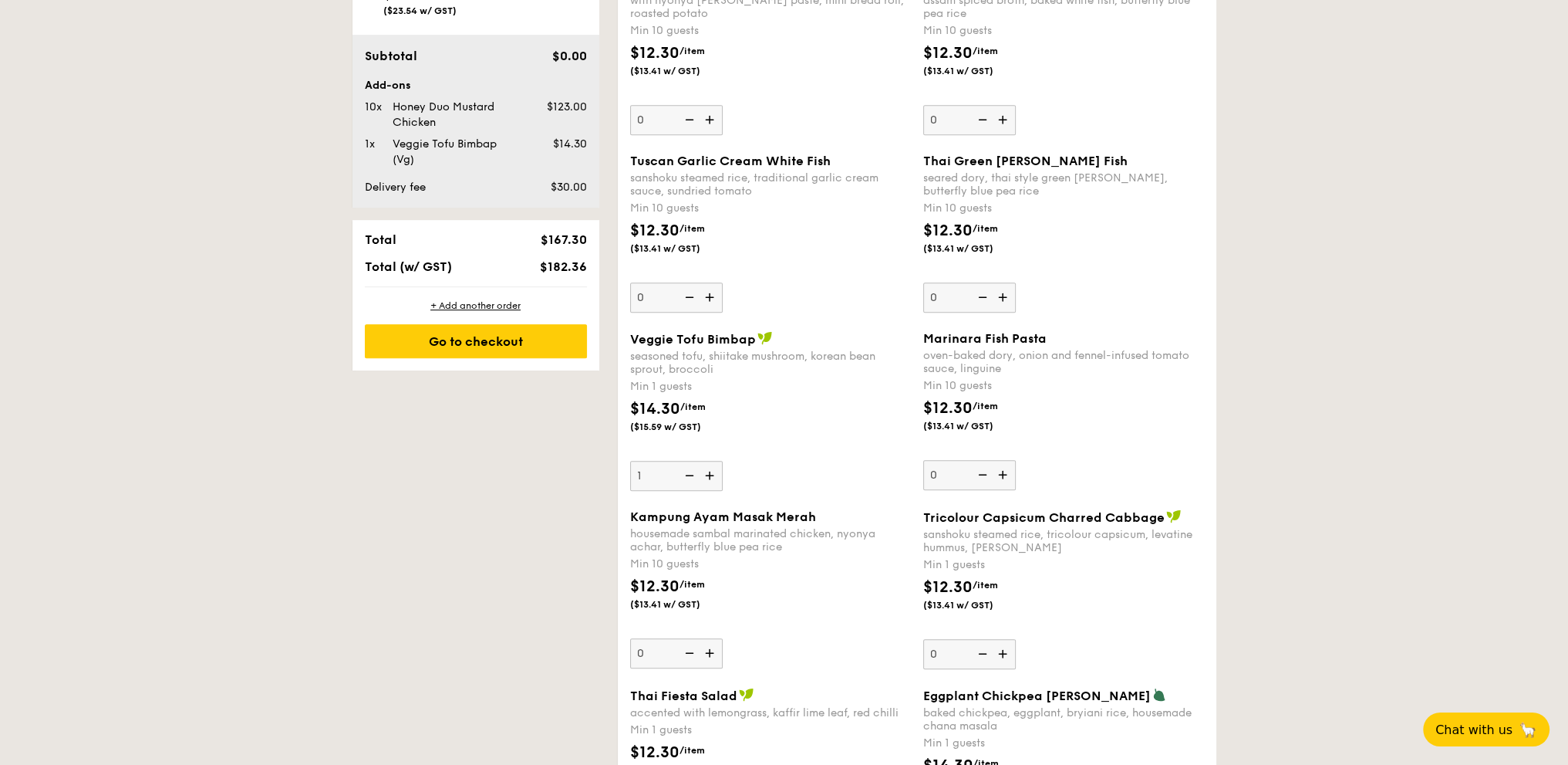
click at [708, 471] on img at bounding box center [711, 475] width 23 height 29
click at [708, 471] on input "1" at bounding box center [676, 475] width 92 height 30
type input "2"
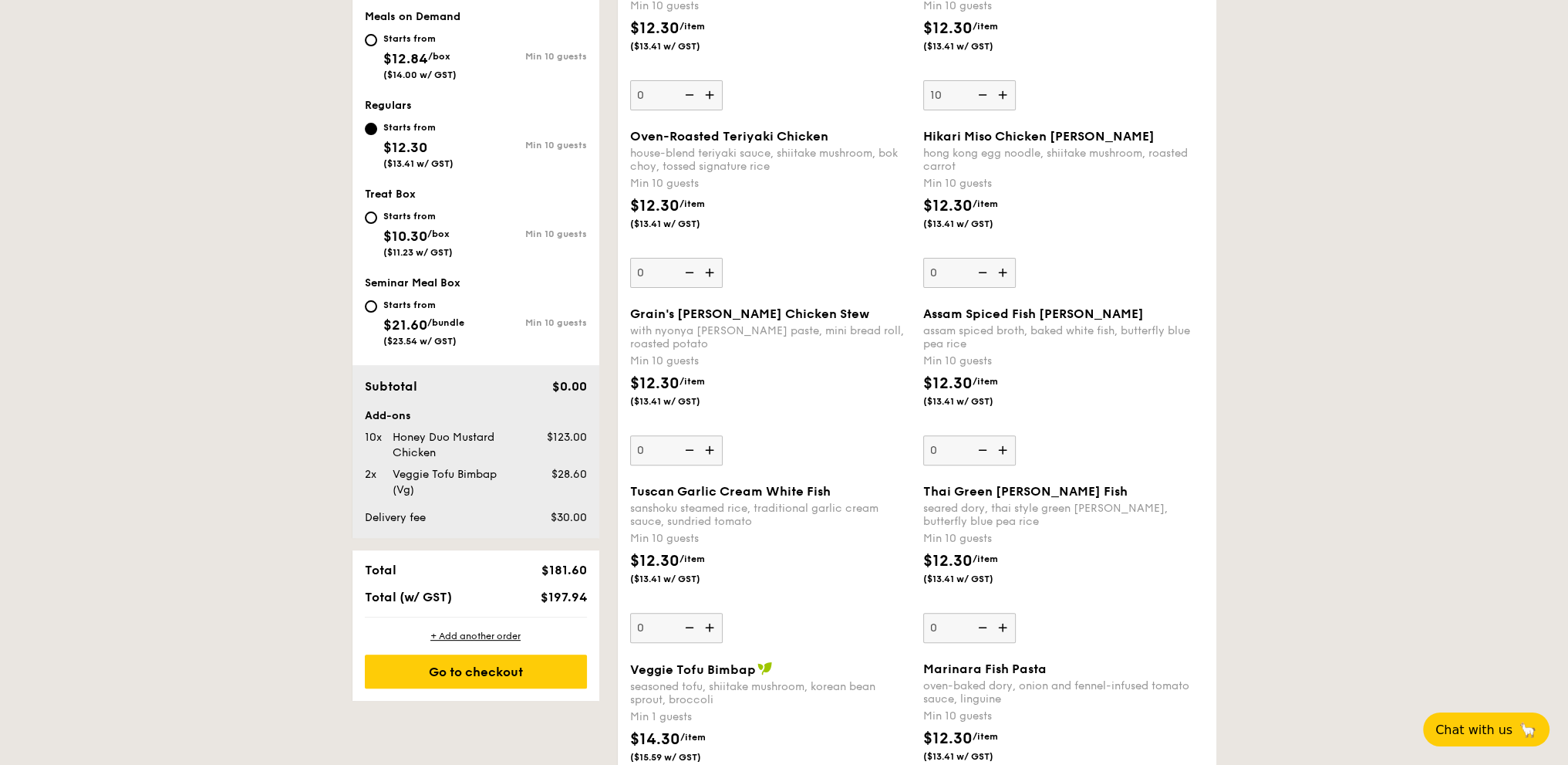
scroll to position [539, 0]
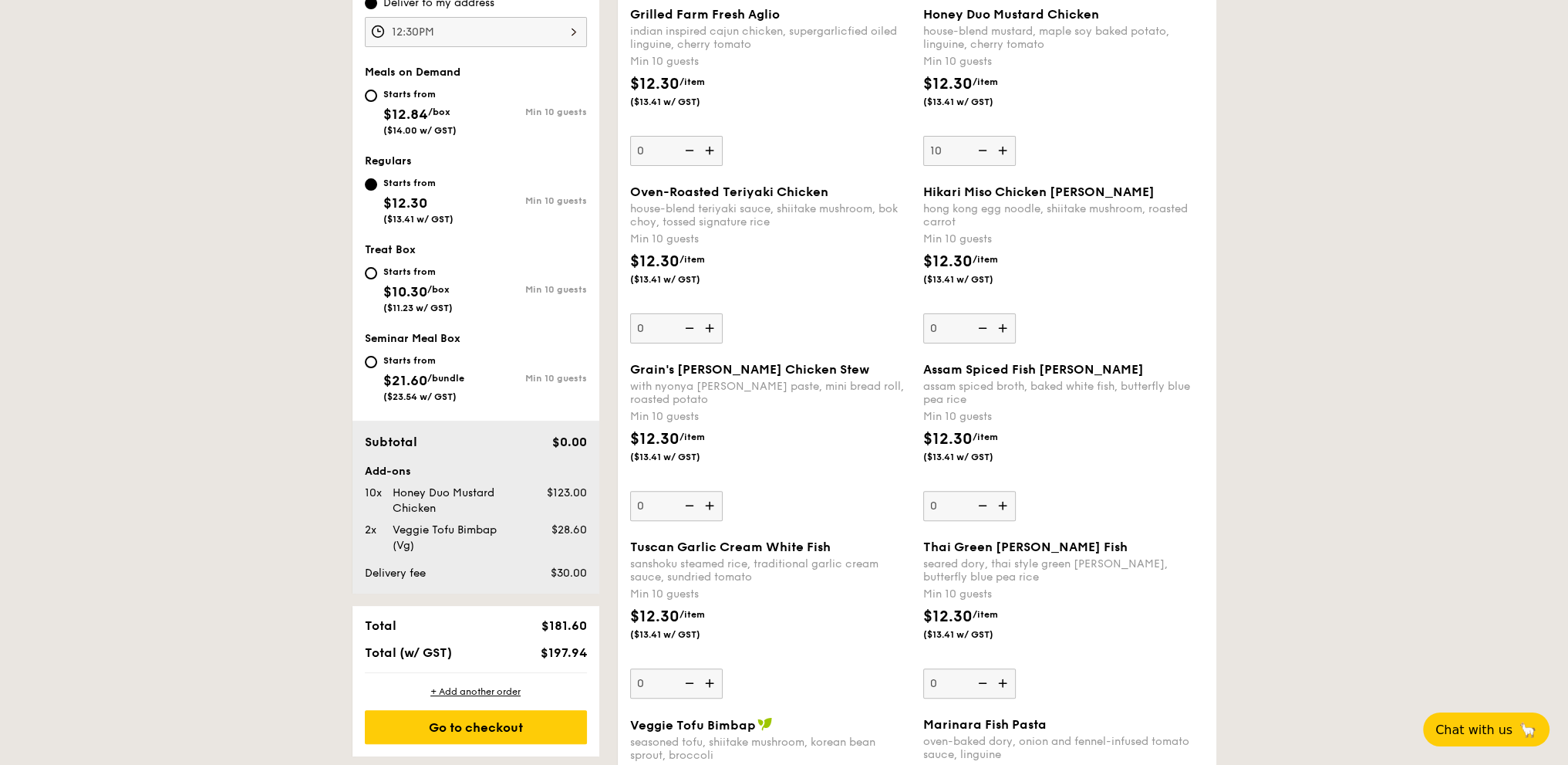
click at [707, 323] on img at bounding box center [711, 328] width 23 height 29
click at [707, 323] on input "0" at bounding box center [676, 328] width 92 height 30
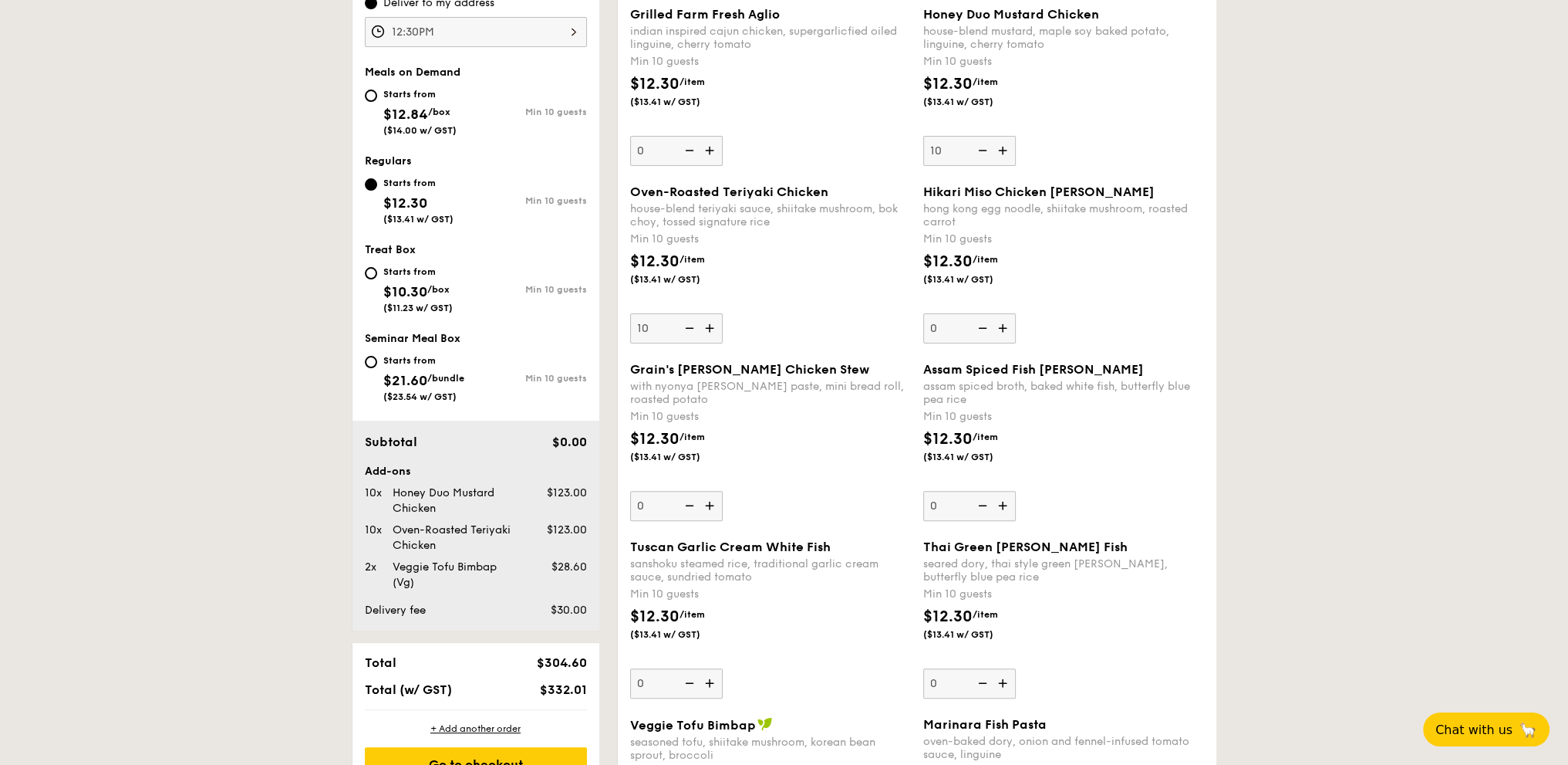
click at [693, 327] on img at bounding box center [688, 328] width 23 height 29
click at [693, 327] on input "10" at bounding box center [676, 328] width 92 height 30
type input "0"
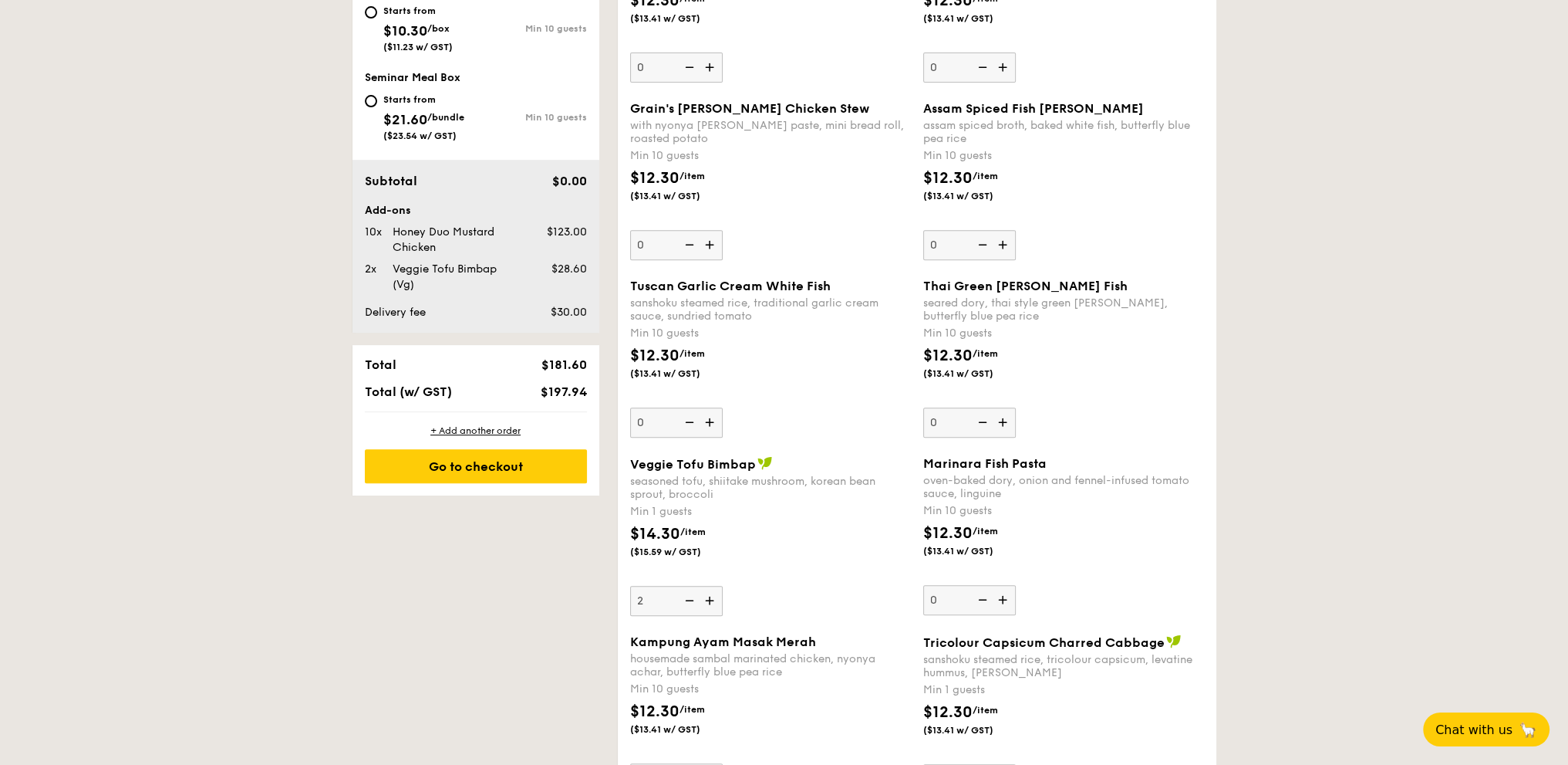
scroll to position [925, 0]
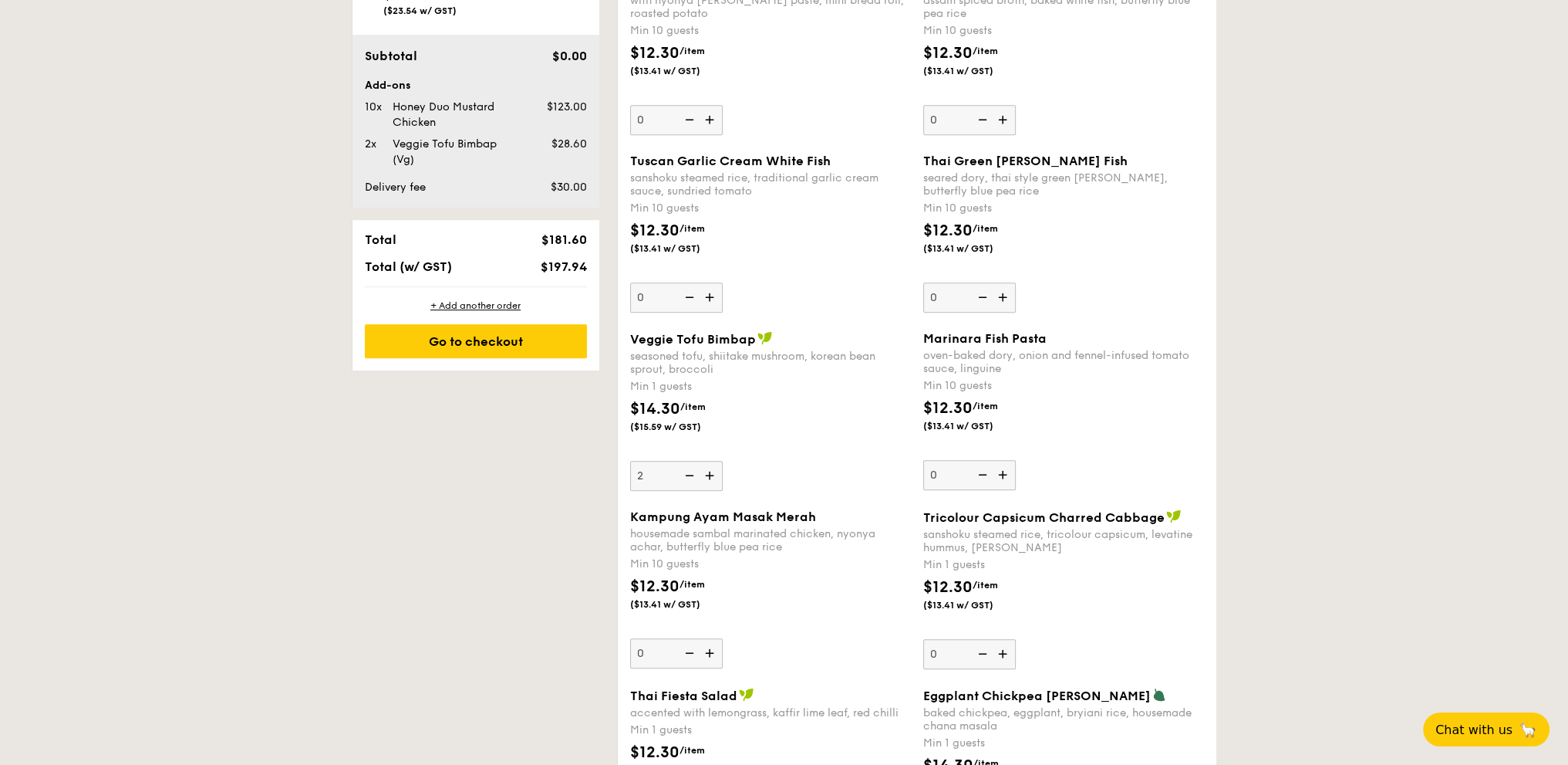
click at [1001, 651] on img at bounding box center [1004, 653] width 23 height 29
click at [1001, 651] on input "0" at bounding box center [969, 653] width 92 height 30
type input "1"
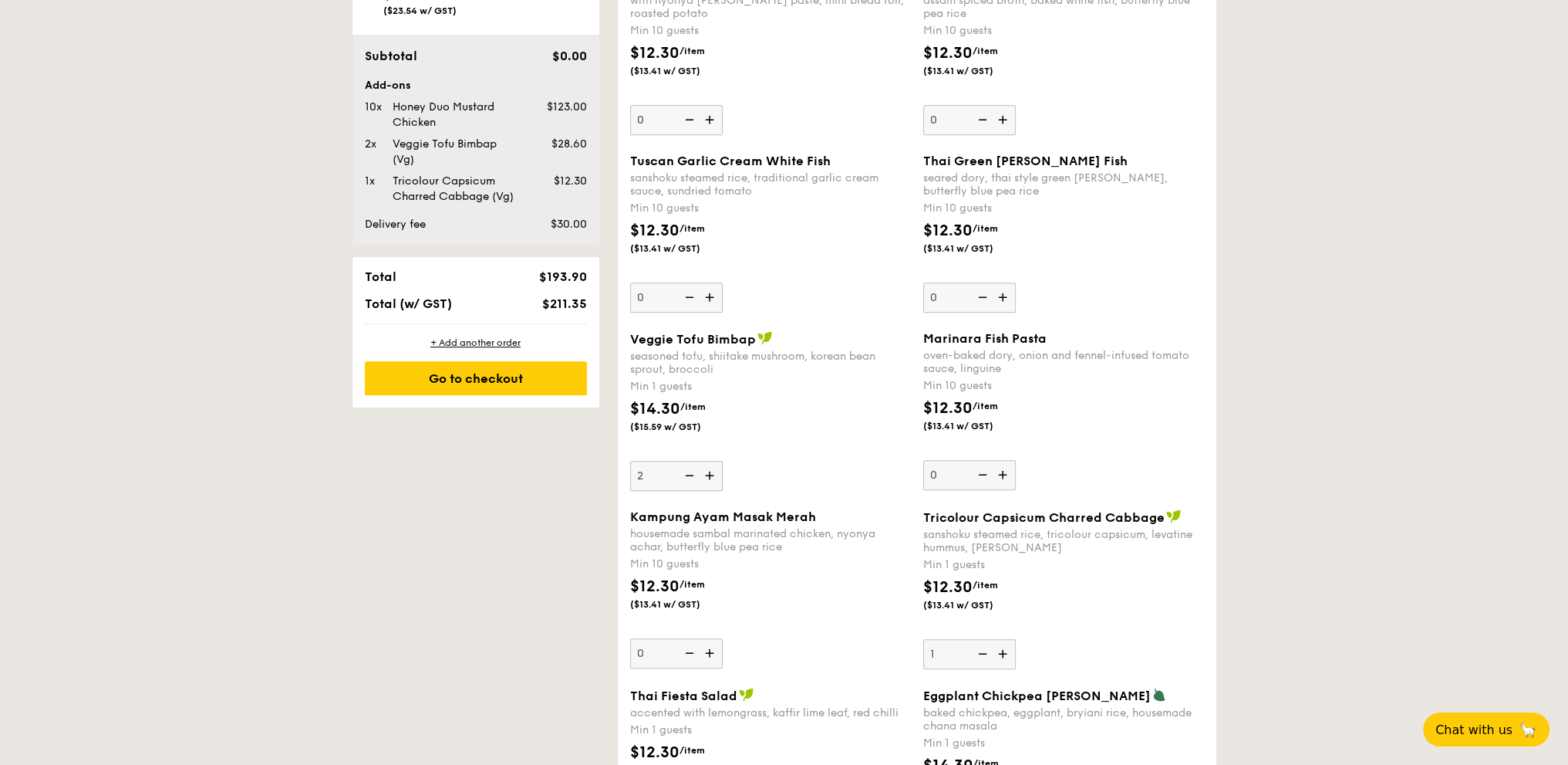
click at [997, 472] on img at bounding box center [1004, 475] width 23 height 29
click at [997, 472] on input "0" at bounding box center [969, 475] width 92 height 30
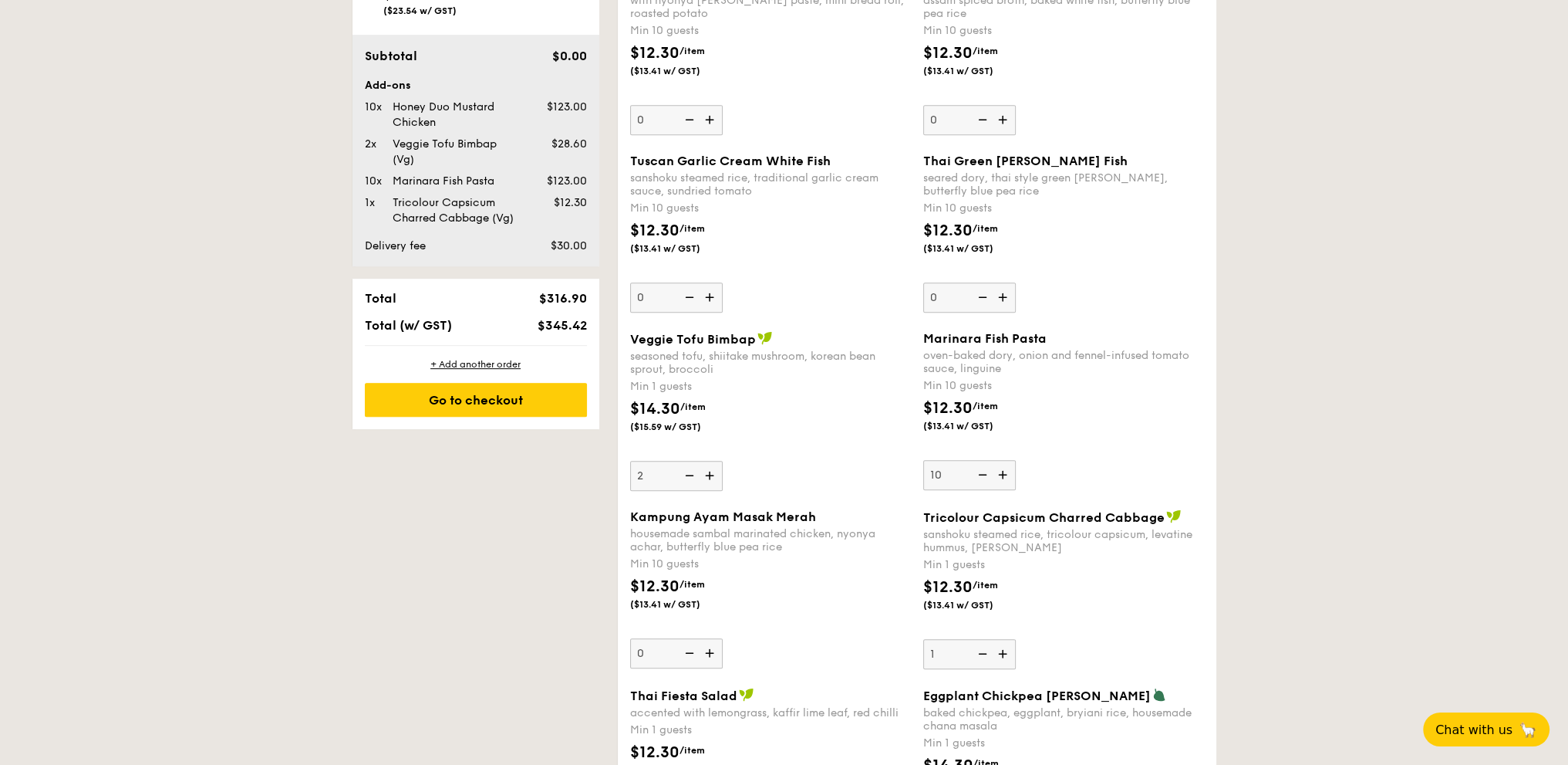
click at [986, 469] on img at bounding box center [981, 475] width 23 height 29
click at [986, 469] on input "10" at bounding box center [969, 475] width 92 height 30
type input "0"
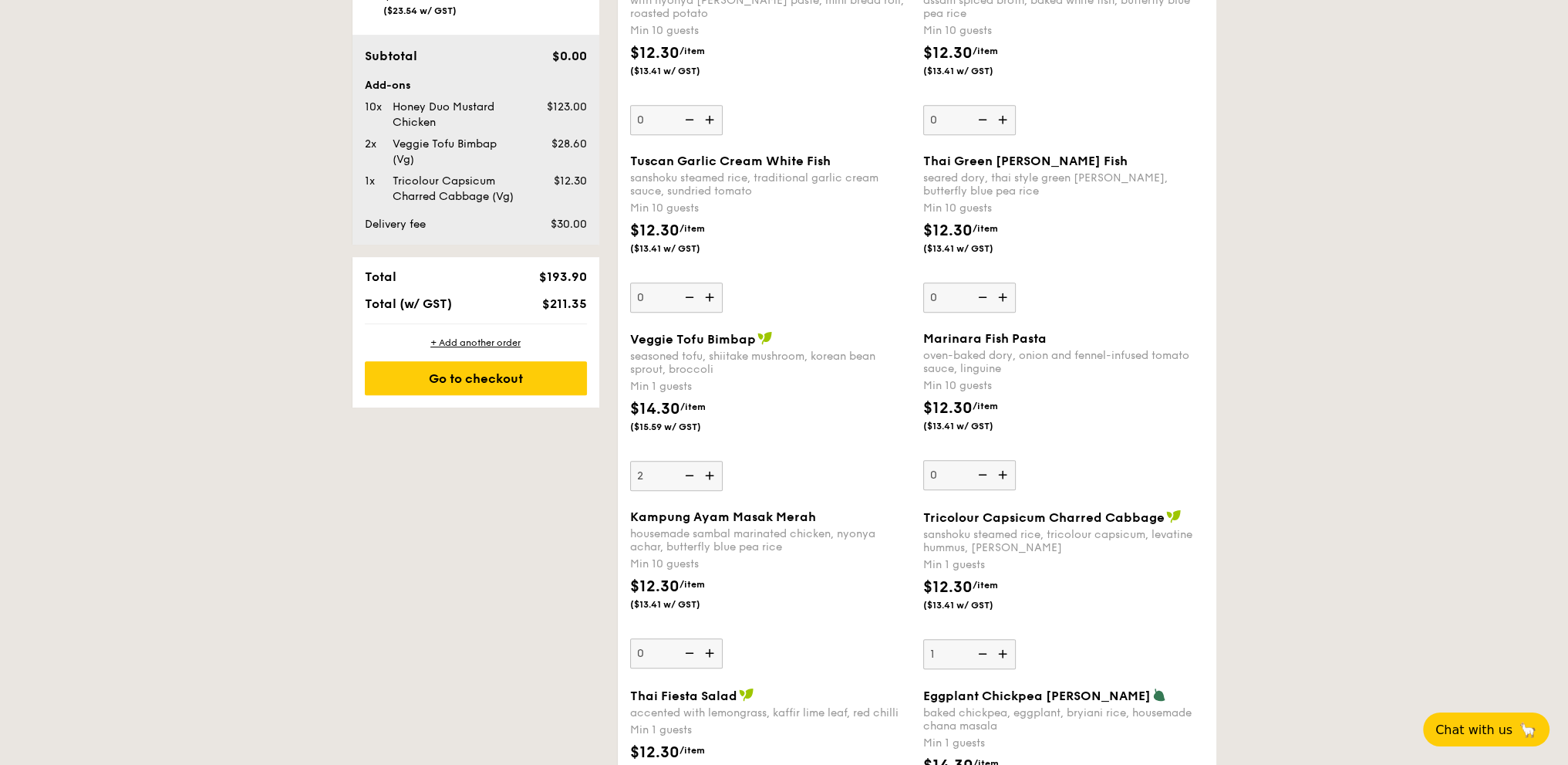
click at [685, 472] on img at bounding box center [688, 475] width 23 height 29
click at [685, 472] on input "2" at bounding box center [676, 475] width 92 height 30
click at [685, 472] on img at bounding box center [688, 475] width 23 height 29
click at [685, 472] on input "1" at bounding box center [676, 475] width 92 height 30
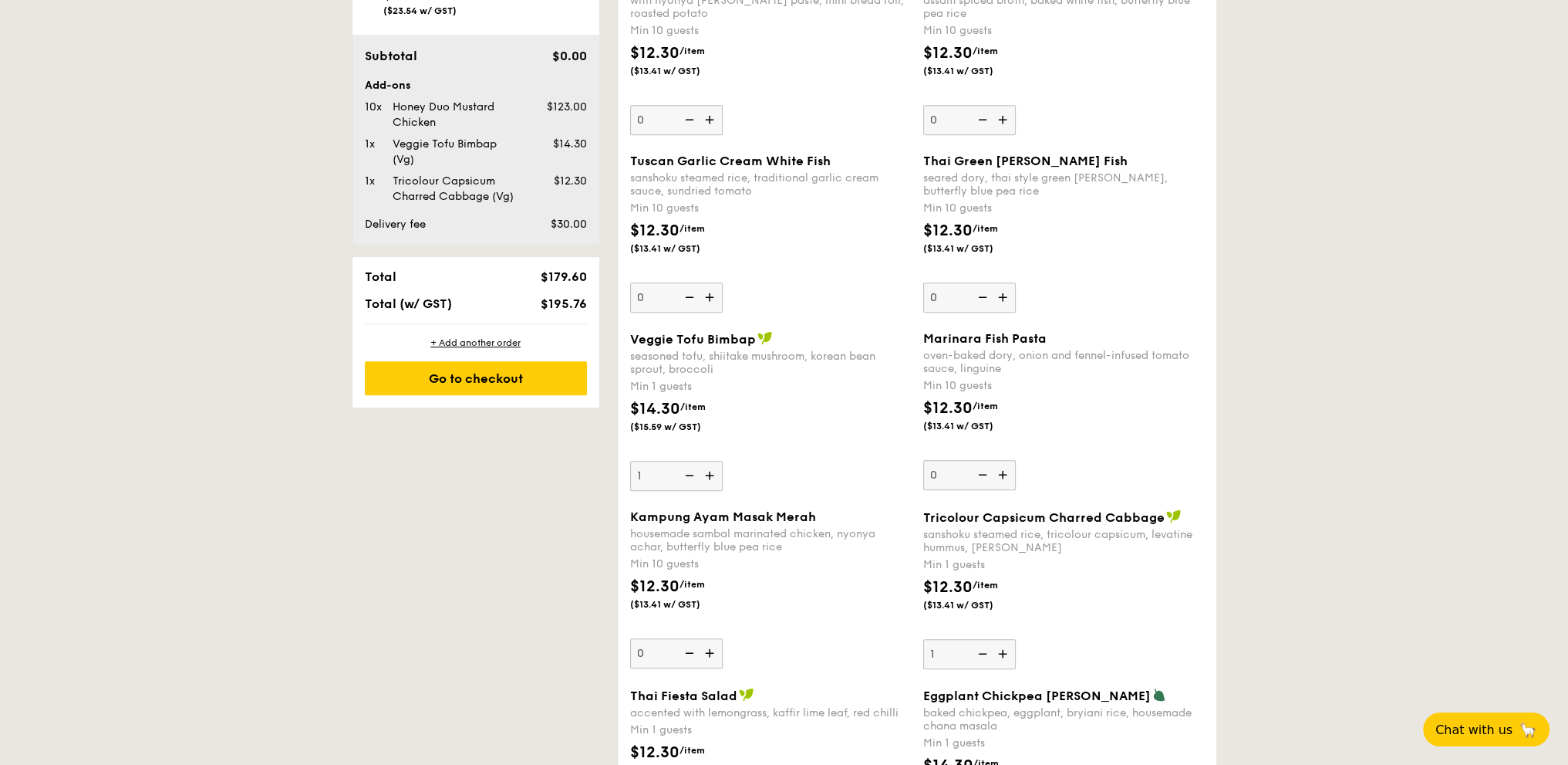
type input "0"
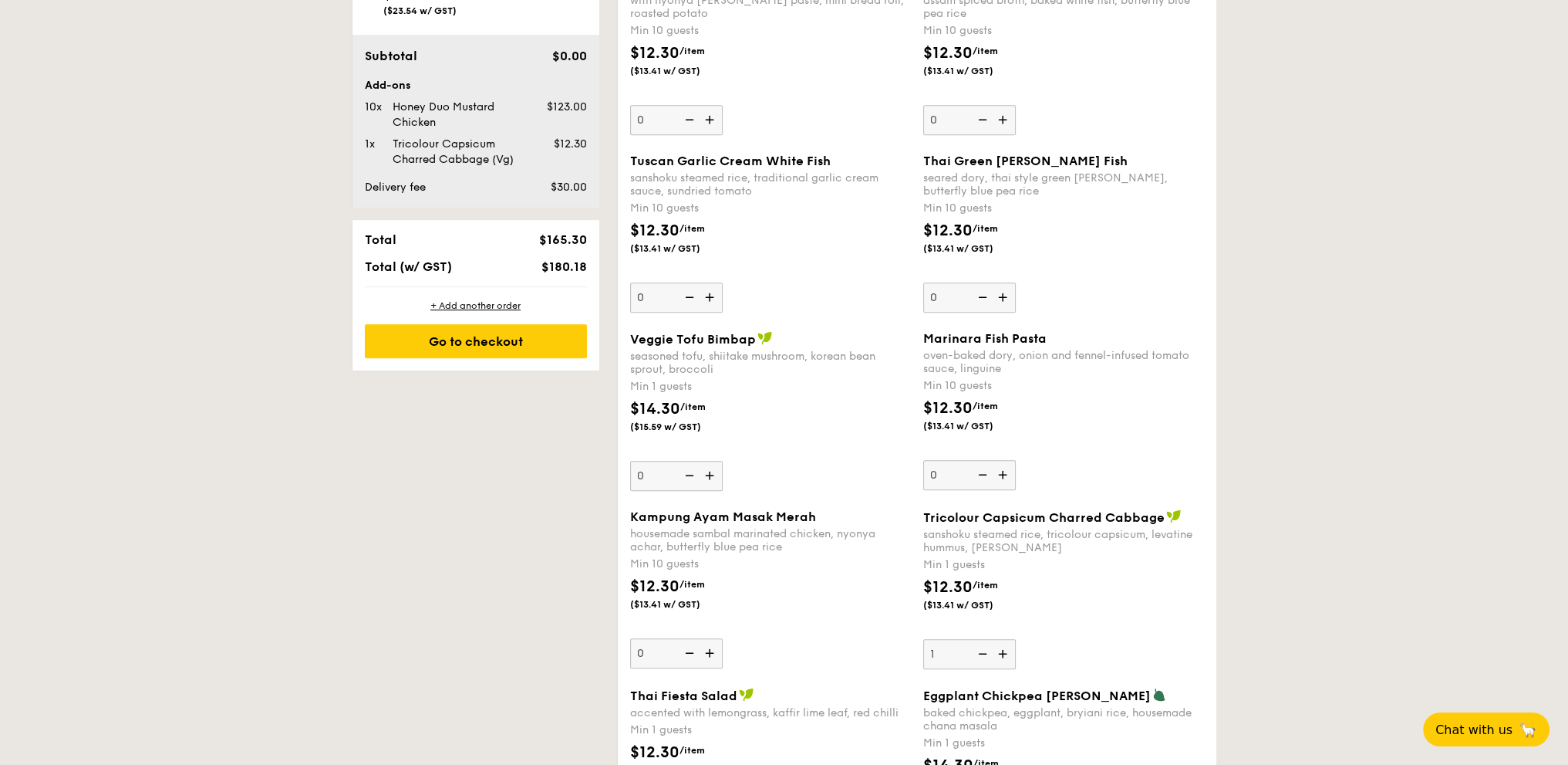
click at [982, 651] on img at bounding box center [981, 653] width 23 height 29
click at [982, 651] on input "1" at bounding box center [969, 653] width 92 height 30
type input "0"
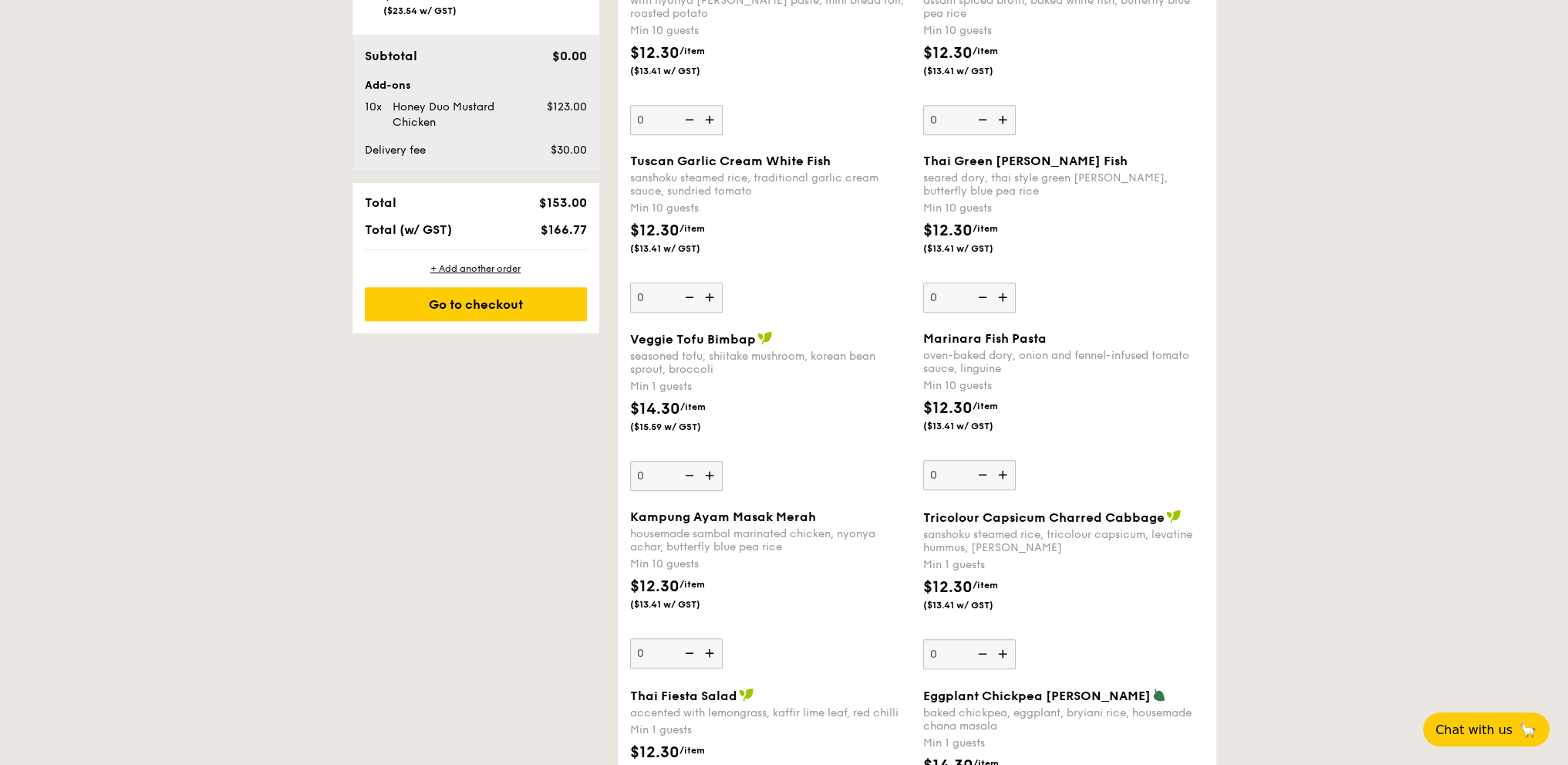
click at [707, 469] on img at bounding box center [711, 475] width 23 height 29
click at [707, 469] on input "0" at bounding box center [676, 475] width 92 height 30
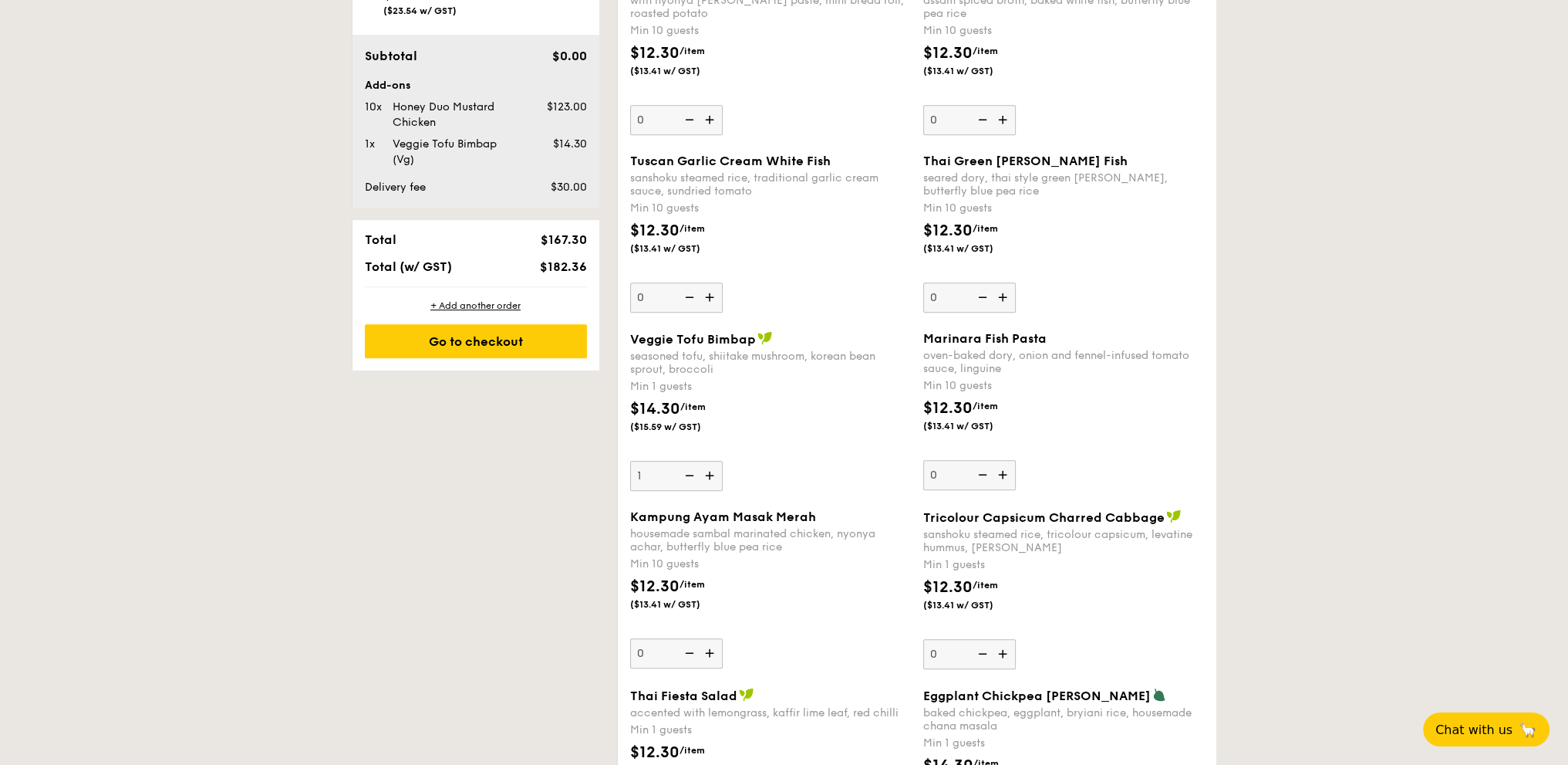
click at [686, 471] on img at bounding box center [688, 475] width 23 height 29
click at [686, 471] on input "1" at bounding box center [676, 475] width 92 height 30
type input "0"
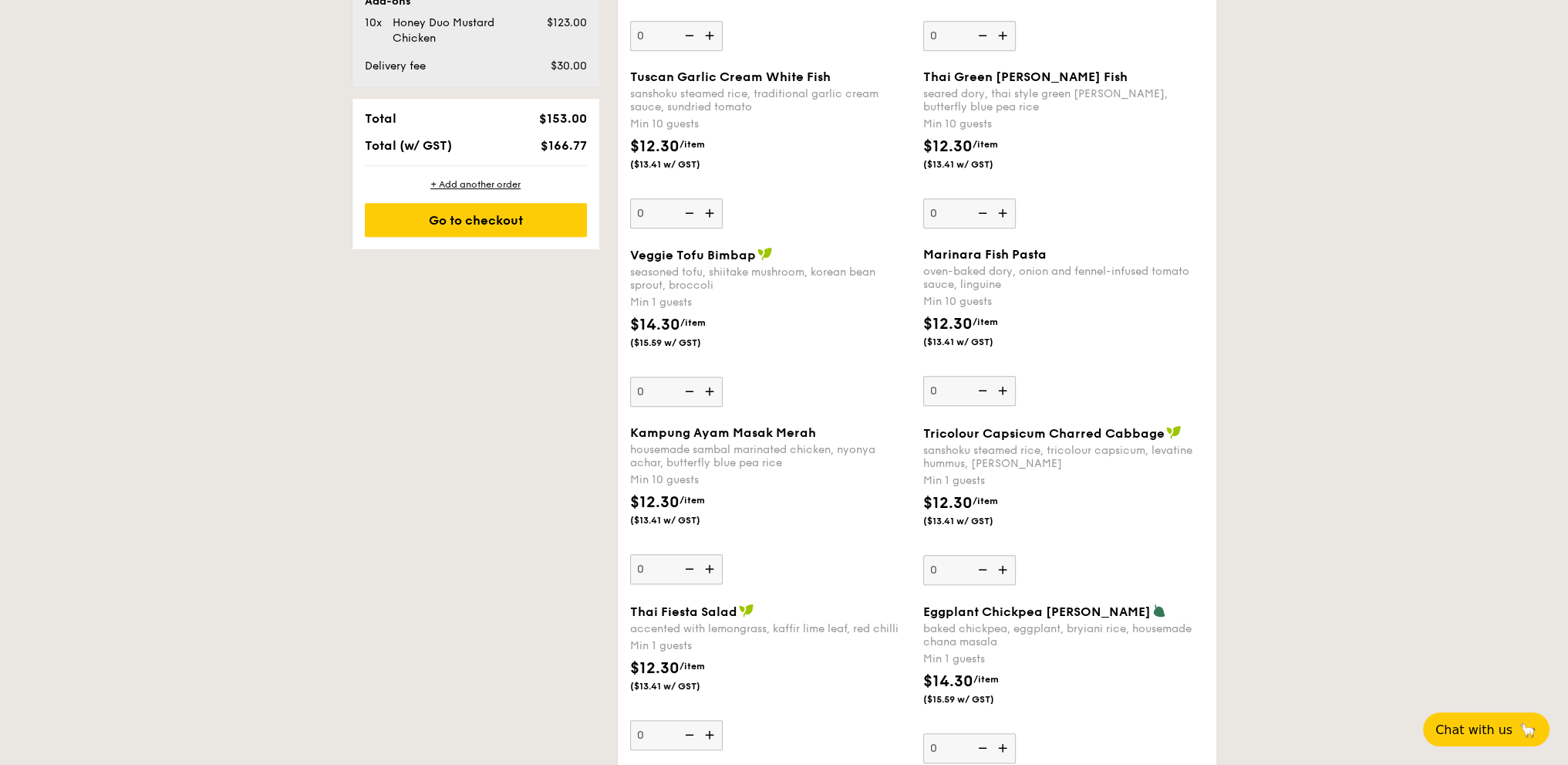
scroll to position [1053, 0]
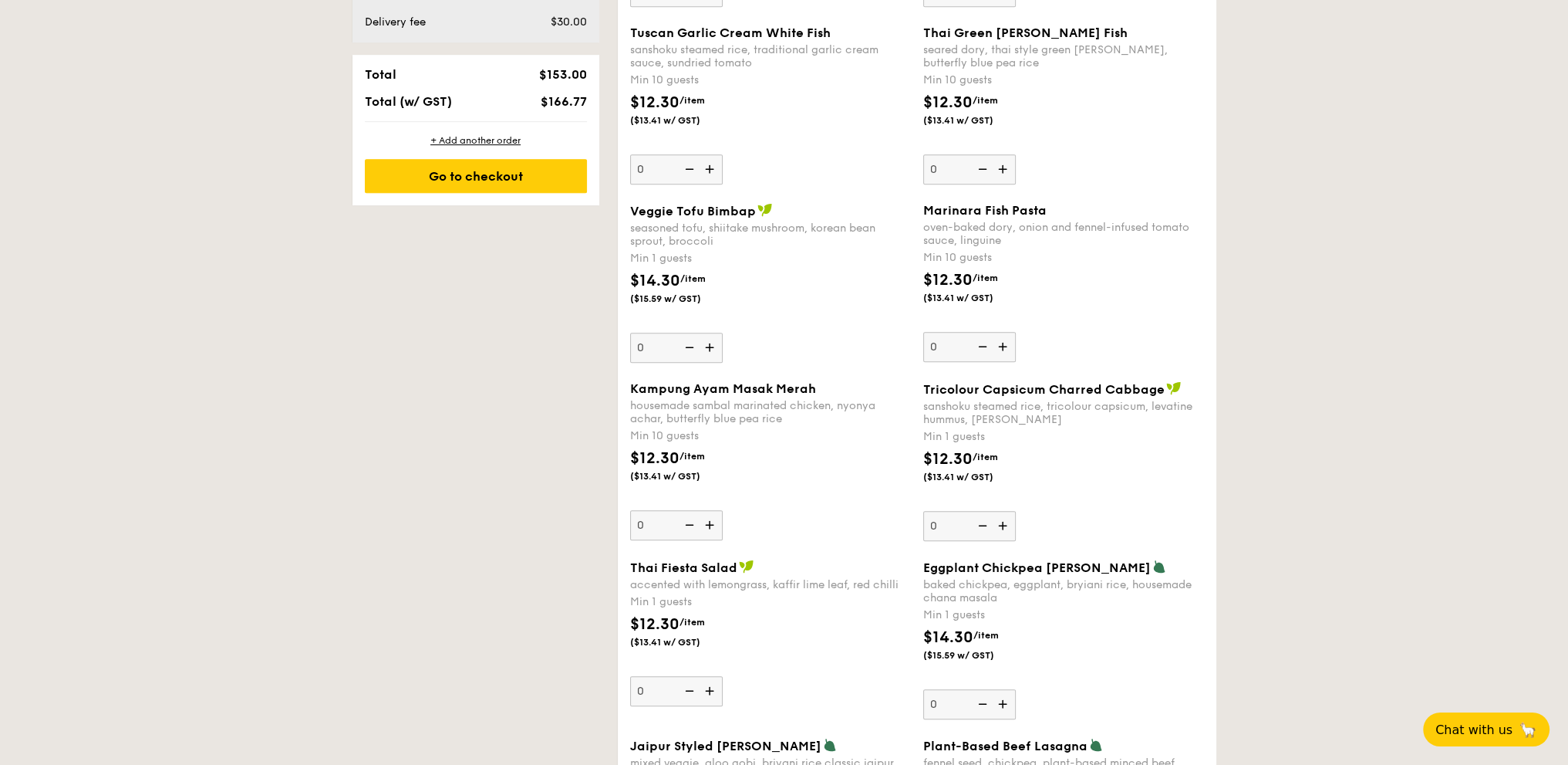
click at [1007, 523] on img at bounding box center [1004, 525] width 23 height 29
click at [1007, 523] on input "0" at bounding box center [969, 525] width 92 height 30
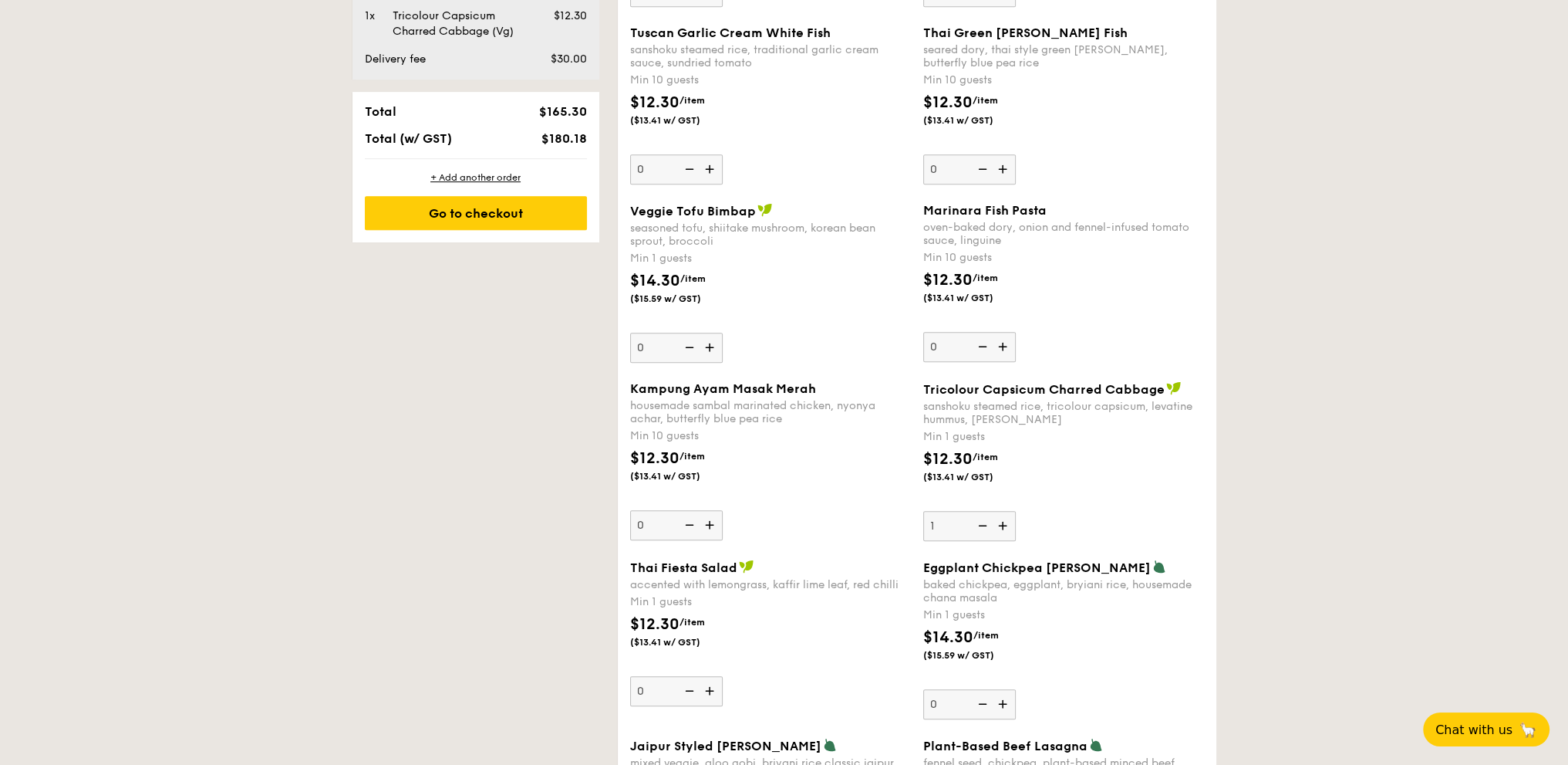
scroll to position [1182, 0]
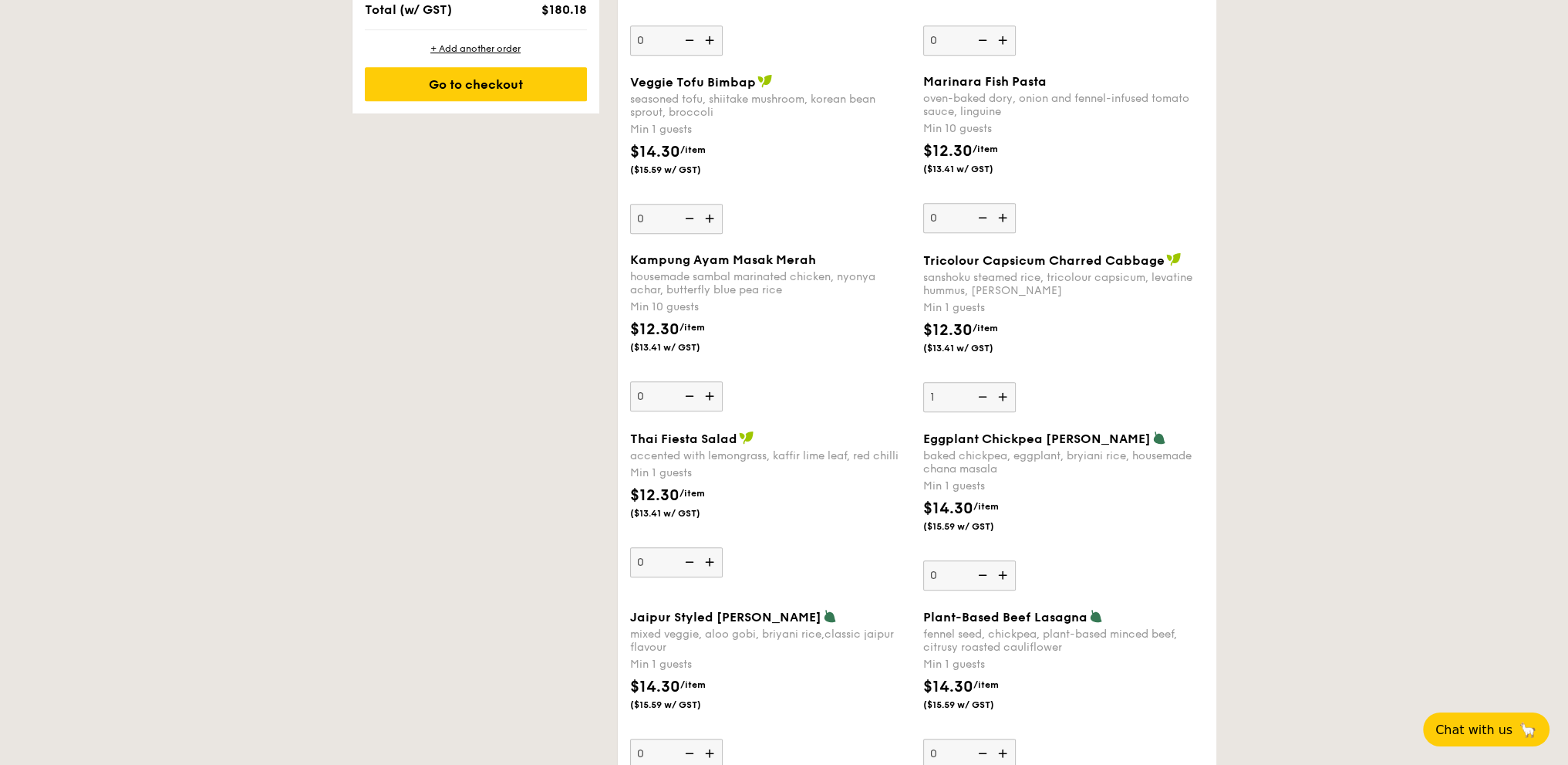
click at [999, 388] on img at bounding box center [1004, 396] width 23 height 29
click at [999, 388] on input "1" at bounding box center [969, 396] width 92 height 30
type input "2"
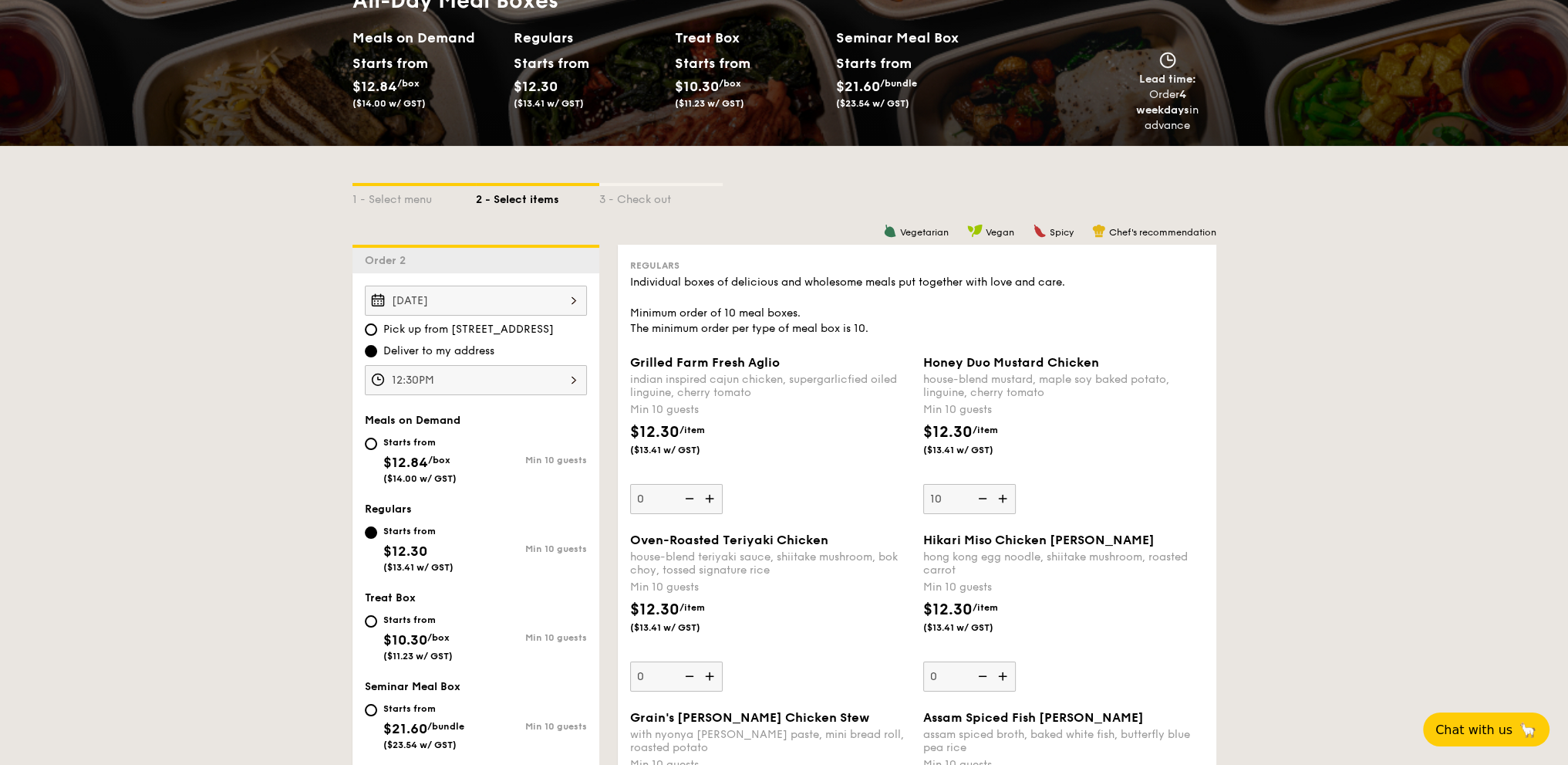
scroll to position [257, 0]
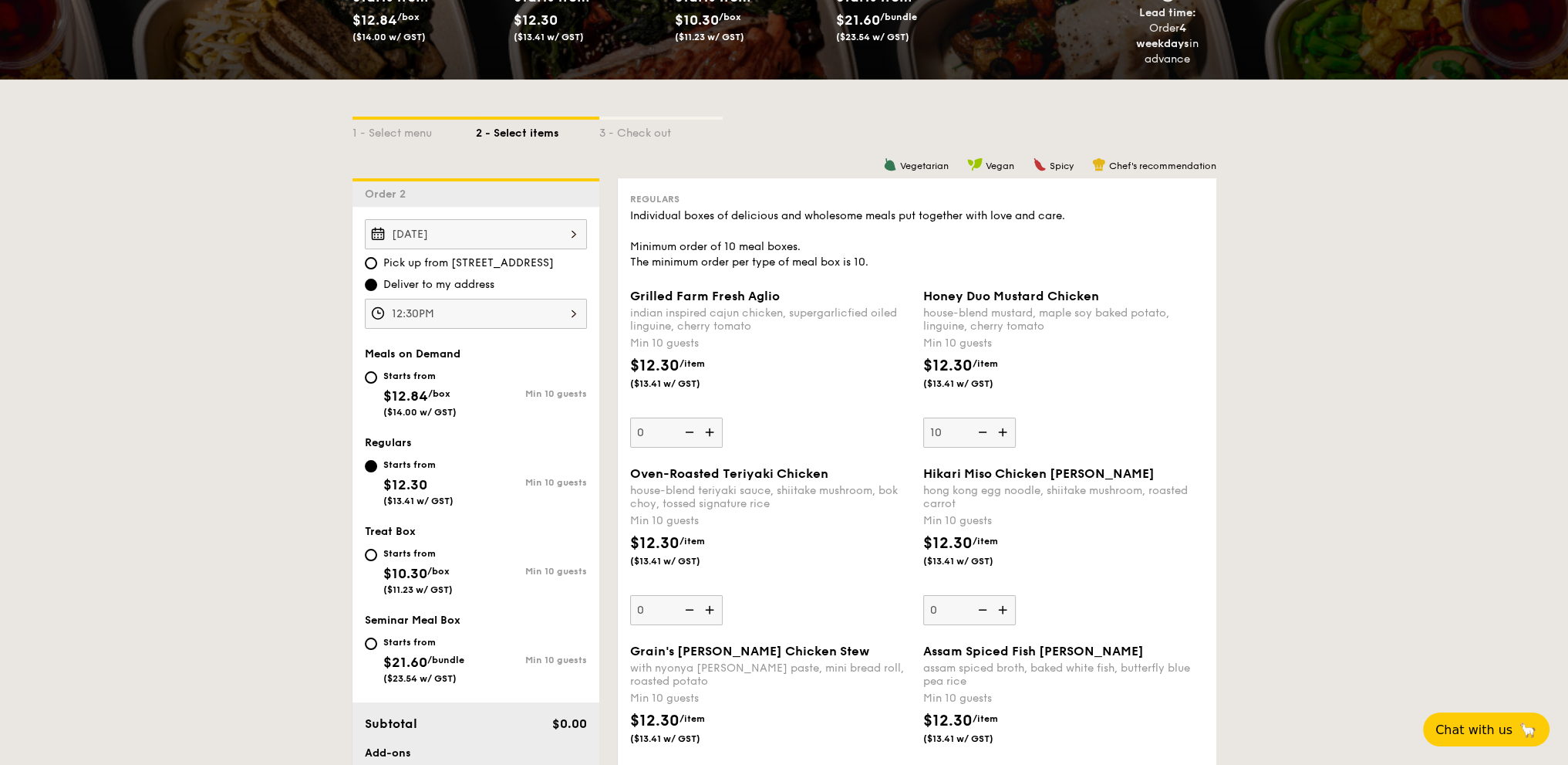
click at [1007, 429] on img at bounding box center [1004, 432] width 23 height 29
click at [1007, 429] on input "10" at bounding box center [969, 432] width 92 height 30
click at [1007, 429] on img at bounding box center [1004, 432] width 23 height 29
click at [1007, 429] on input "11" at bounding box center [969, 432] width 92 height 30
click at [1007, 429] on img at bounding box center [1004, 432] width 23 height 29
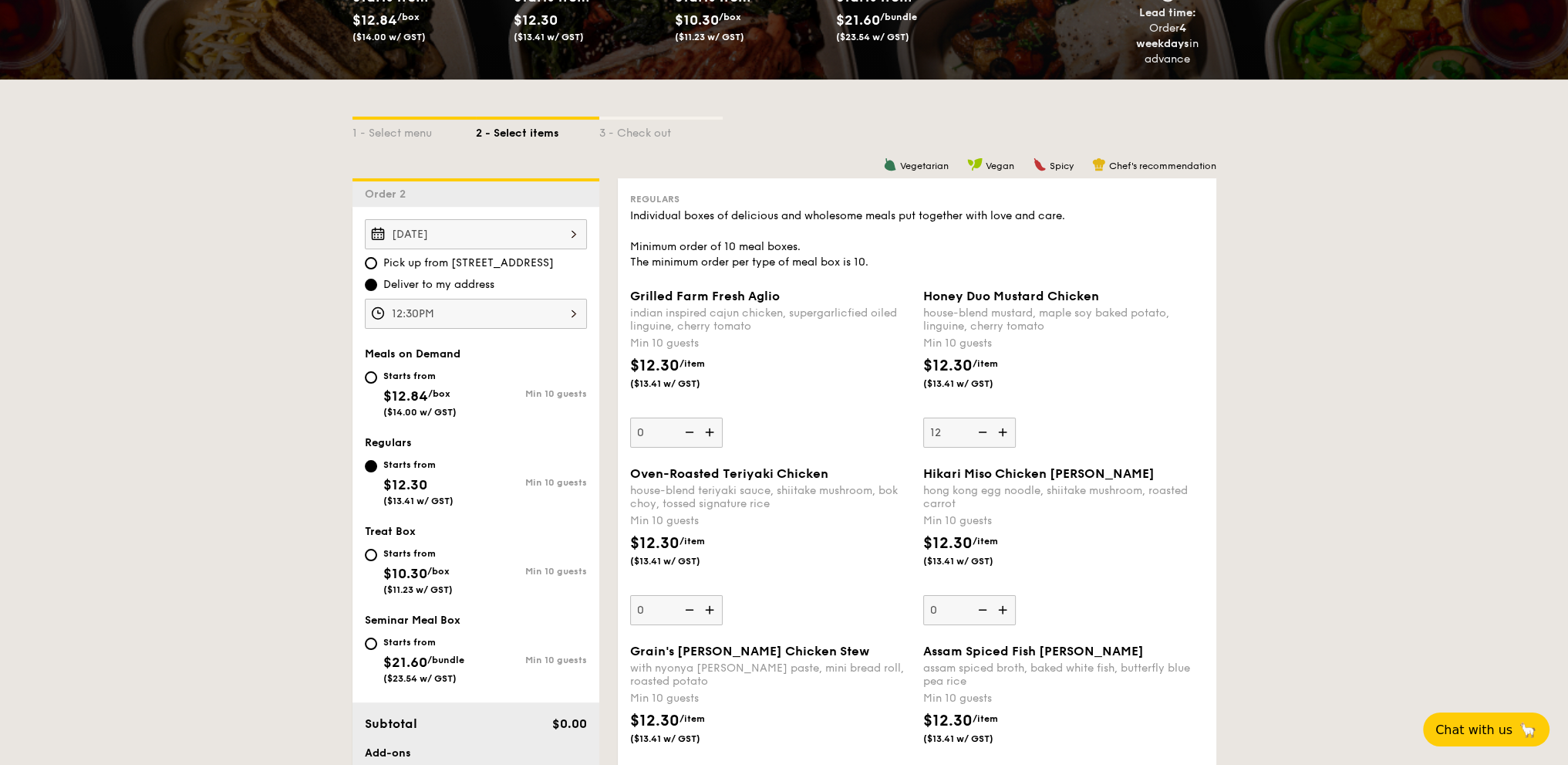
click at [1007, 429] on input "12" at bounding box center [969, 432] width 92 height 30
click at [1007, 429] on img at bounding box center [1004, 432] width 23 height 29
click at [1007, 429] on input "13" at bounding box center [969, 432] width 92 height 30
click at [1007, 429] on img at bounding box center [1004, 432] width 23 height 29
click at [1007, 429] on input "14" at bounding box center [969, 432] width 92 height 30
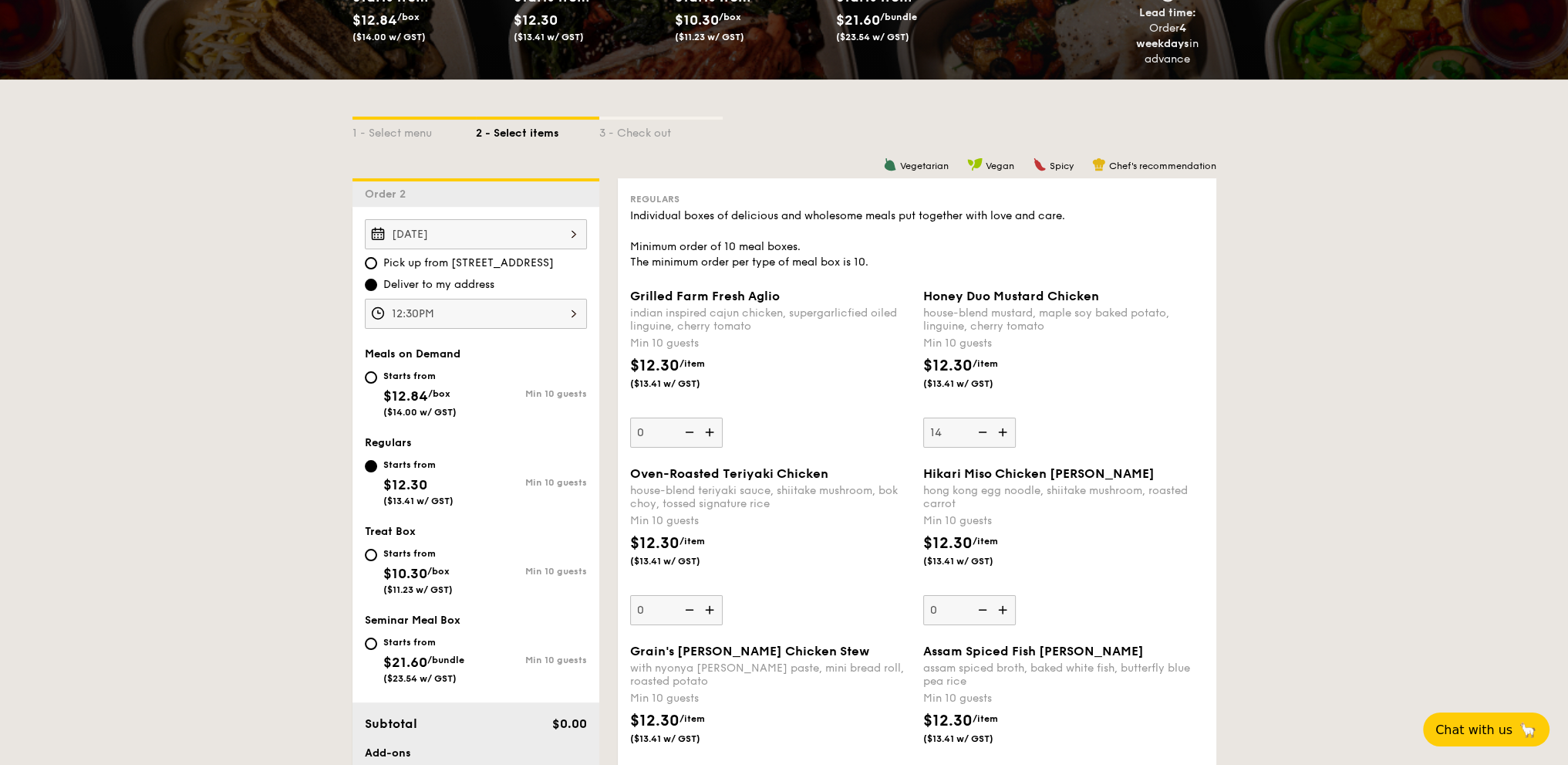
type input "15"
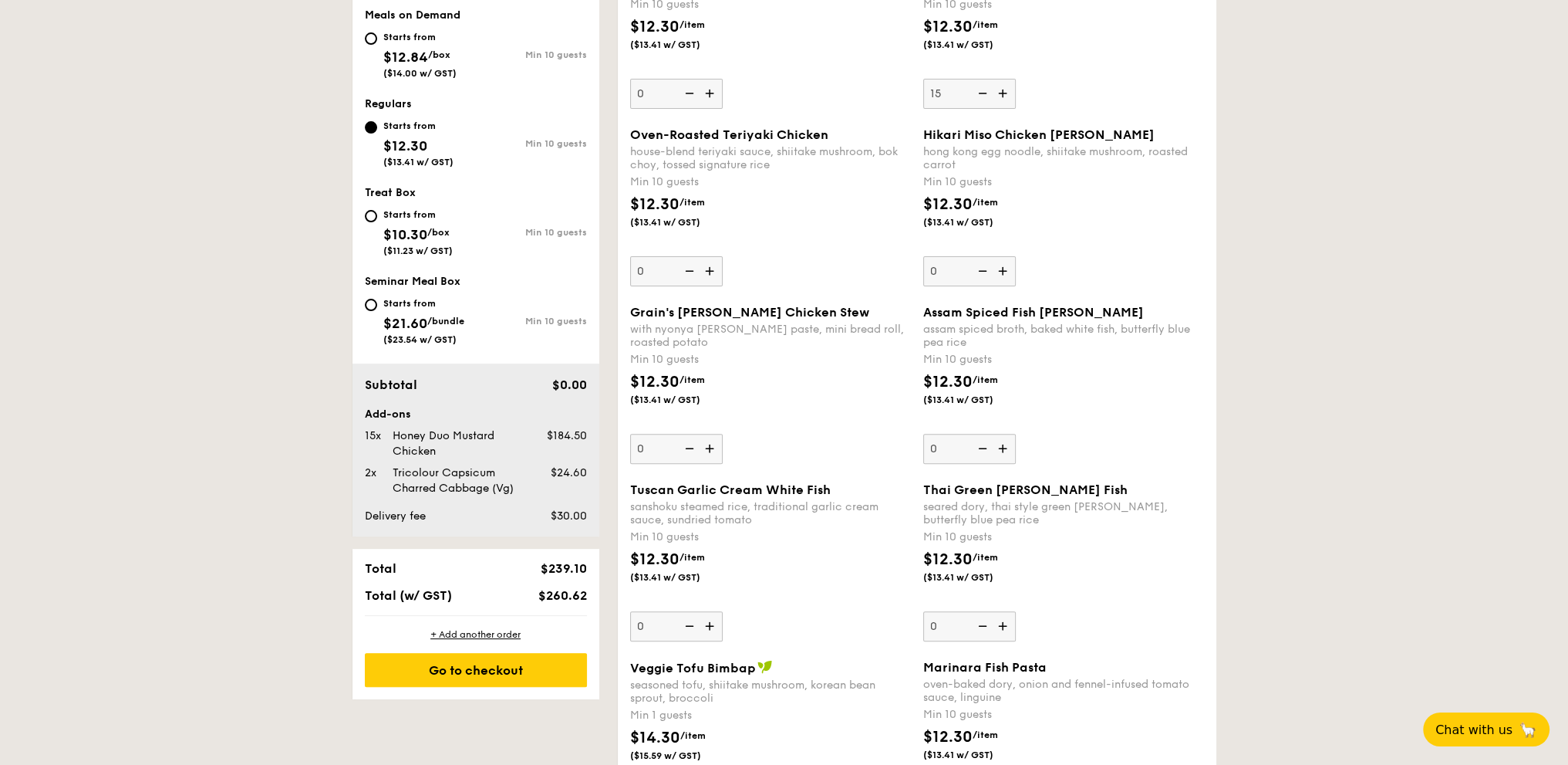
scroll to position [643, 0]
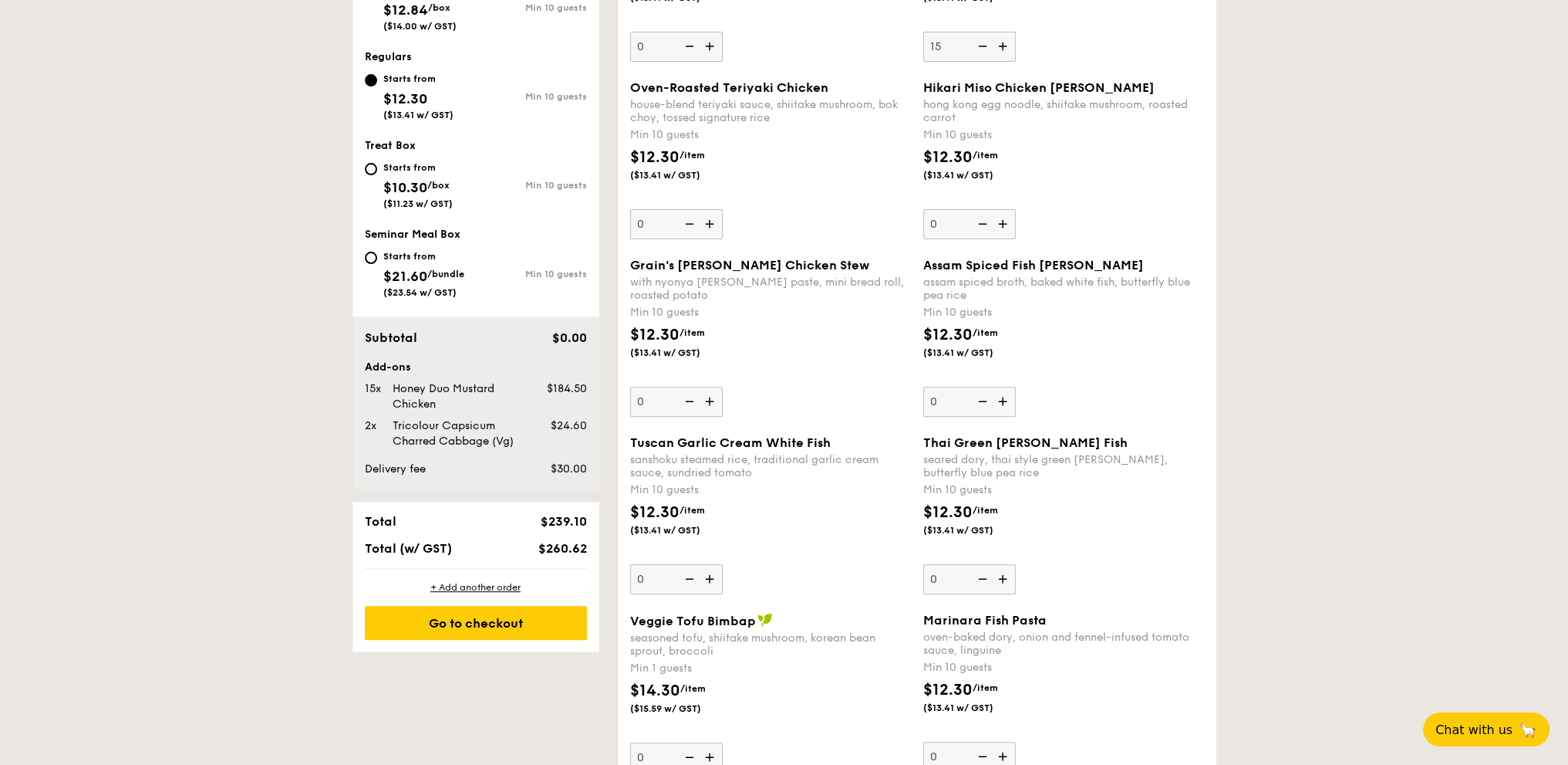
click at [1003, 217] on img at bounding box center [1004, 224] width 23 height 29
click at [1003, 217] on input "0" at bounding box center [969, 224] width 92 height 30
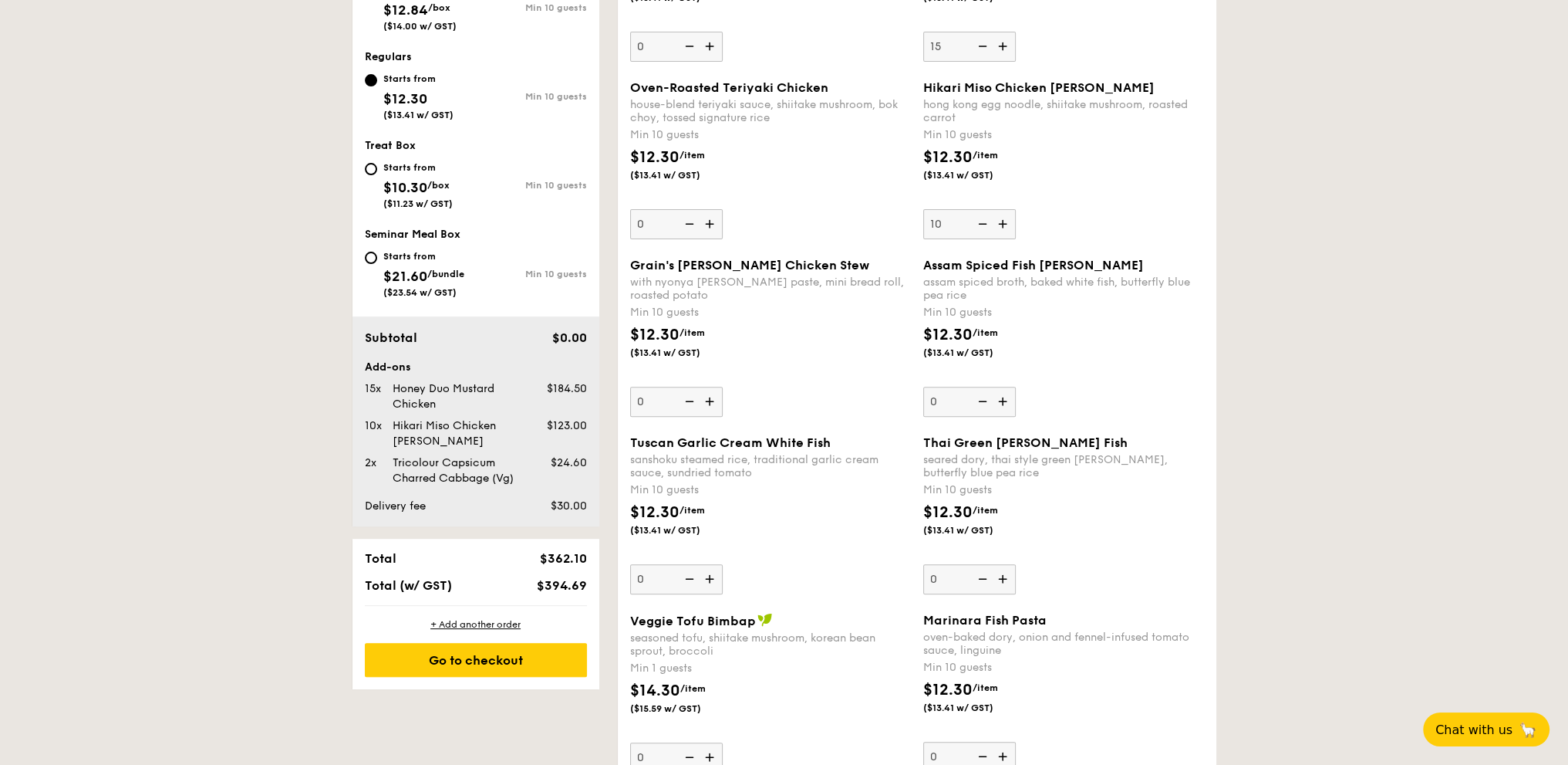
click at [981, 221] on img at bounding box center [981, 224] width 23 height 29
click at [981, 221] on input "10" at bounding box center [969, 224] width 92 height 30
type input "0"
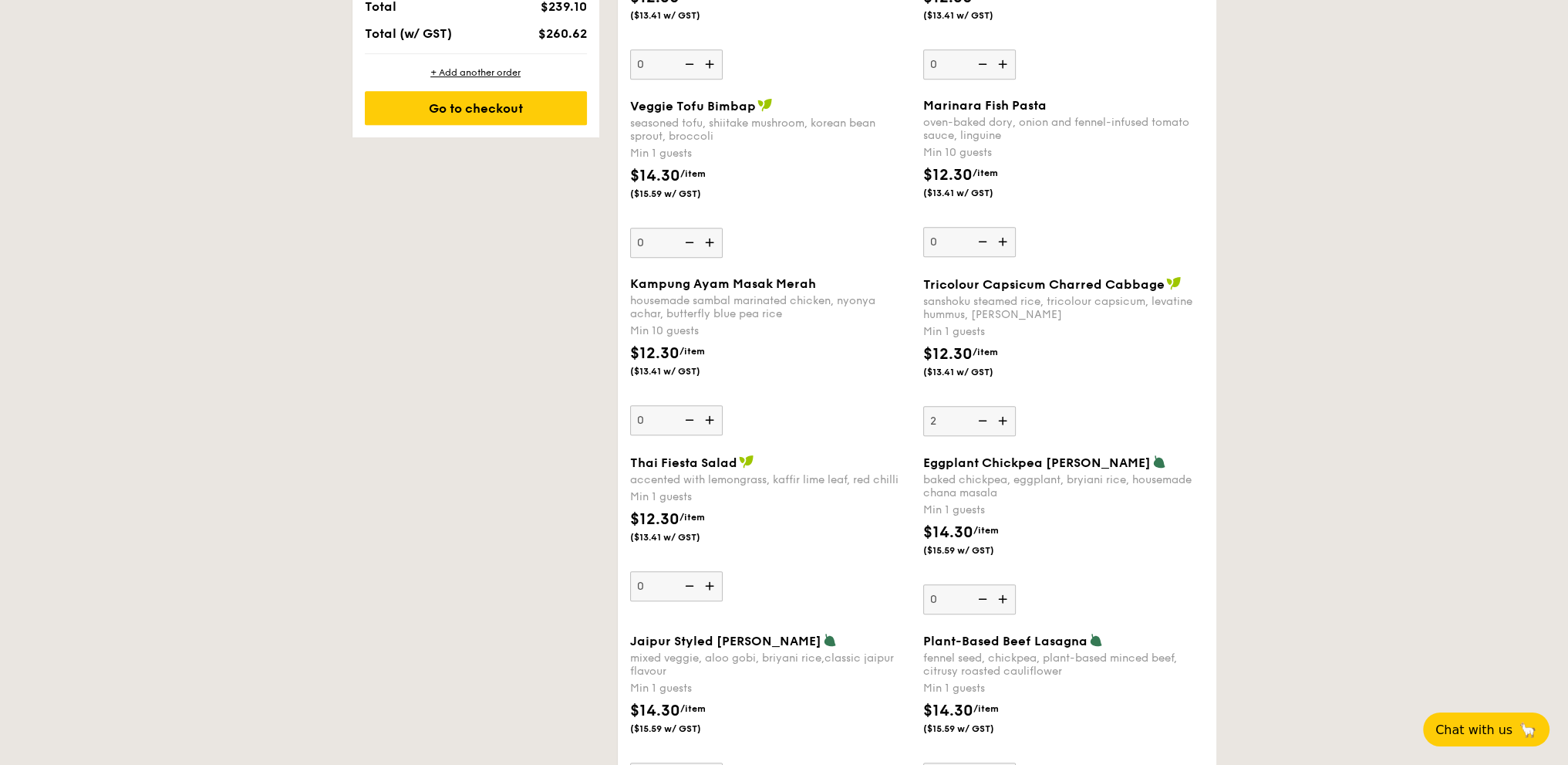
scroll to position [485, 0]
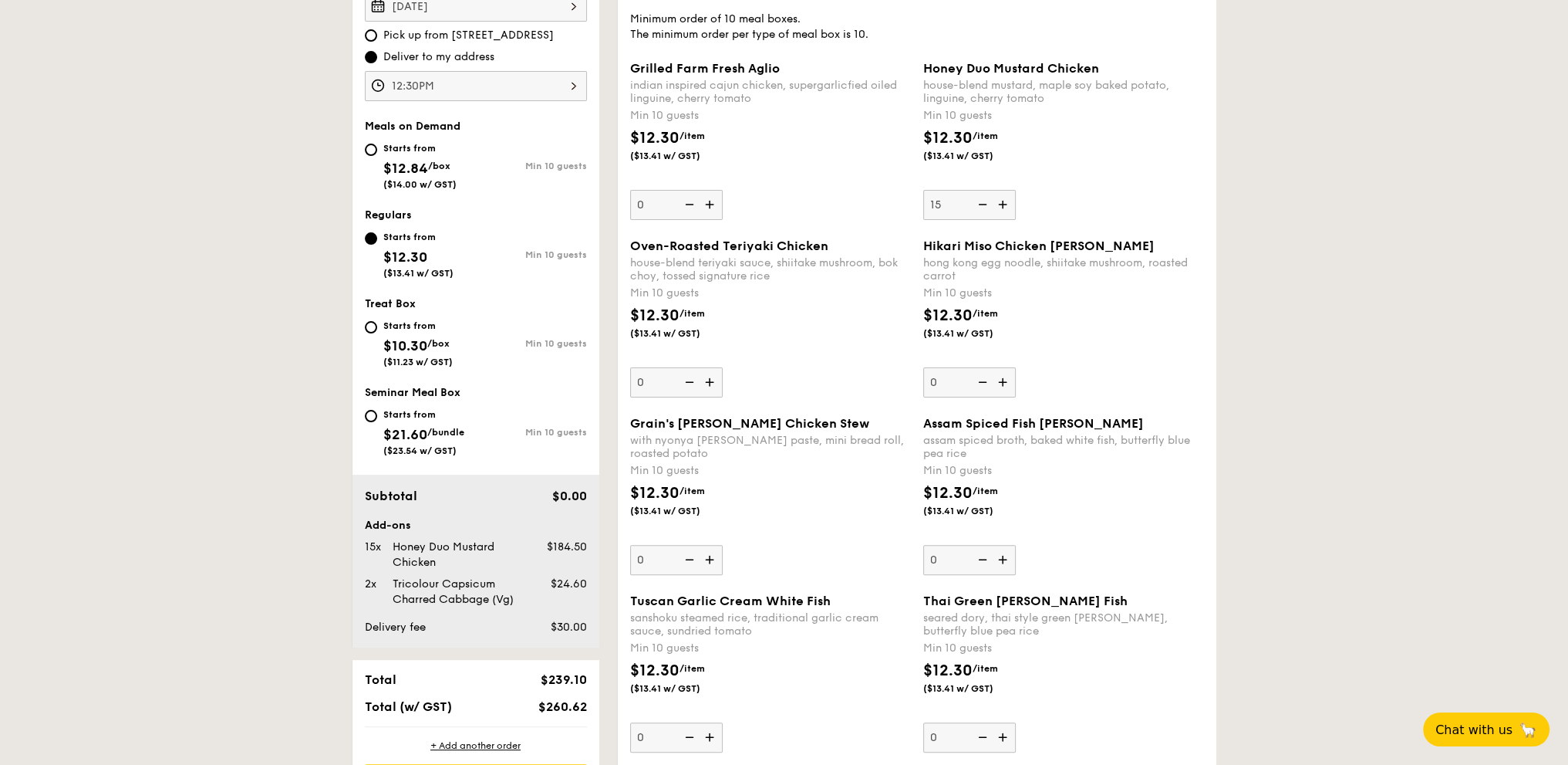
click at [379, 147] on div "Starts from $12.84 /box ($14.00 w/ GST)" at bounding box center [420, 164] width 111 height 51
click at [377, 147] on input "Starts from $12.84 /box ($14.00 w/ GST) Min 10 guests" at bounding box center [370, 149] width 12 height 12
radio input "true"
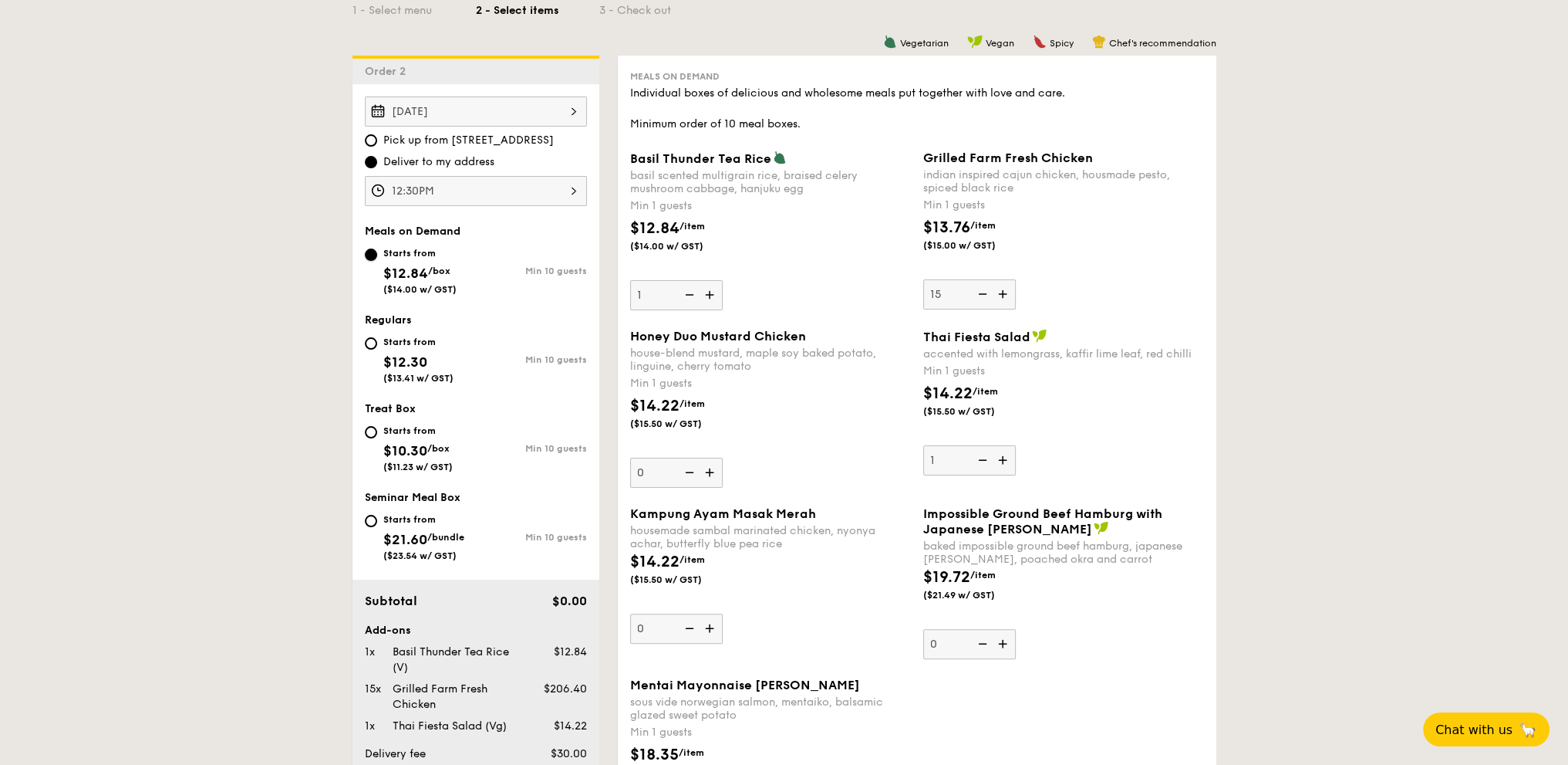
scroll to position [356, 0]
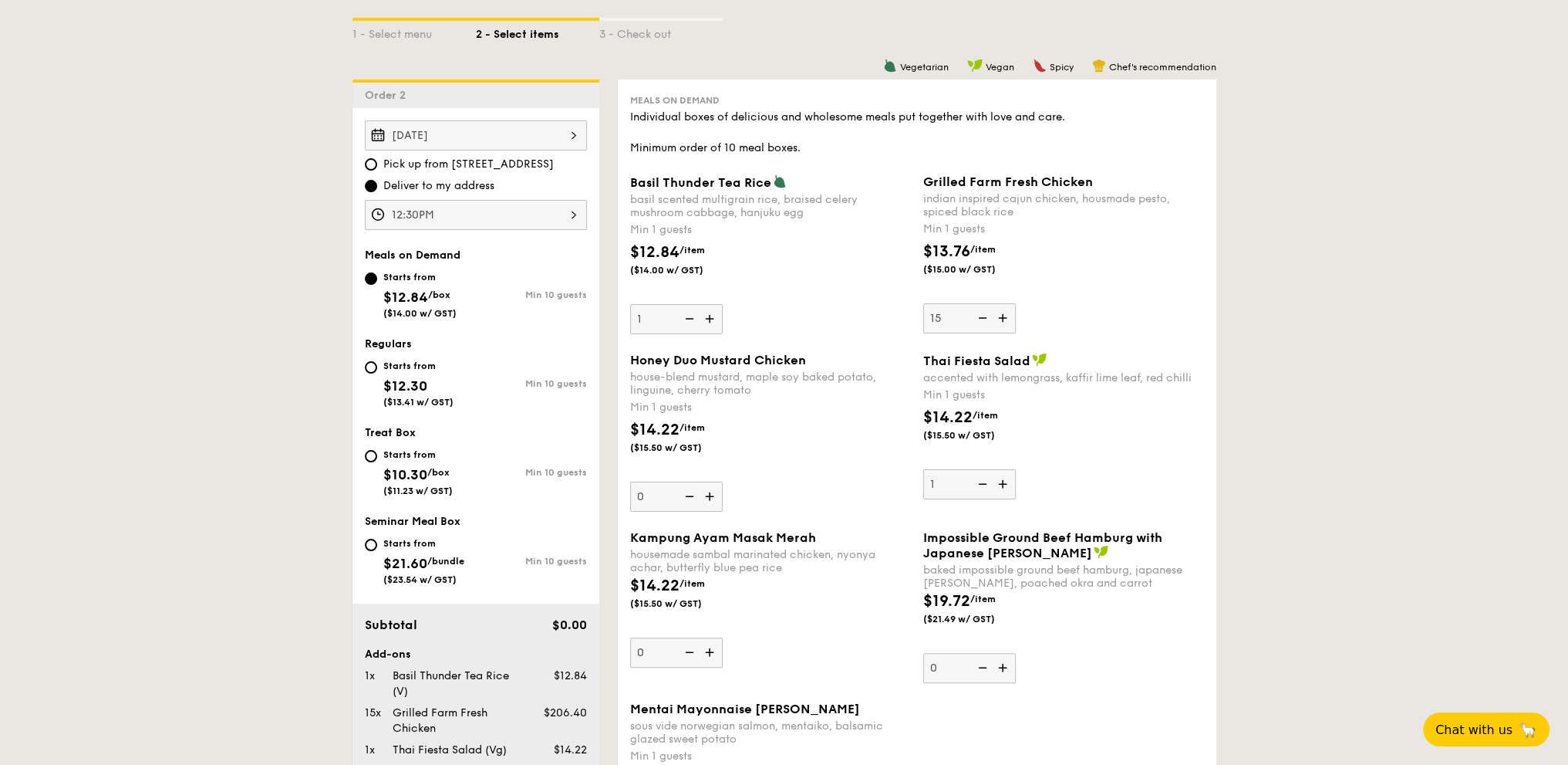
click at [483, 365] on div "Starts from $12.30 ($13.41 w/ GST) Min 10 guests" at bounding box center [475, 382] width 222 height 51
click at [367, 364] on input "Starts from $12.30 ($13.41 w/ GST) Min 10 guests" at bounding box center [370, 367] width 12 height 12
radio input "true"
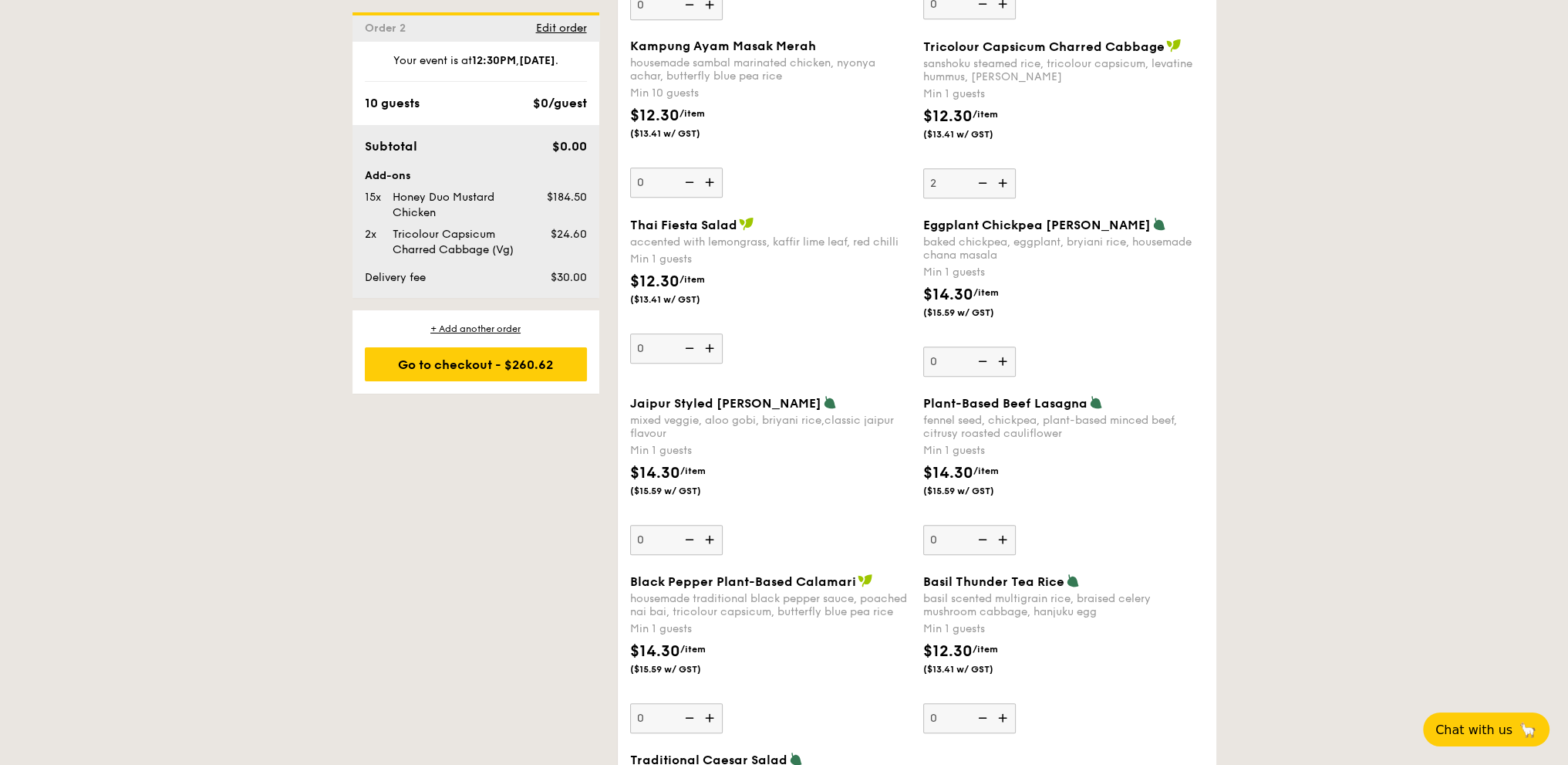
scroll to position [1513, 0]
